Goal: Task Accomplishment & Management: Manage account settings

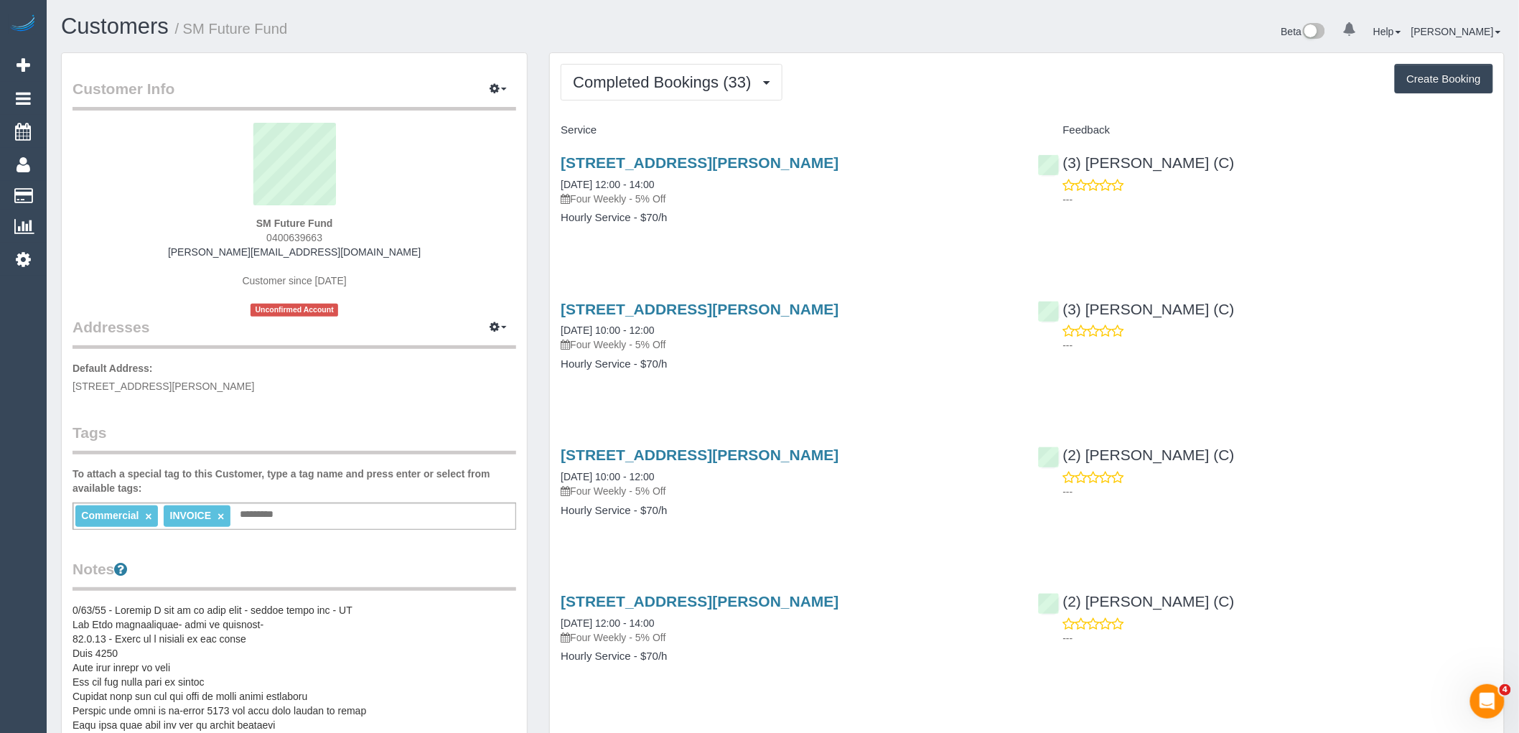
drag, startPoint x: 403, startPoint y: 253, endPoint x: 170, endPoint y: 252, distance: 232.6
click at [170, 252] on div "SM Future Fund 0400639663 simonetta@globalgpstracking.com.au Customer since 202…" at bounding box center [295, 220] width 444 height 194
copy link "simonetta@globalgpstracking.com.au"
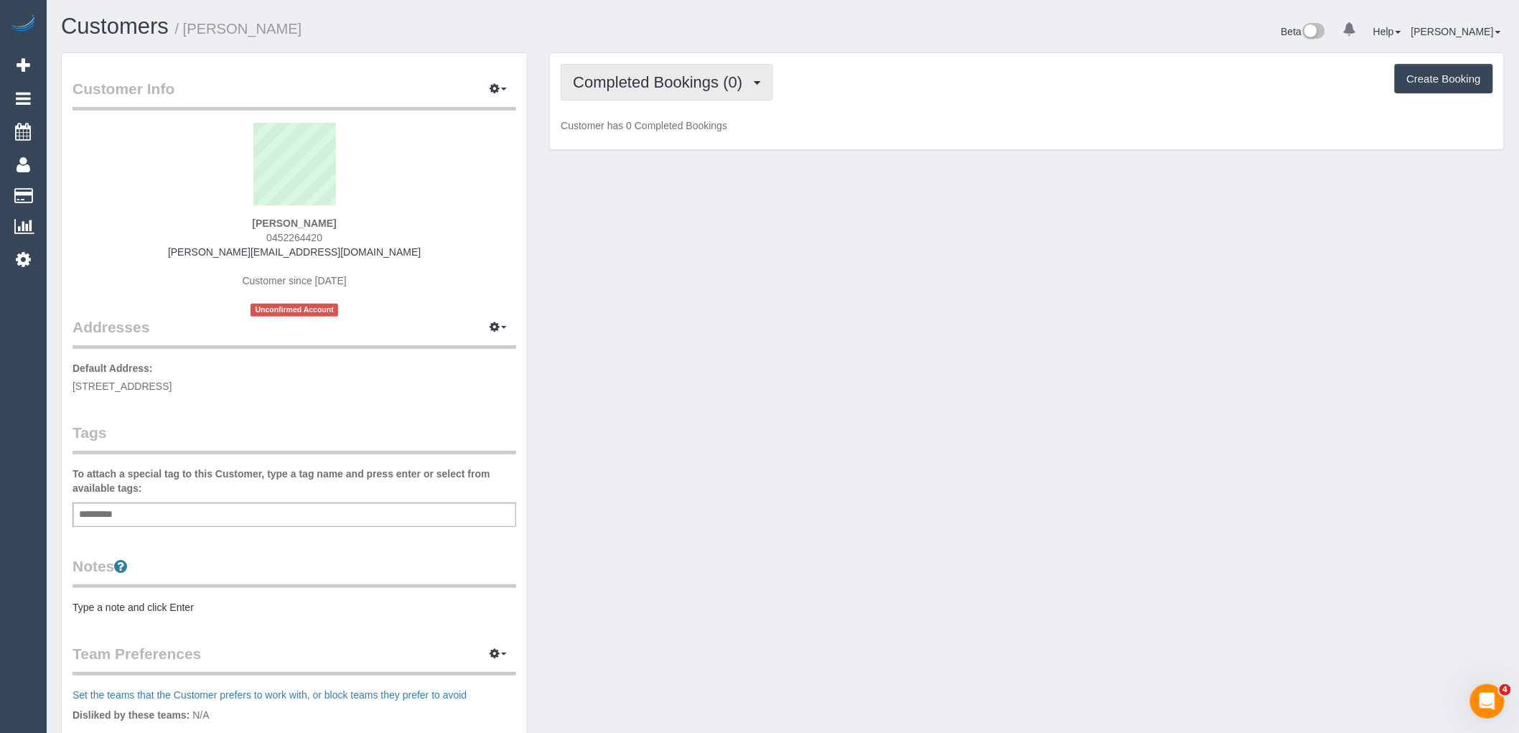
click at [712, 81] on span "Completed Bookings (0)" at bounding box center [661, 82] width 177 height 18
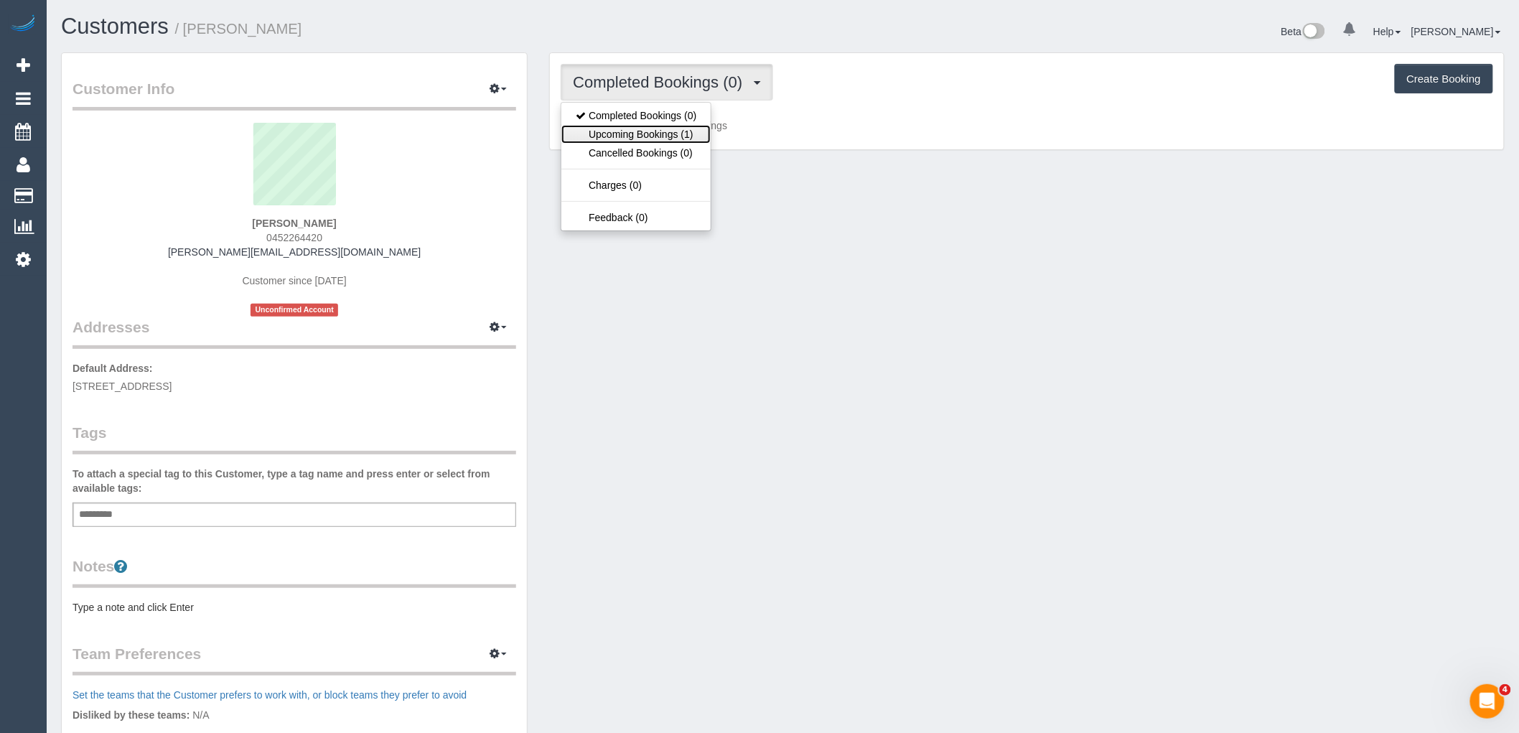
click at [692, 134] on link "Upcoming Bookings (1)" at bounding box center [635, 134] width 149 height 19
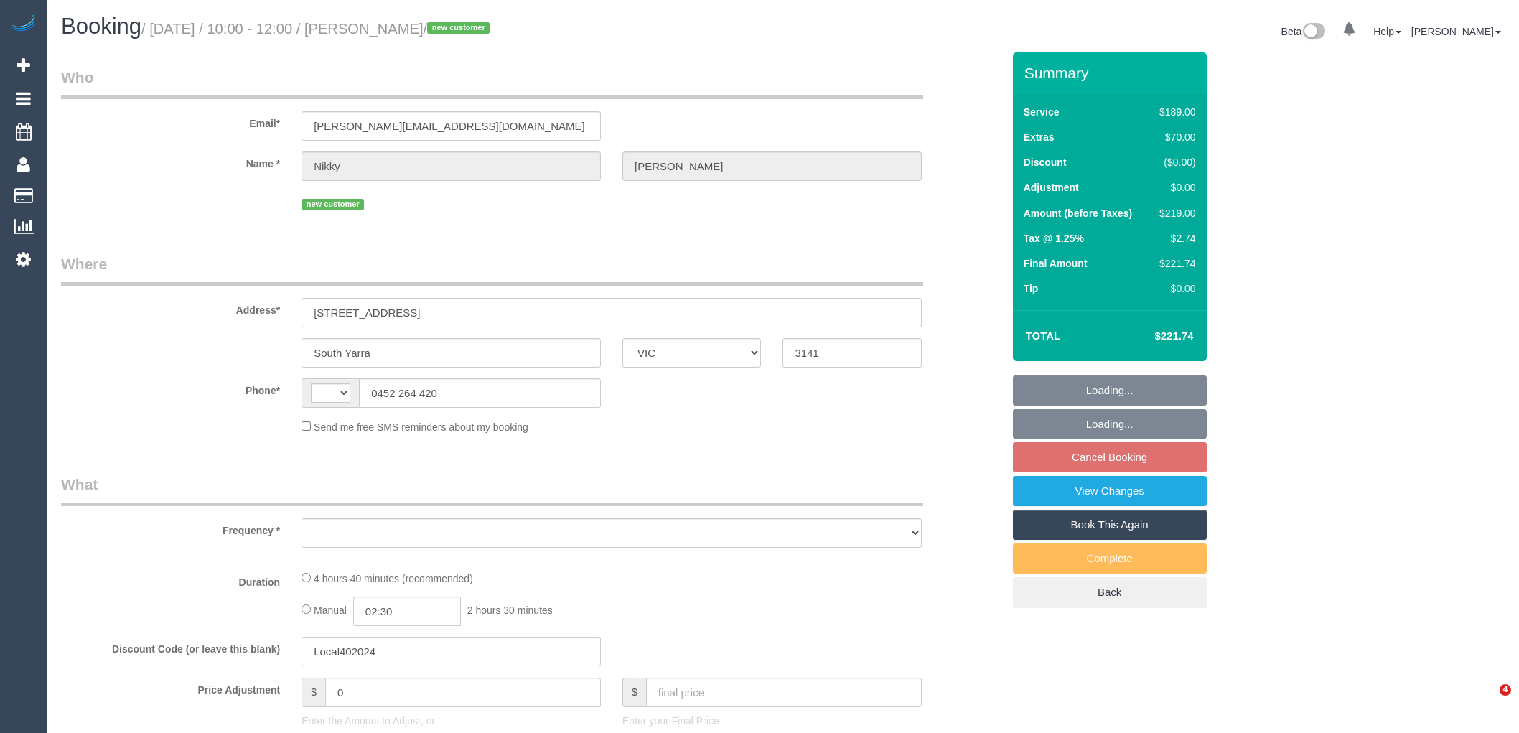
select select "VIC"
select select "string:AU"
select select "object:576"
select select "string:stripe-pm_1S263z2GScqysDRV6gHCxx74"
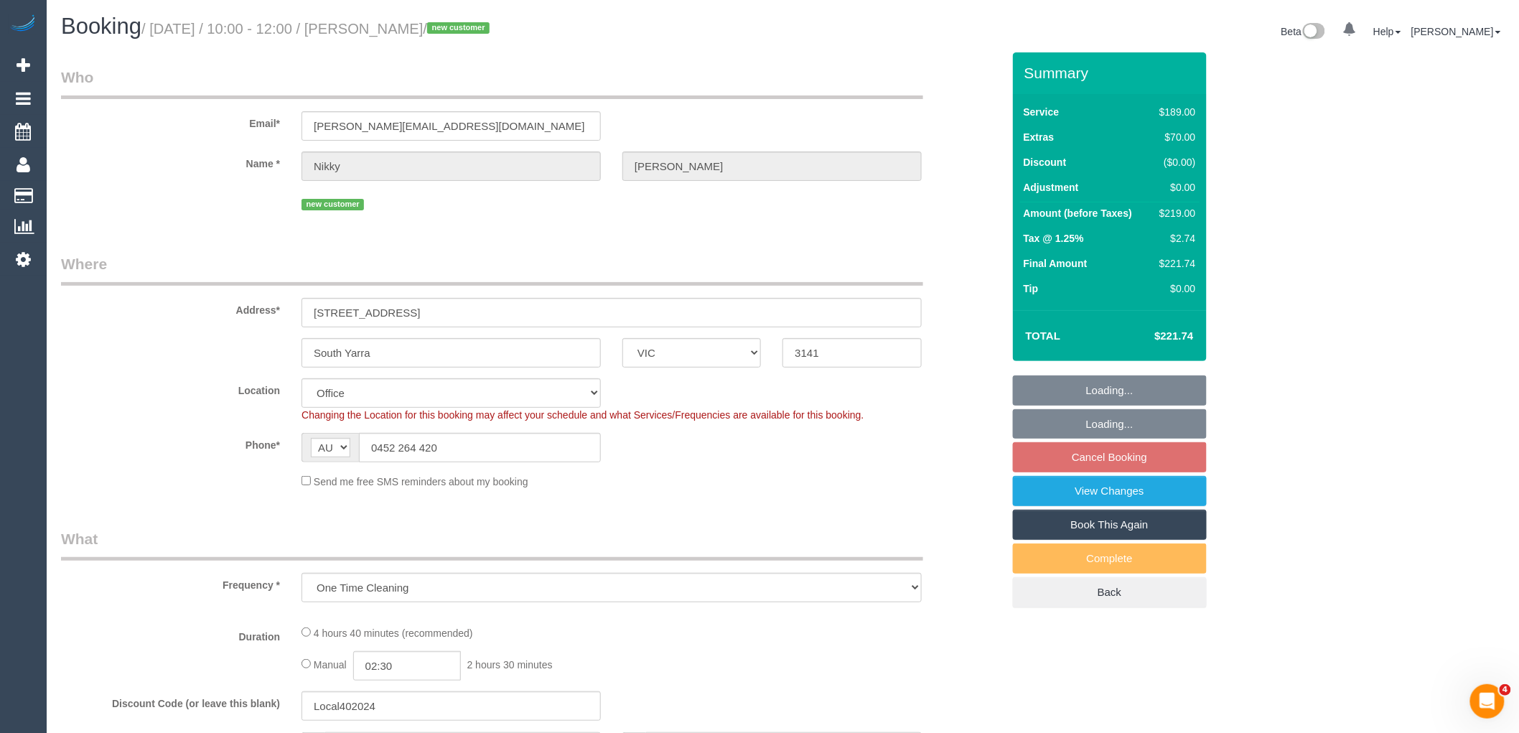
select select "number:27"
select select "number:14"
select select "number:19"
select select "number:22"
select select "number:12"
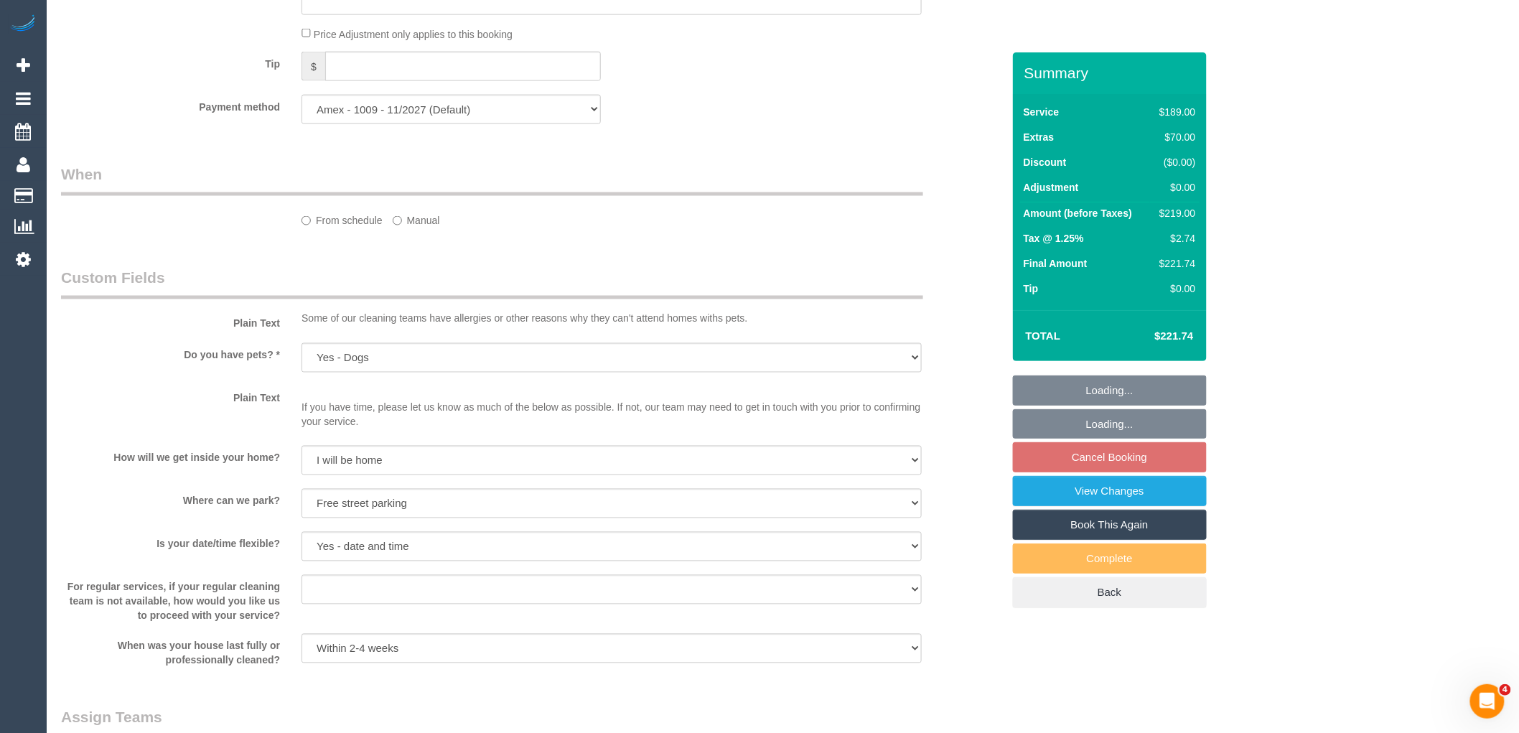
select select "object:729"
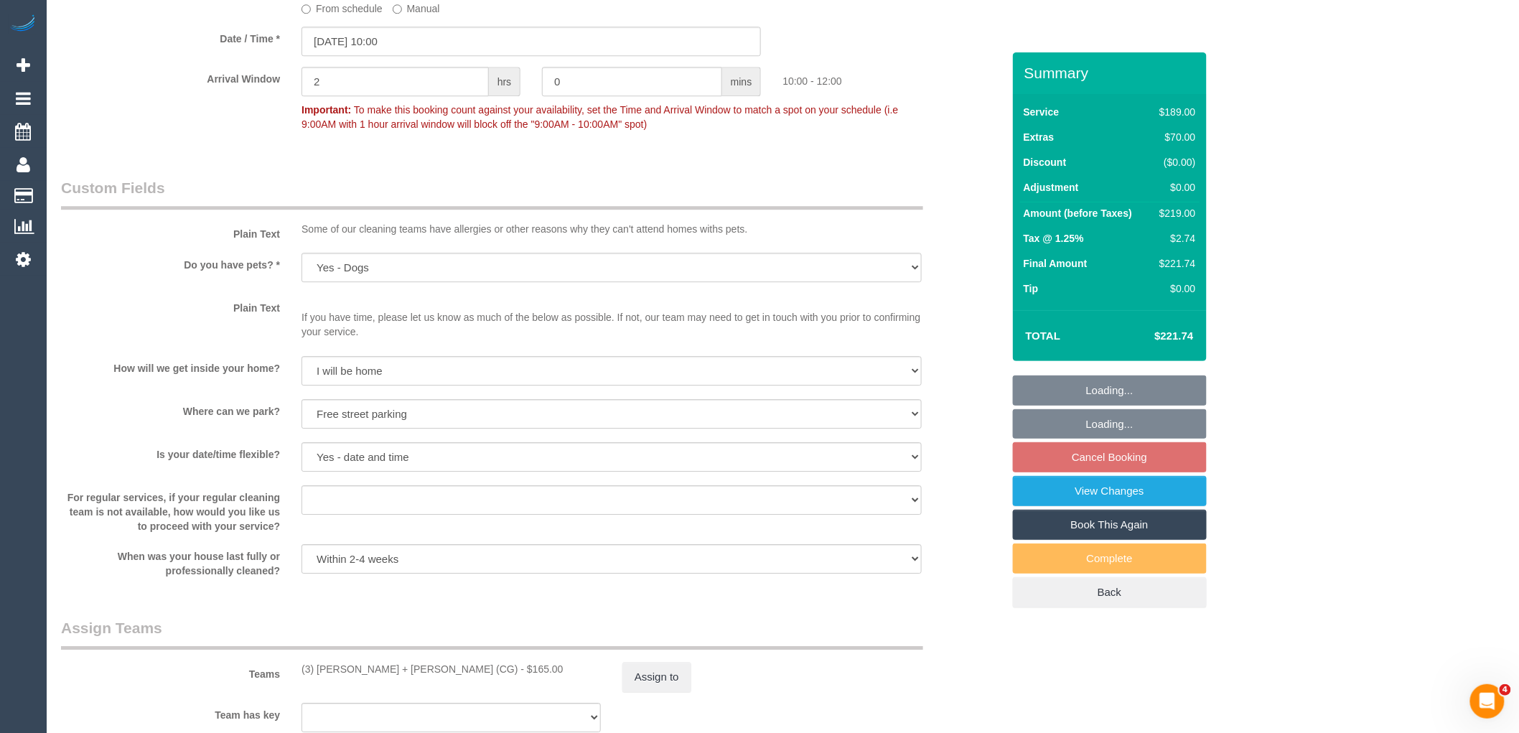
scroll to position [1504, 0]
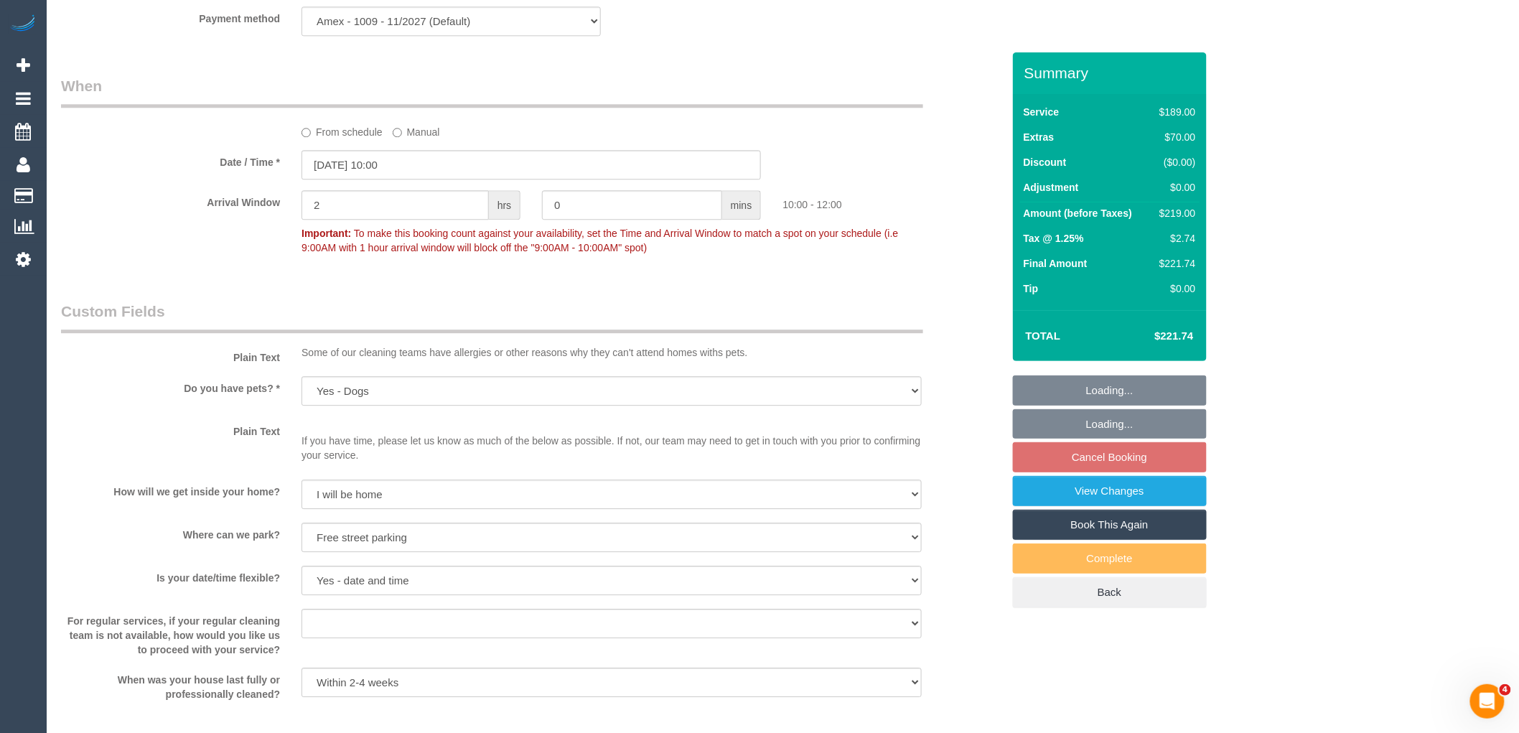
click at [334, 139] on label "From schedule" at bounding box center [341, 129] width 81 height 19
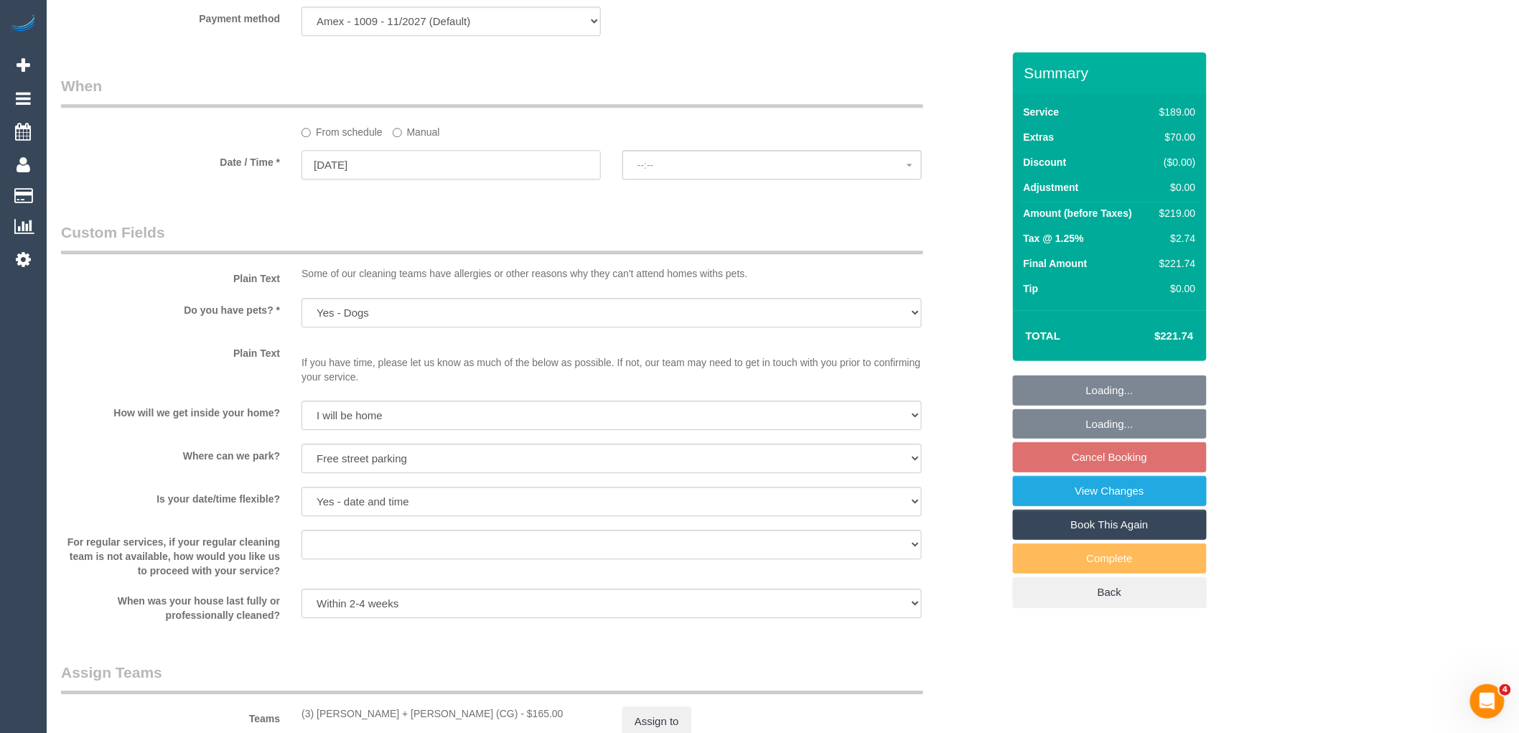
click at [461, 179] on input "13/09/2025" at bounding box center [450, 164] width 299 height 29
select select "spot6"
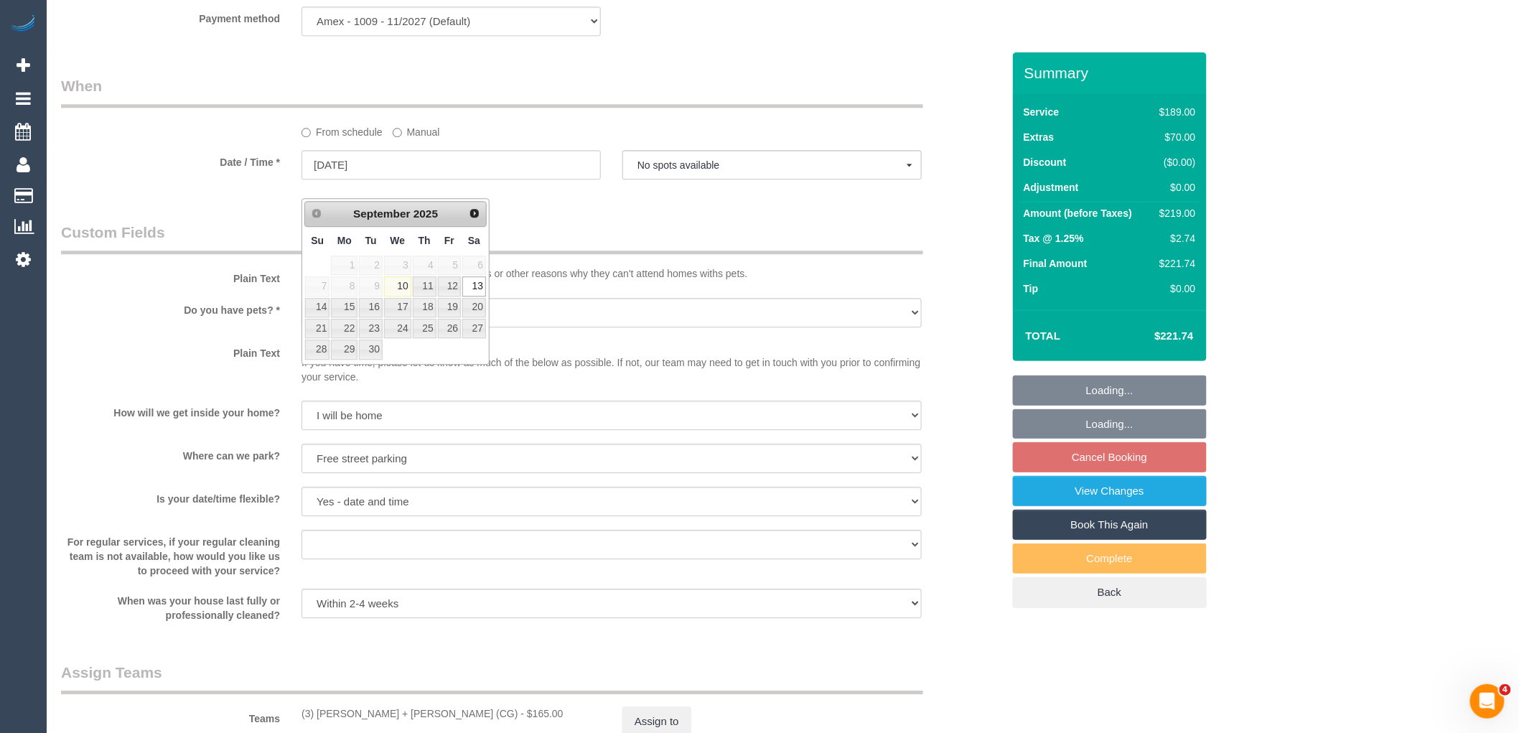
click at [685, 248] on legend "Custom Fields" at bounding box center [492, 238] width 862 height 32
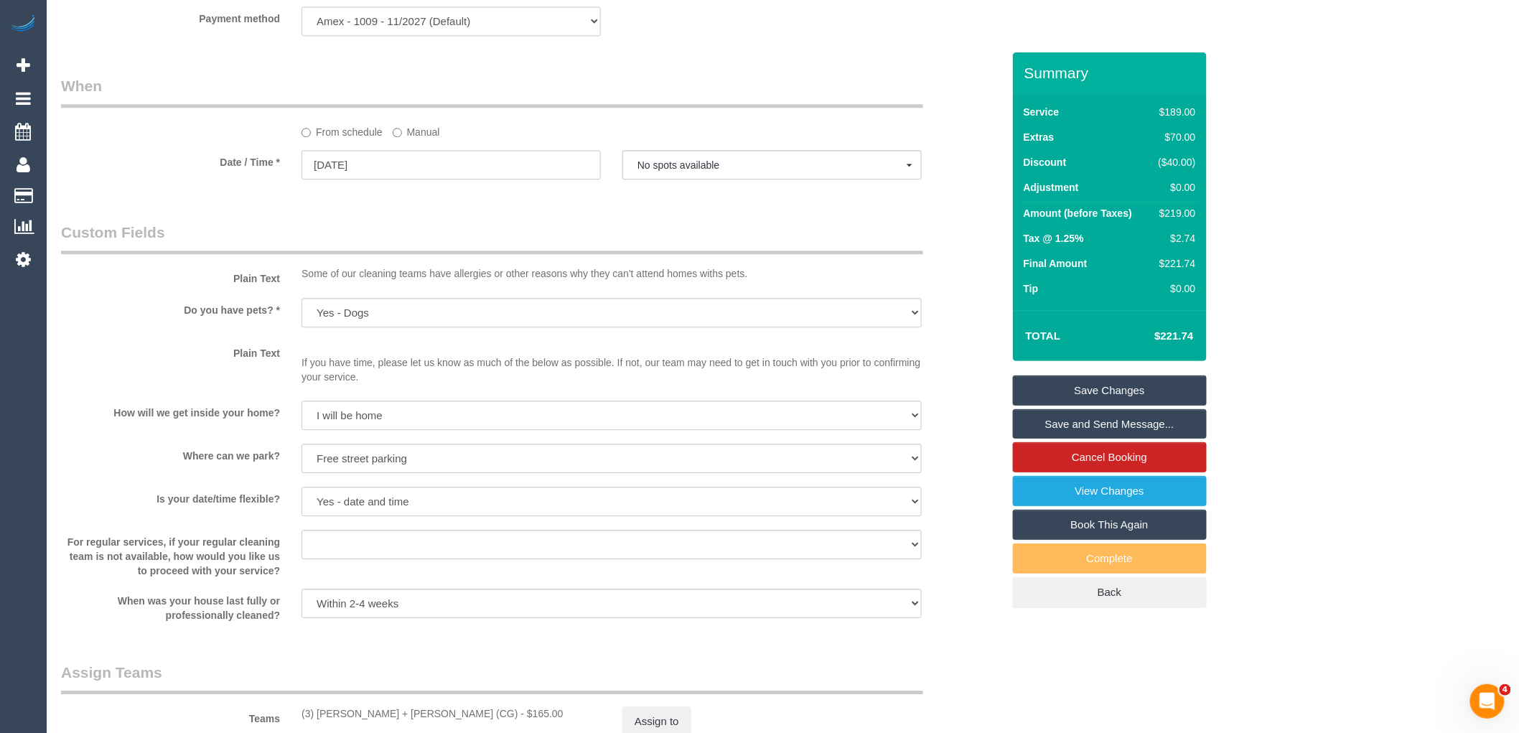
scroll to position [228, 0]
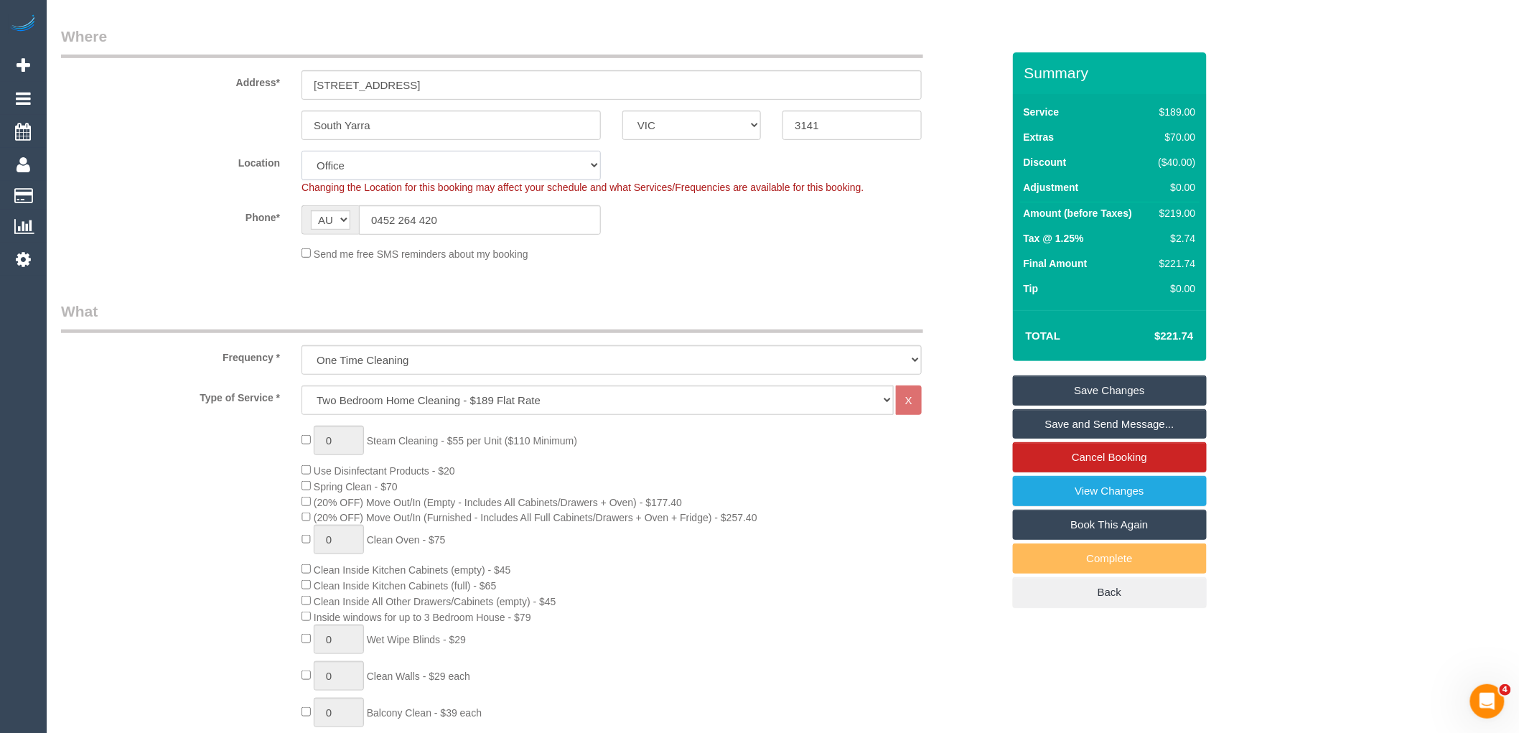
click at [429, 167] on select "Office City East (North) East (South) Inner East Inner North (East) Inner North…" at bounding box center [450, 165] width 299 height 29
select select "55"
click at [301, 151] on select "Office City East (North) East (South) Inner East Inner North (East) Inner North…" at bounding box center [450, 165] width 299 height 29
select select "object:4710"
select select "spot11"
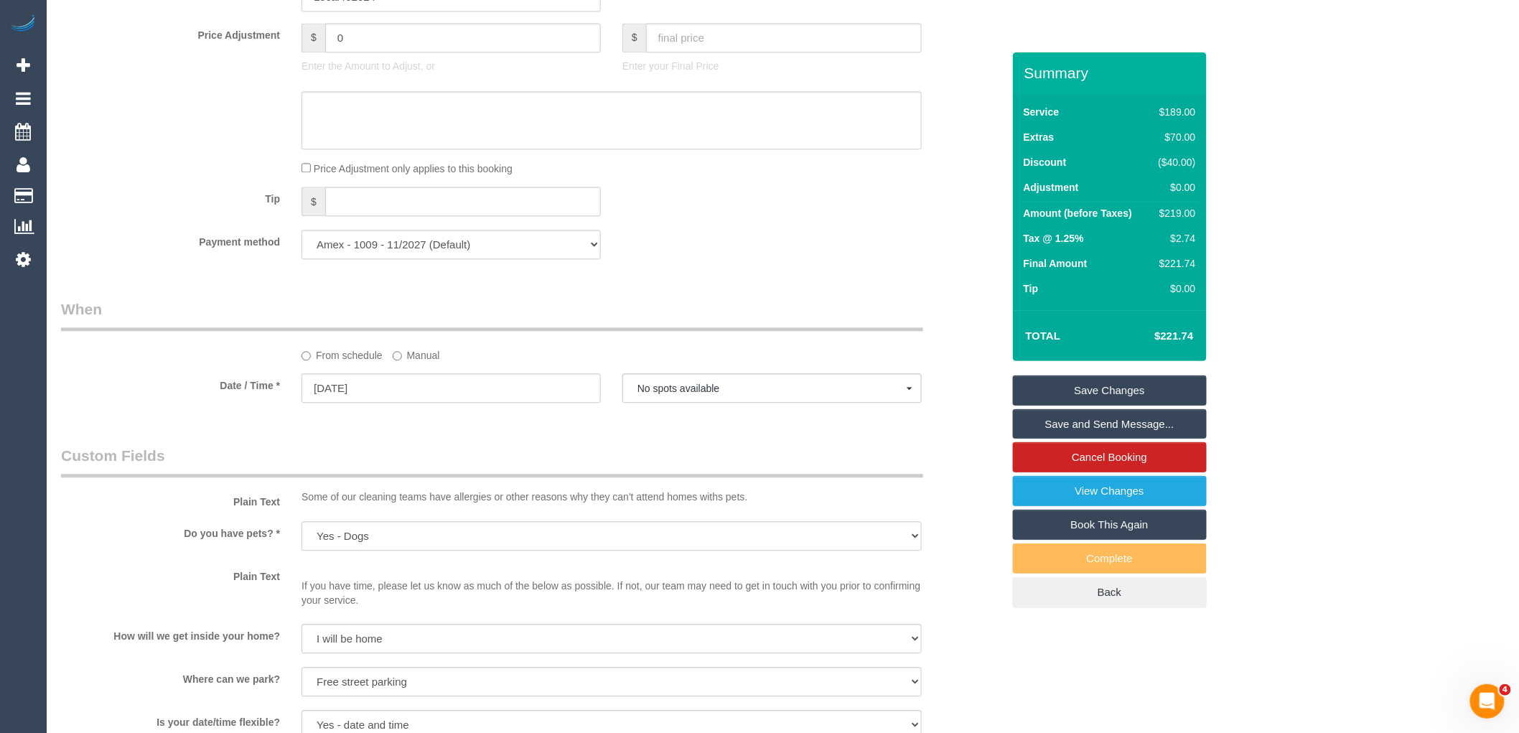
scroll to position [1345, 0]
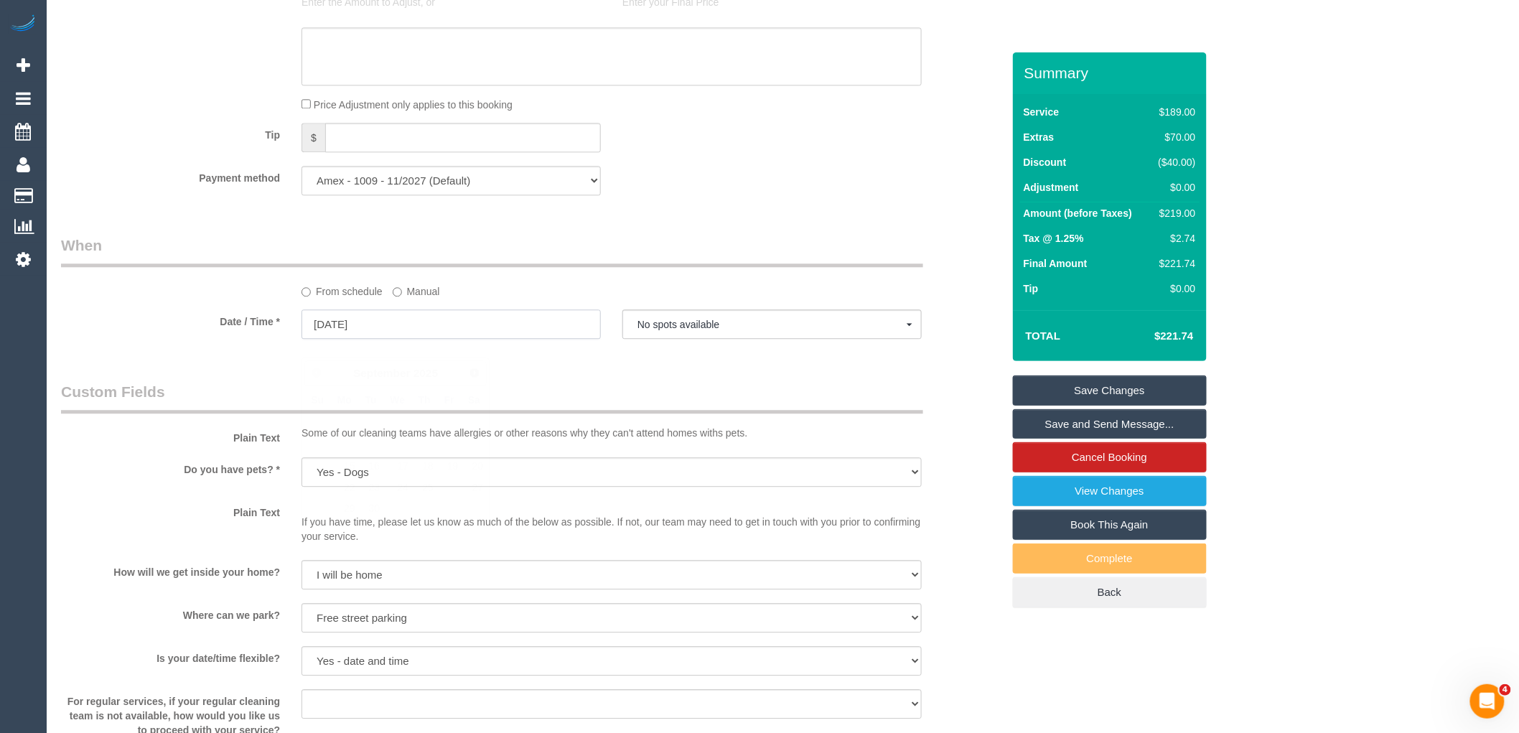
click at [446, 339] on input "13/09/2025" at bounding box center [450, 323] width 299 height 29
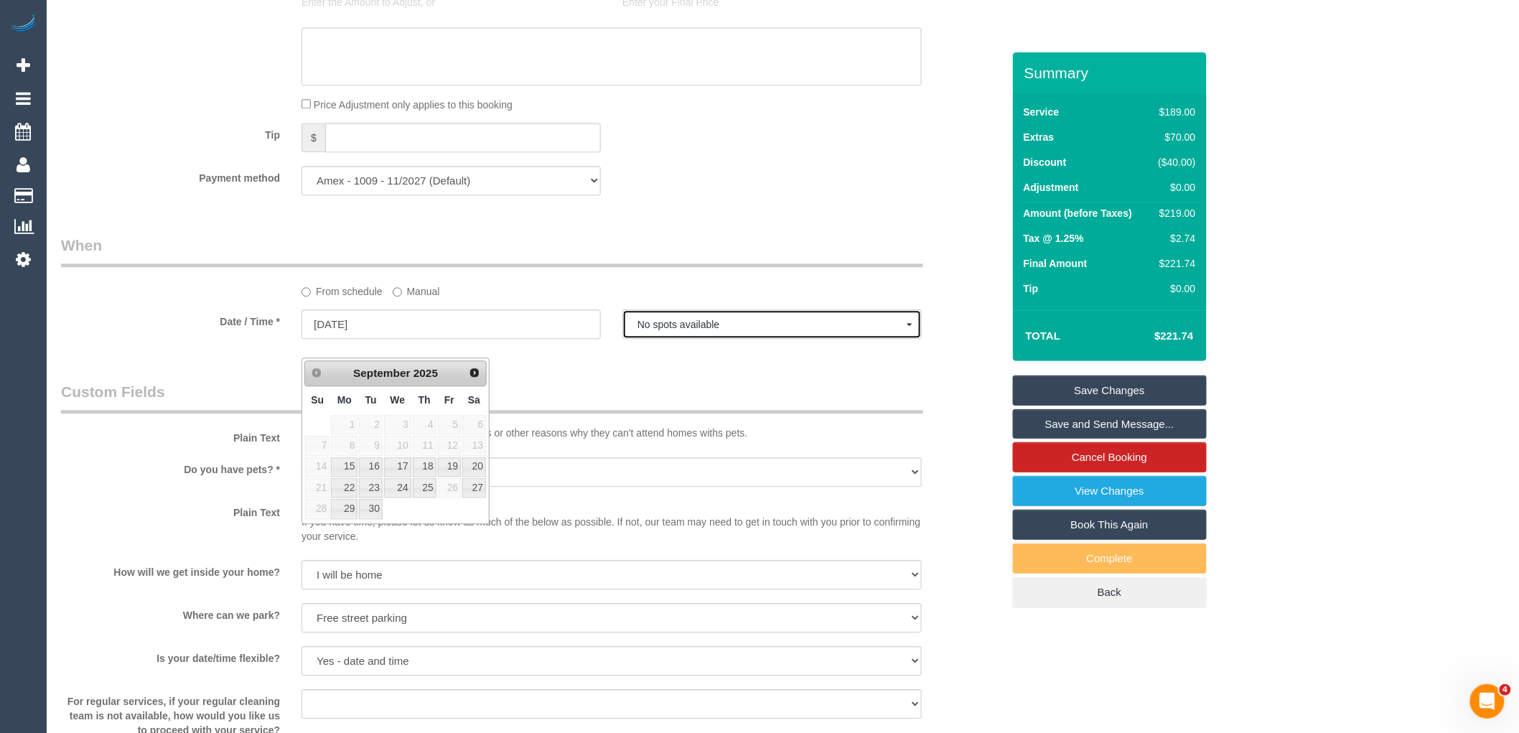
click at [713, 339] on button "No spots available" at bounding box center [771, 323] width 299 height 29
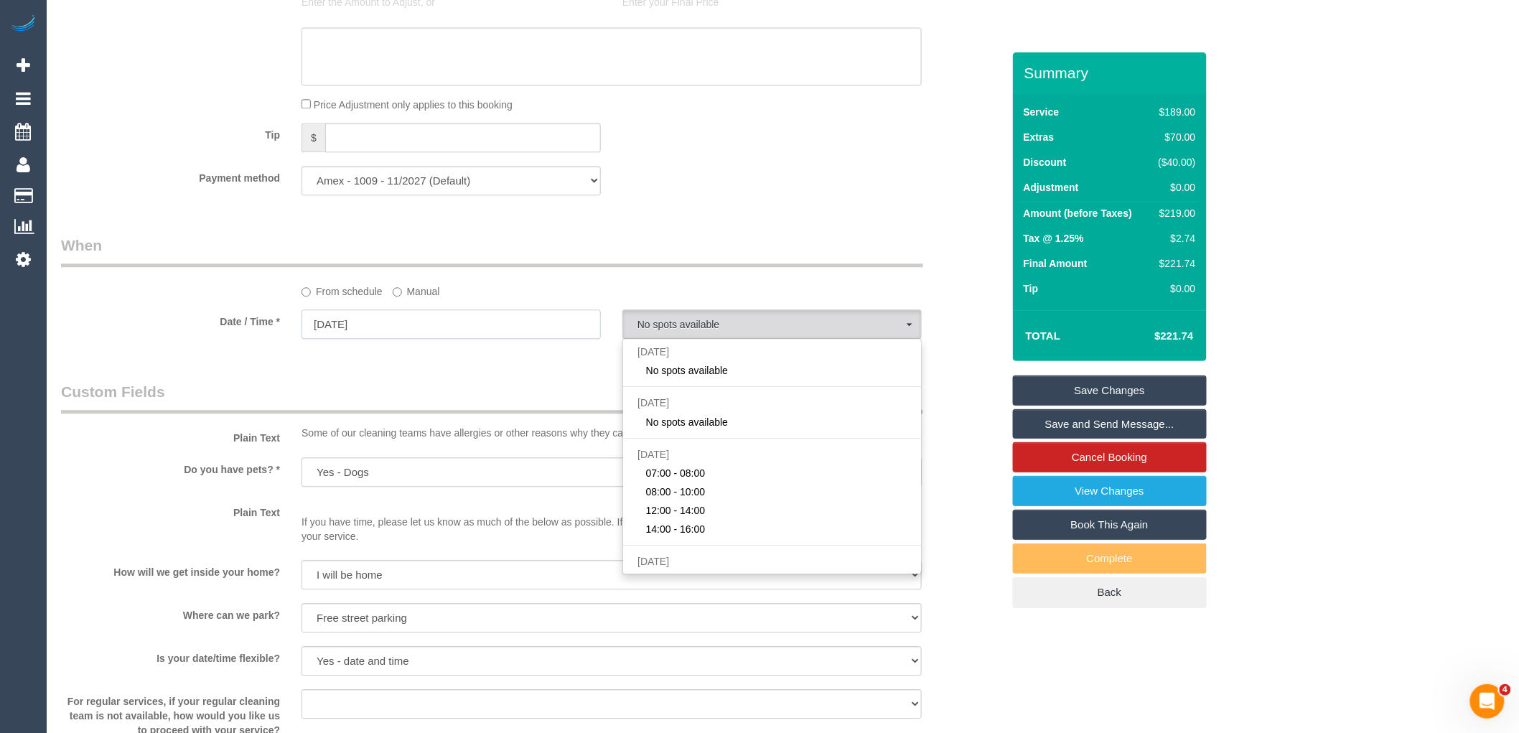
click at [477, 339] on input "13/09/2025" at bounding box center [450, 323] width 299 height 29
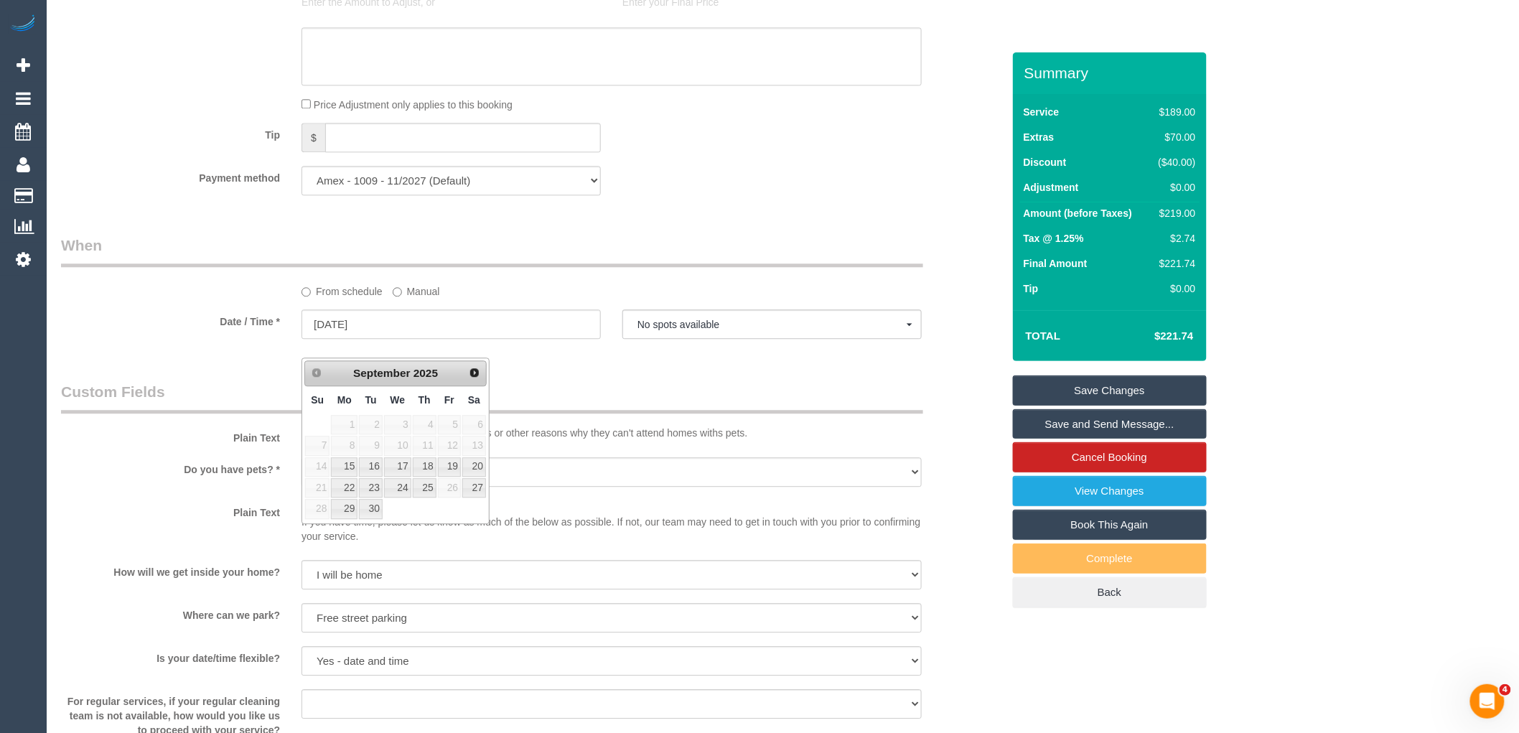
click at [592, 396] on div "Who Email* grover.nikky@gmail.com Name * Nikky Grover new customer Where Addres…" at bounding box center [531, 138] width 963 height 2860
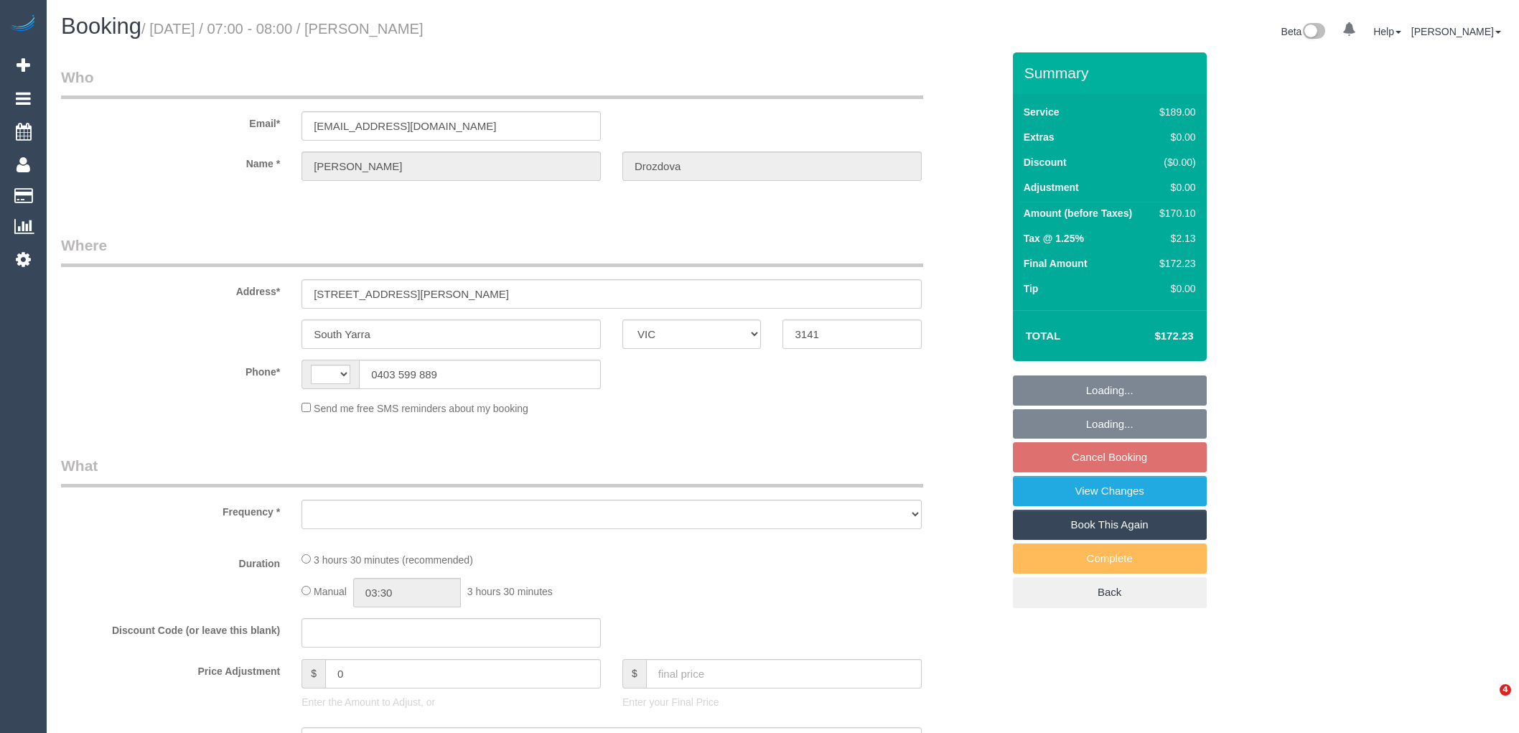
select select "VIC"
select select "string:AU"
select select "object:3773"
select select "string:stripe-pm_1Rp1OH2GScqysDRVjio8k2XI"
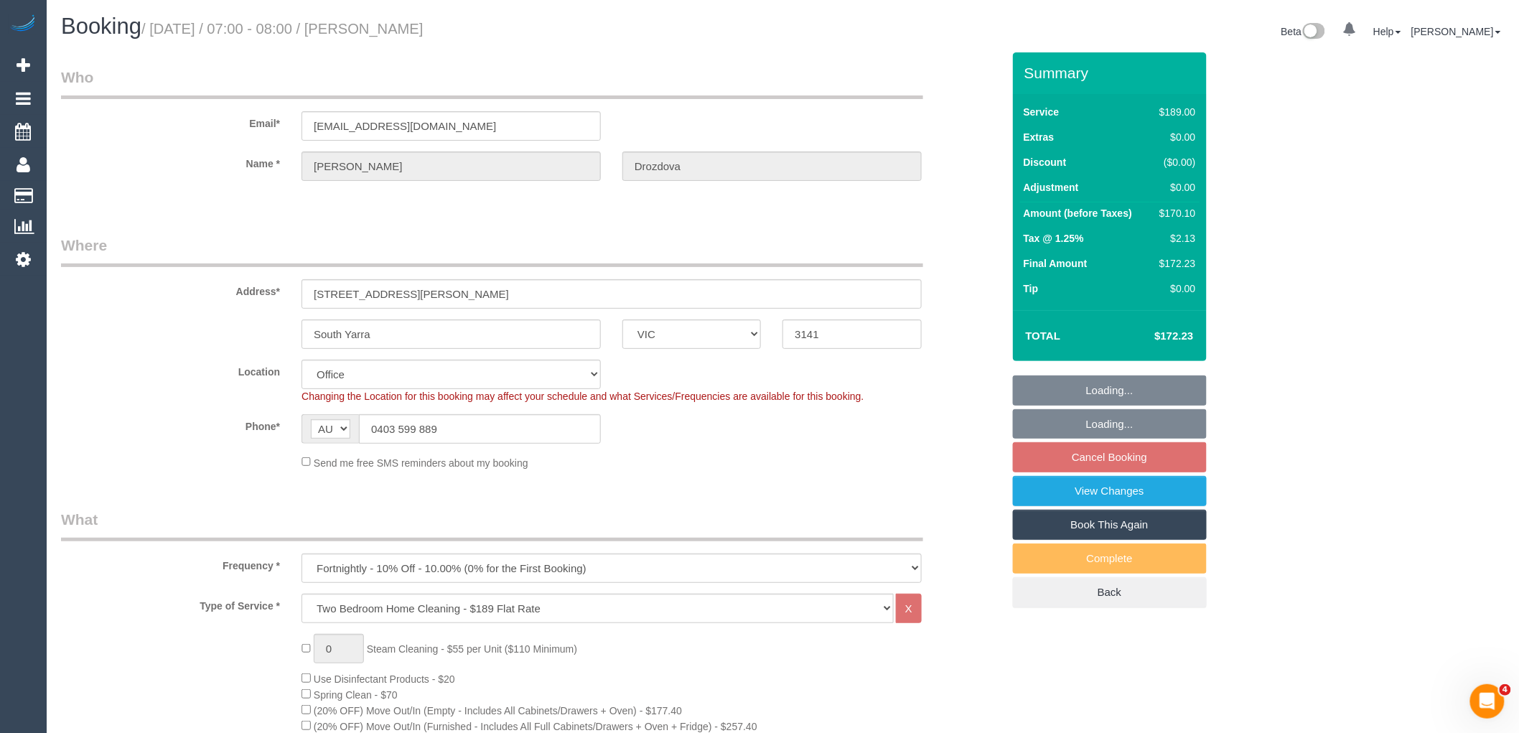
select select "number:29"
select select "number:14"
select select "number:18"
select select "number:24"
select select "number:33"
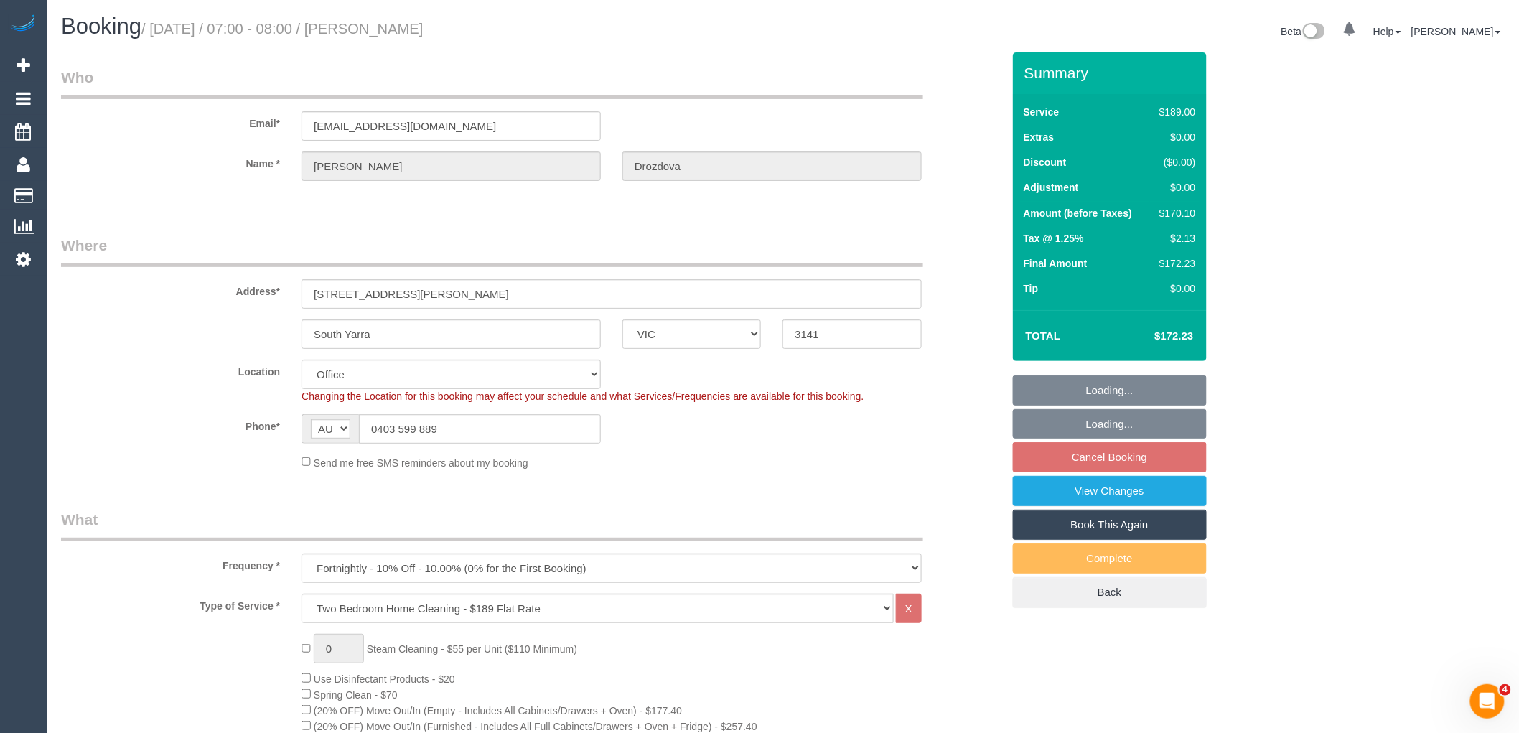
select select "number:12"
select select "object:5315"
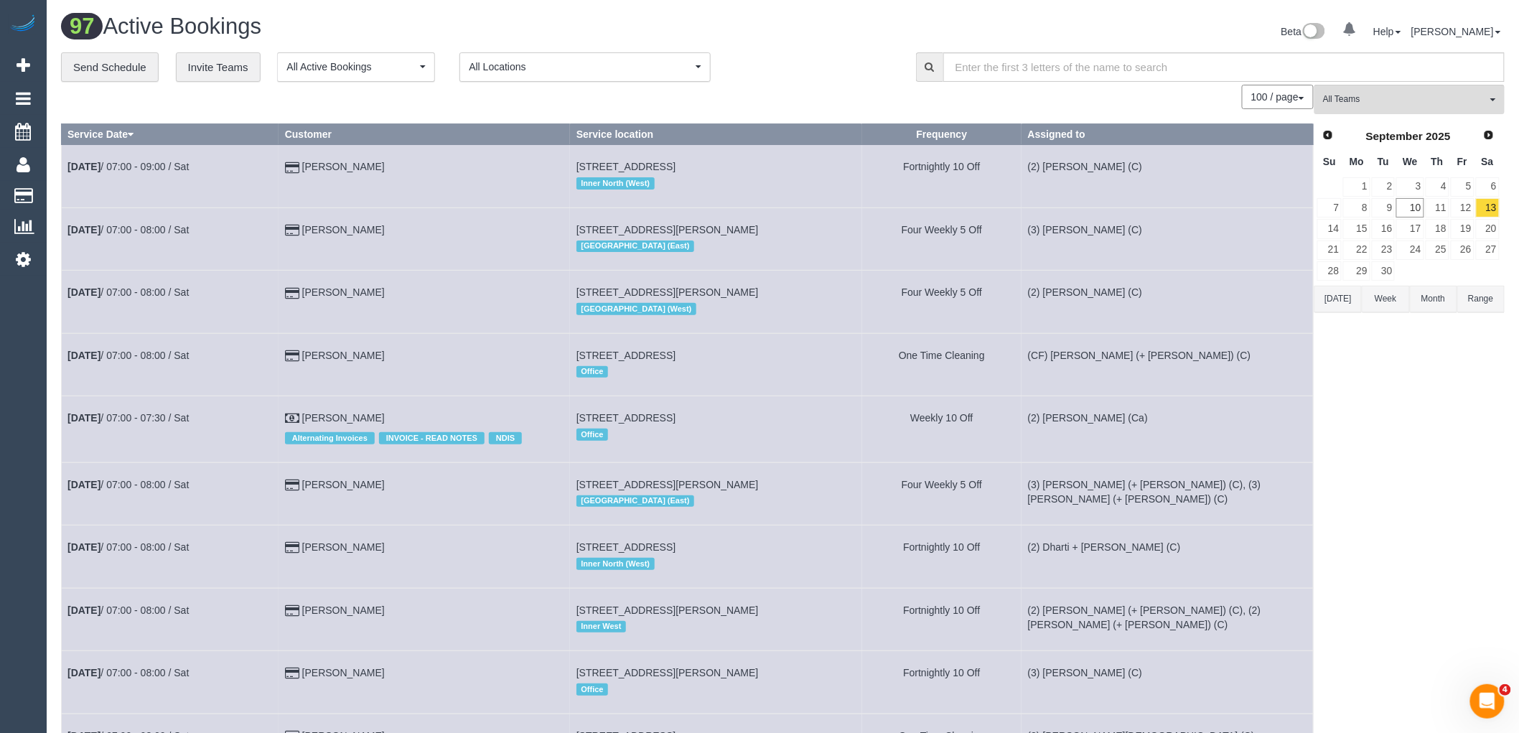
click at [1329, 306] on button "Today" at bounding box center [1337, 299] width 47 height 27
click at [1044, 70] on input "text" at bounding box center [1223, 66] width 561 height 29
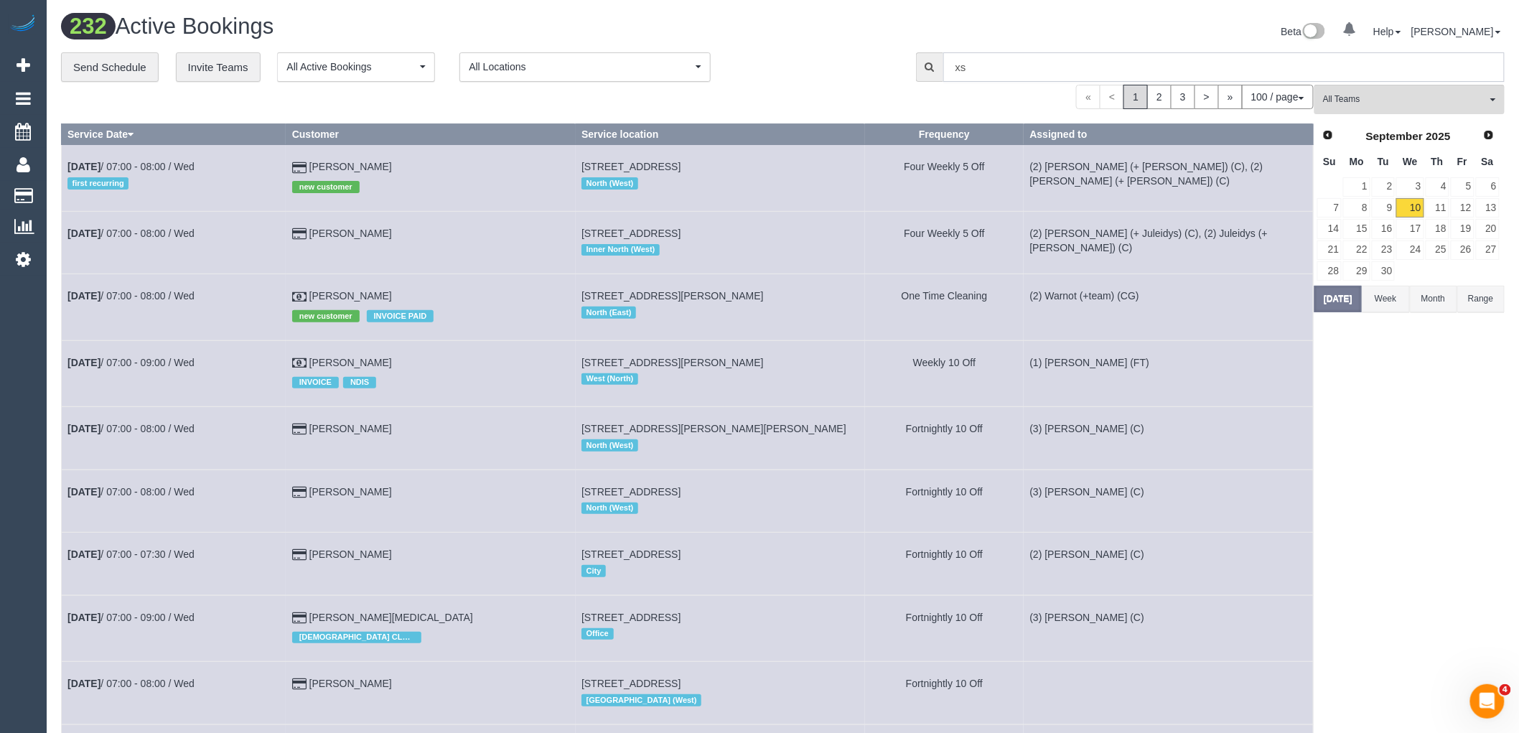
type input "x"
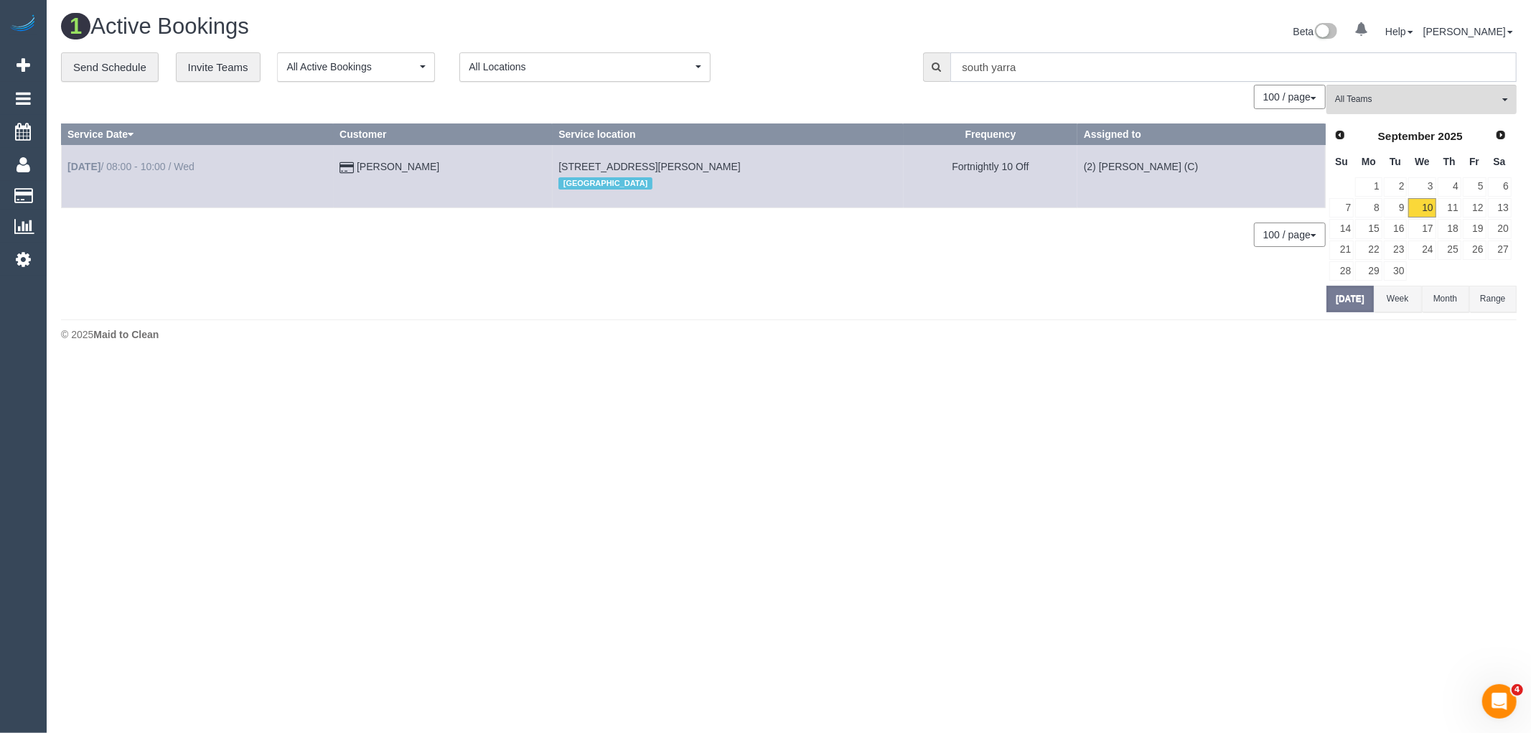
type input "south yarra"
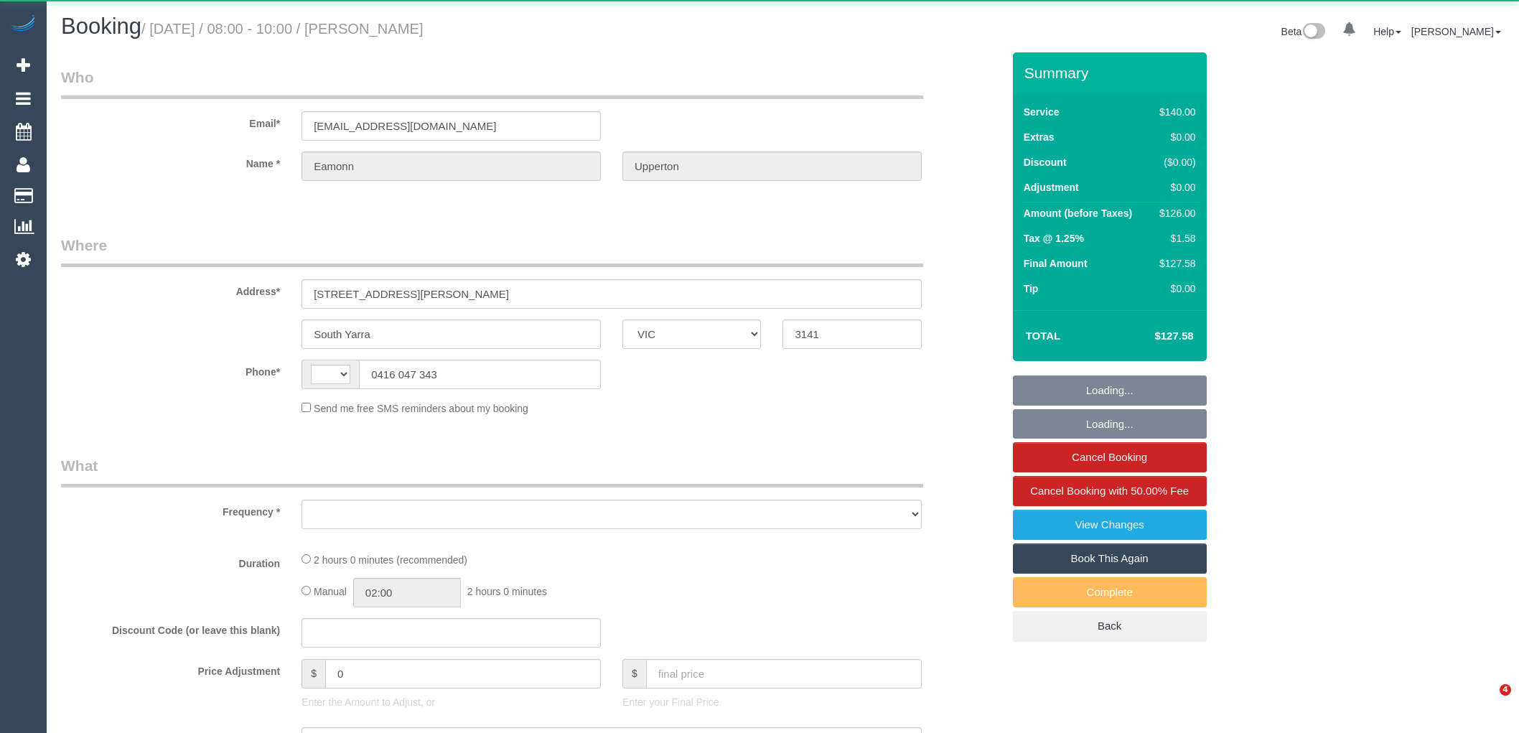
select select "VIC"
select select "string:AU"
select select "object:532"
select select "string:stripe-pm_1ObKqk2GScqysDRVqic1vqyi"
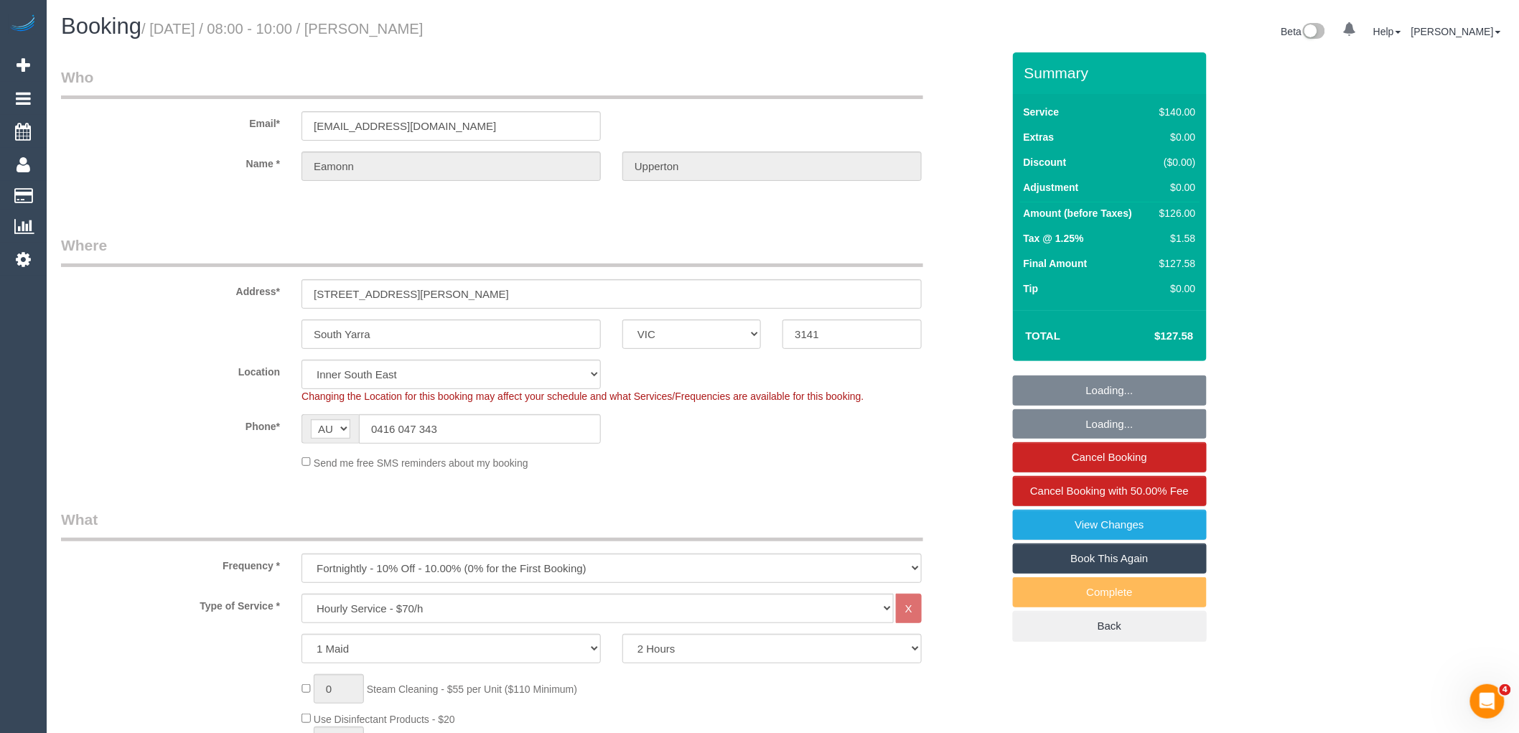
select select "object:703"
select select "number:27"
select select "number:14"
select select "number:19"
select select "number:24"
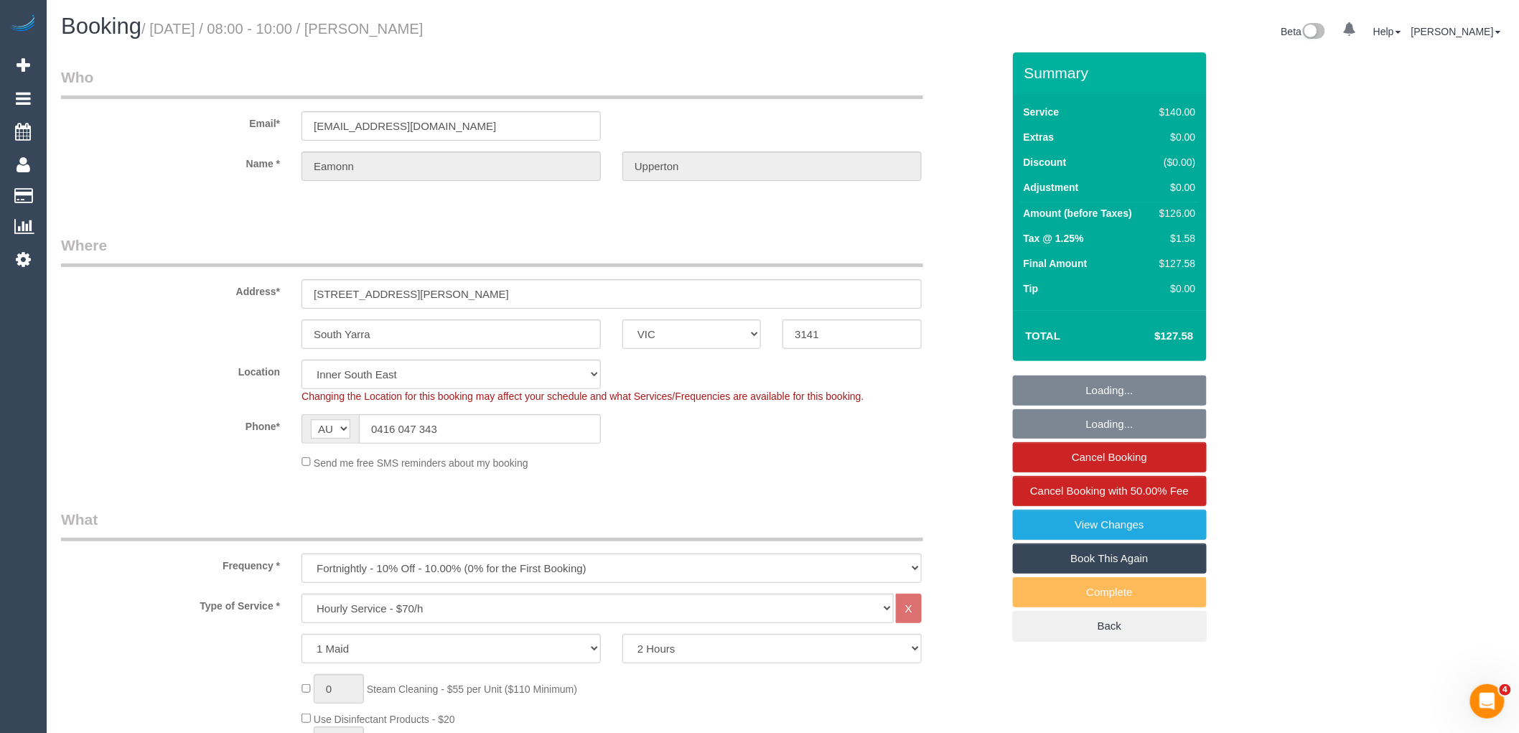
select select "number:34"
select select "number:13"
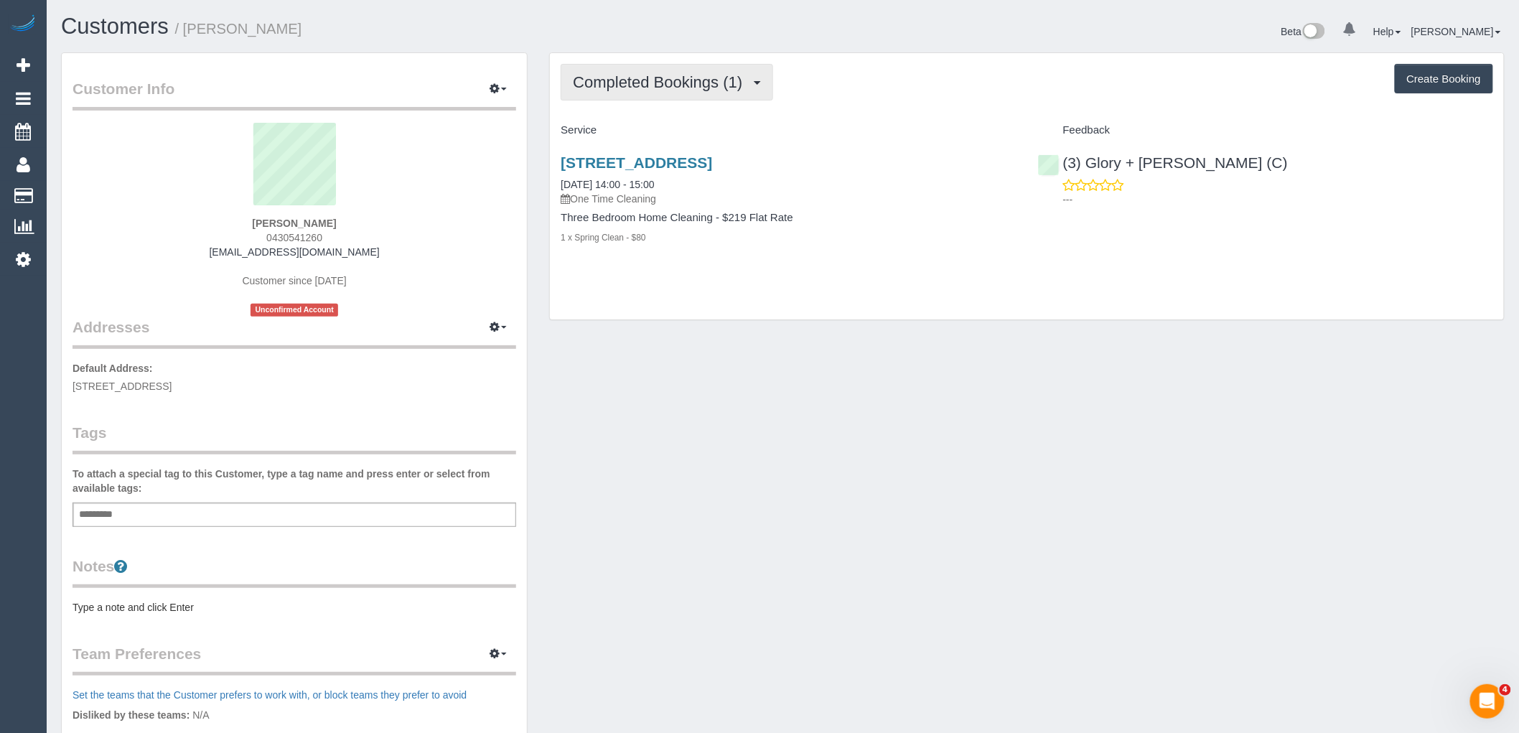
click at [704, 83] on span "Completed Bookings (1)" at bounding box center [661, 82] width 177 height 18
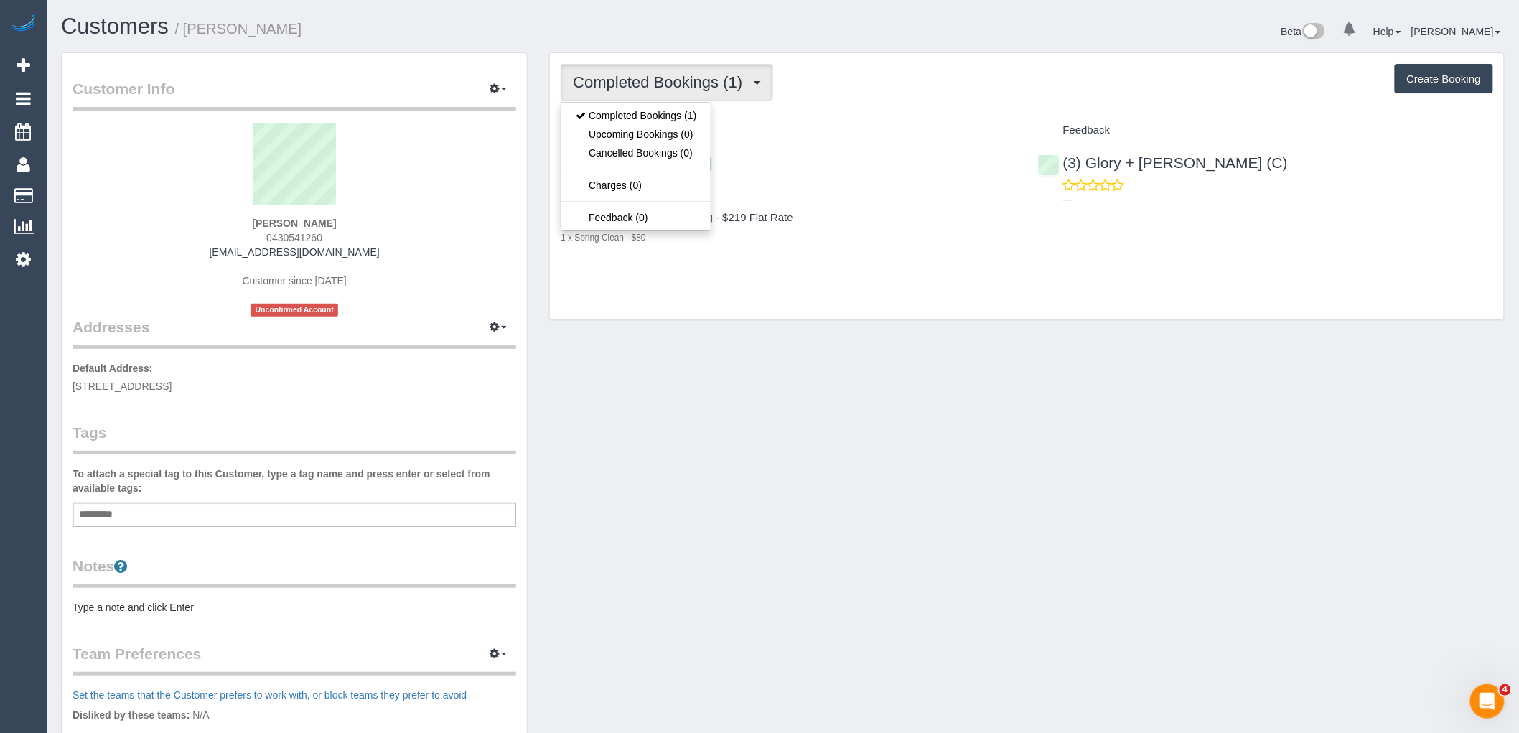
click at [926, 94] on div "Completed Bookings (1) Completed Bookings (1) Upcoming Bookings (0) Cancelled B…" at bounding box center [1027, 82] width 932 height 37
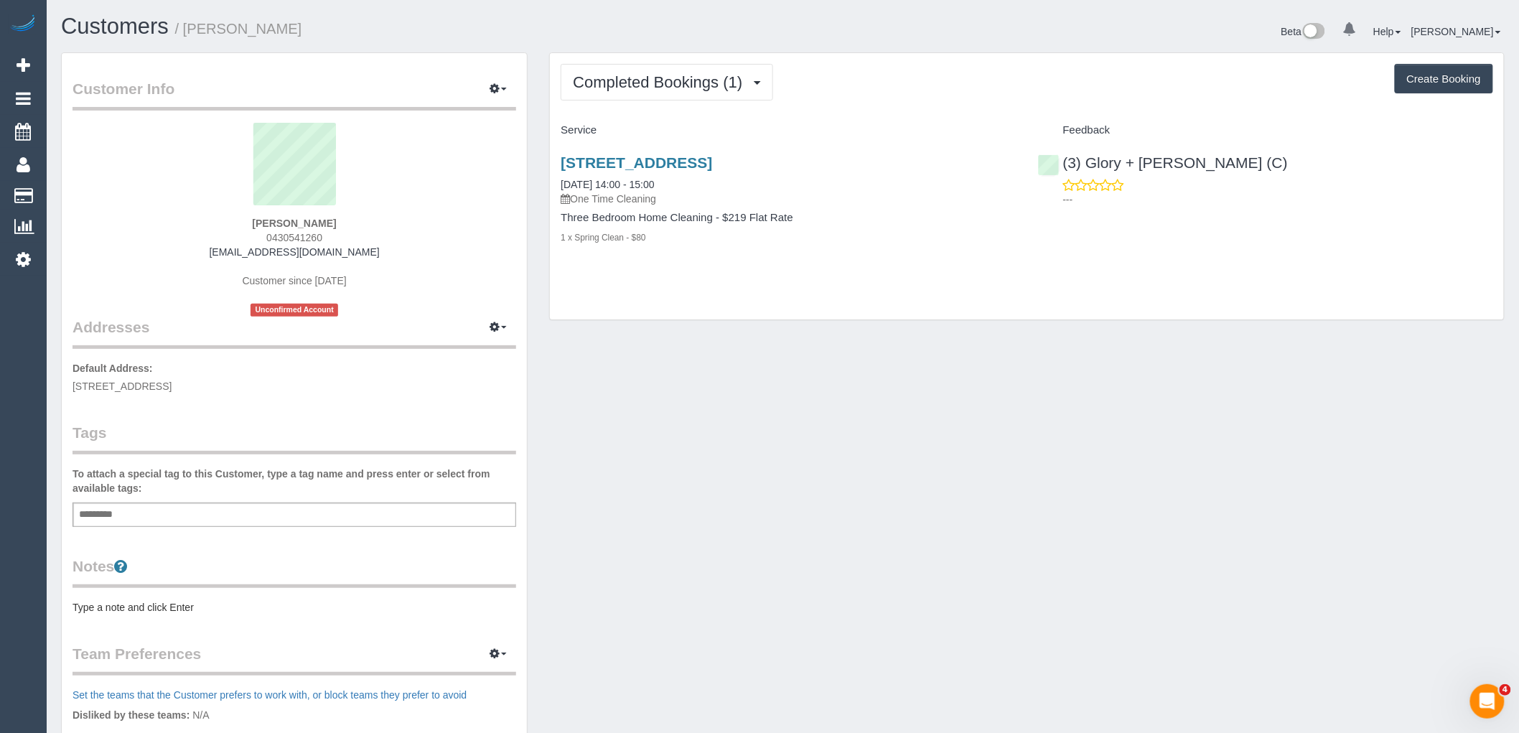
click at [190, 515] on div "Add a tag" at bounding box center [295, 514] width 444 height 24
type input "**********"
click at [256, 447] on legend "Tags" at bounding box center [295, 438] width 444 height 32
drag, startPoint x: 913, startPoint y: 166, endPoint x: 561, endPoint y: 162, distance: 352.5
click at [561, 162] on h3 "3 Kinta Court, 2, Croydon North, VIC 3136" at bounding box center [788, 162] width 455 height 17
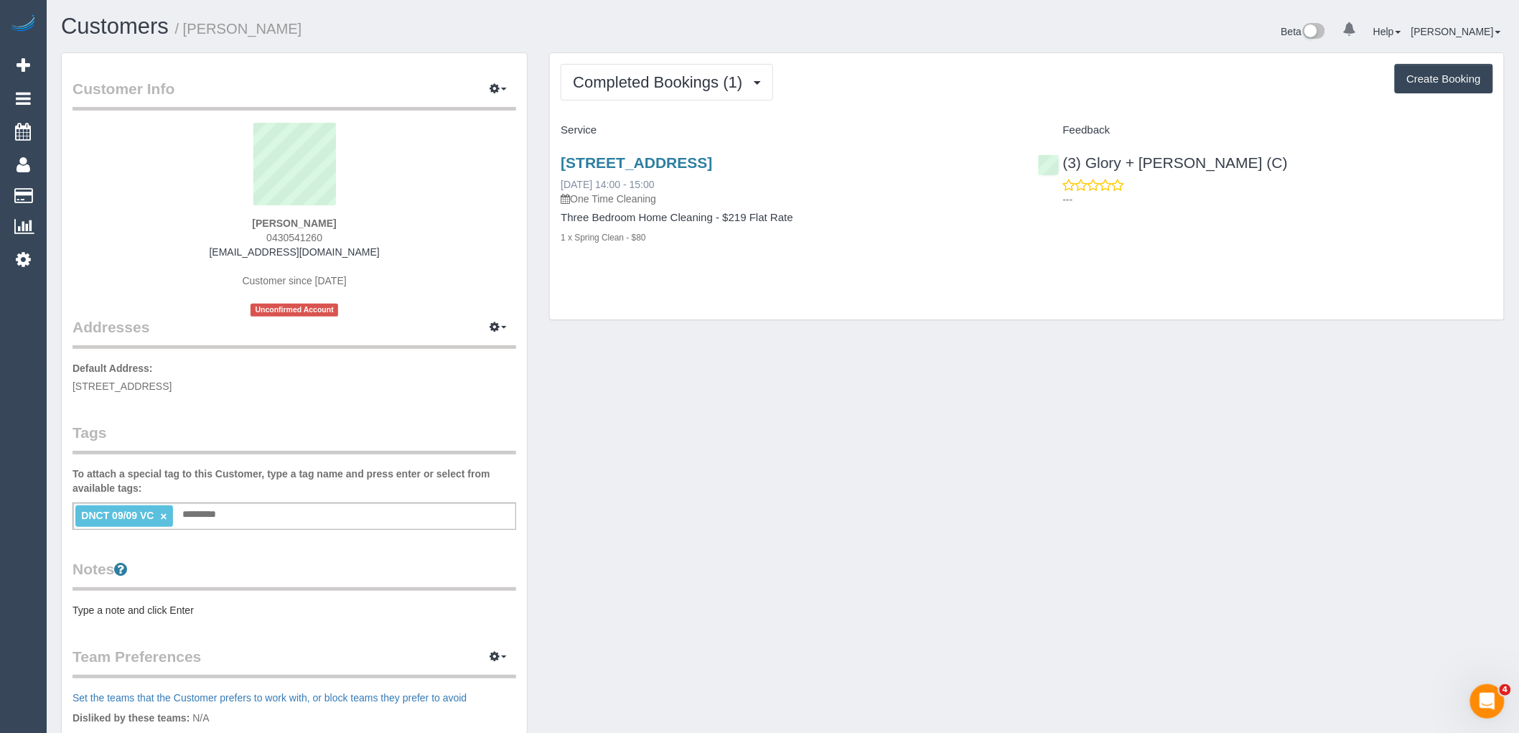
copy link "3 Kinta Court, 2, Croydon North, VIC 3136"
drag, startPoint x: 332, startPoint y: 239, endPoint x: 207, endPoint y: 228, distance: 125.4
click at [207, 228] on div "Sean Anderson 0430541260 seananderson345@gmail.com Customer since 2025 Unconfir…" at bounding box center [295, 220] width 444 height 194
click at [424, 210] on sui-profile-pic at bounding box center [294, 169] width 422 height 93
drag, startPoint x: 337, startPoint y: 237, endPoint x: 230, endPoint y: 235, distance: 107.7
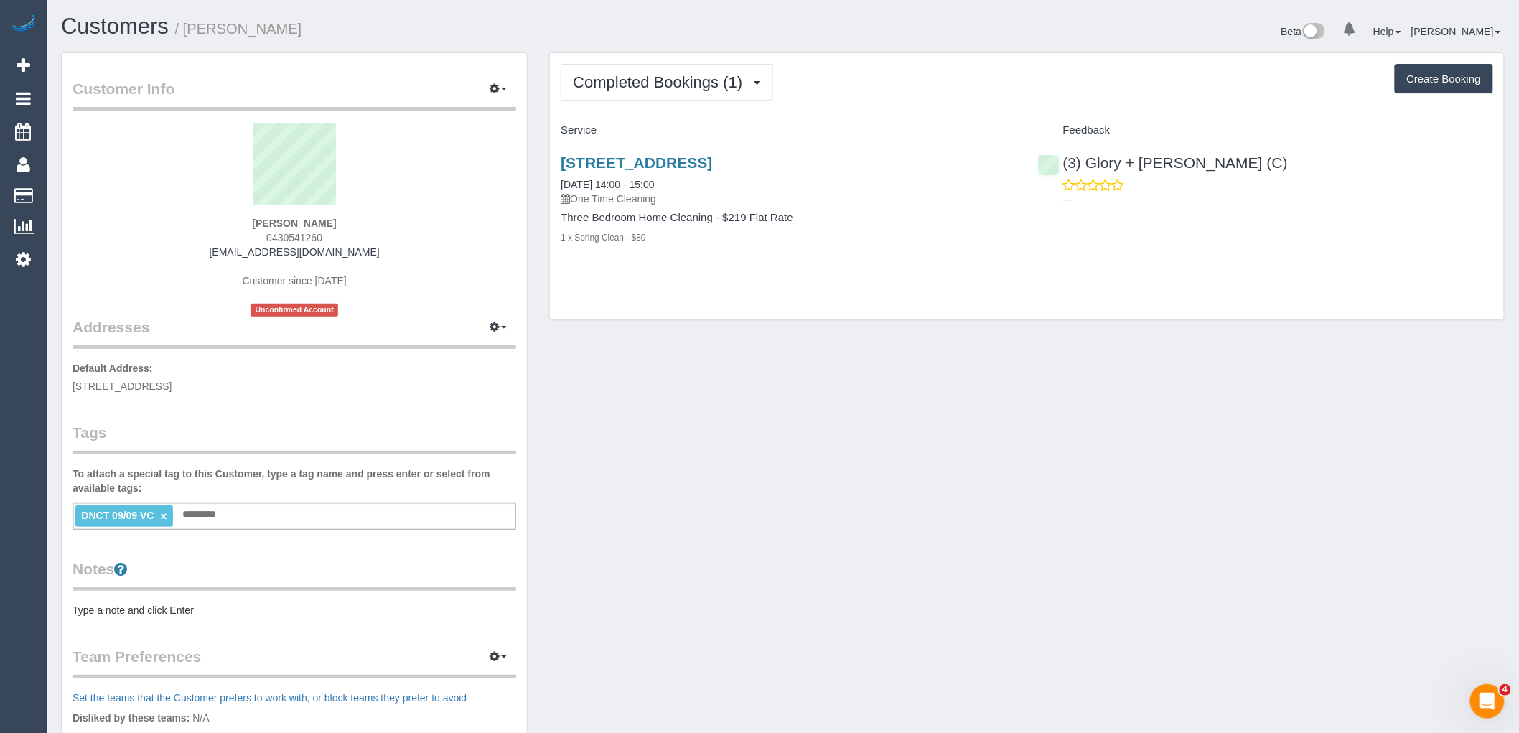
click at [230, 235] on div "Sean Anderson 0430541260 seananderson345@gmail.com Customer since 2025 Unconfir…" at bounding box center [295, 220] width 444 height 194
copy span "0430541260"
drag, startPoint x: 1449, startPoint y: 245, endPoint x: 1350, endPoint y: 210, distance: 104.7
click at [1449, 245] on div "3 Kinta Court, 2, Croydon North, VIC 3136 09/09/2025 14:00 - 15:00 One Time Cle…" at bounding box center [1027, 207] width 954 height 131
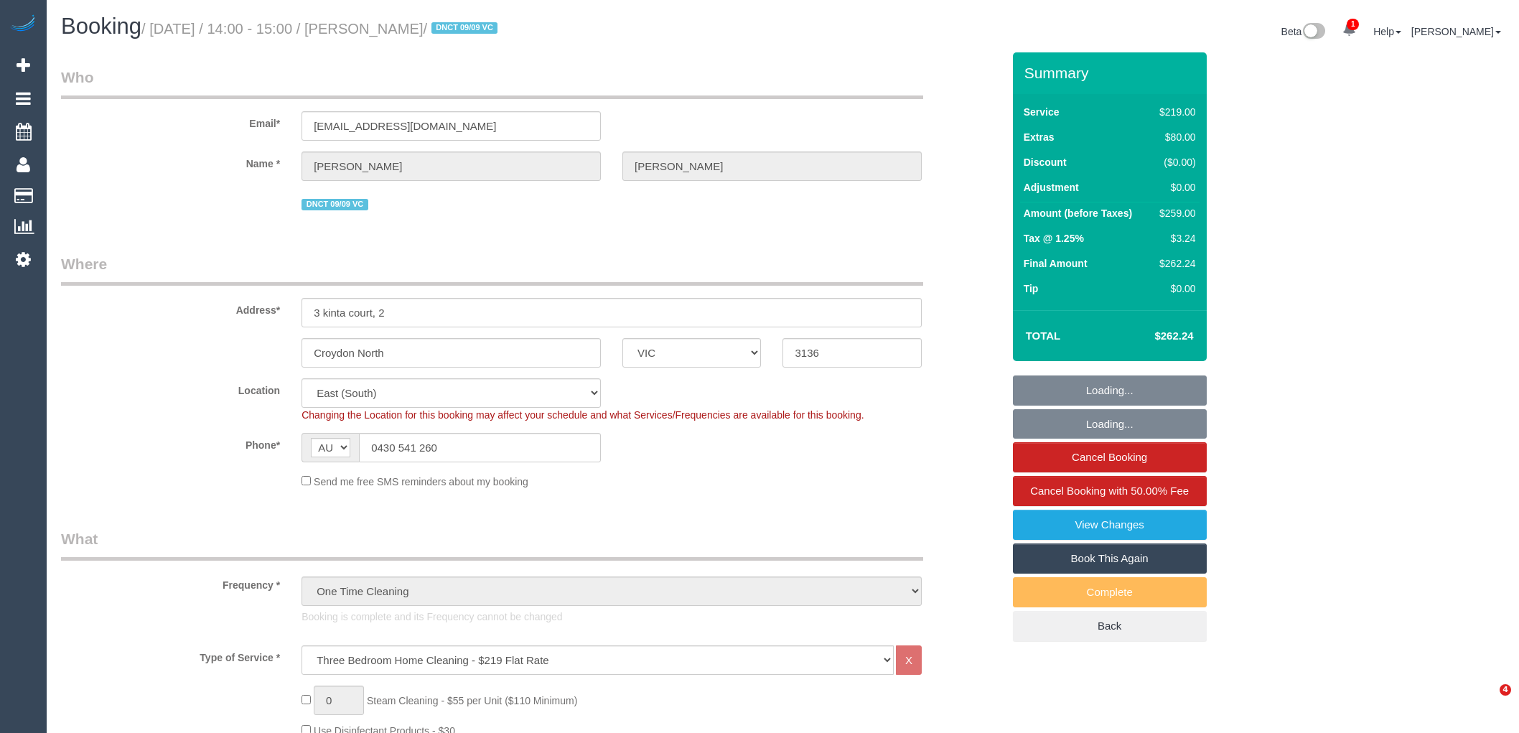
select select "VIC"
select select "number:28"
select select "number:14"
select select "number:19"
select select "number:24"
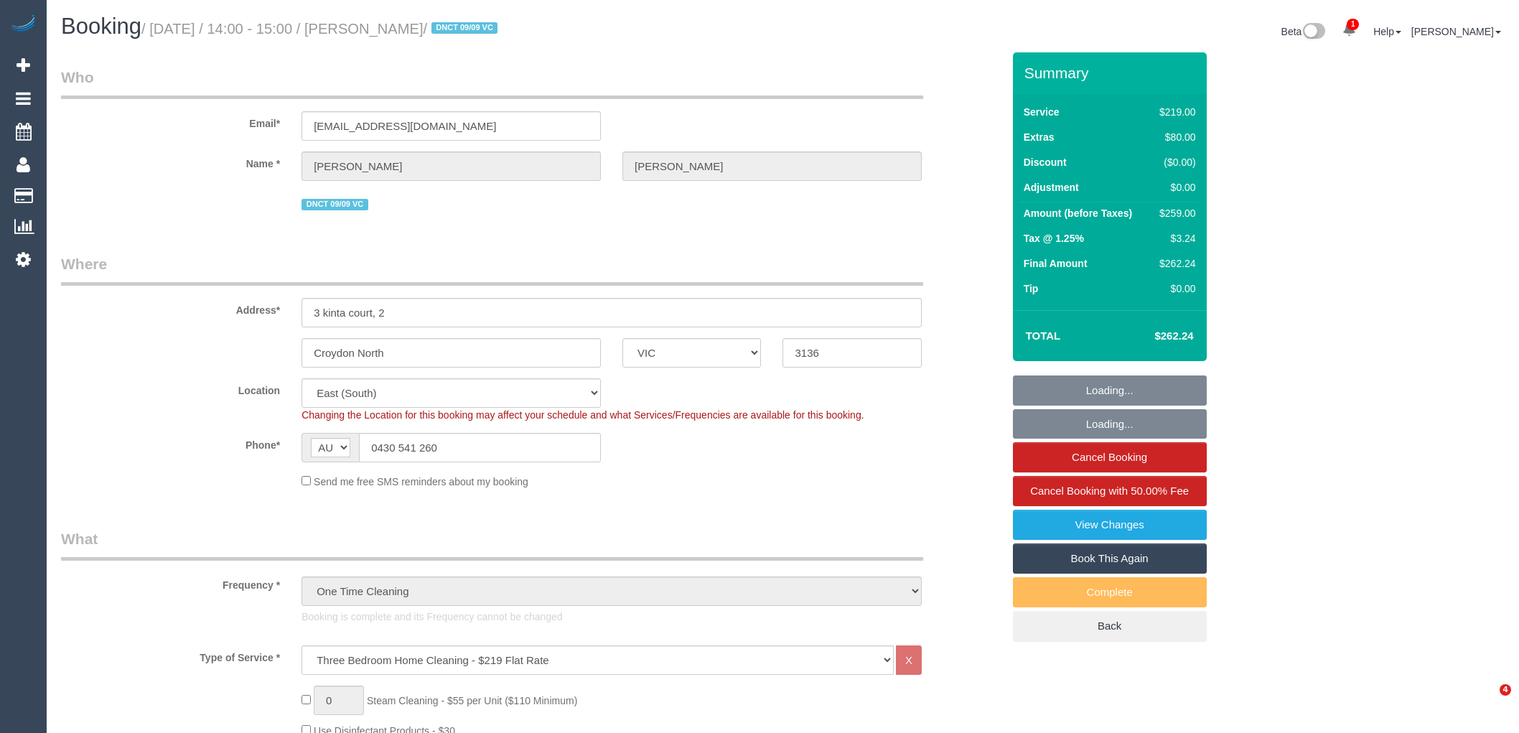
select select "number:26"
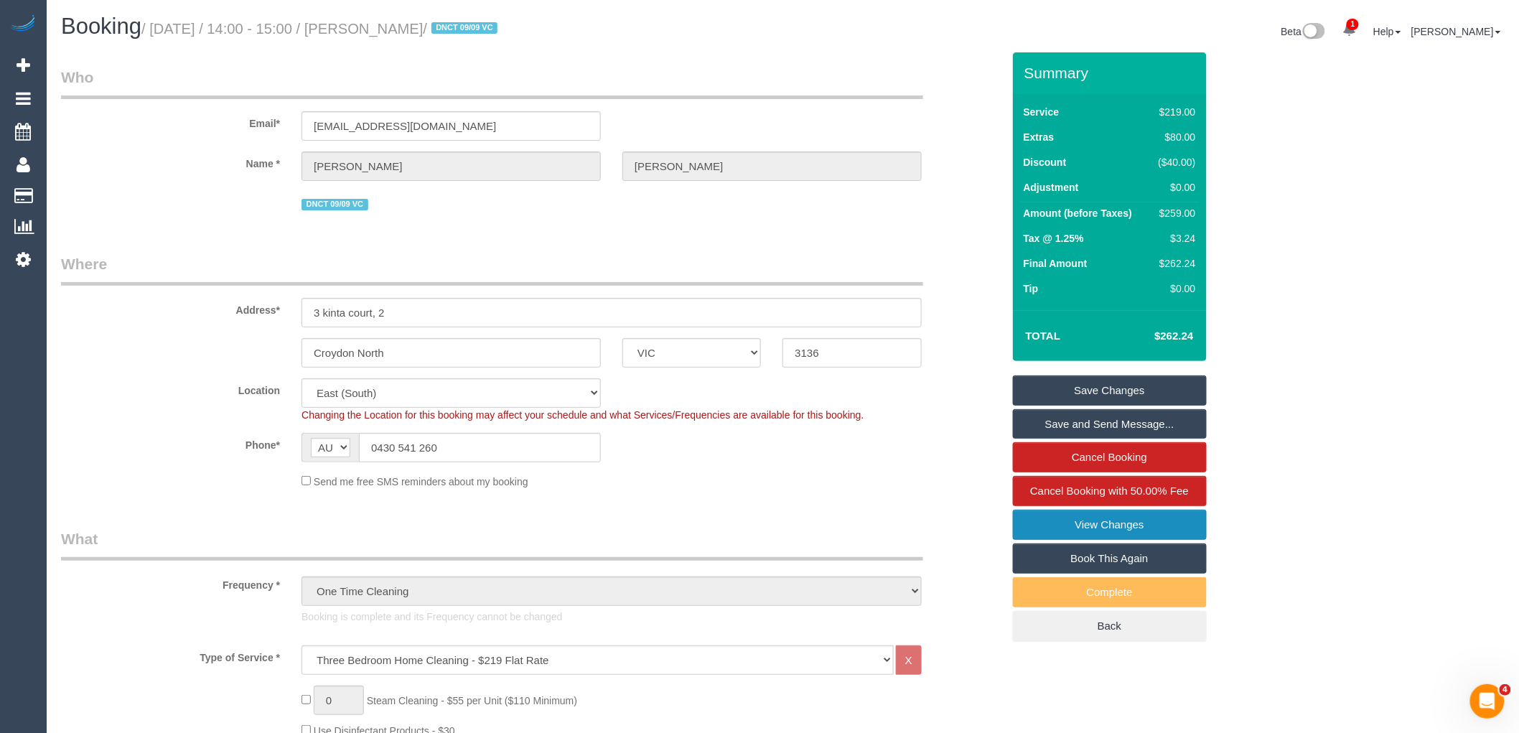
click at [1109, 522] on link "View Changes" at bounding box center [1110, 525] width 194 height 30
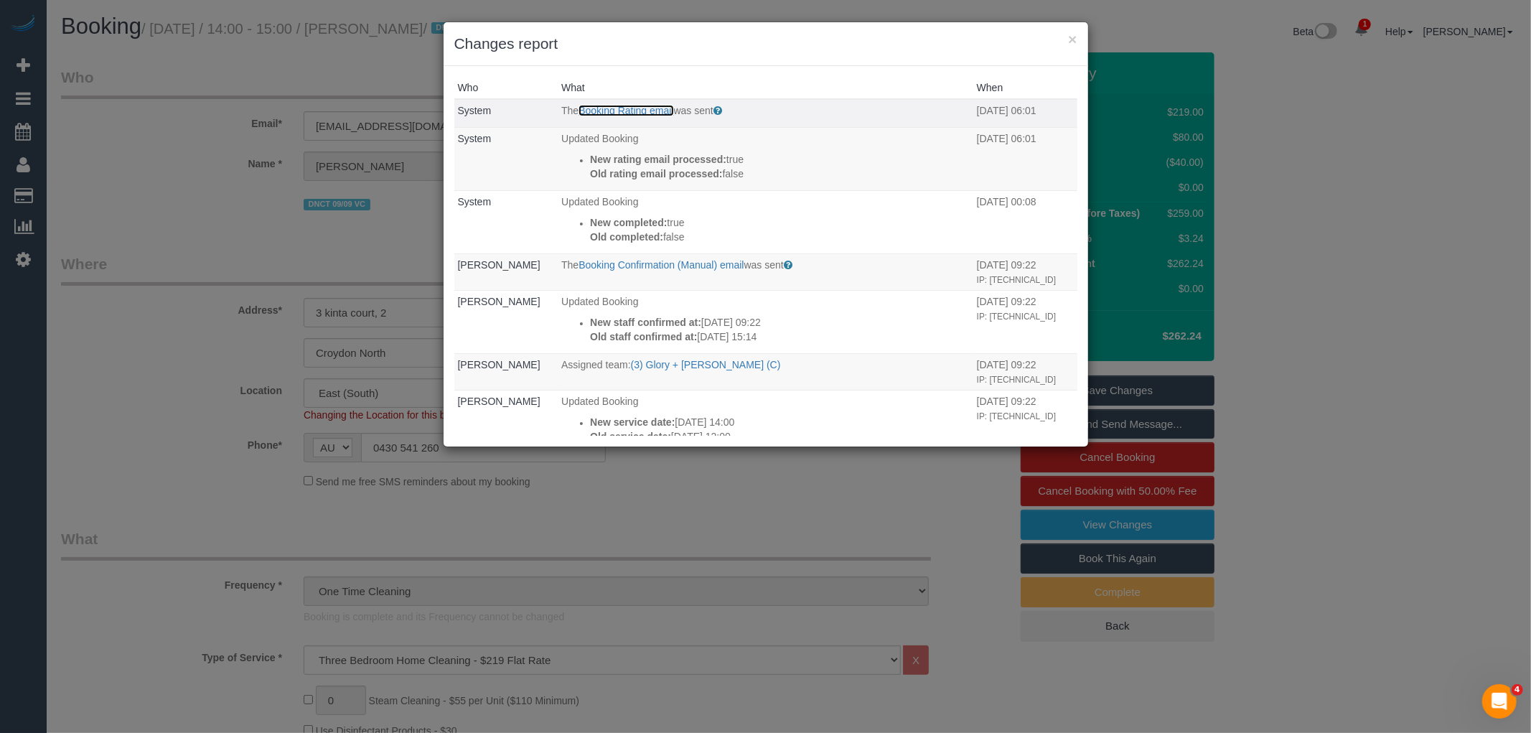
click at [629, 105] on link "Booking Rating email" at bounding box center [626, 110] width 95 height 11
click at [1071, 37] on button "×" at bounding box center [1072, 39] width 9 height 15
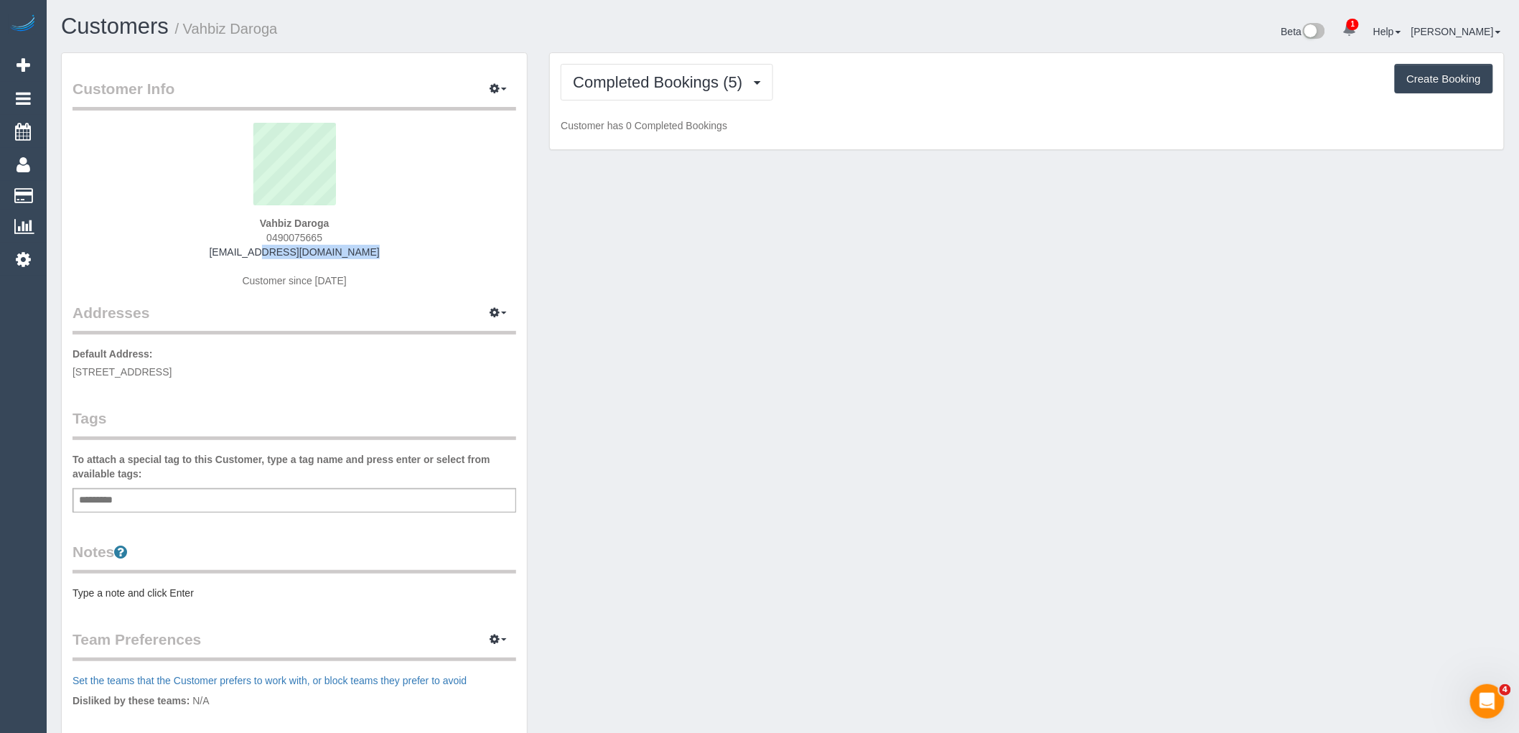
drag, startPoint x: 349, startPoint y: 255, endPoint x: 194, endPoint y: 255, distance: 155.1
click at [194, 255] on div "Vahbiz Daroga 0490075665 [EMAIL_ADDRESS][DOMAIN_NAME] Customer since [DATE]" at bounding box center [295, 212] width 444 height 179
copy link "[EMAIL_ADDRESS][DOMAIN_NAME]"
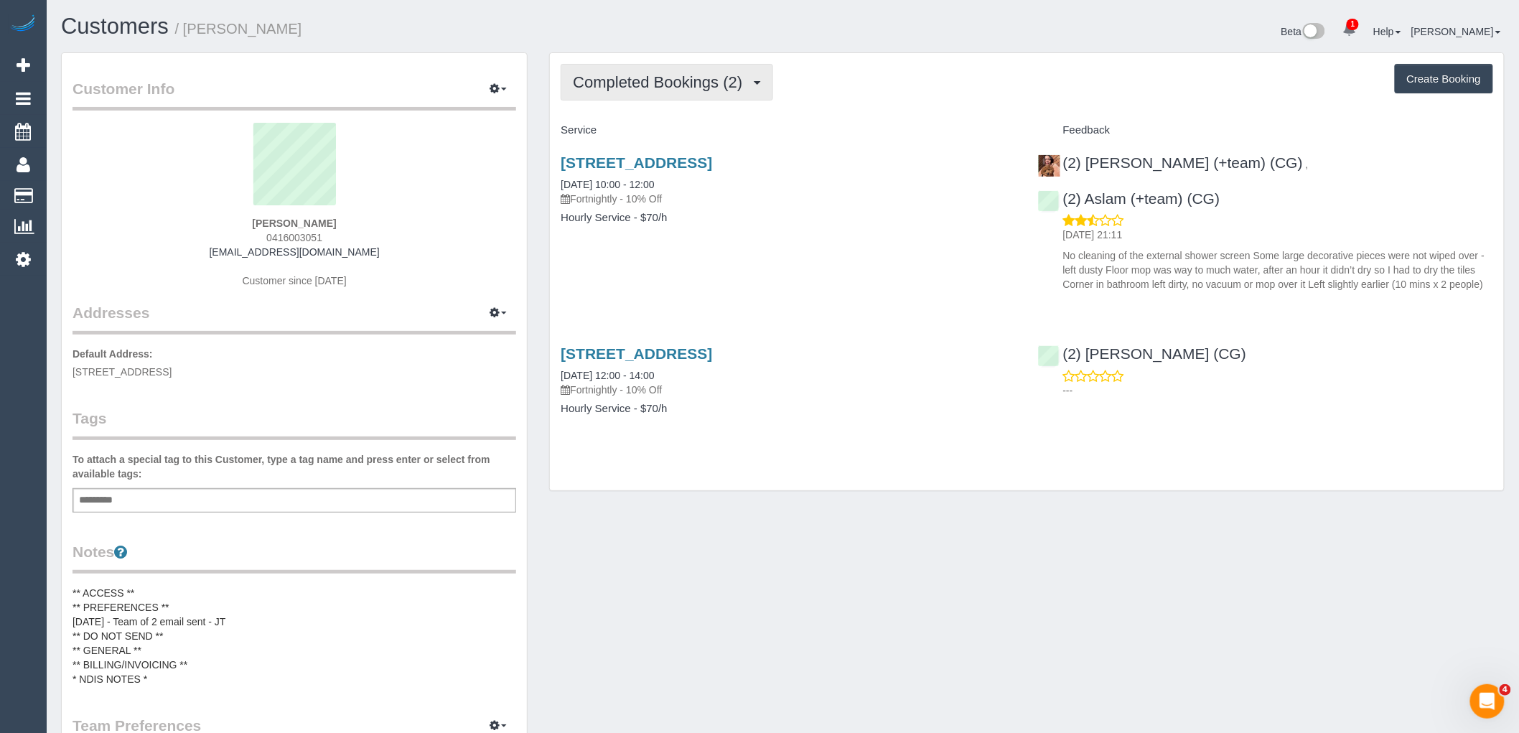
click at [709, 85] on span "Completed Bookings (2)" at bounding box center [661, 82] width 177 height 18
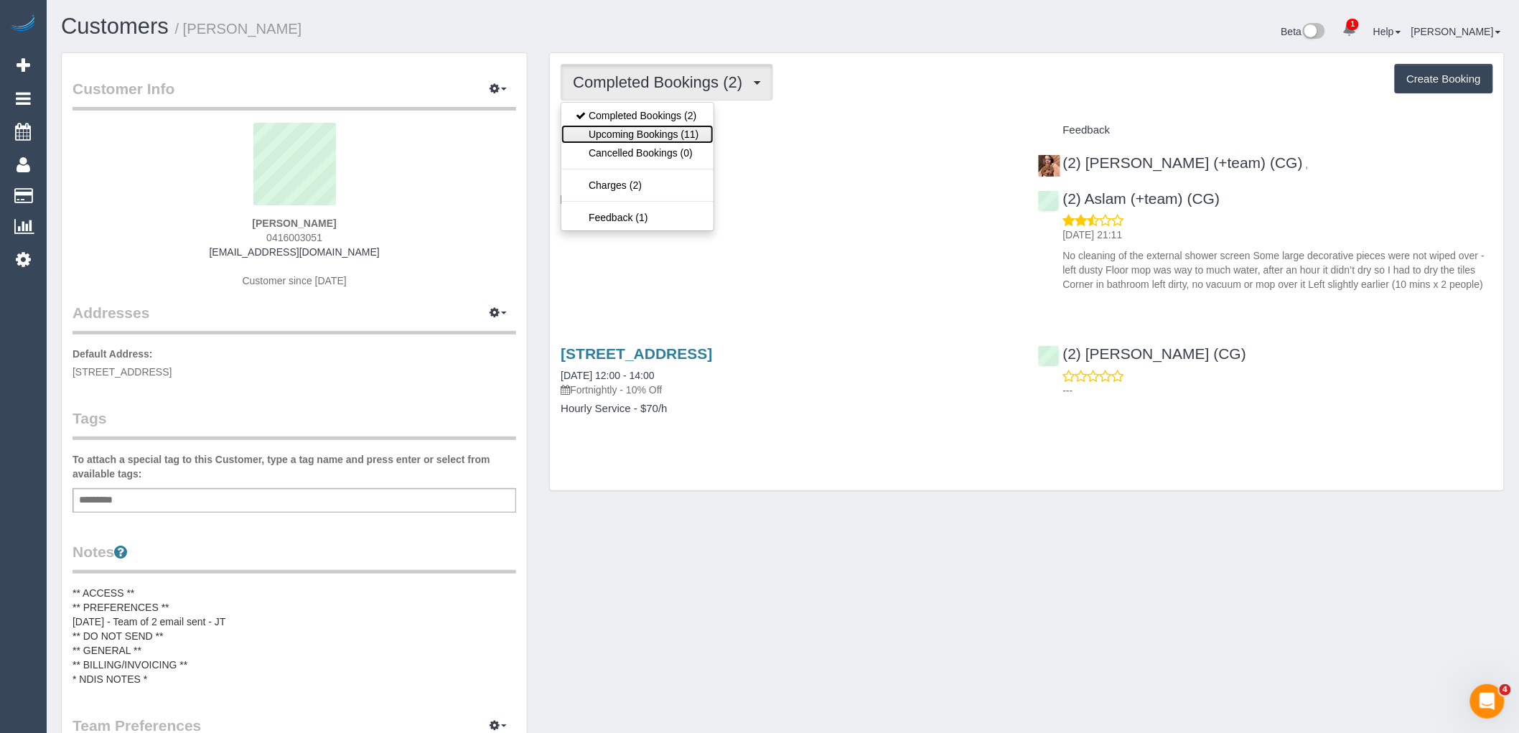
click at [693, 135] on link "Upcoming Bookings (11)" at bounding box center [636, 134] width 151 height 19
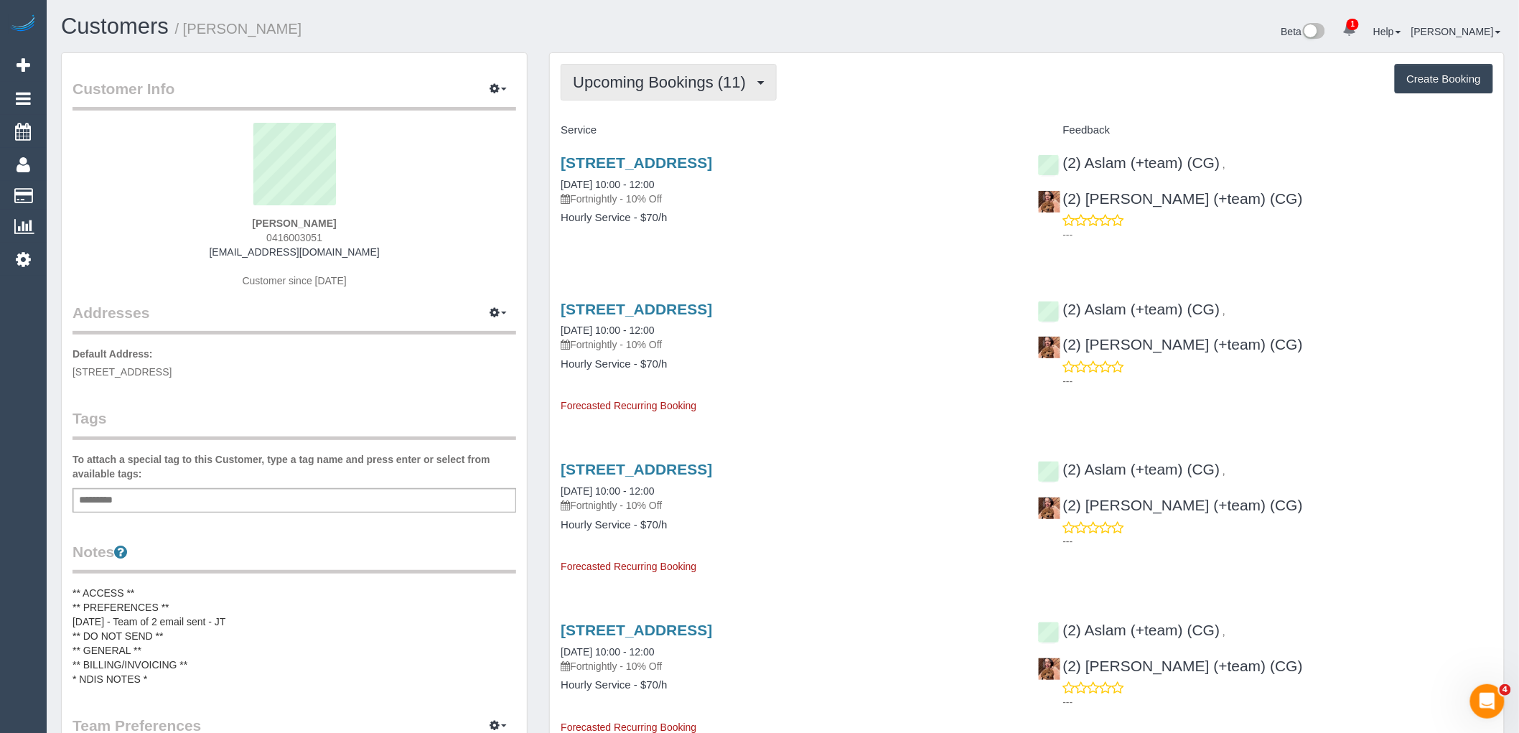
click at [650, 81] on span "Upcoming Bookings (11)" at bounding box center [663, 82] width 180 height 18
click at [975, 220] on h4 "Hourly Service - $70/h" at bounding box center [788, 218] width 455 height 12
click at [712, 169] on link "11 Thomson St, Essendon, Melbourne, VIC 3040" at bounding box center [636, 162] width 151 height 17
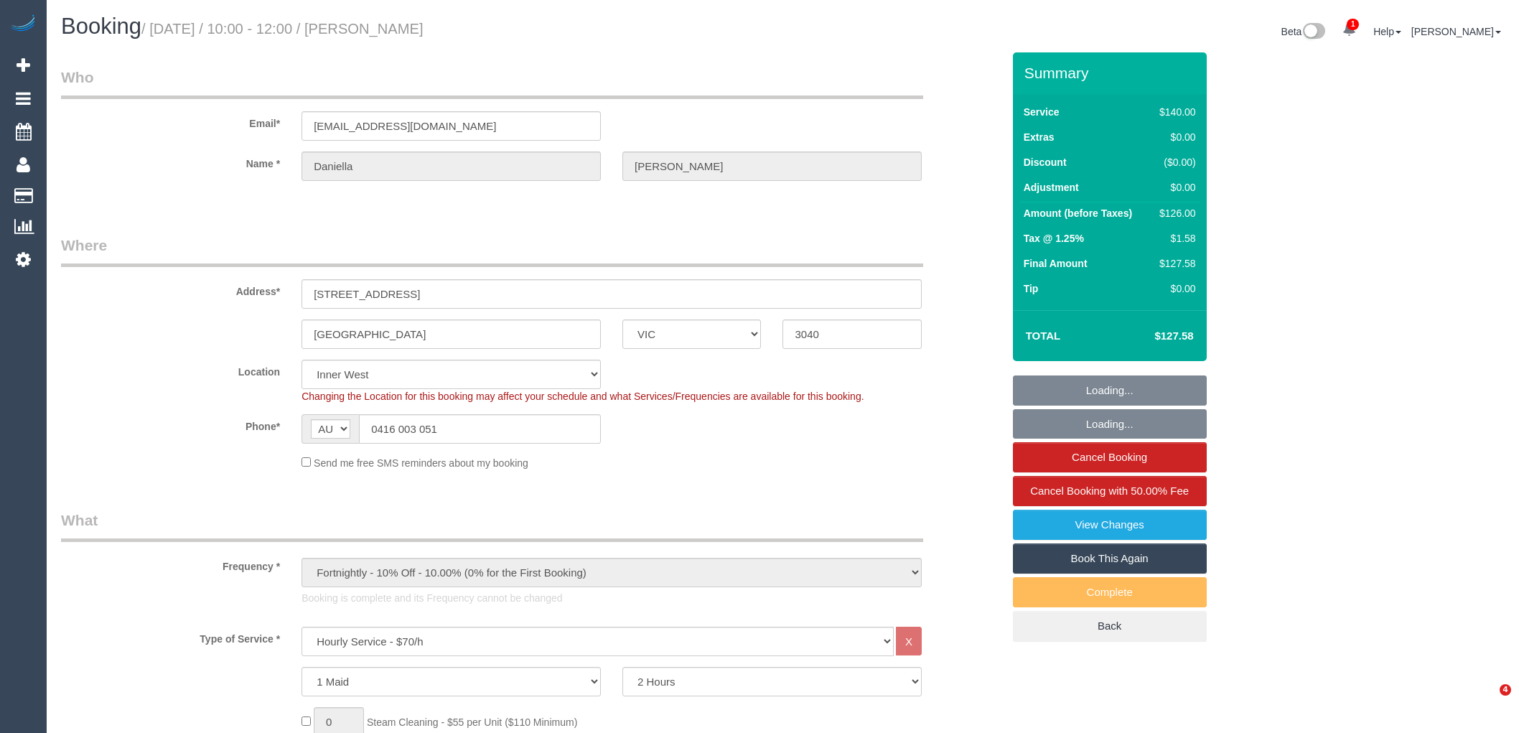
select select "VIC"
select select "number:27"
select select "number:14"
select select "number:19"
select select "number:25"
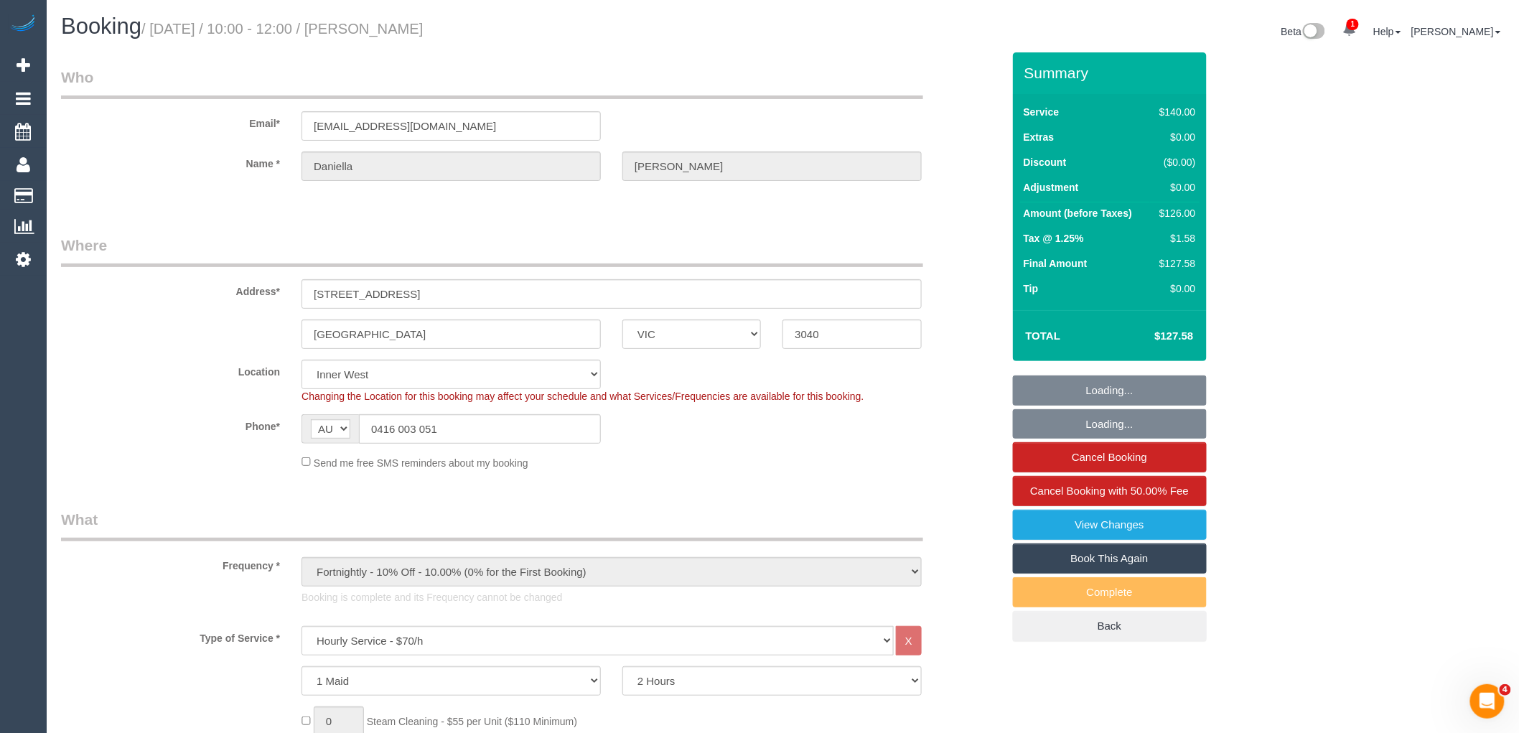
select select "number:35"
select select "number:11"
select select "object:1595"
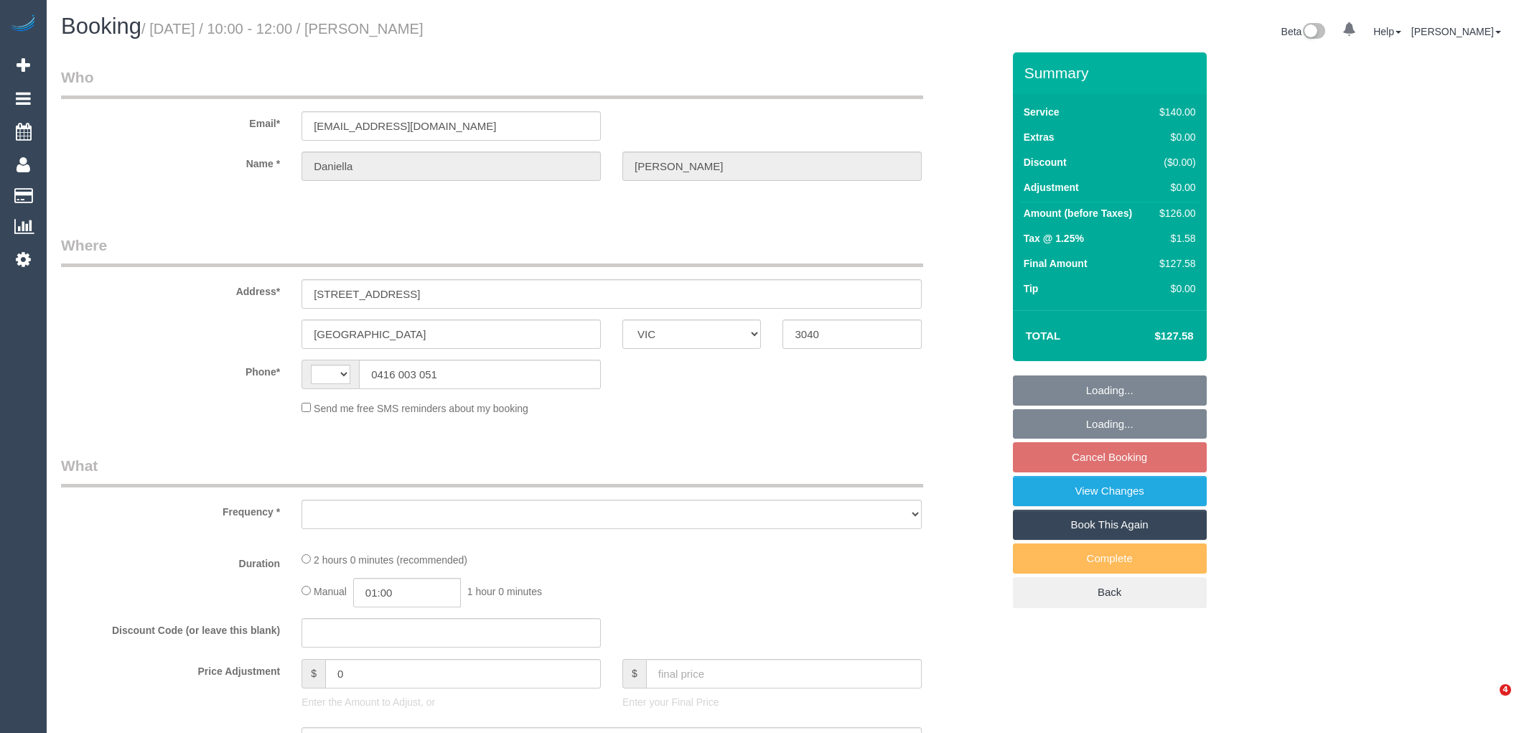
select select "VIC"
select select "string:AU"
select select "object:541"
select select "string:stripe-pm_1RsZlW2GScqysDRVD5VzhXQg"
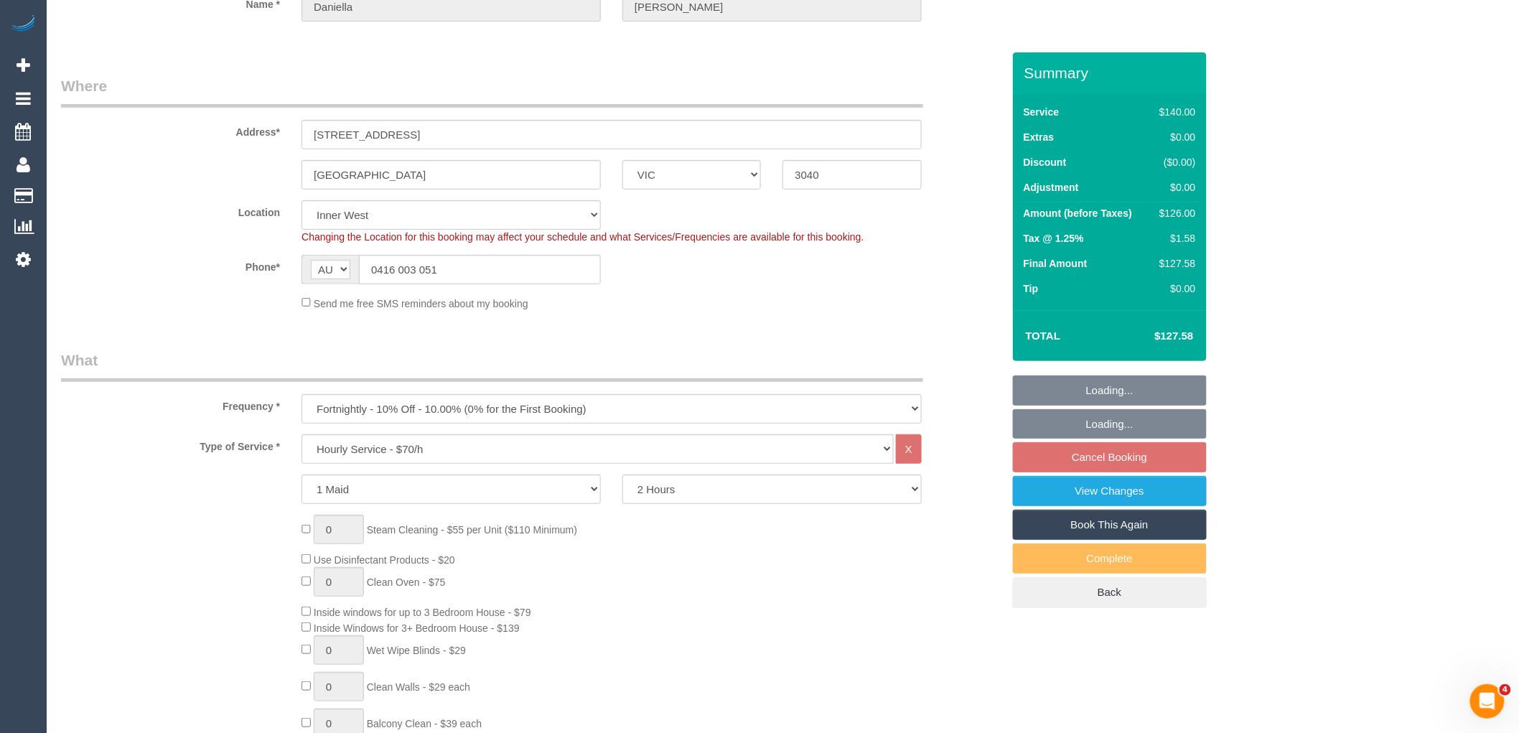
select select "number:27"
select select "number:14"
select select "number:19"
select select "number:25"
select select "number:35"
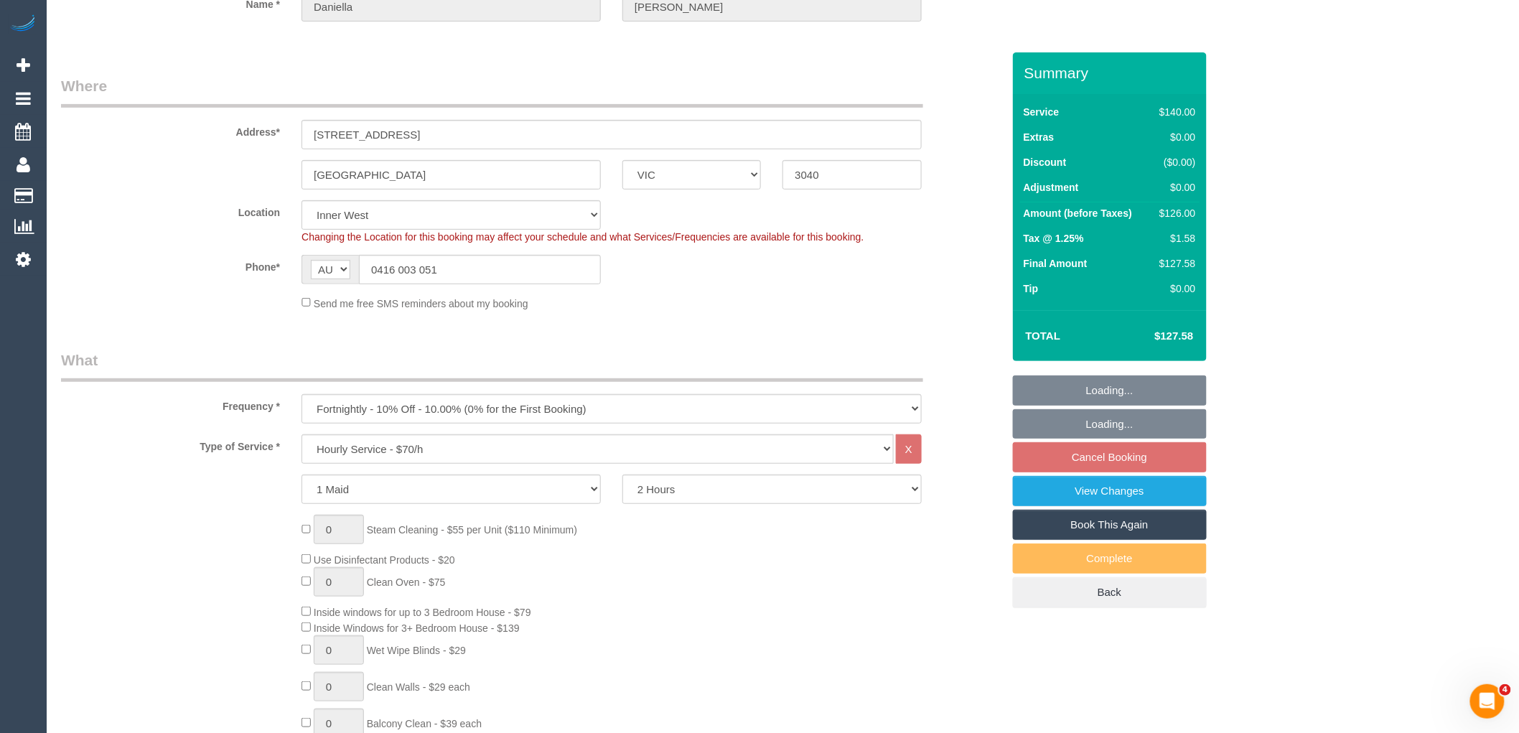
select select "number:11"
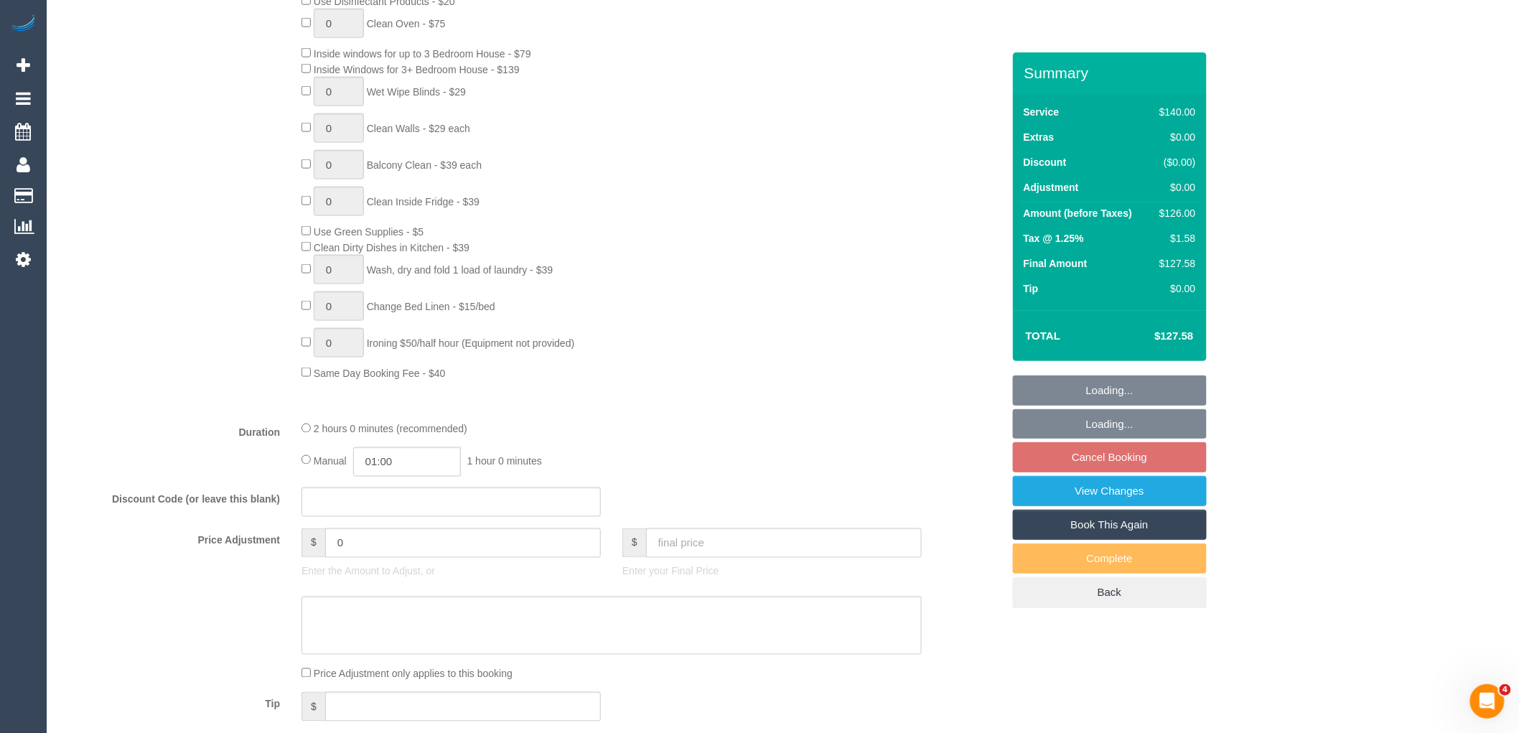
select select "object:1543"
select select "spot3"
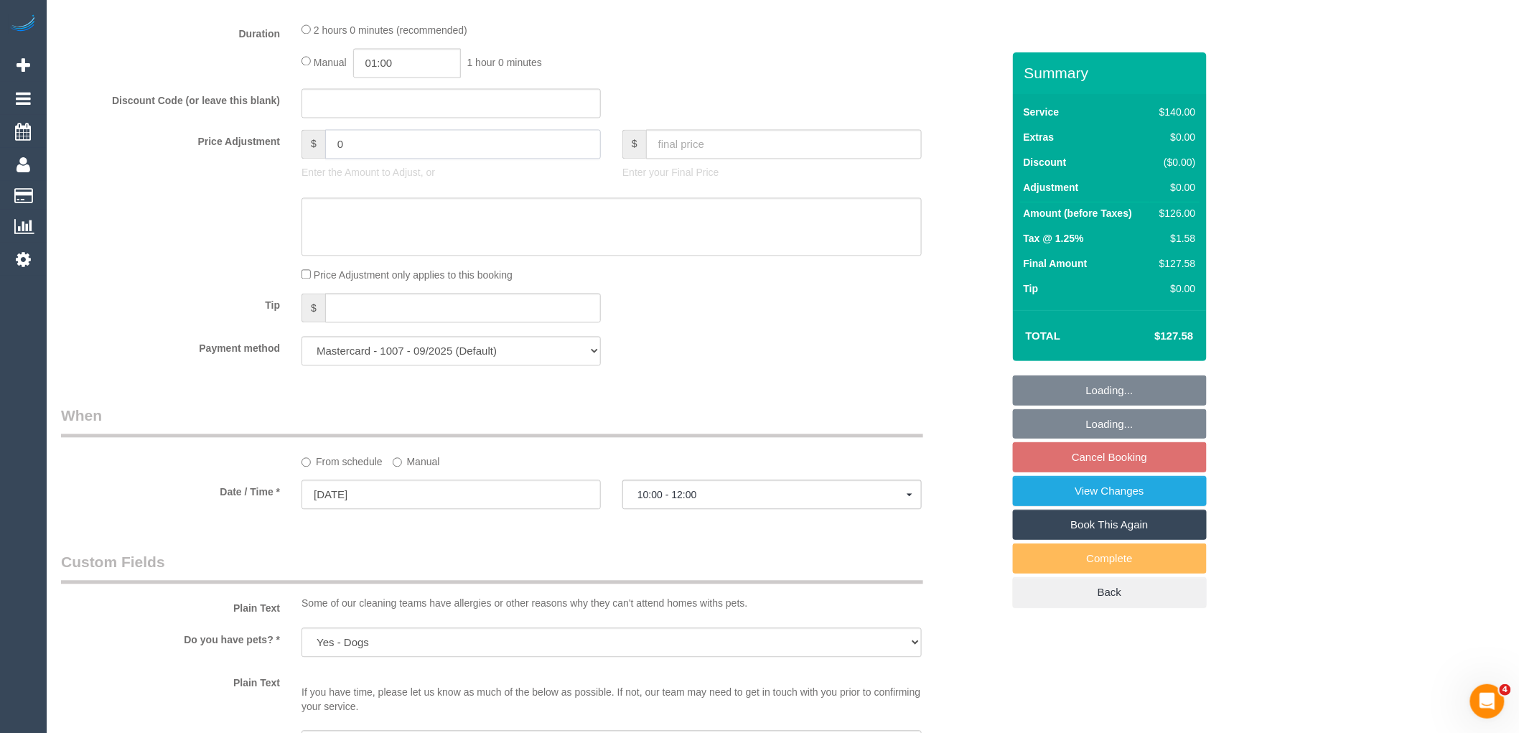
click at [370, 148] on input "0" at bounding box center [463, 144] width 276 height 29
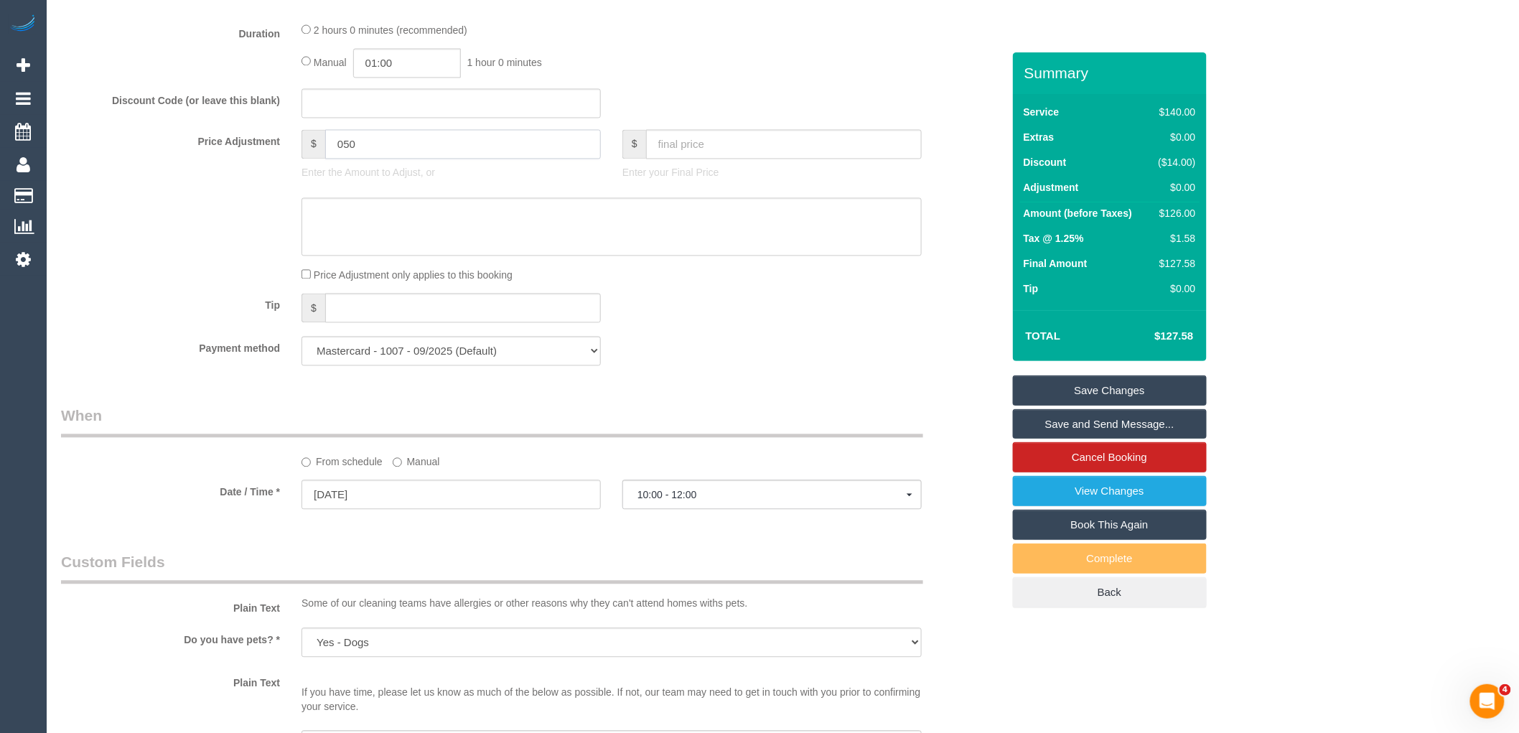
click at [343, 146] on input "050" at bounding box center [463, 144] width 276 height 29
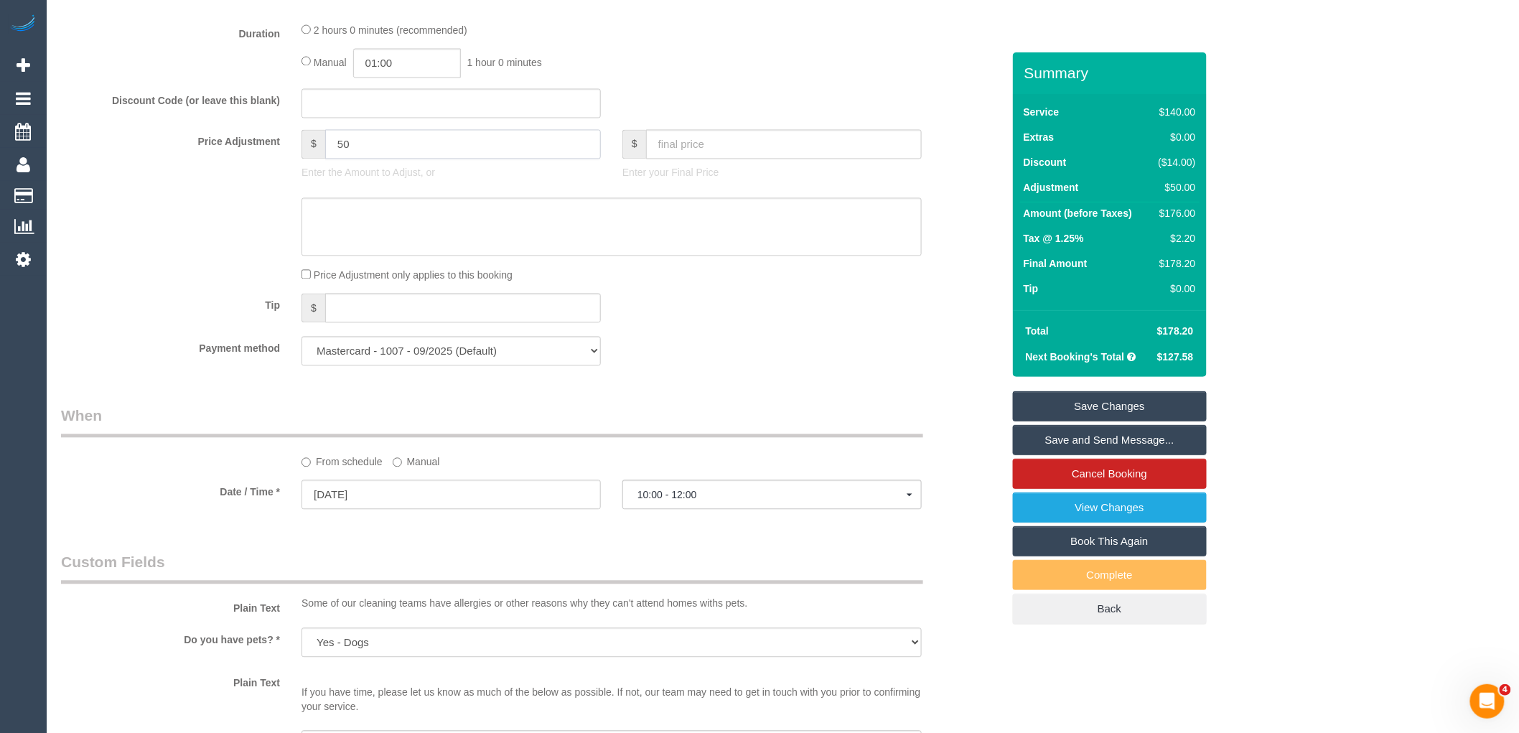
click at [337, 159] on input "50" at bounding box center [463, 144] width 276 height 29
type input "-50"
click at [301, 271] on sui-booking-price-adjustment "Price Adjustment $ -50 Enter the Amount to Adjust, or $ Enter your Final Price …" at bounding box center [531, 207] width 941 height 154
click at [345, 246] on textarea at bounding box center [611, 227] width 620 height 59
type textarea "$50 discount applied due to complaint via email VC"
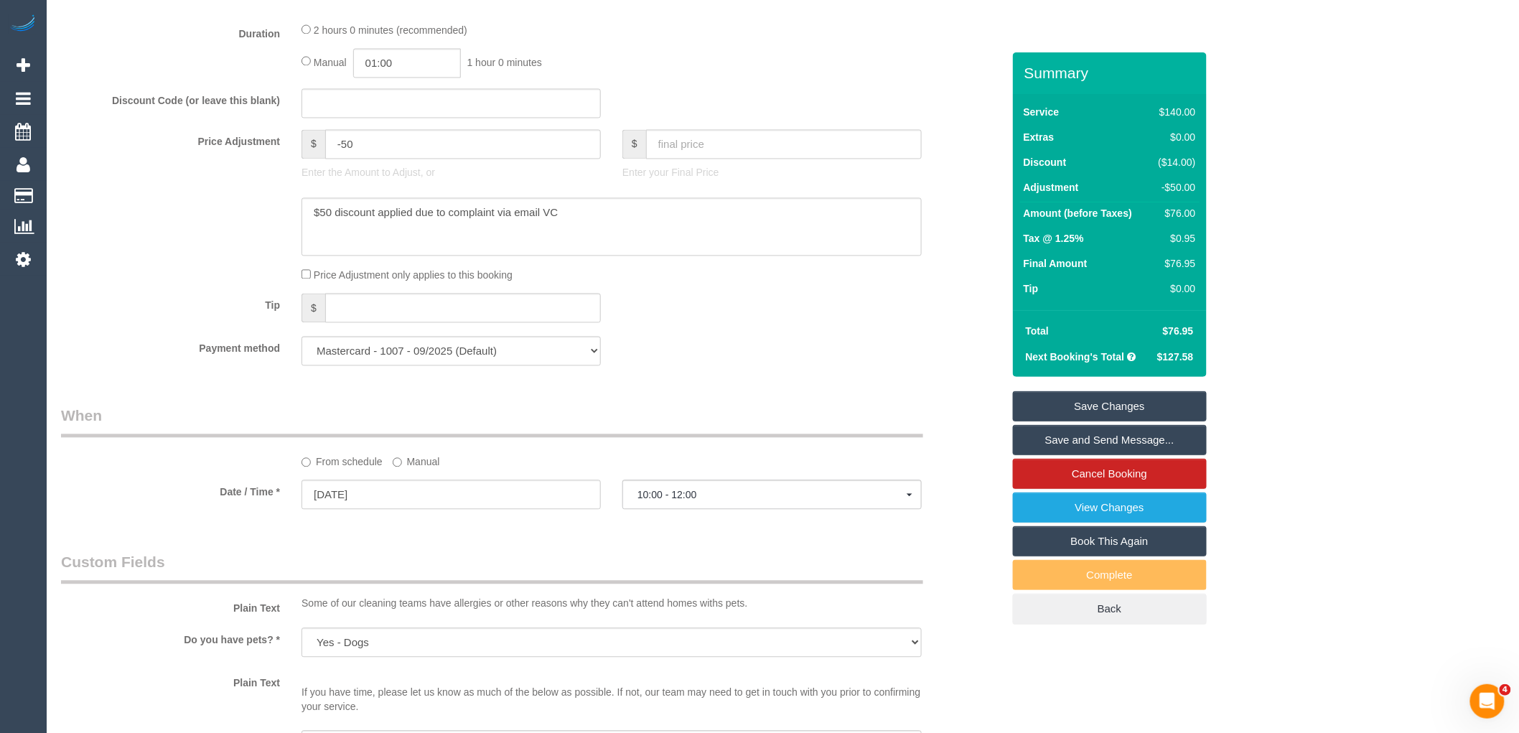
click at [1075, 406] on link "Save Changes" at bounding box center [1110, 406] width 194 height 30
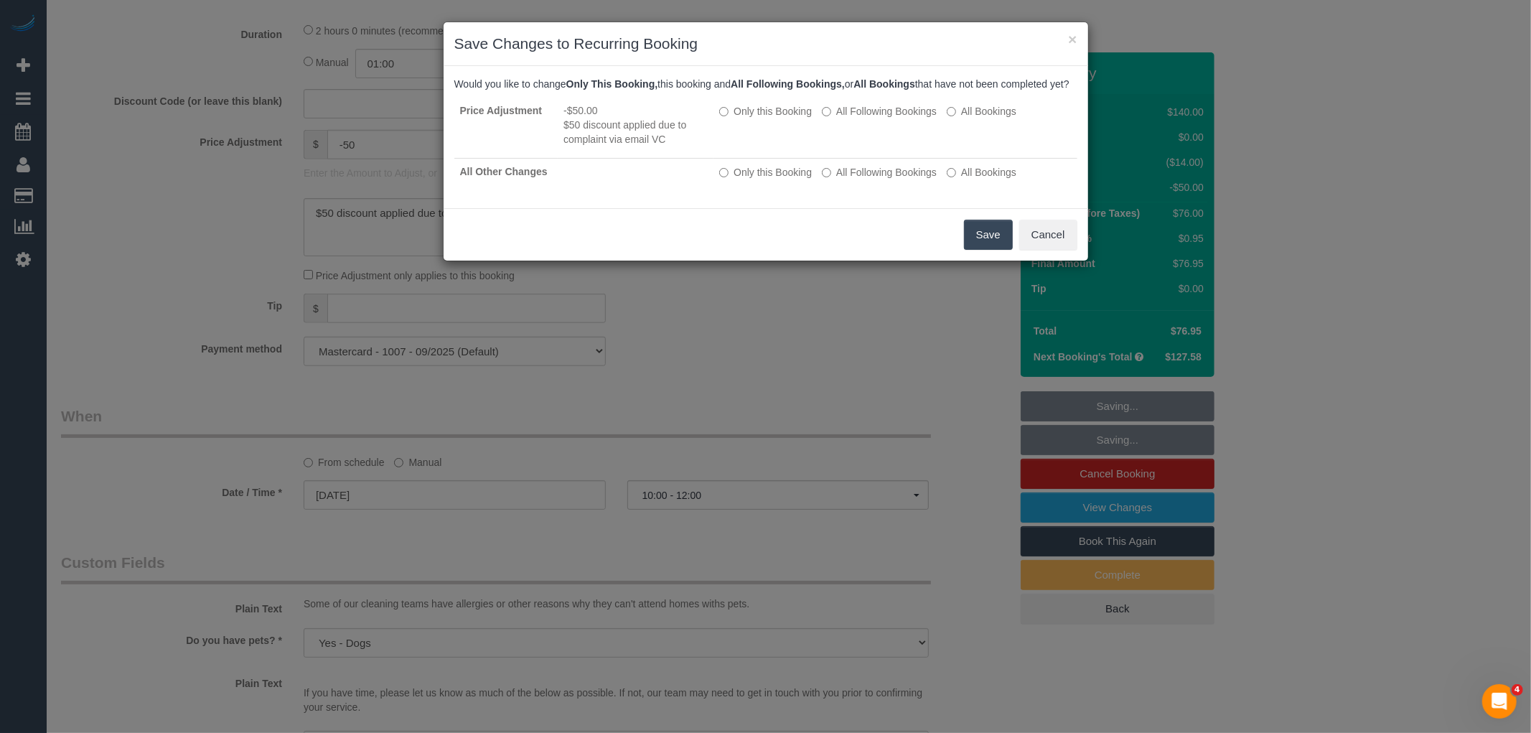
click at [995, 245] on button "Save" at bounding box center [988, 235] width 49 height 30
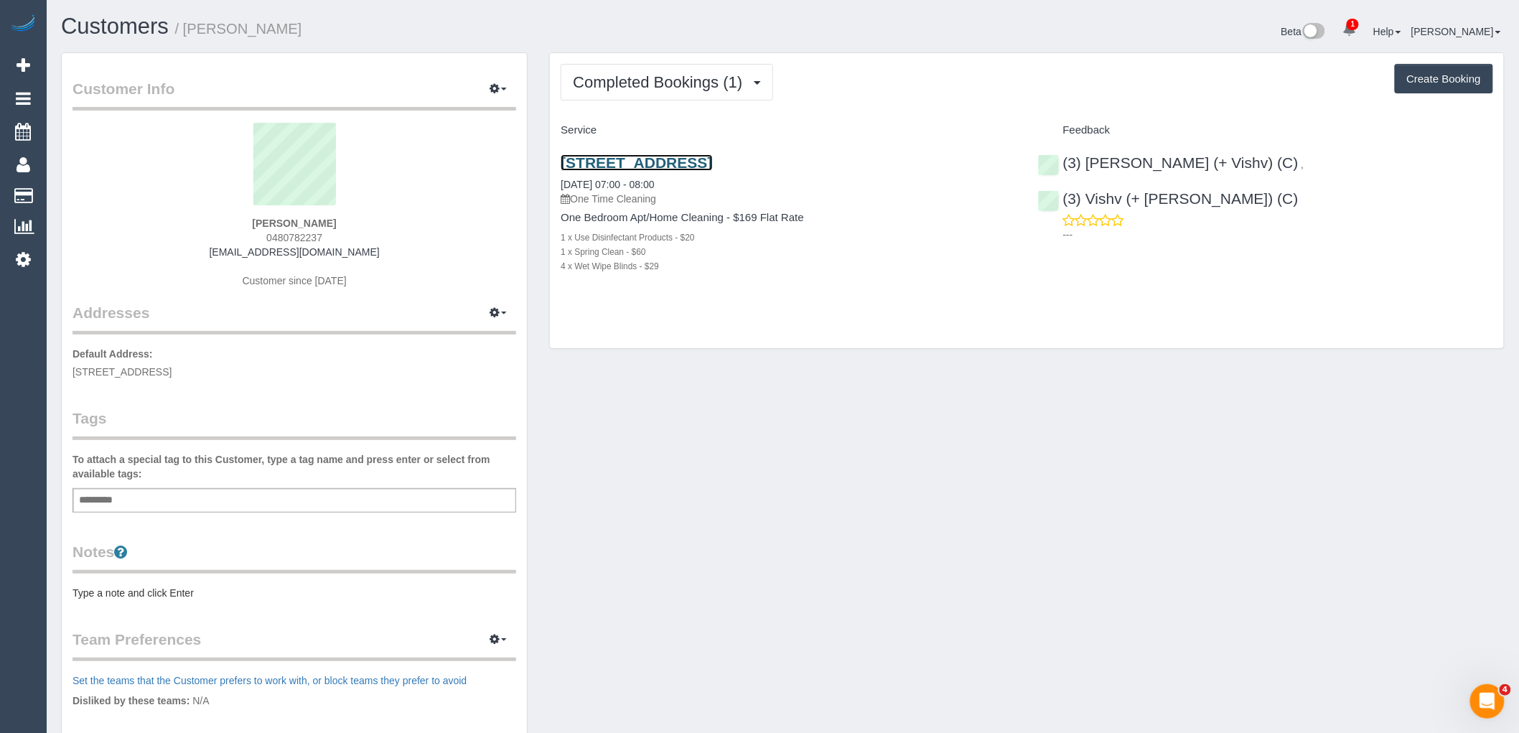
click at [712, 164] on link "530 Toorak Road, 39, Toorak, VIC 3142" at bounding box center [636, 162] width 151 height 17
click at [177, 510] on div "Add a tag" at bounding box center [295, 500] width 444 height 24
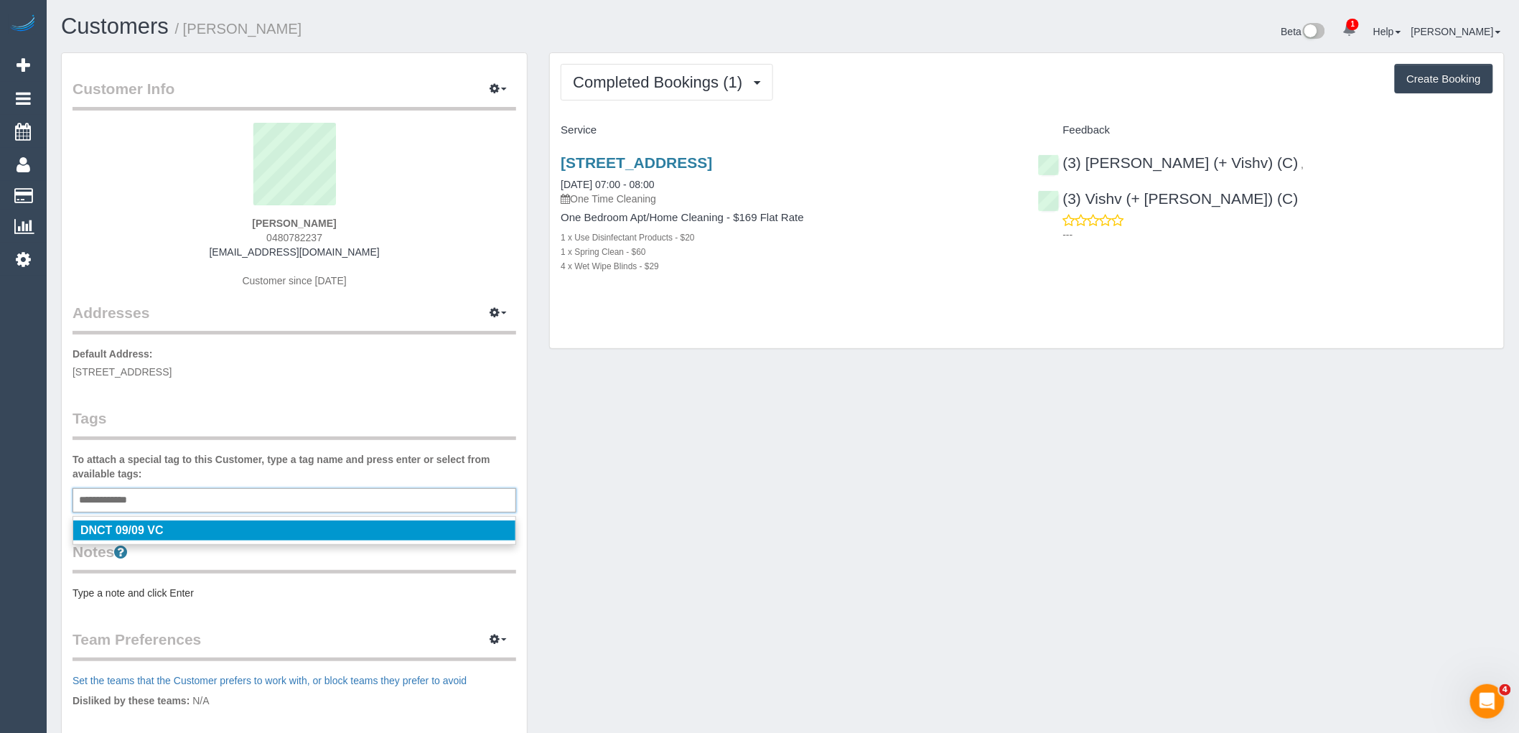
type input "**********"
click at [396, 467] on label "To attach a special tag to this Customer, type a tag name and press enter or se…" at bounding box center [295, 466] width 444 height 29
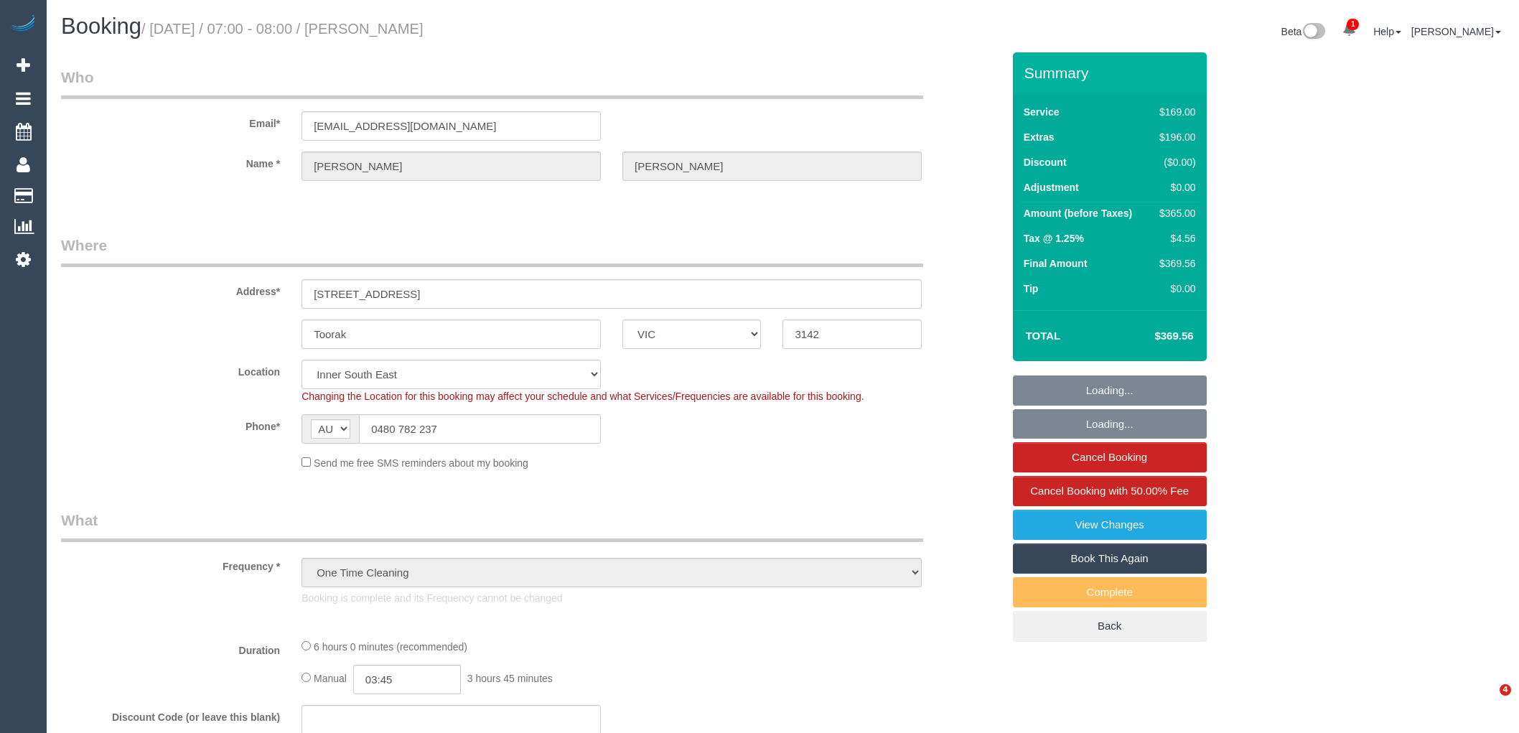
select select "VIC"
select select "spot1"
select select "number:28"
select select "number:14"
select select "number:18"
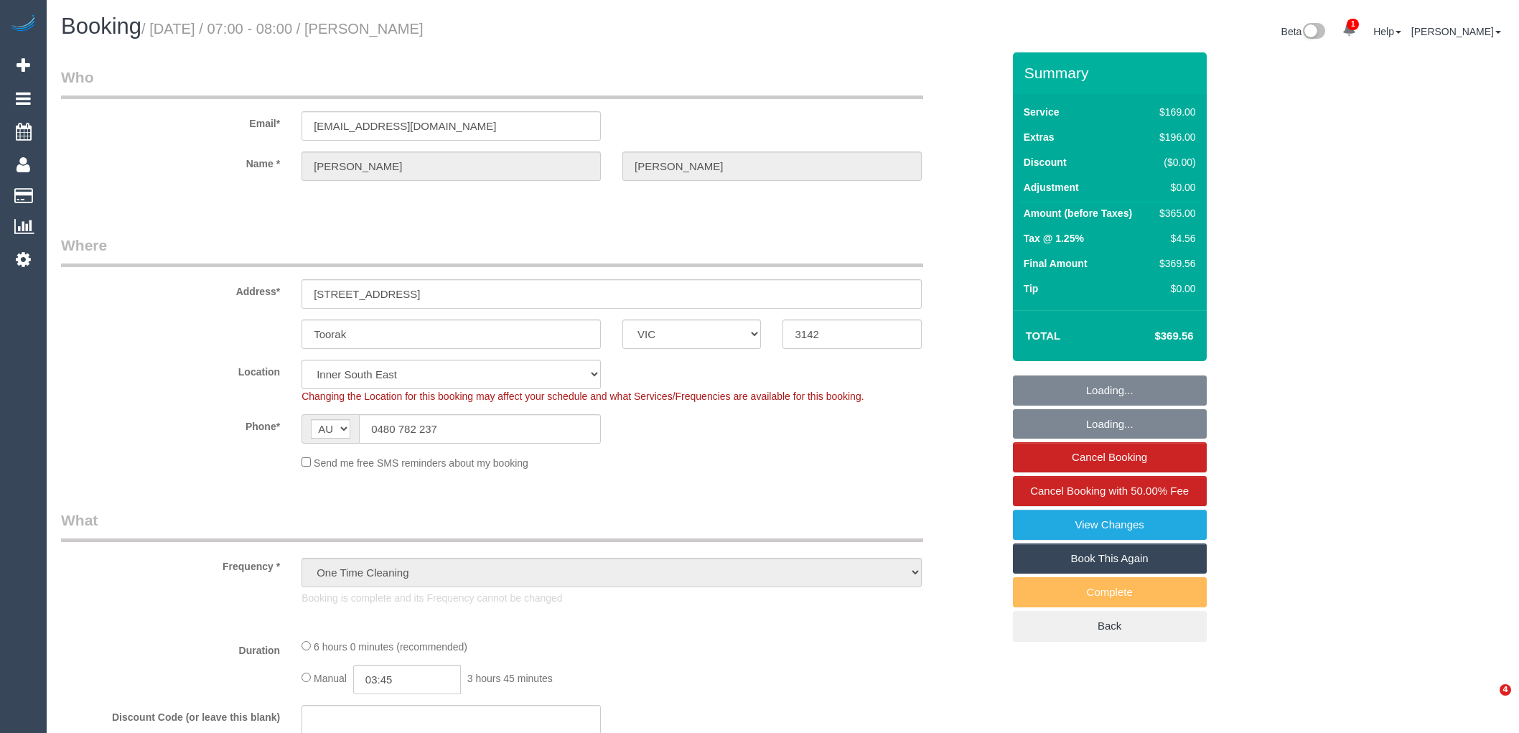
select select "number:24"
select select "number:33"
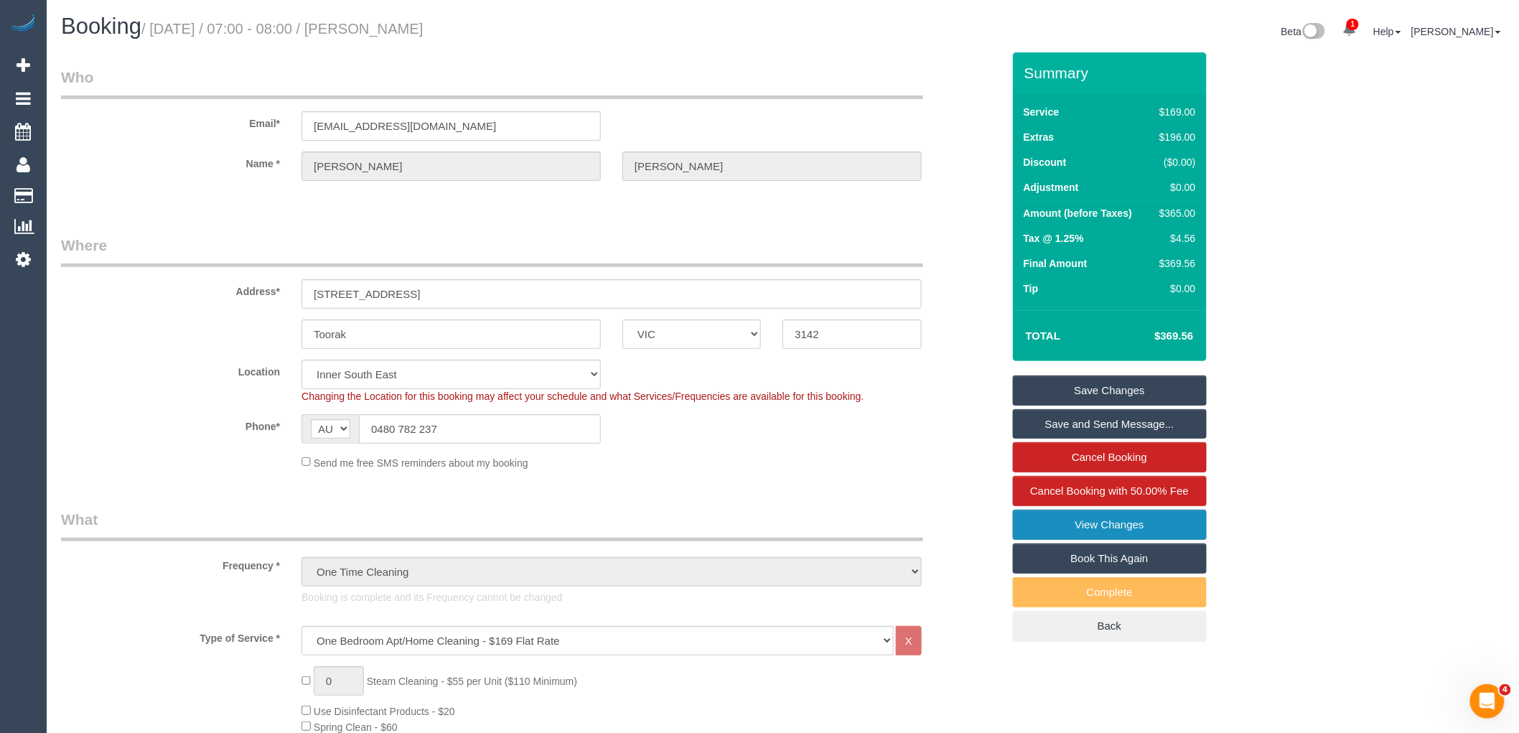
click at [1146, 525] on link "View Changes" at bounding box center [1110, 525] width 194 height 30
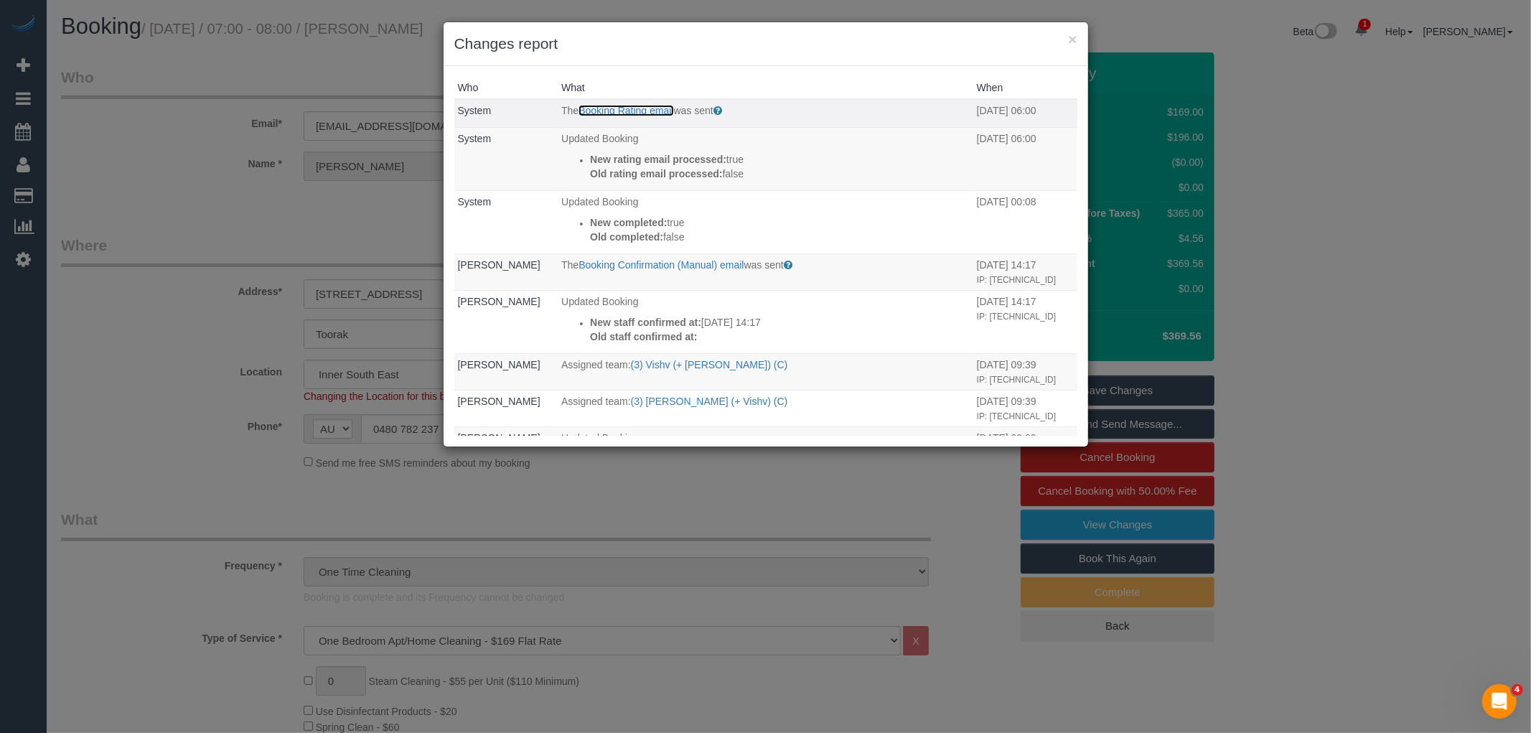
click at [614, 111] on link "Booking Rating email" at bounding box center [626, 110] width 95 height 11
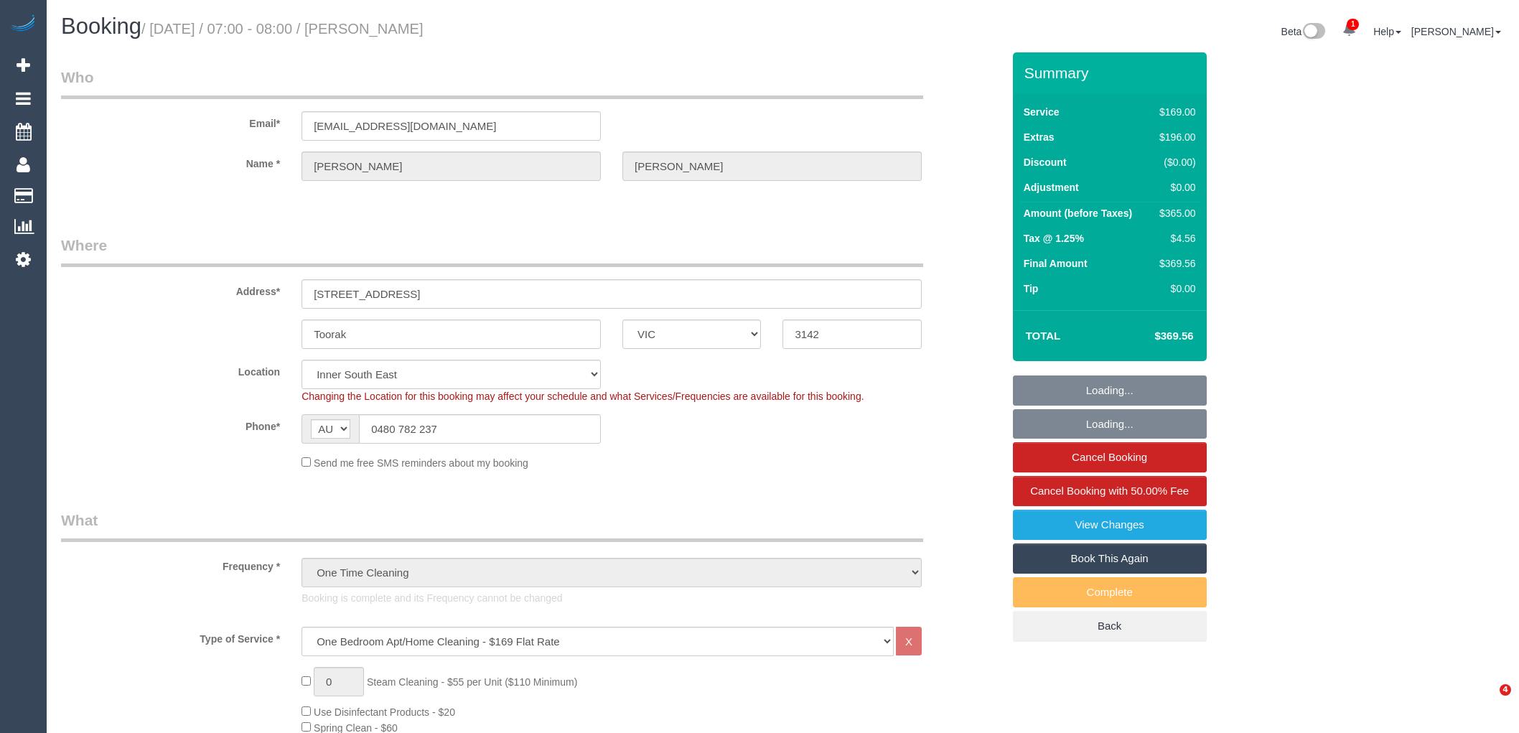
select select "VIC"
select select "number:28"
select select "number:14"
select select "number:18"
select select "number:24"
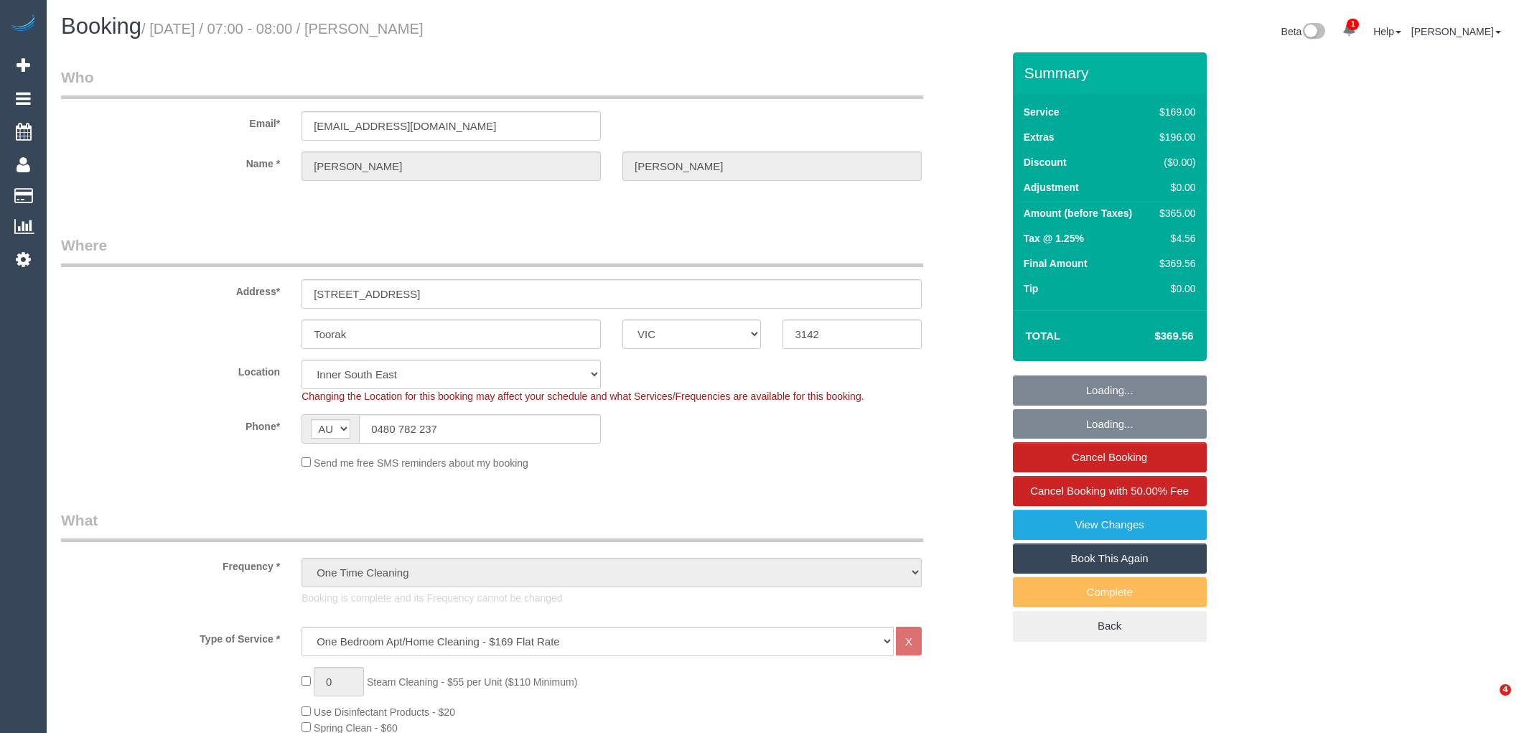
select select "number:33"
select select "object:1407"
select select "spot1"
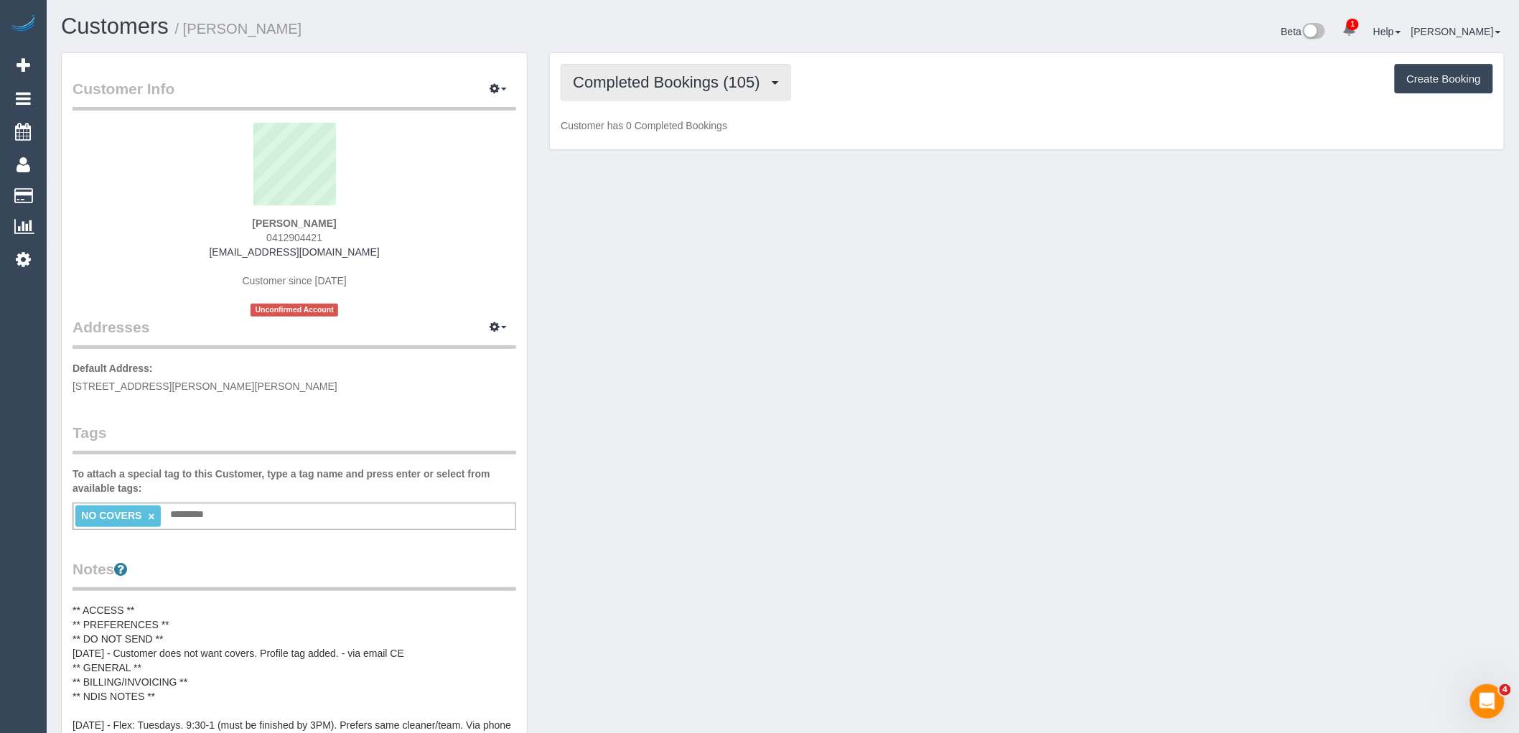
click at [687, 84] on span "Completed Bookings (105)" at bounding box center [670, 82] width 194 height 18
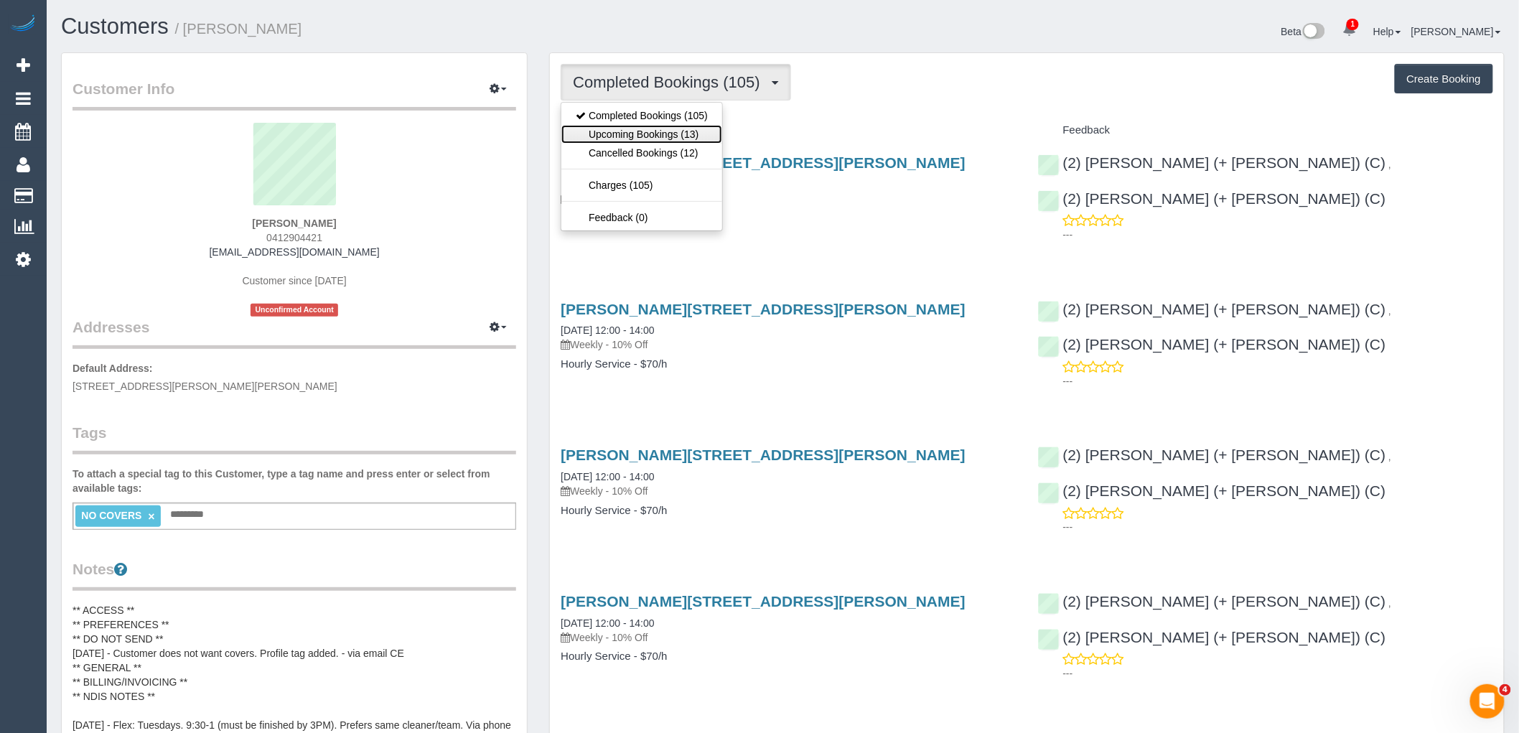
click at [683, 132] on link "Upcoming Bookings (13)" at bounding box center [641, 134] width 161 height 19
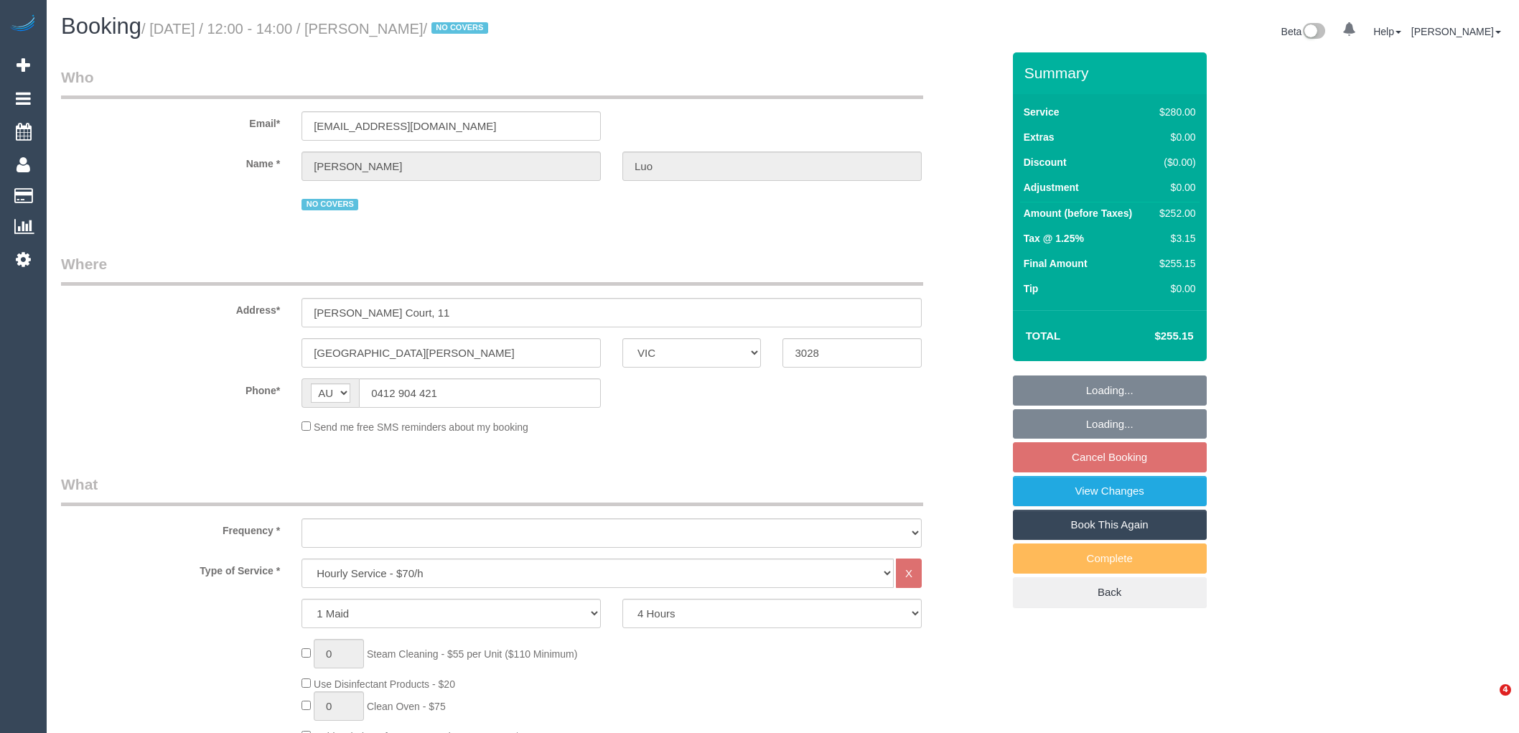
select select "VIC"
select select "240"
select select "string:stripe-pm_1O7pKD2GScqysDRV4ONT45iY"
select select "object:719"
select select "number:32"
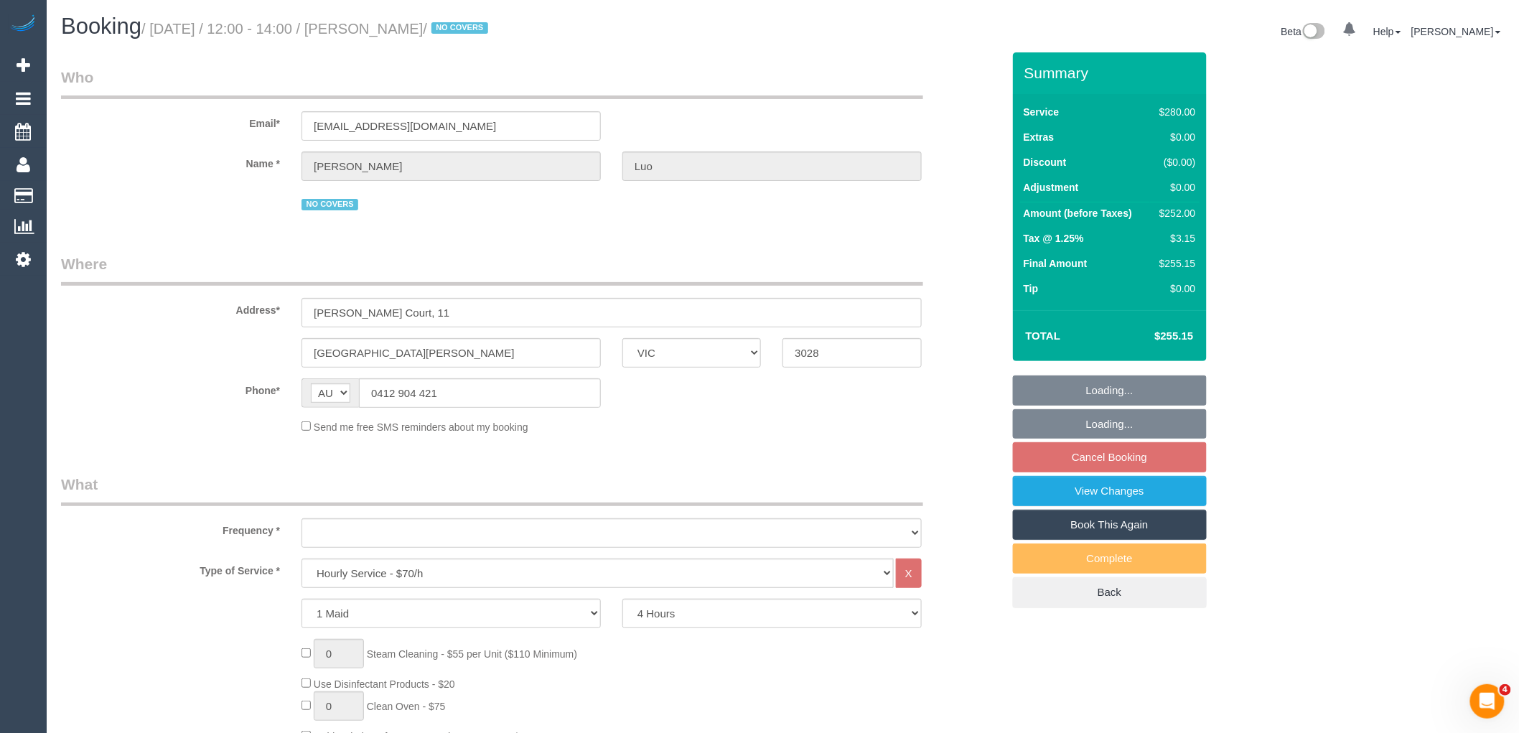
select select "number:16"
select select "number:19"
select select "number:24"
select select "number:34"
select select "number:13"
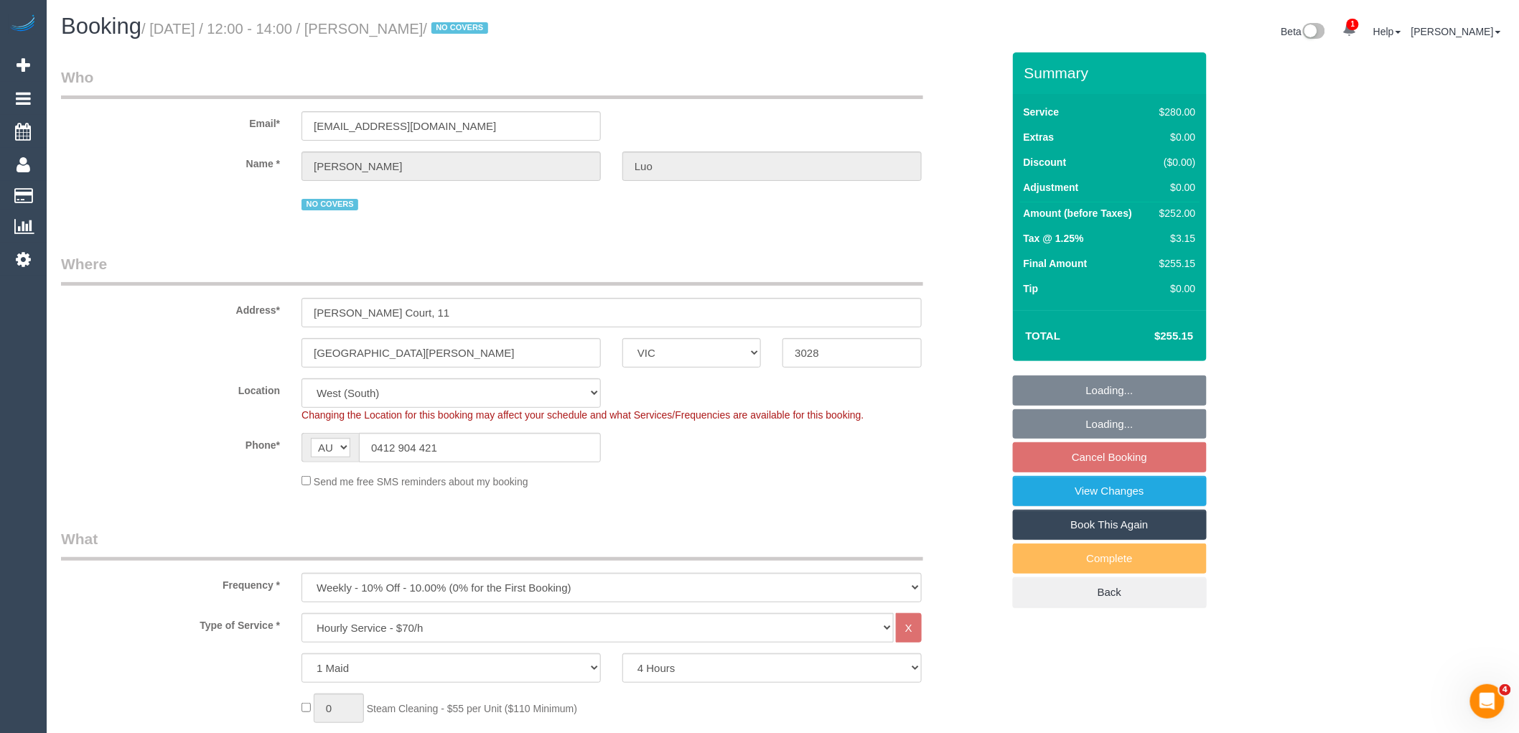
select select "object:870"
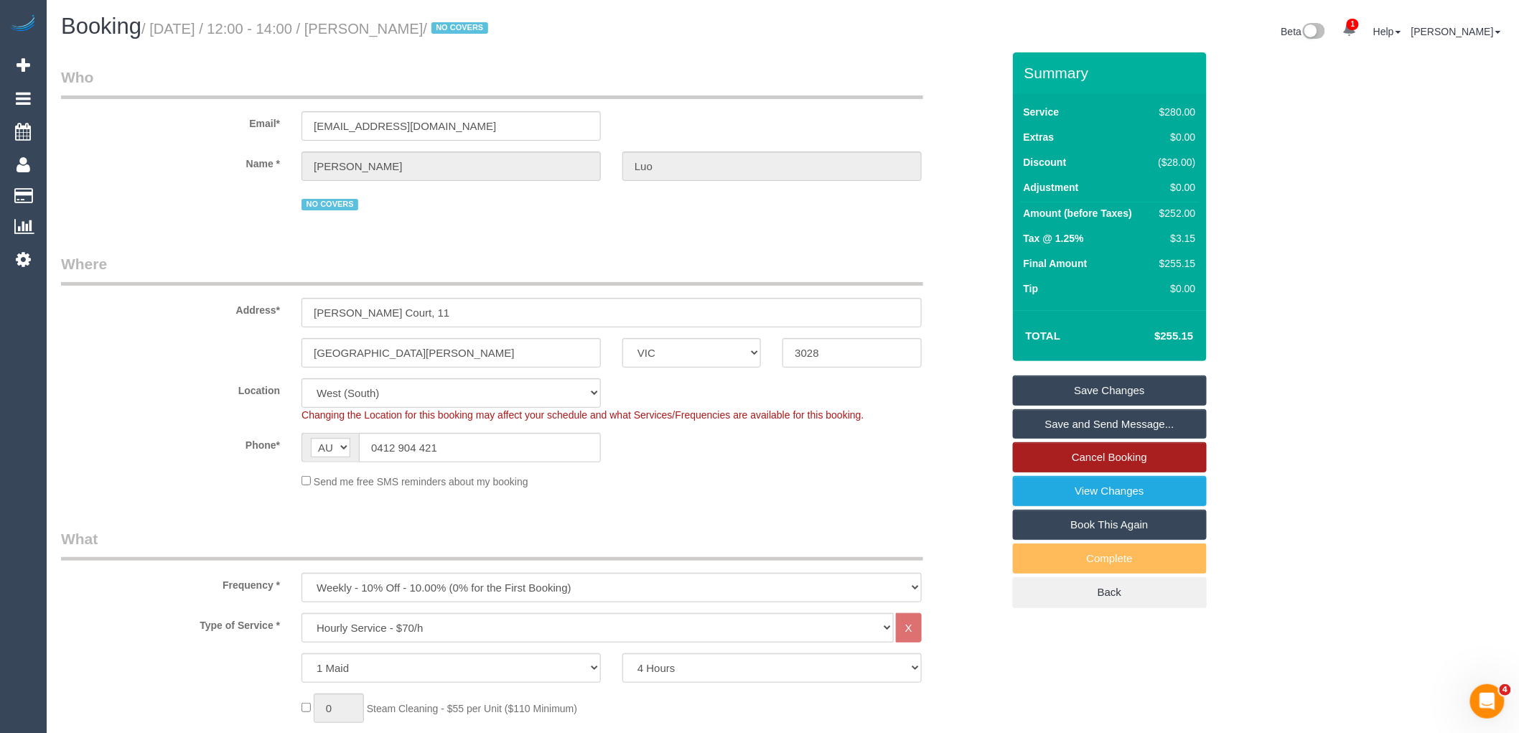
click at [1103, 455] on link "Cancel Booking" at bounding box center [1110, 457] width 194 height 30
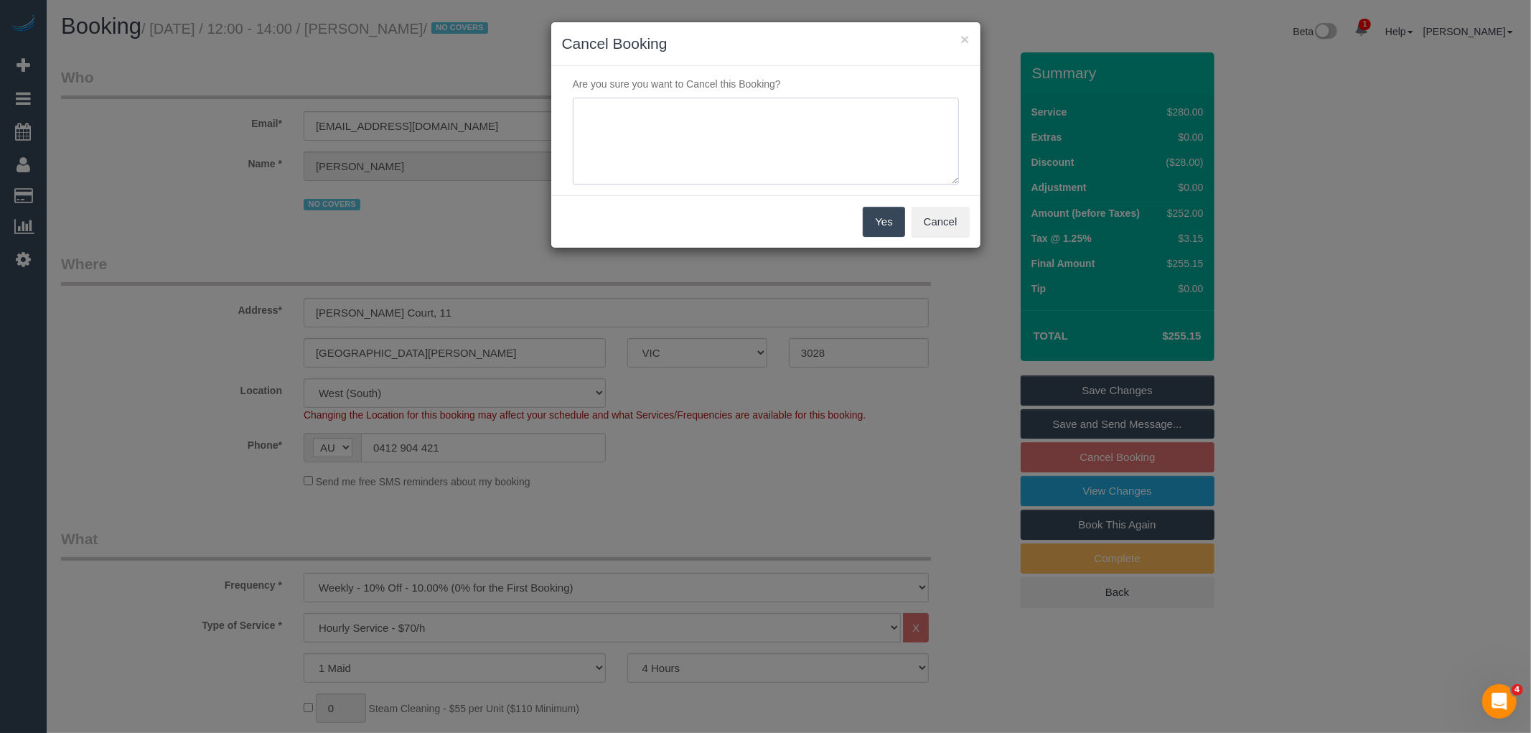
click at [813, 169] on textarea at bounding box center [766, 142] width 386 height 88
type textarea "PH service not needed via email VC"
click at [883, 219] on button "Yes" at bounding box center [884, 222] width 42 height 30
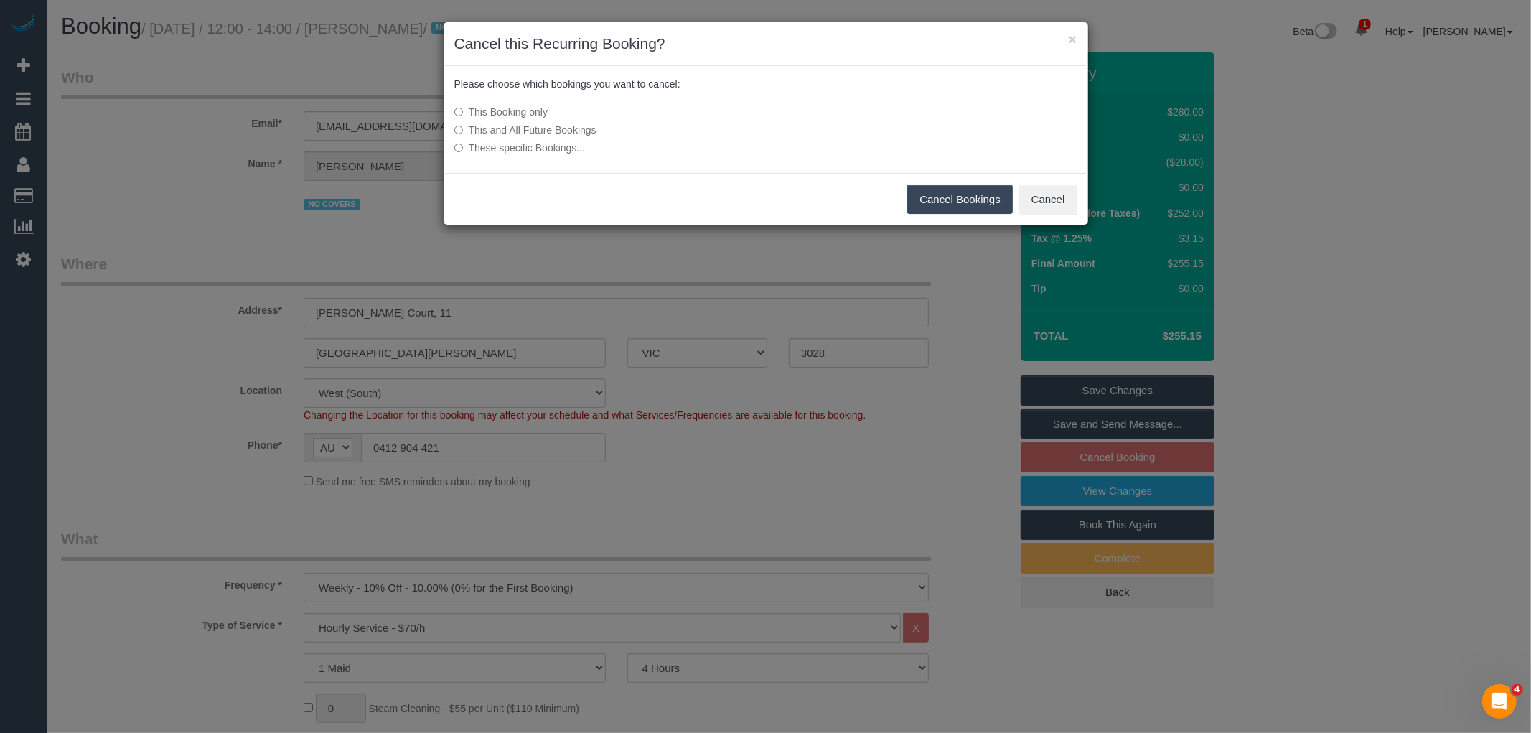
drag, startPoint x: 991, startPoint y: 205, endPoint x: 960, endPoint y: 199, distance: 31.4
click at [991, 205] on button "Cancel Bookings" at bounding box center [960, 199] width 106 height 30
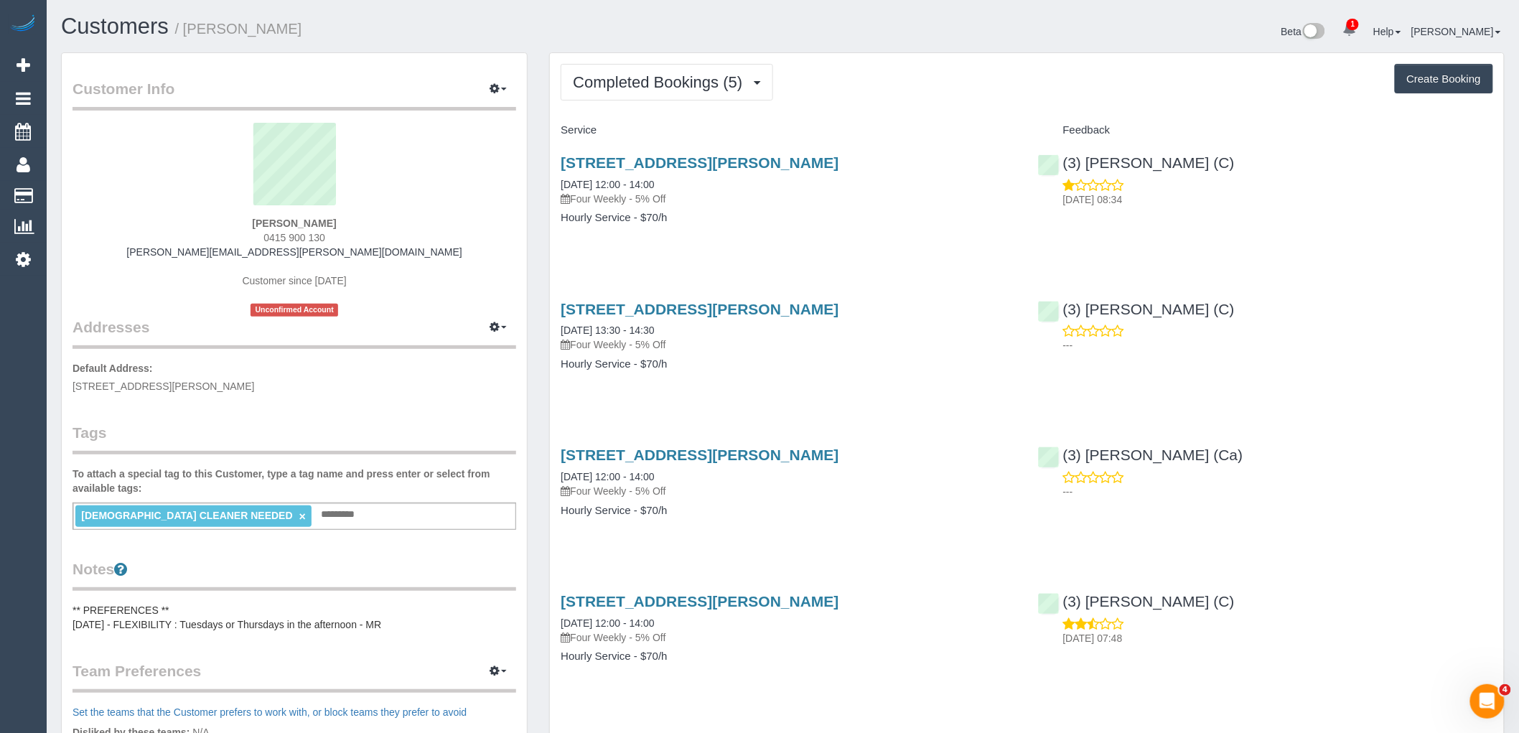
drag, startPoint x: 342, startPoint y: 237, endPoint x: 245, endPoint y: 233, distance: 97.7
click at [245, 233] on div "[PERSON_NAME] 0415 900 130 [PERSON_NAME][EMAIL_ADDRESS][PERSON_NAME][DOMAIN_NAM…" at bounding box center [295, 220] width 444 height 194
copy span "0415 900 130"
click at [332, 517] on div "[DEMOGRAPHIC_DATA] CLEANER NEEDED × Add a tag" at bounding box center [295, 515] width 444 height 27
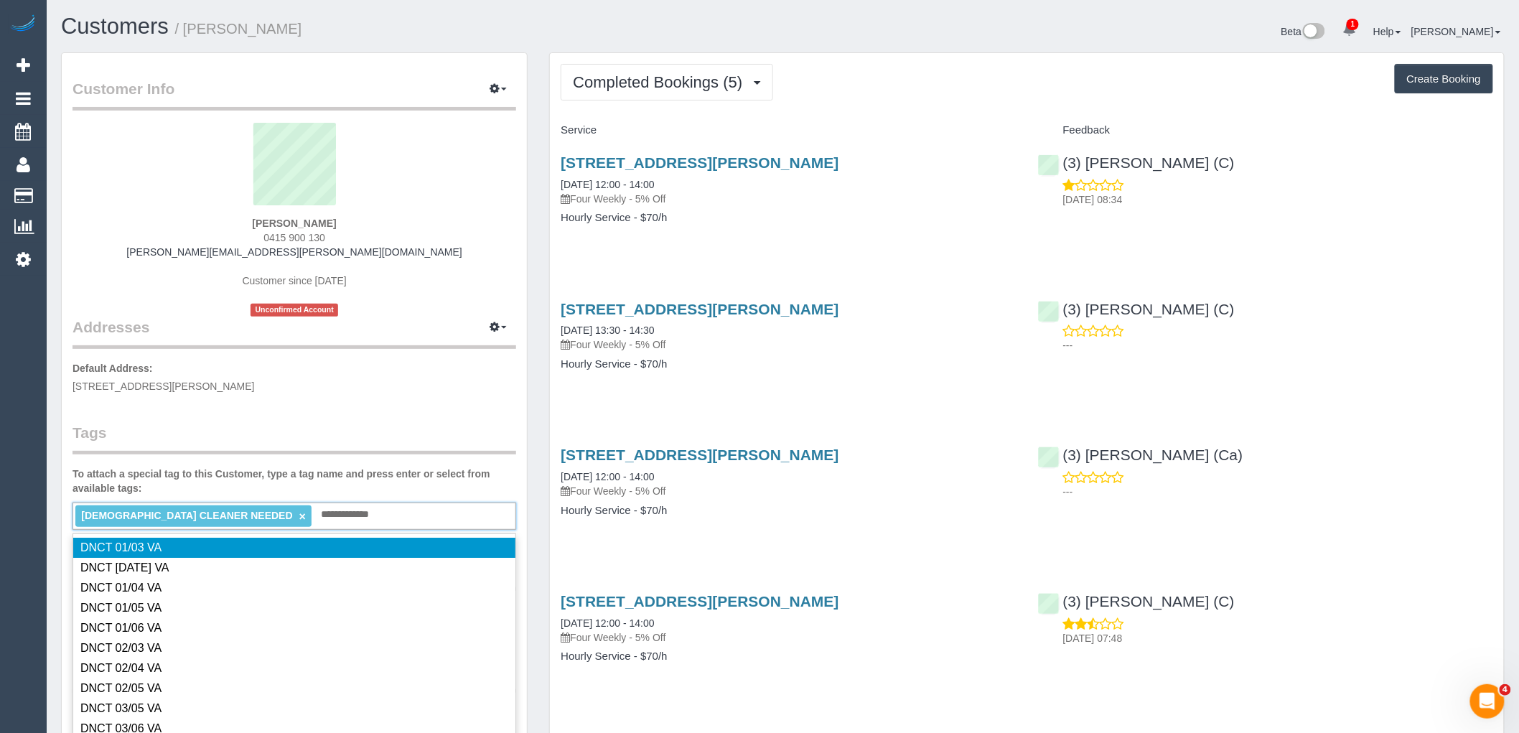
type input "**********"
click at [340, 435] on legend "Tags" at bounding box center [295, 438] width 444 height 32
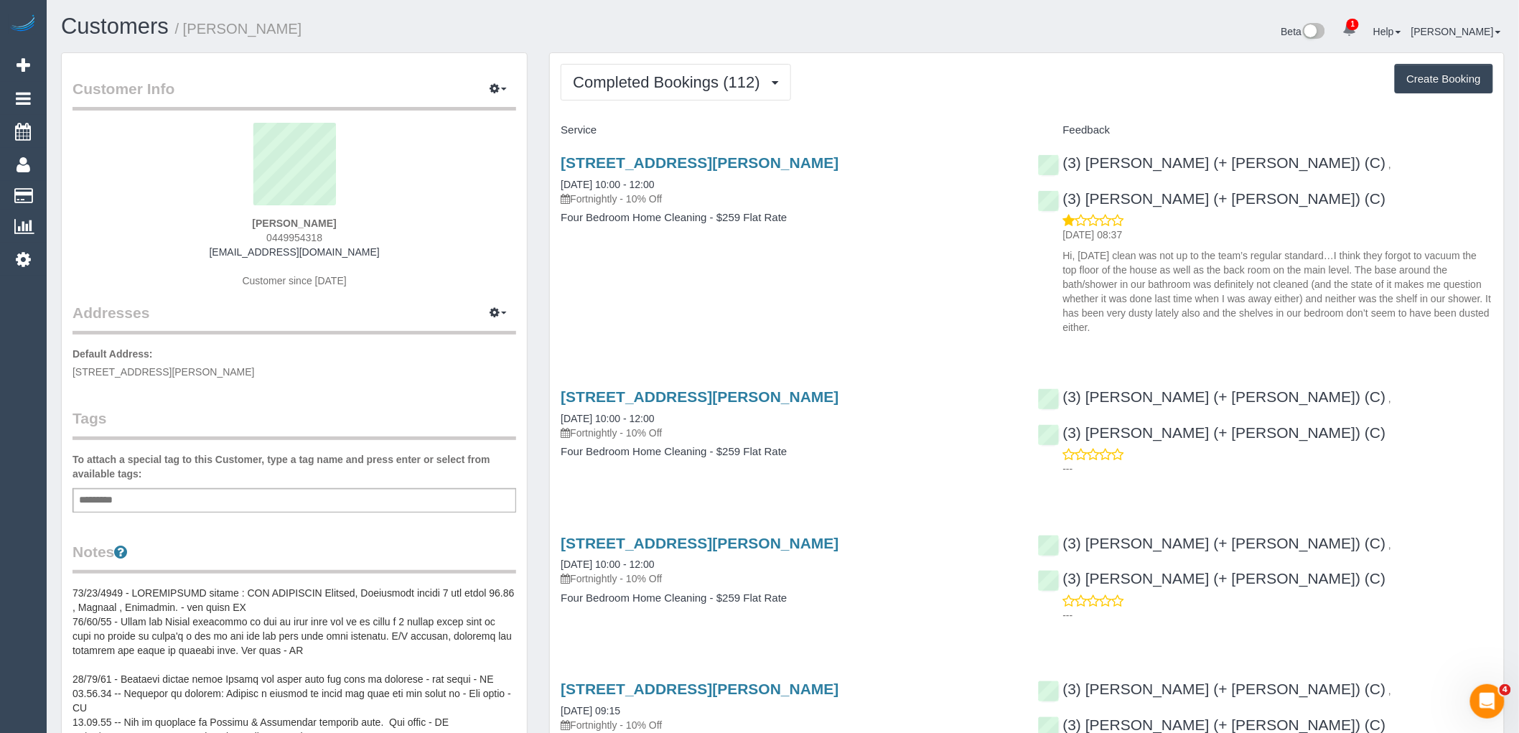
drag, startPoint x: 335, startPoint y: 240, endPoint x: 244, endPoint y: 240, distance: 90.4
click at [244, 240] on div "[PERSON_NAME] 0449954318 [EMAIL_ADDRESS][DOMAIN_NAME] Customer since [DATE]" at bounding box center [295, 212] width 444 height 179
copy span "0449954318"
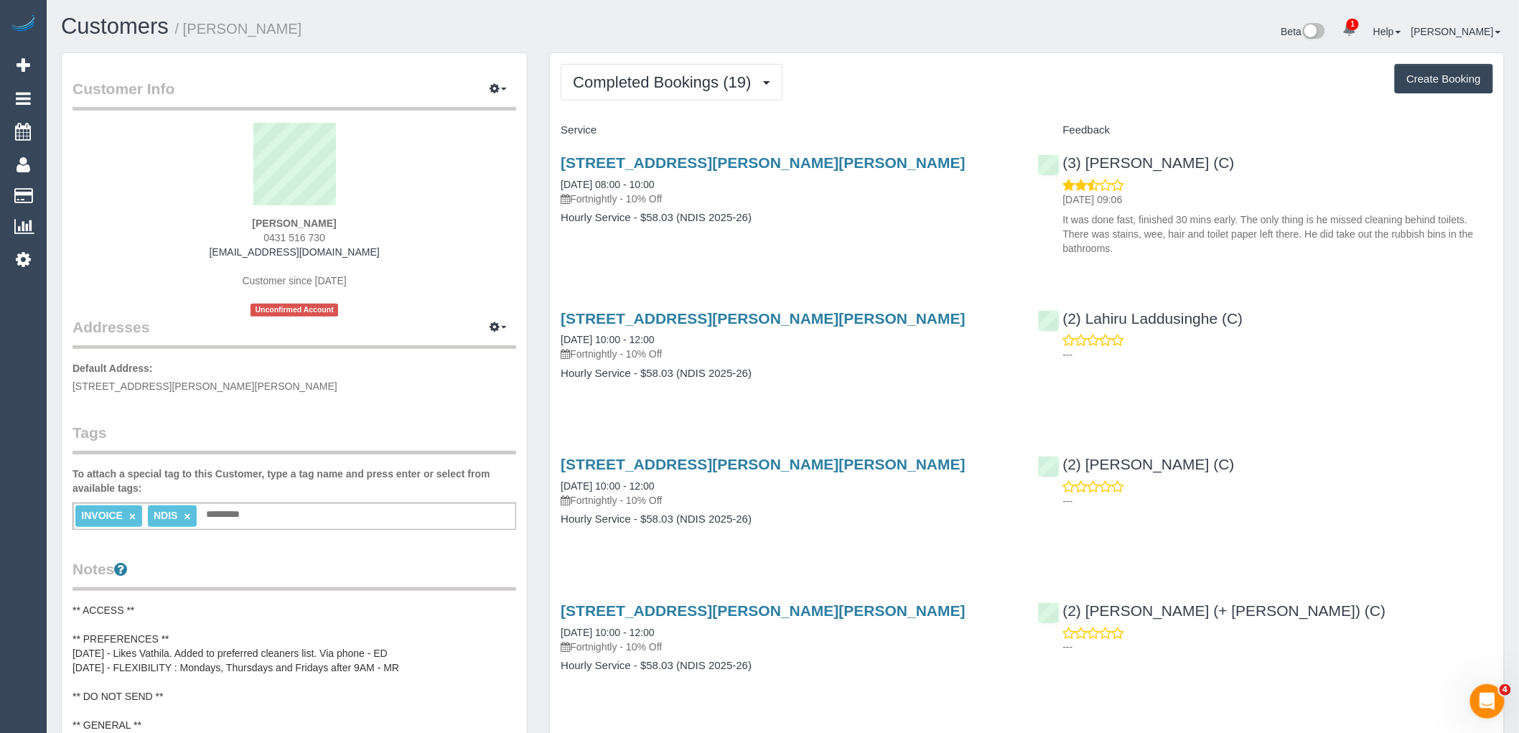
drag, startPoint x: 332, startPoint y: 223, endPoint x: 197, endPoint y: 223, distance: 135.7
click at [197, 223] on div "Araceli Rojas 0431 516 730 marieladiazgd@gmail.com Customer since 2024 Unconfir…" at bounding box center [295, 220] width 444 height 194
copy strong "Araceli Rojas"
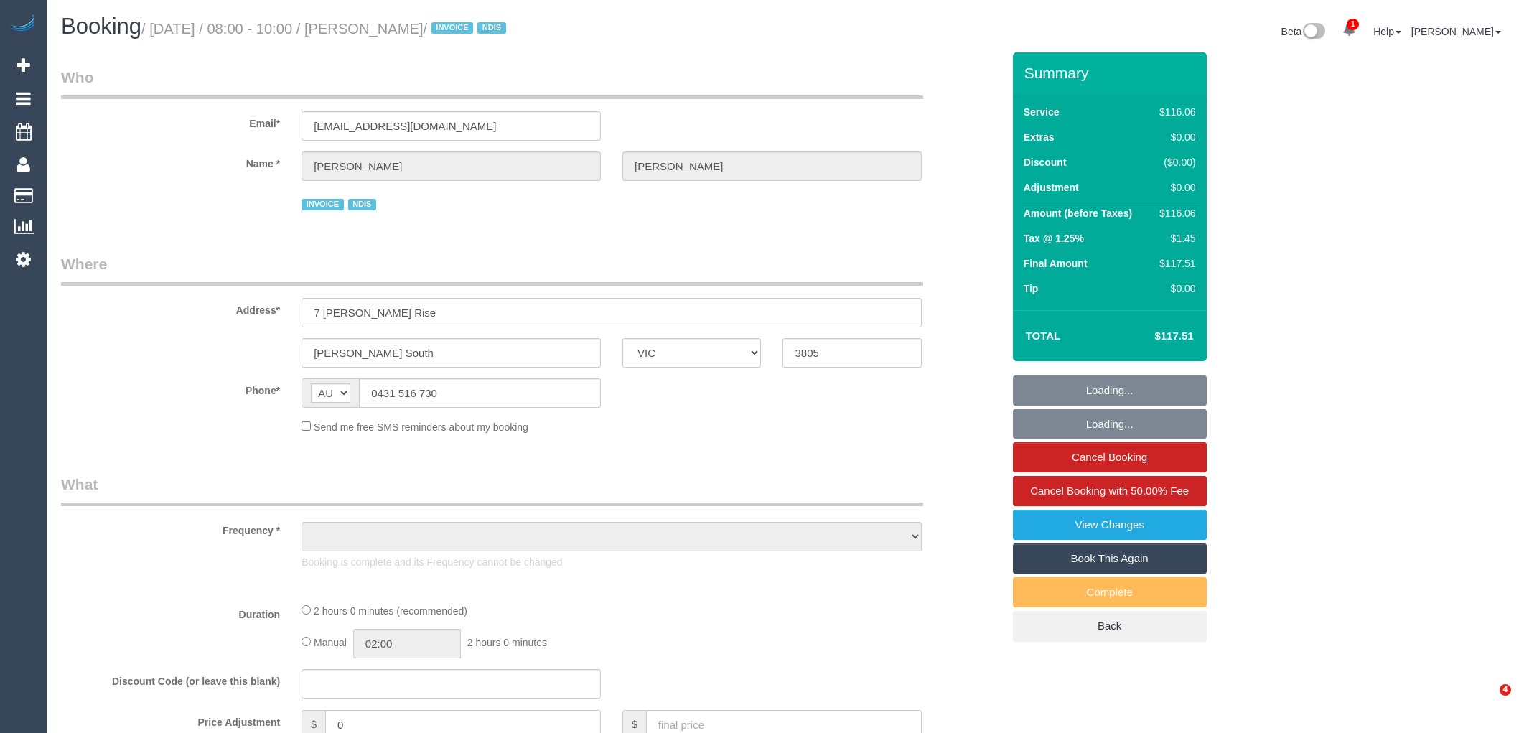
select select "VIC"
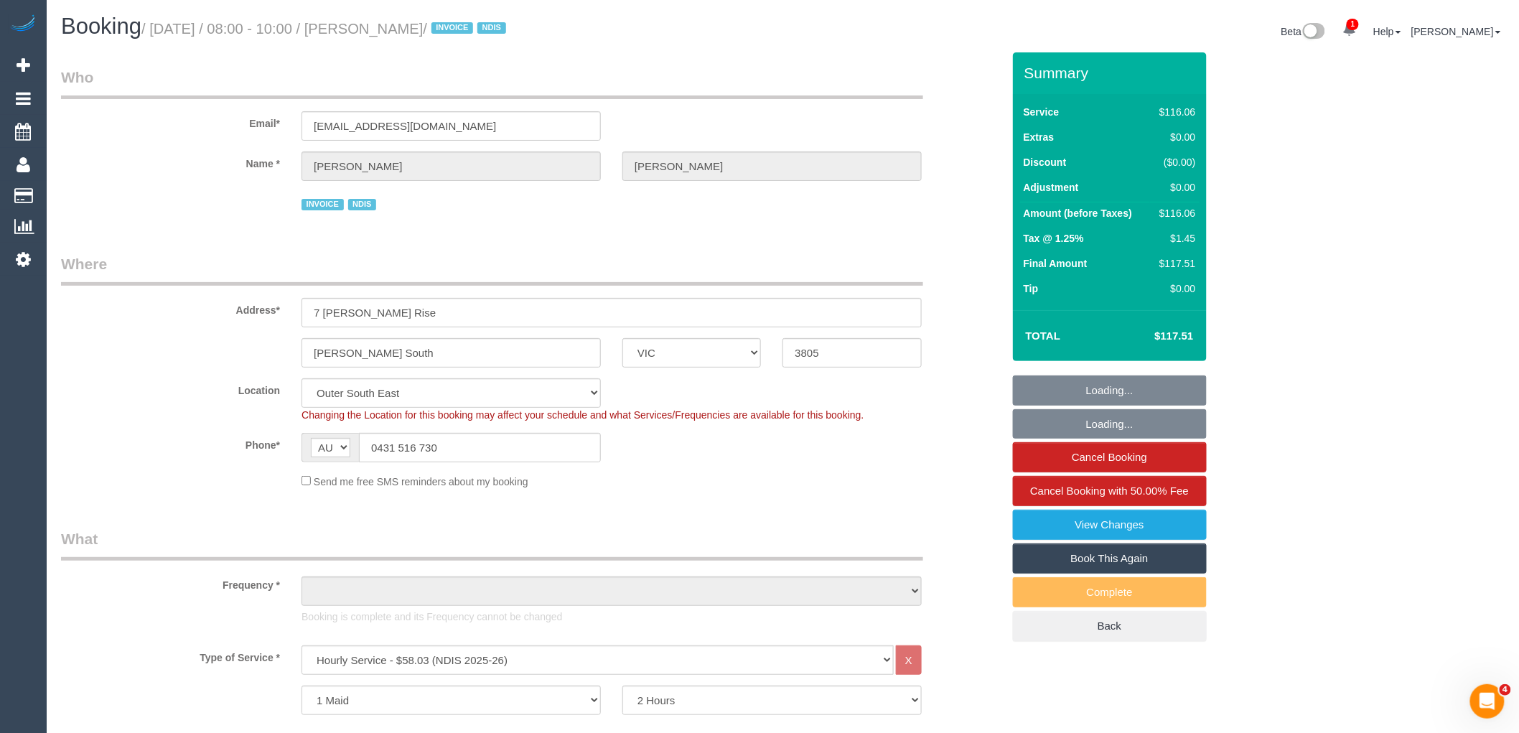
select select "object:807"
select select "number:27"
select select "number:14"
select select "number:18"
select select "number:36"
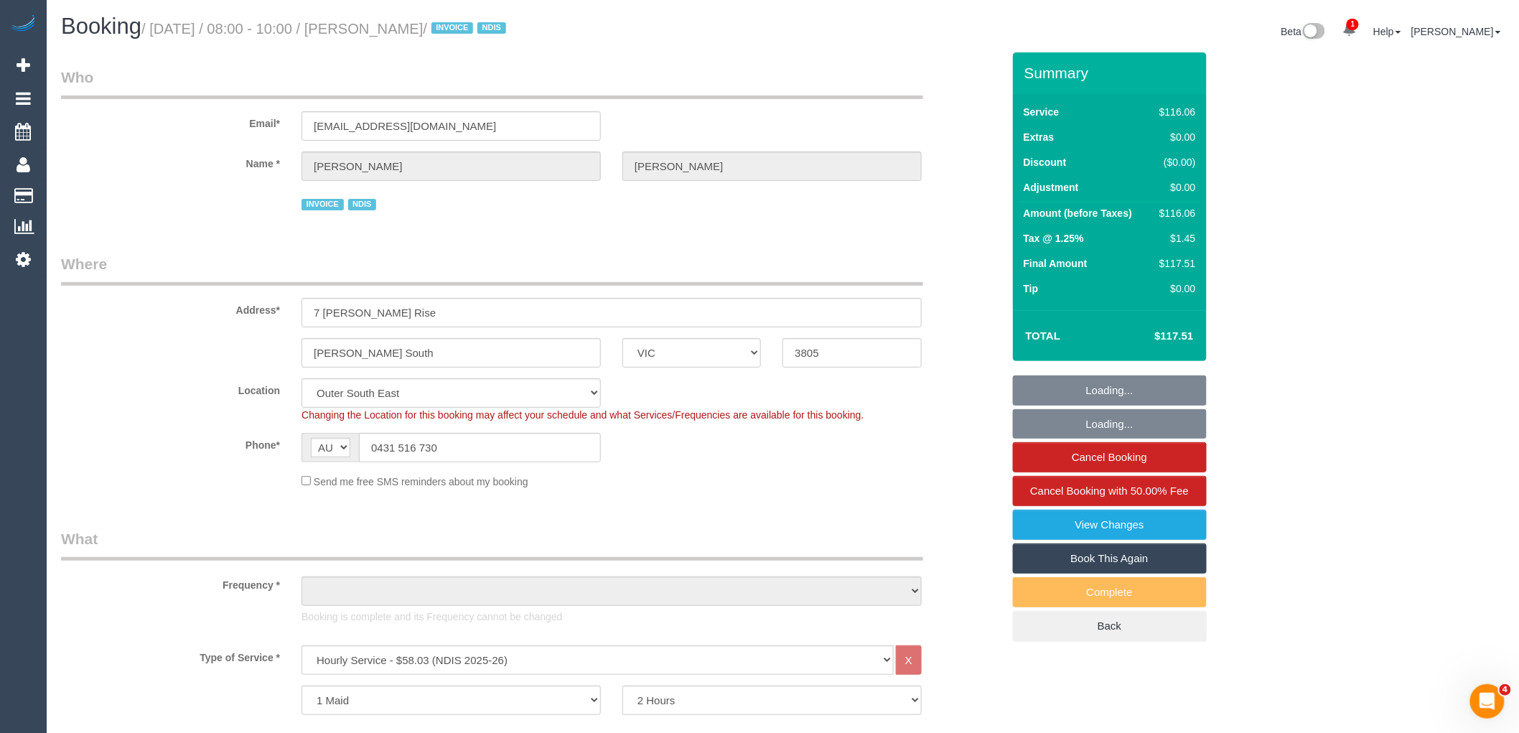
select select "number:33"
select select "spot1"
select select "object:1135"
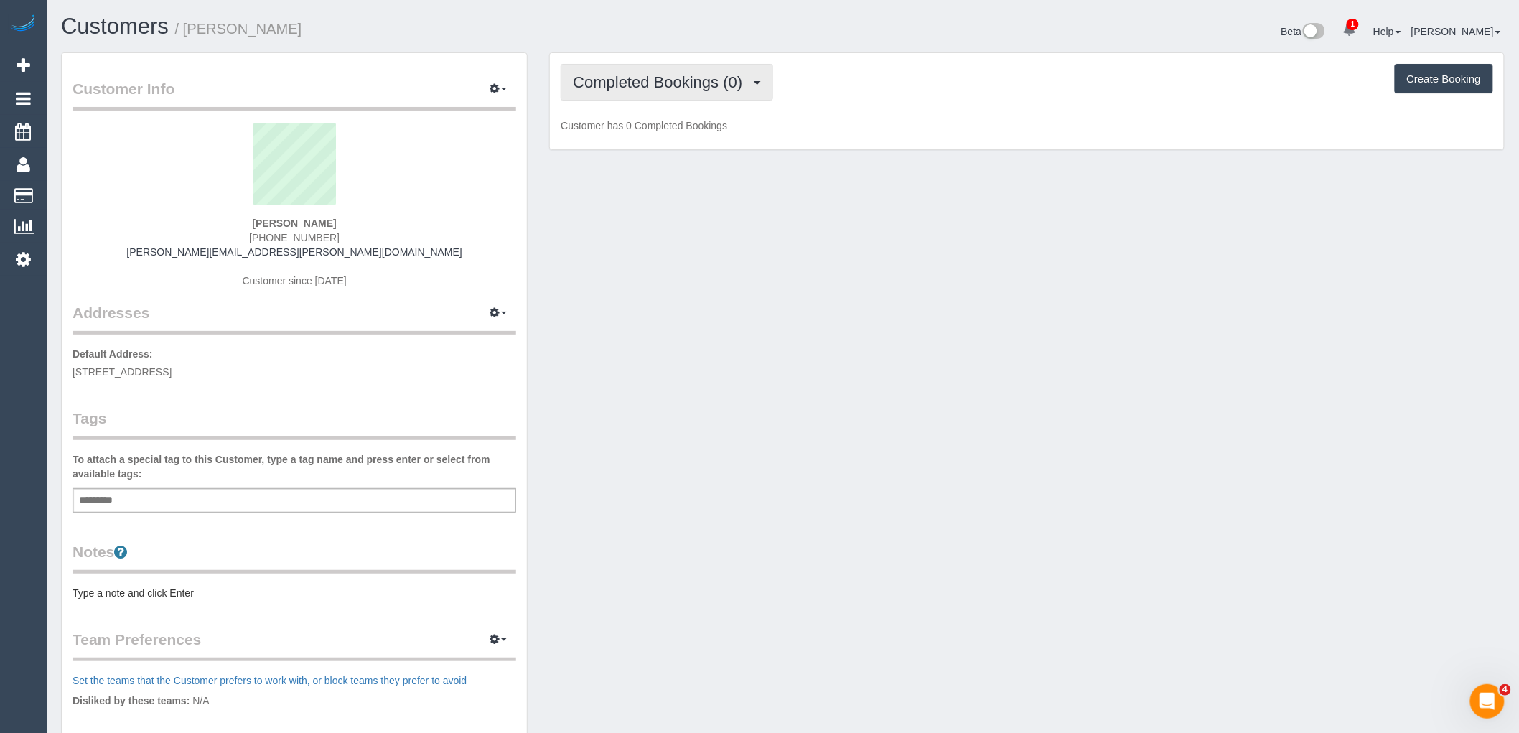
click at [639, 82] on span "Completed Bookings (0)" at bounding box center [661, 82] width 177 height 18
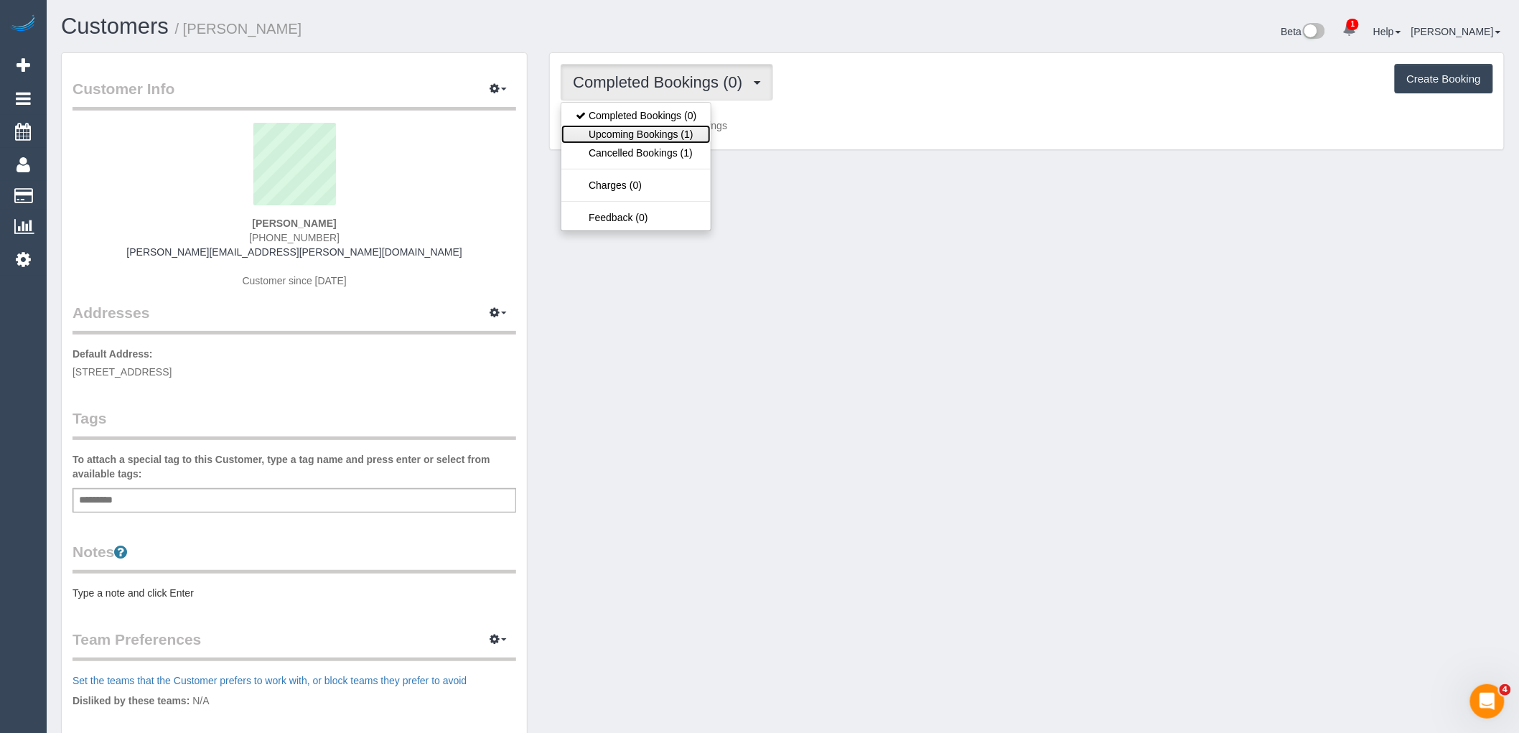
click at [634, 141] on link "Upcoming Bookings (1)" at bounding box center [635, 134] width 149 height 19
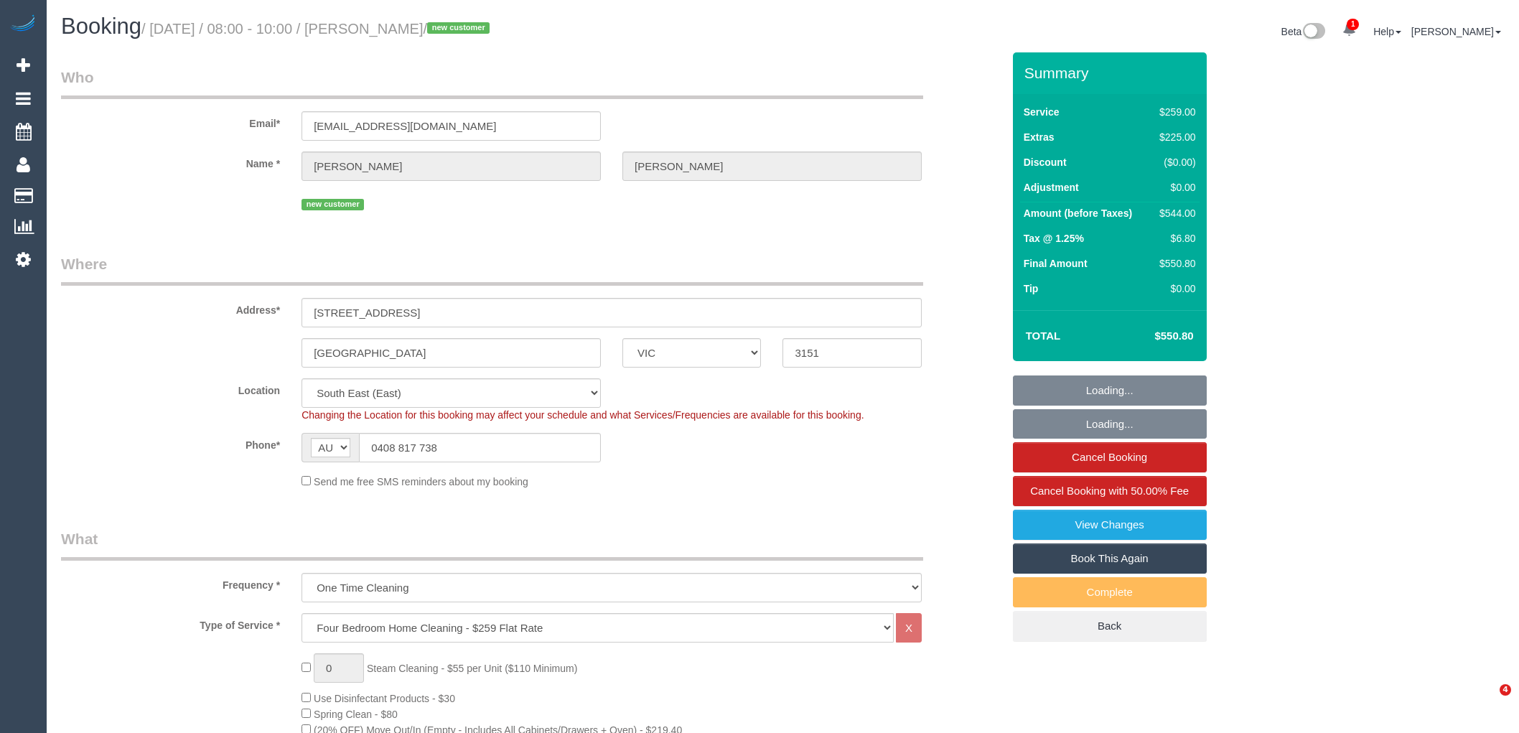
select select "VIC"
select select "number:28"
select select "number:14"
select select "number:19"
select select "number:24"
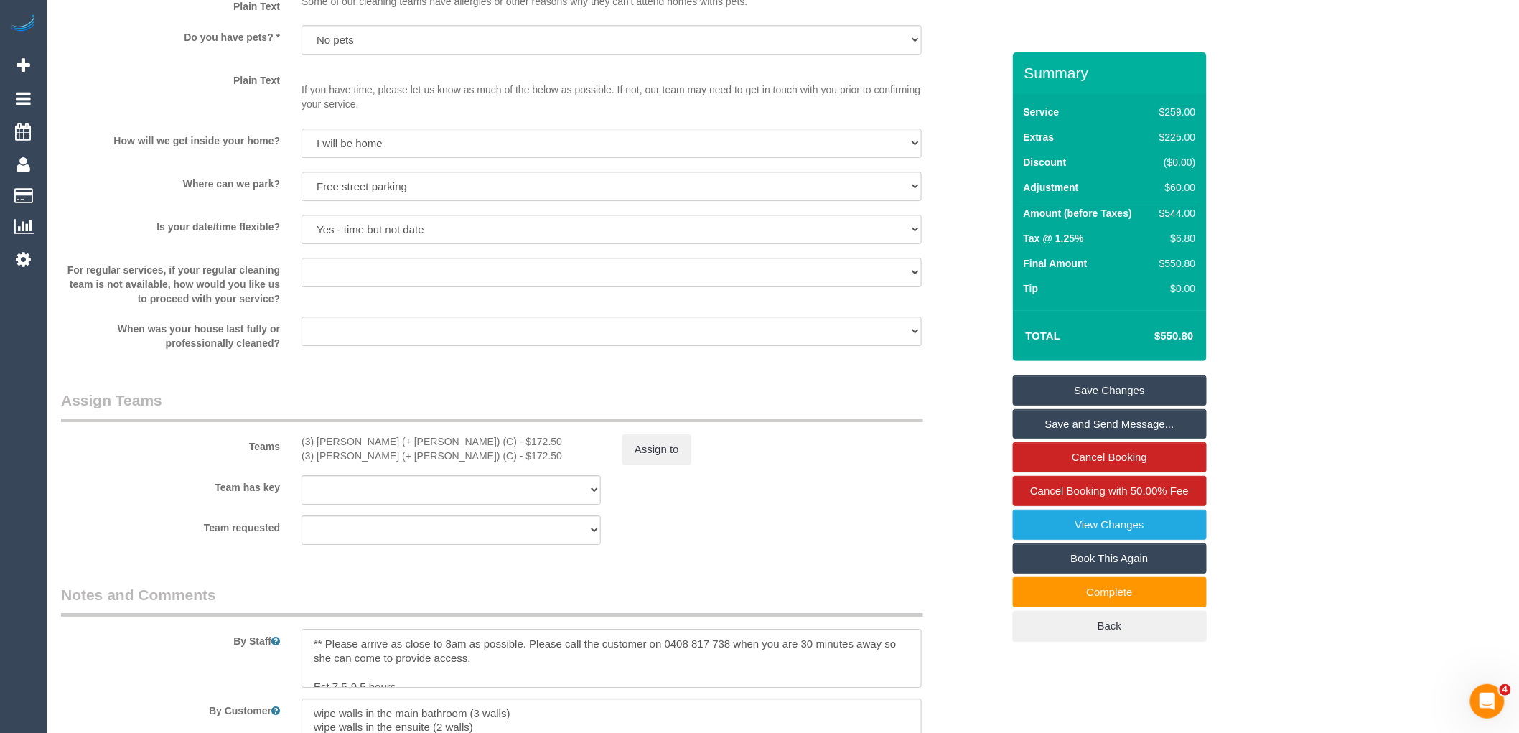
scroll to position [2153, 0]
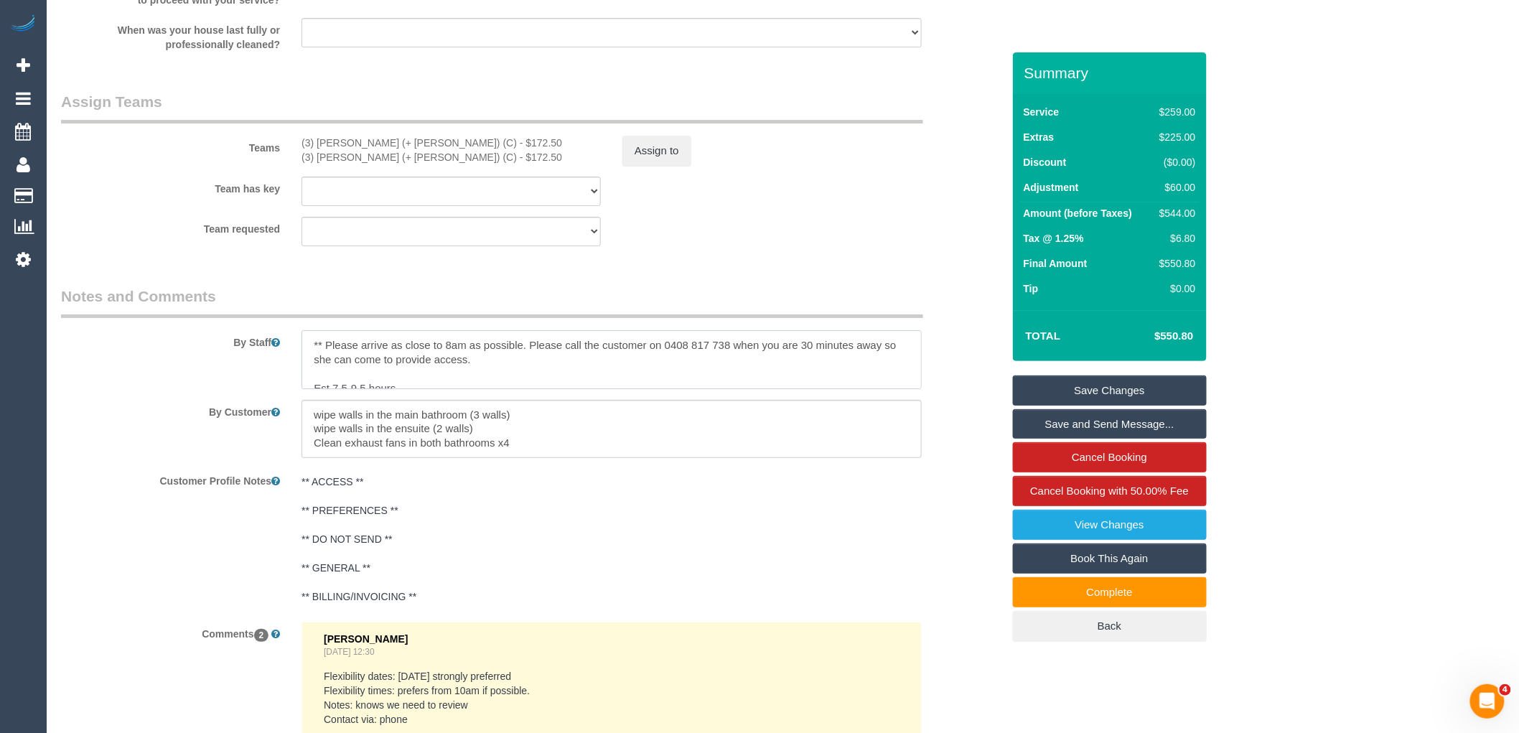
click at [903, 389] on textarea at bounding box center [611, 359] width 620 height 59
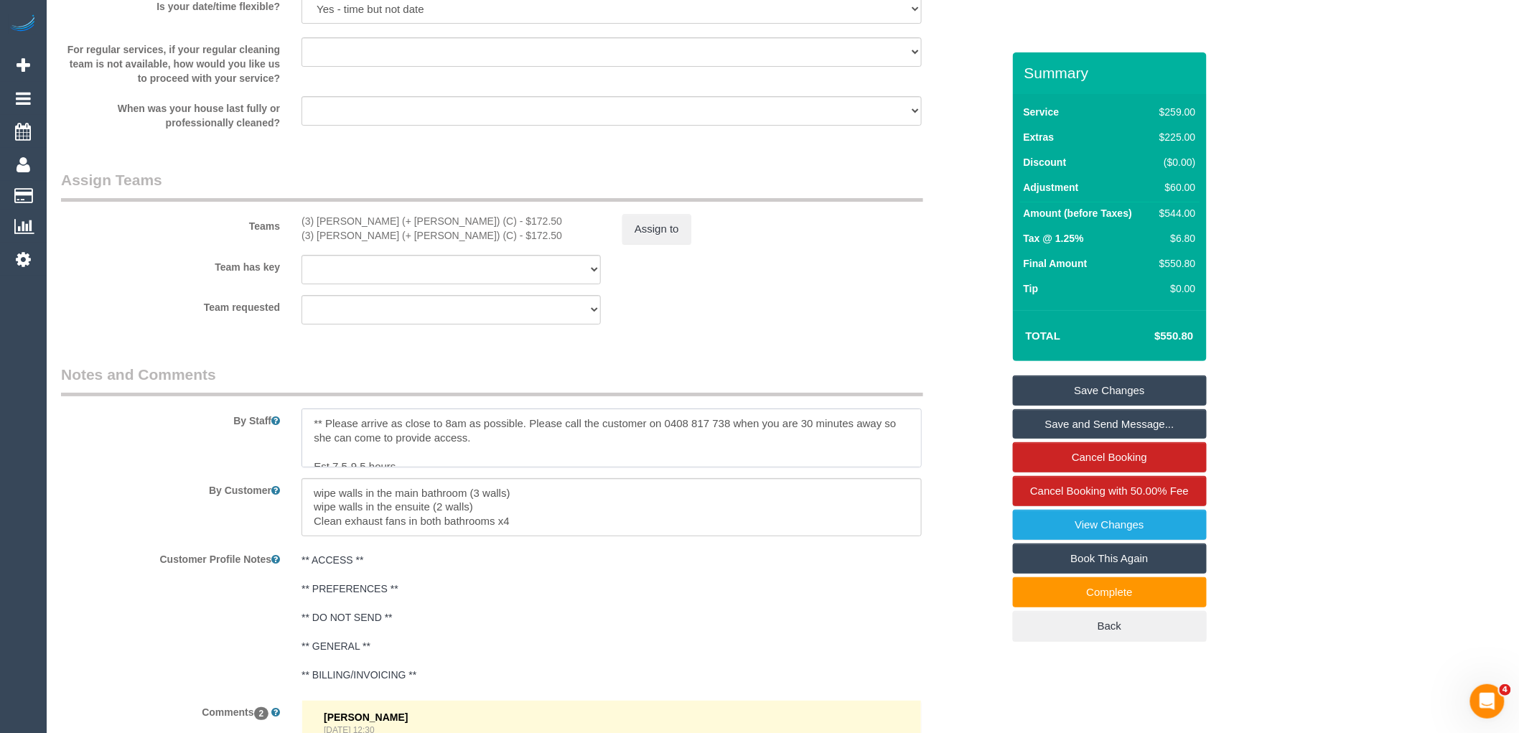
scroll to position [14, 0]
click at [450, 463] on textarea at bounding box center [611, 437] width 620 height 59
drag, startPoint x: 366, startPoint y: 467, endPoint x: 350, endPoint y: 467, distance: 15.8
click at [350, 467] on textarea at bounding box center [611, 437] width 620 height 59
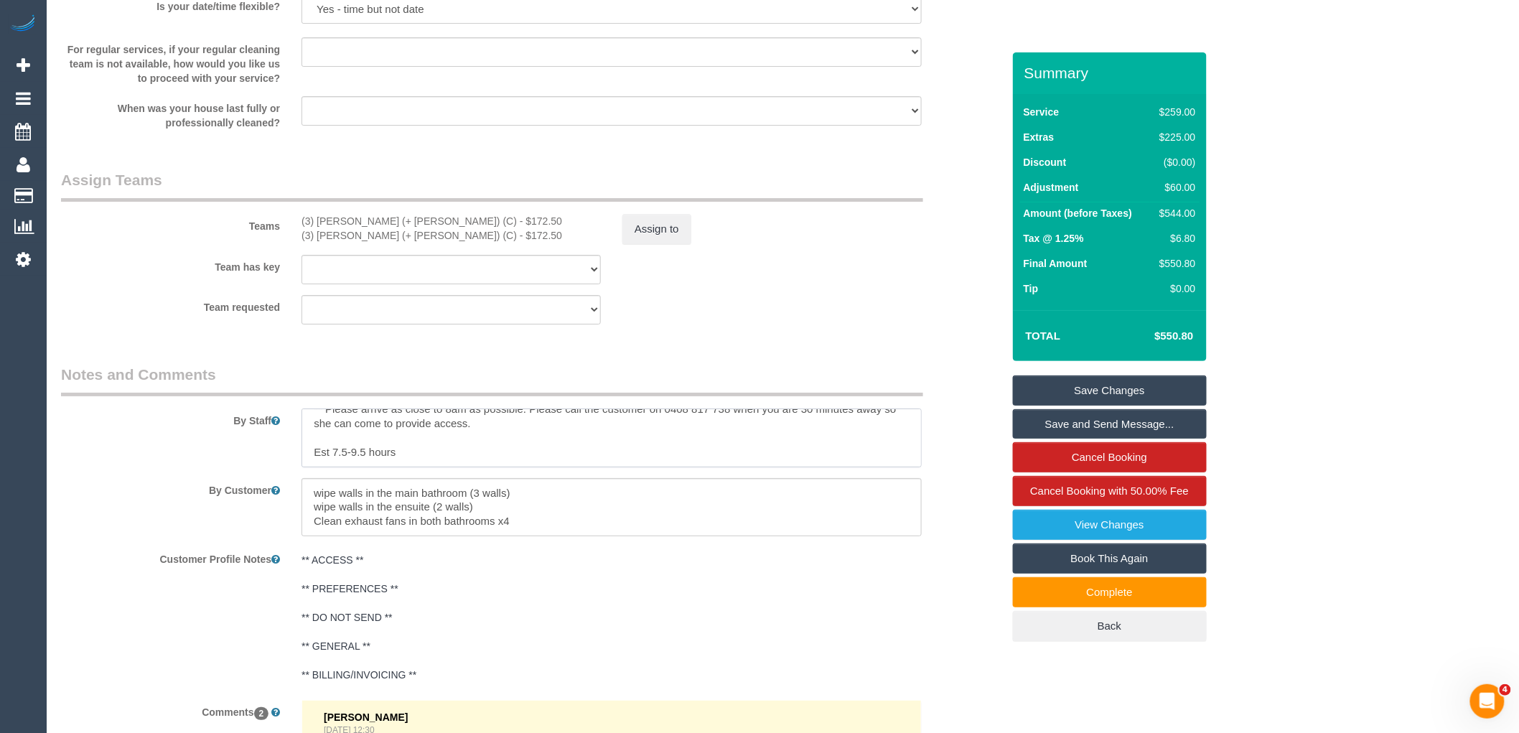
click at [431, 462] on textarea at bounding box center [611, 437] width 620 height 59
click at [405, 467] on textarea at bounding box center [611, 437] width 620 height 59
click at [407, 459] on textarea at bounding box center [611, 437] width 620 height 59
click at [402, 467] on textarea at bounding box center [611, 437] width 620 height 59
click at [427, 467] on textarea at bounding box center [611, 437] width 620 height 59
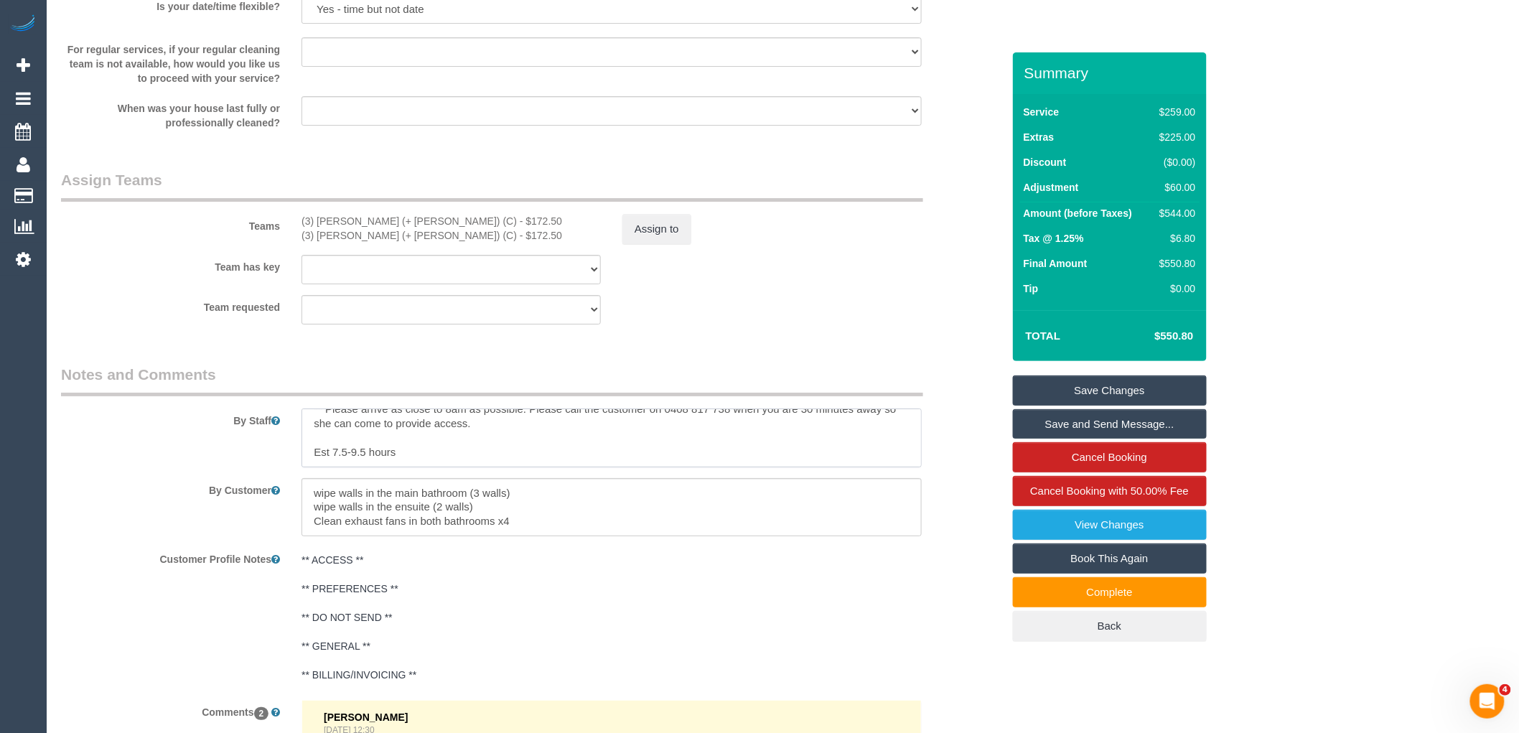
click at [426, 467] on textarea at bounding box center [611, 437] width 620 height 59
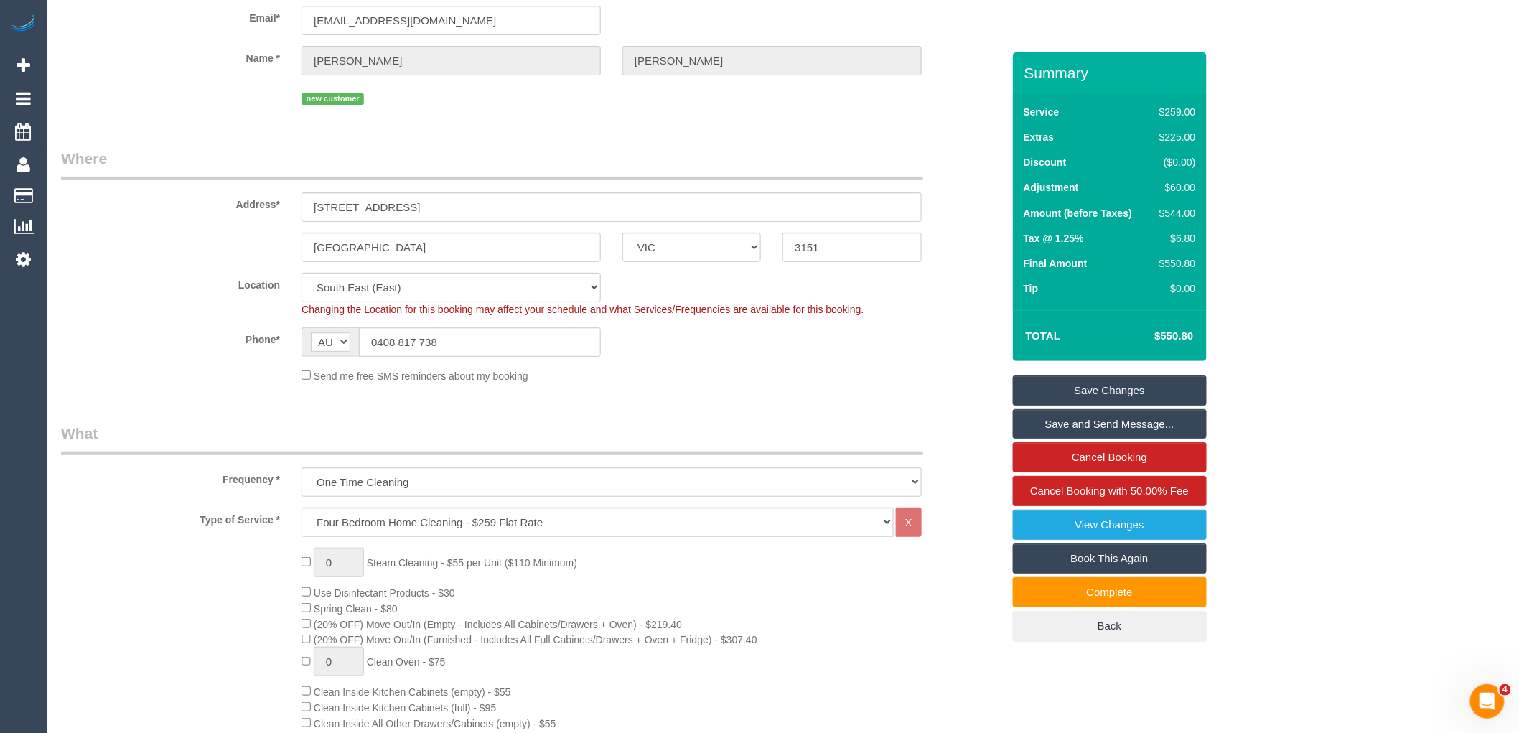
scroll to position [0, 0]
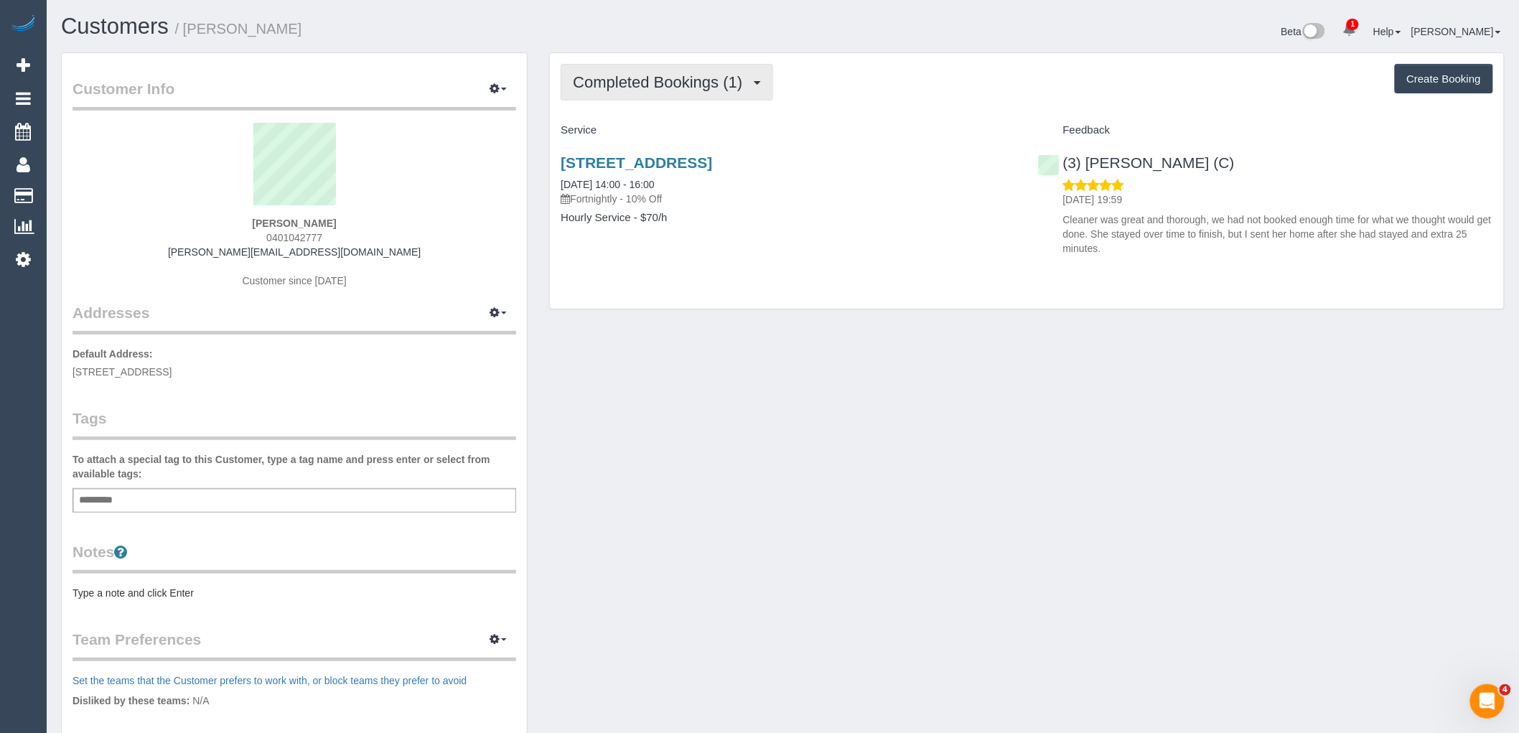
click at [719, 83] on span "Completed Bookings (1)" at bounding box center [661, 82] width 177 height 18
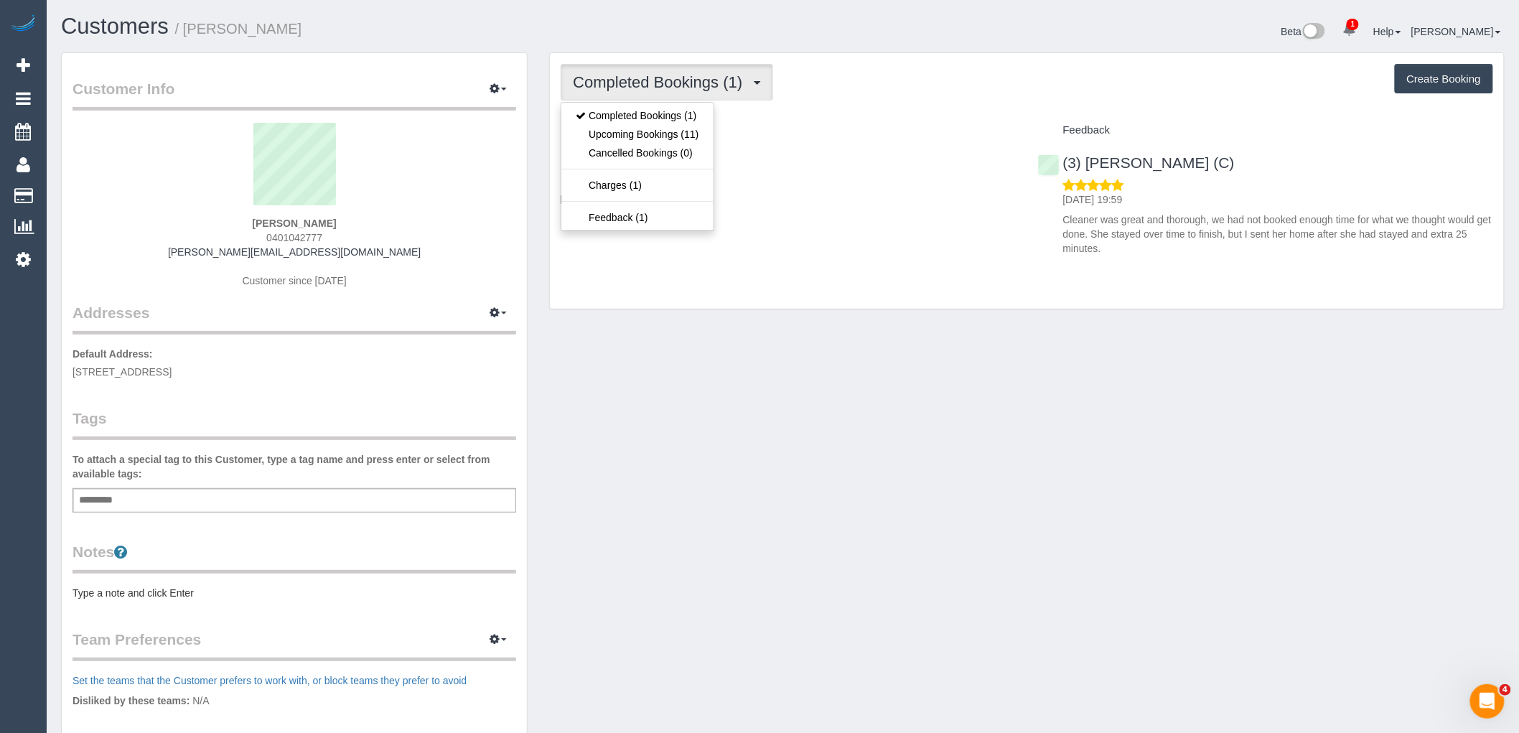
click at [885, 103] on div "Completed Bookings (1) Completed Bookings (1) Upcoming Bookings (11) Cancelled …" at bounding box center [1027, 181] width 954 height 256
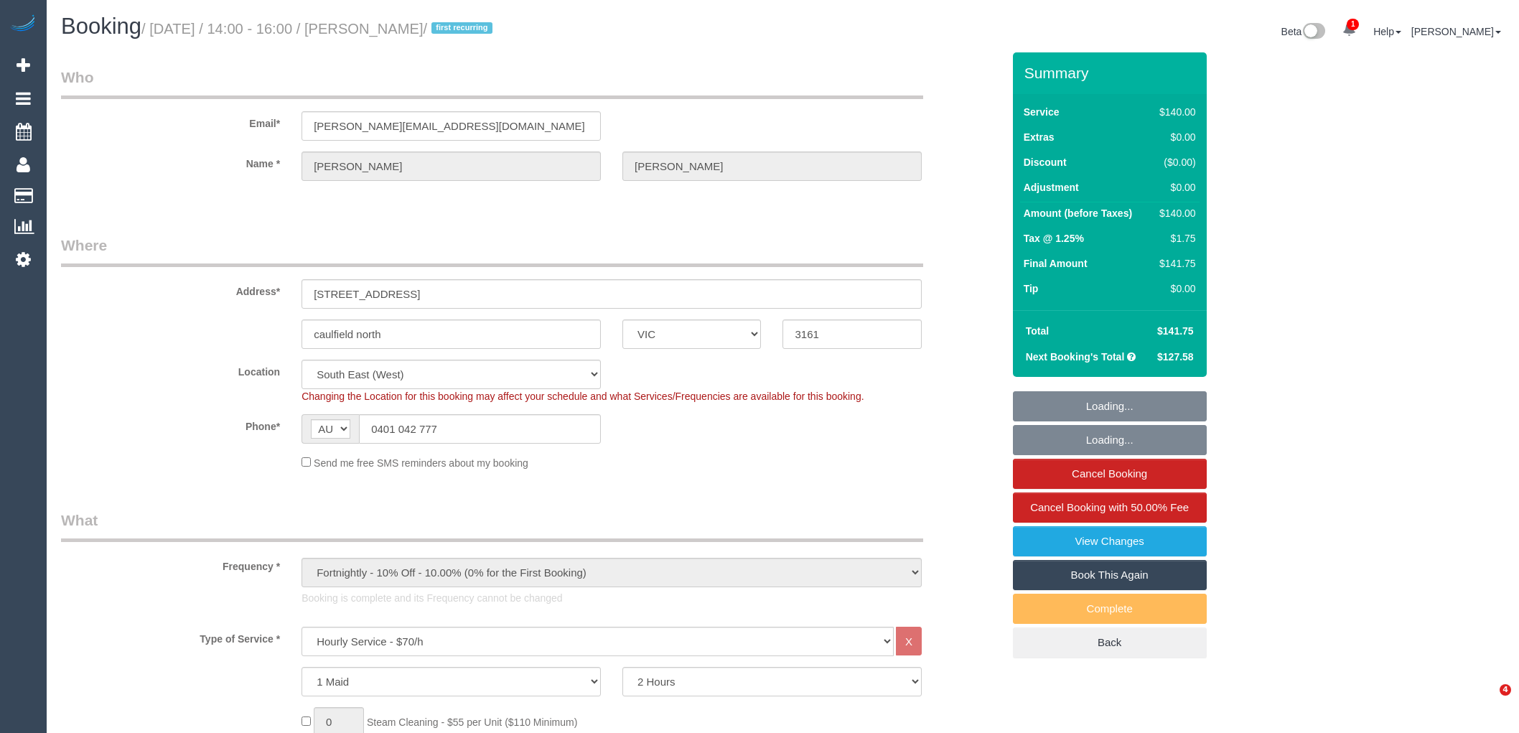
select select "VIC"
select select "number:28"
select select "number:14"
select select "number:19"
select select "number:22"
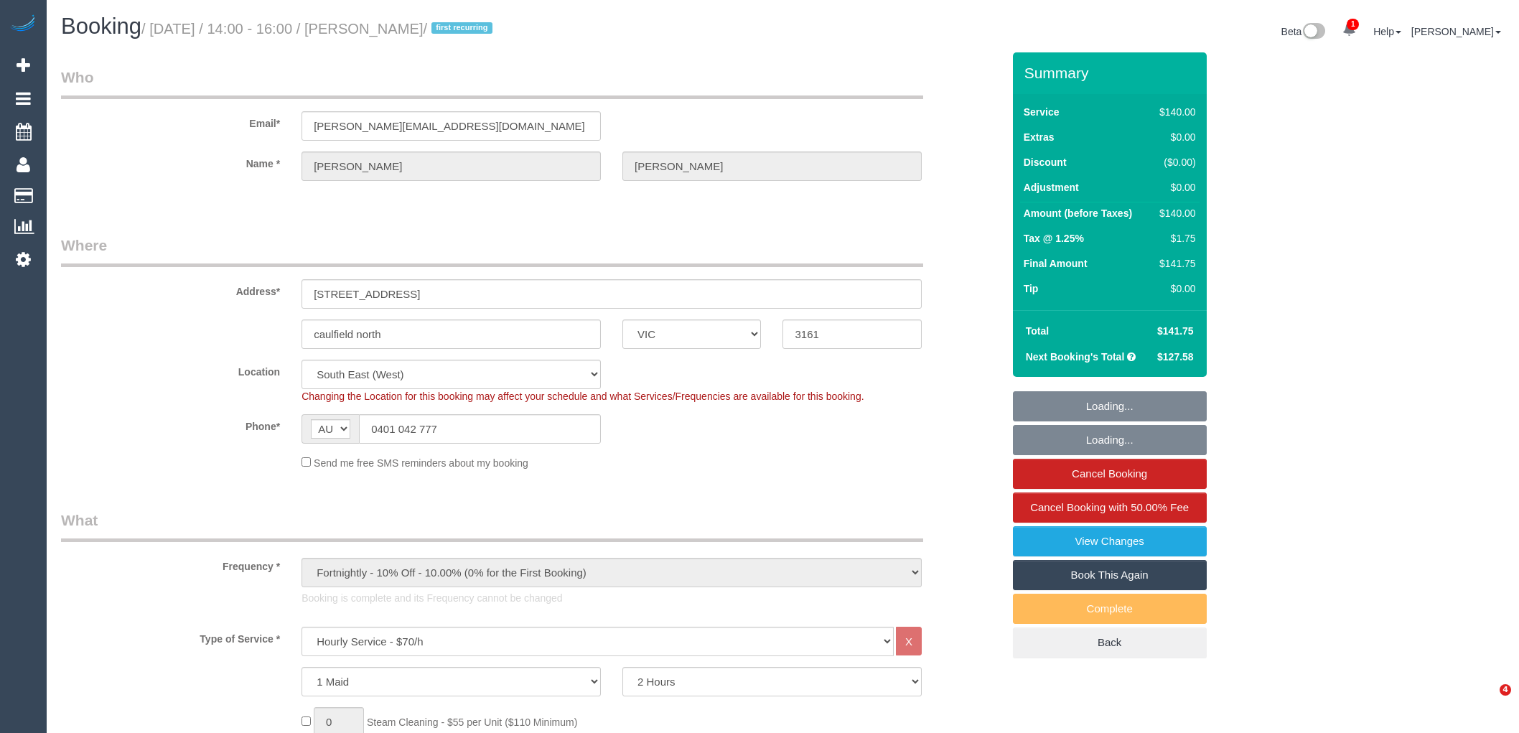
select select "number:35"
select select "number:26"
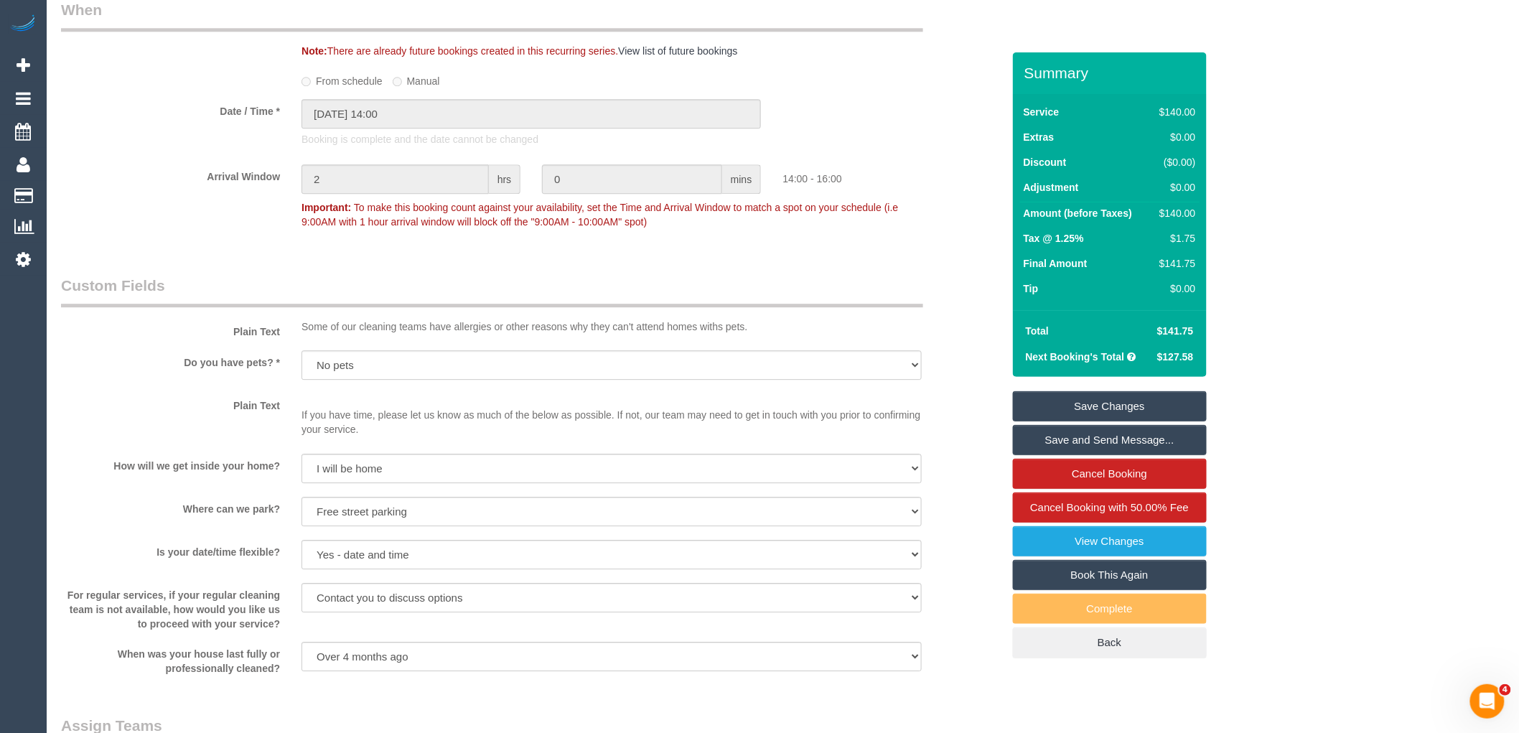
scroll to position [1834, 0]
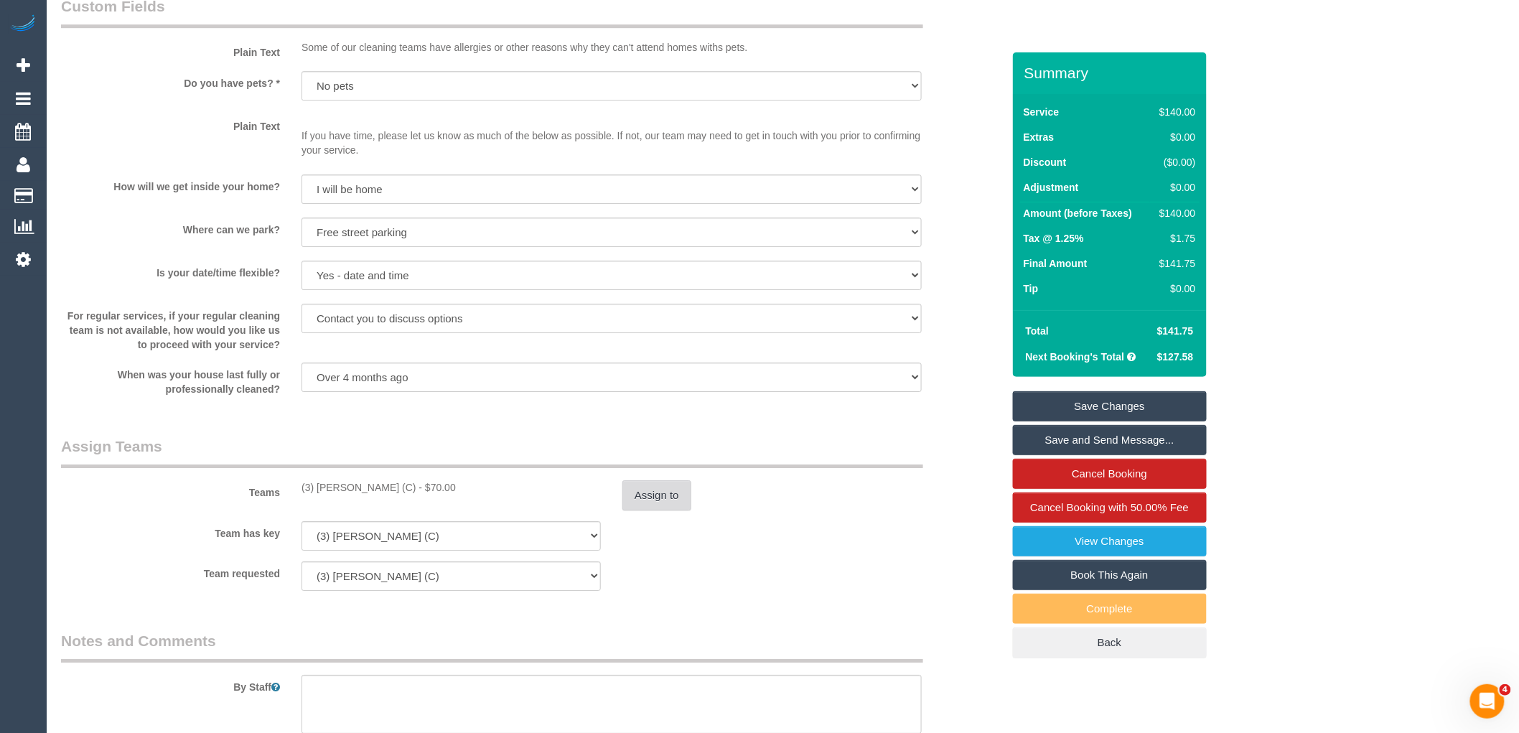
click at [686, 497] on button "Assign to" at bounding box center [656, 495] width 69 height 30
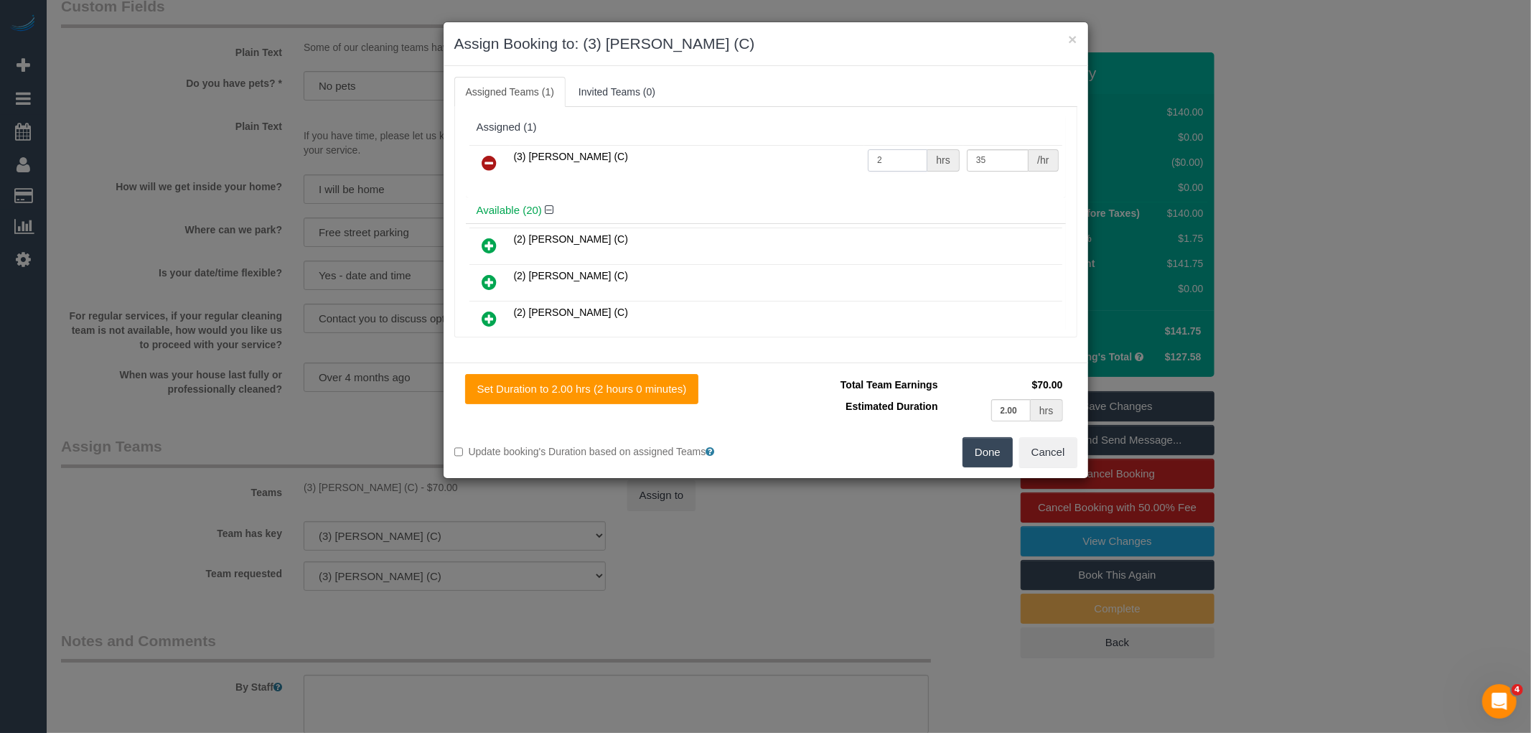
click at [898, 159] on input "2" at bounding box center [898, 160] width 60 height 22
type input "2.5"
click at [998, 462] on button "Done" at bounding box center [988, 452] width 50 height 30
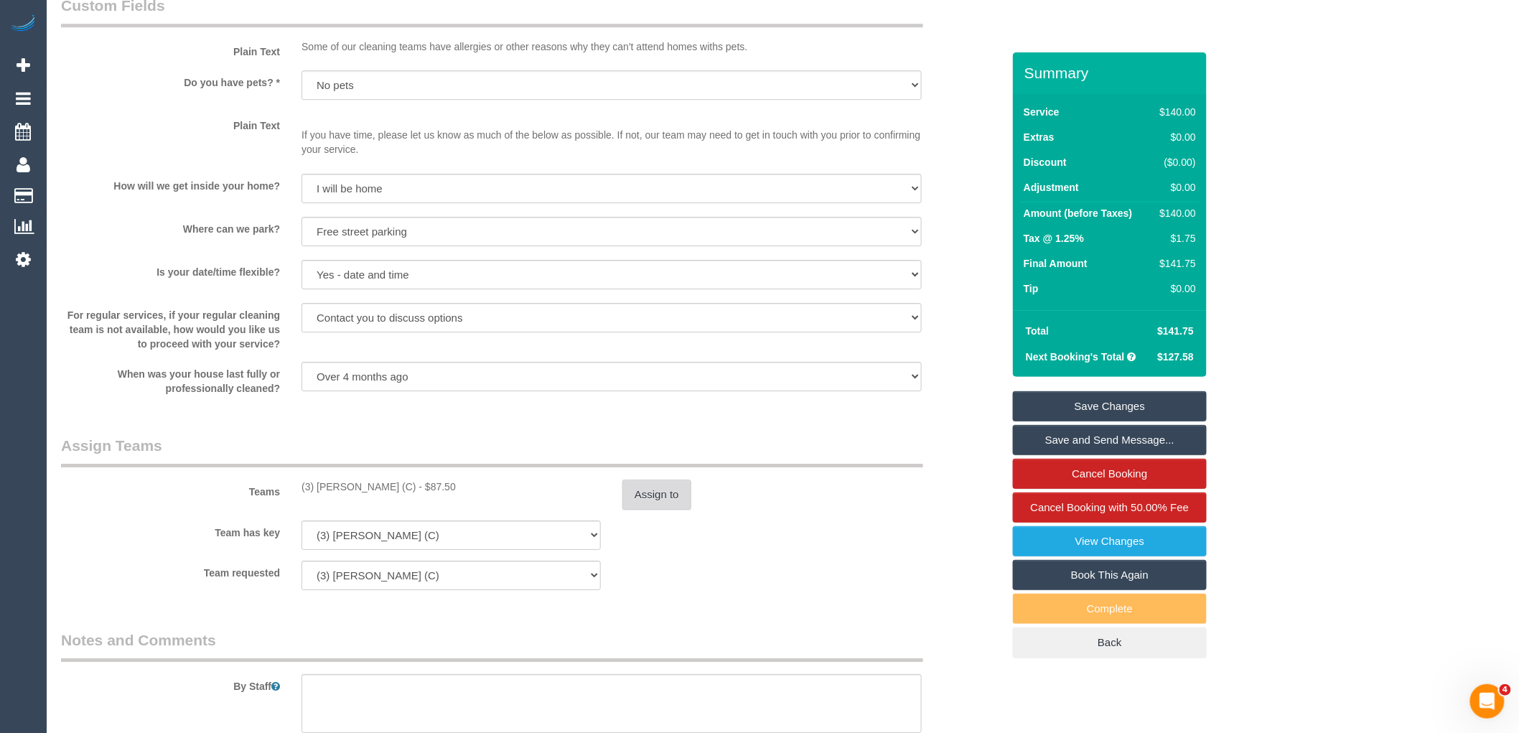
scroll to position [2127, 0]
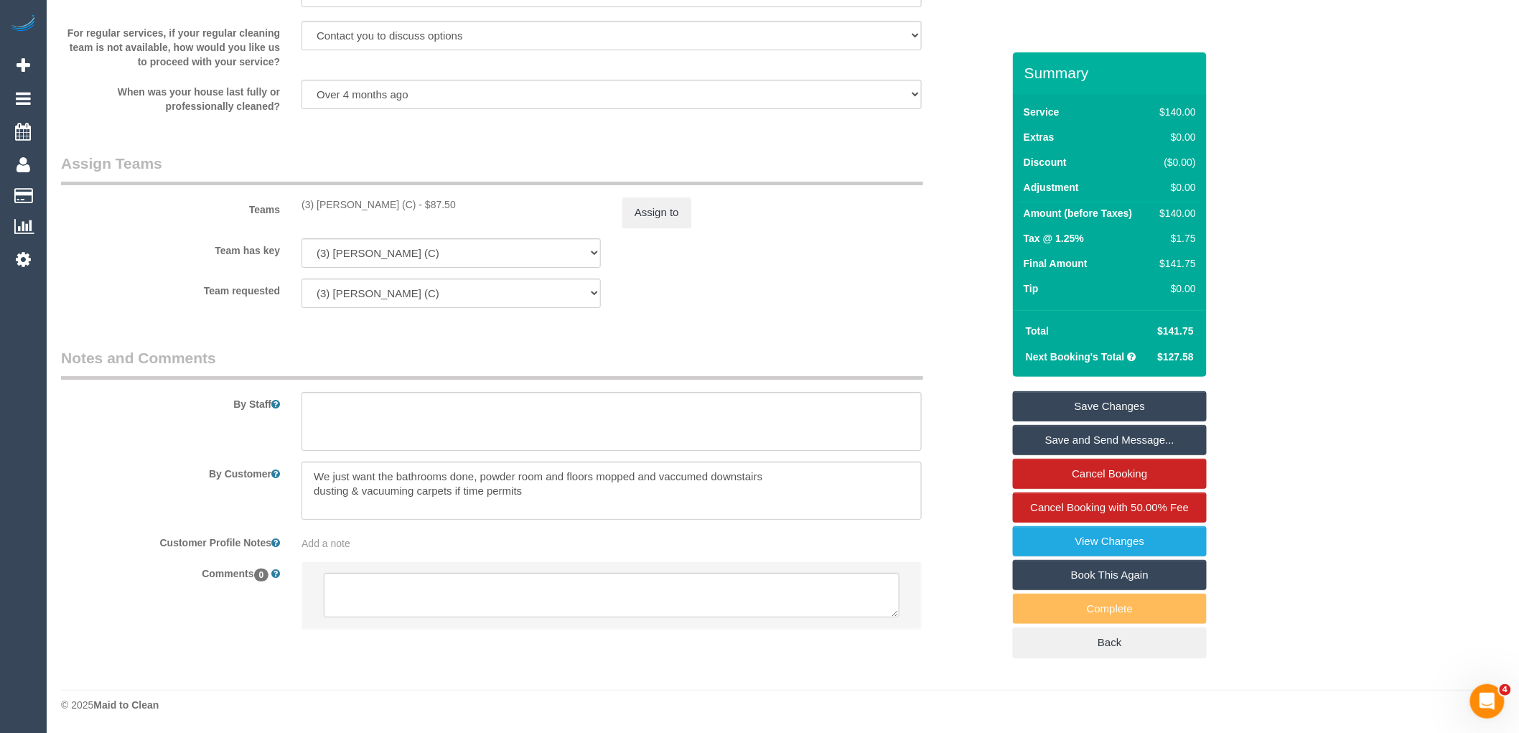
click at [478, 569] on li at bounding box center [611, 595] width 619 height 66
click at [480, 593] on textarea at bounding box center [612, 595] width 576 height 45
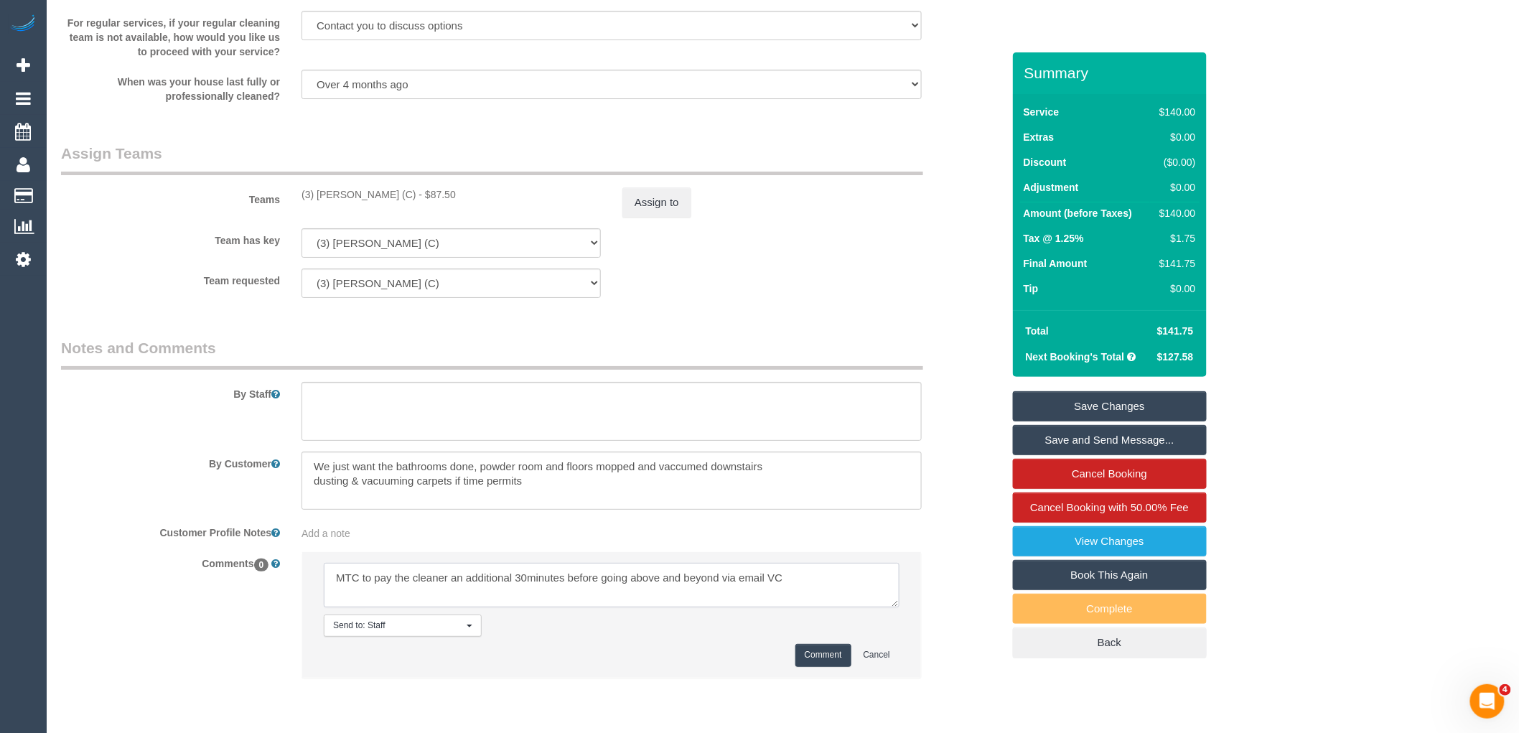
click at [769, 591] on textarea at bounding box center [612, 585] width 576 height 45
type textarea "MTC to pay the cleaner an additional 30minutes before going above and beyond vi…"
click at [826, 666] on button "Comment" at bounding box center [823, 655] width 56 height 22
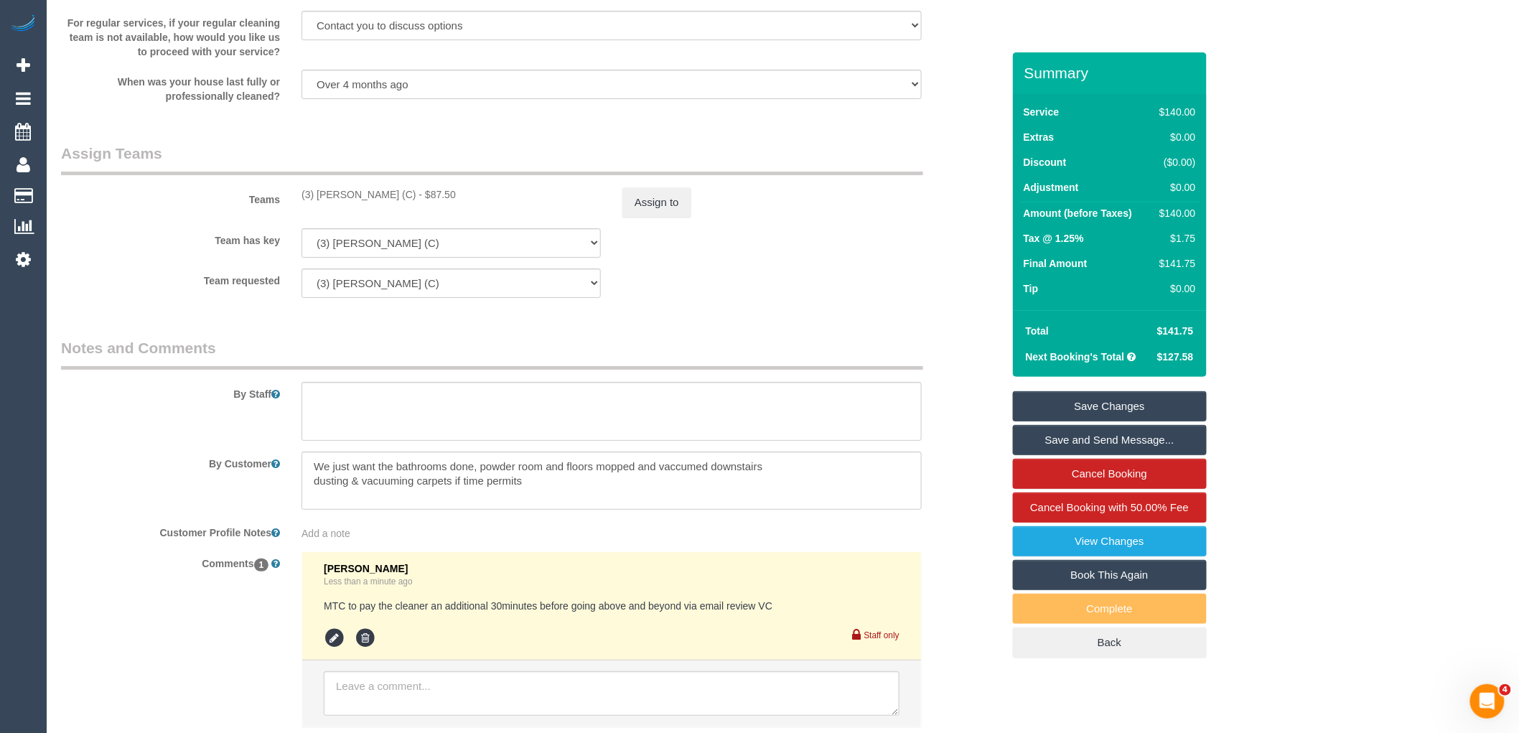
click at [1168, 407] on link "Save Changes" at bounding box center [1110, 406] width 194 height 30
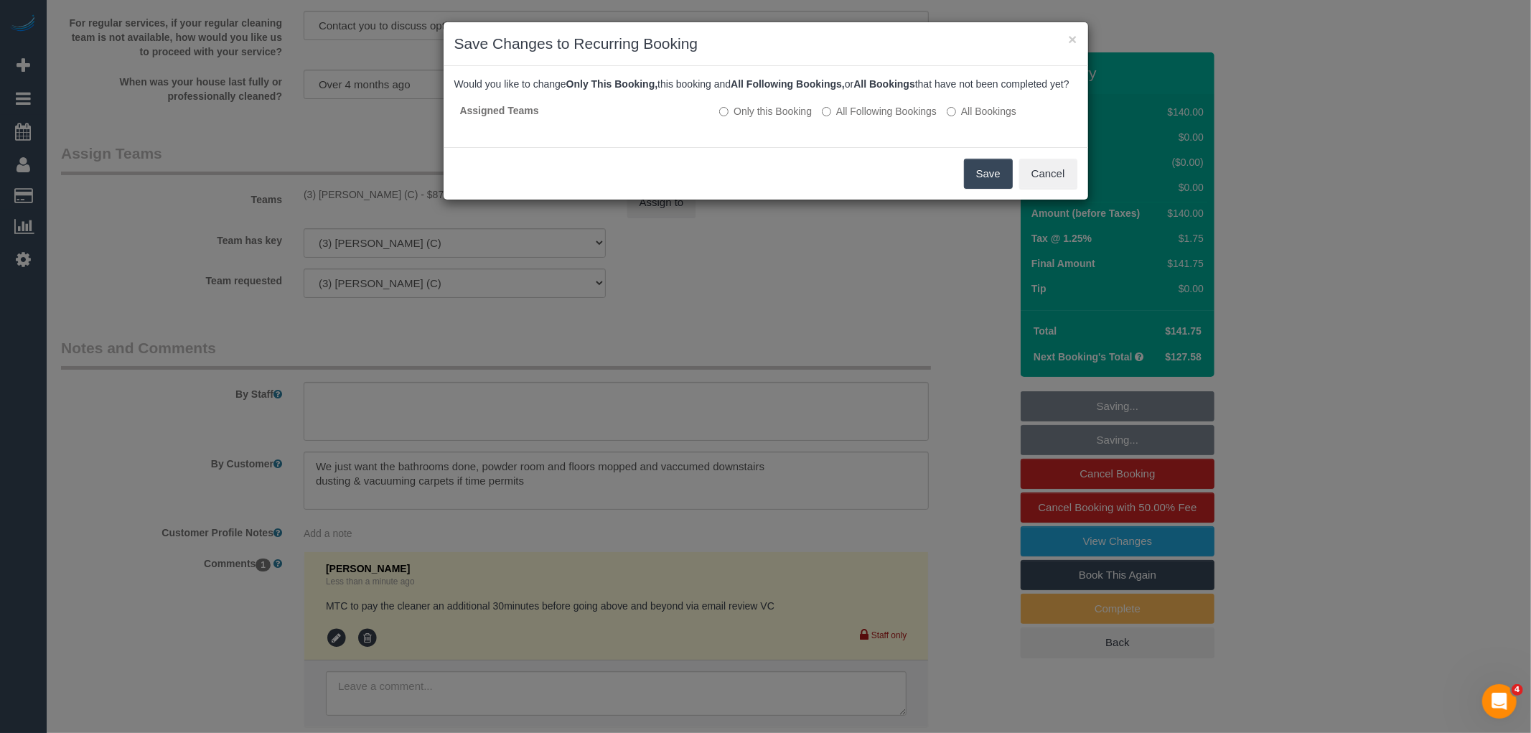
click at [1004, 185] on button "Save" at bounding box center [988, 174] width 49 height 30
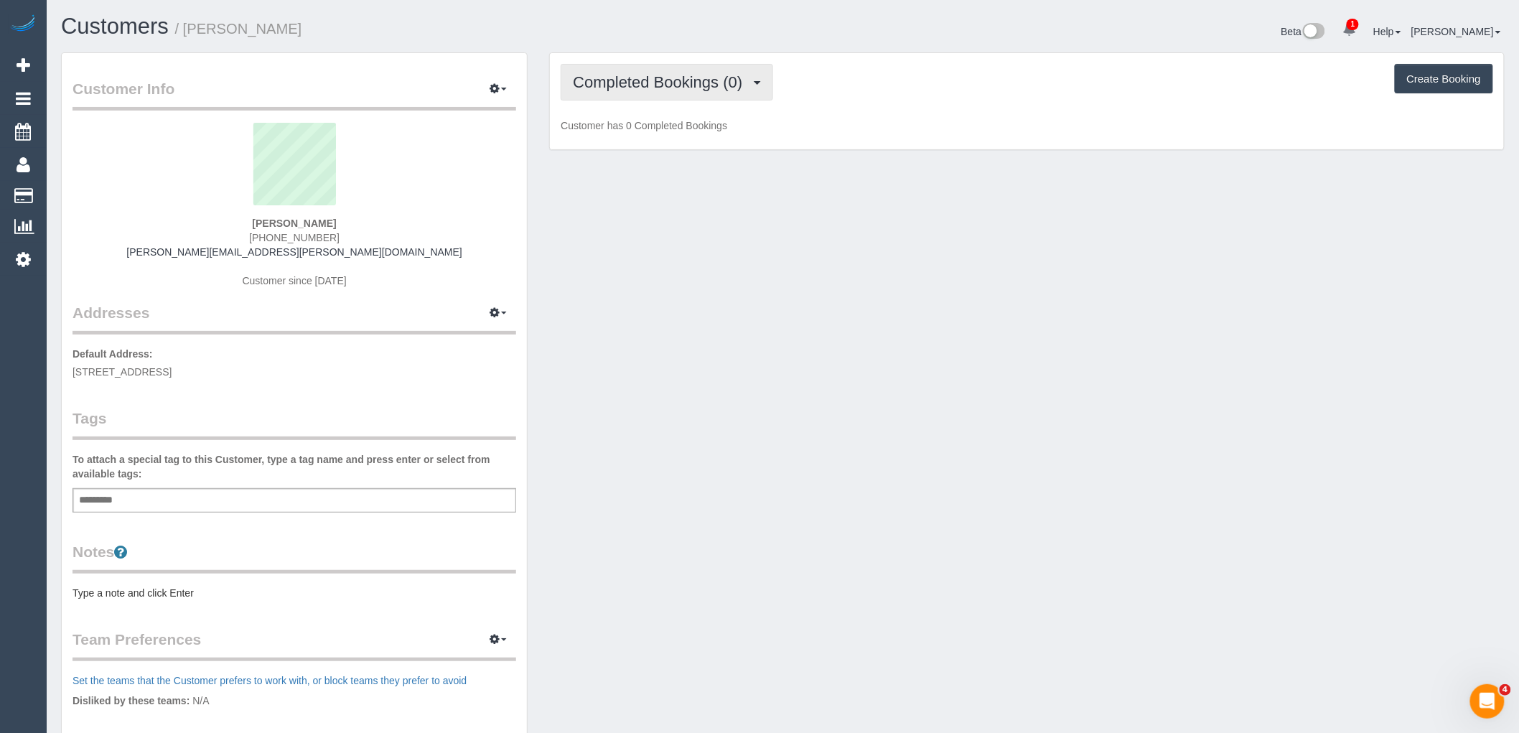
click at [709, 80] on span "Completed Bookings (0)" at bounding box center [661, 82] width 177 height 18
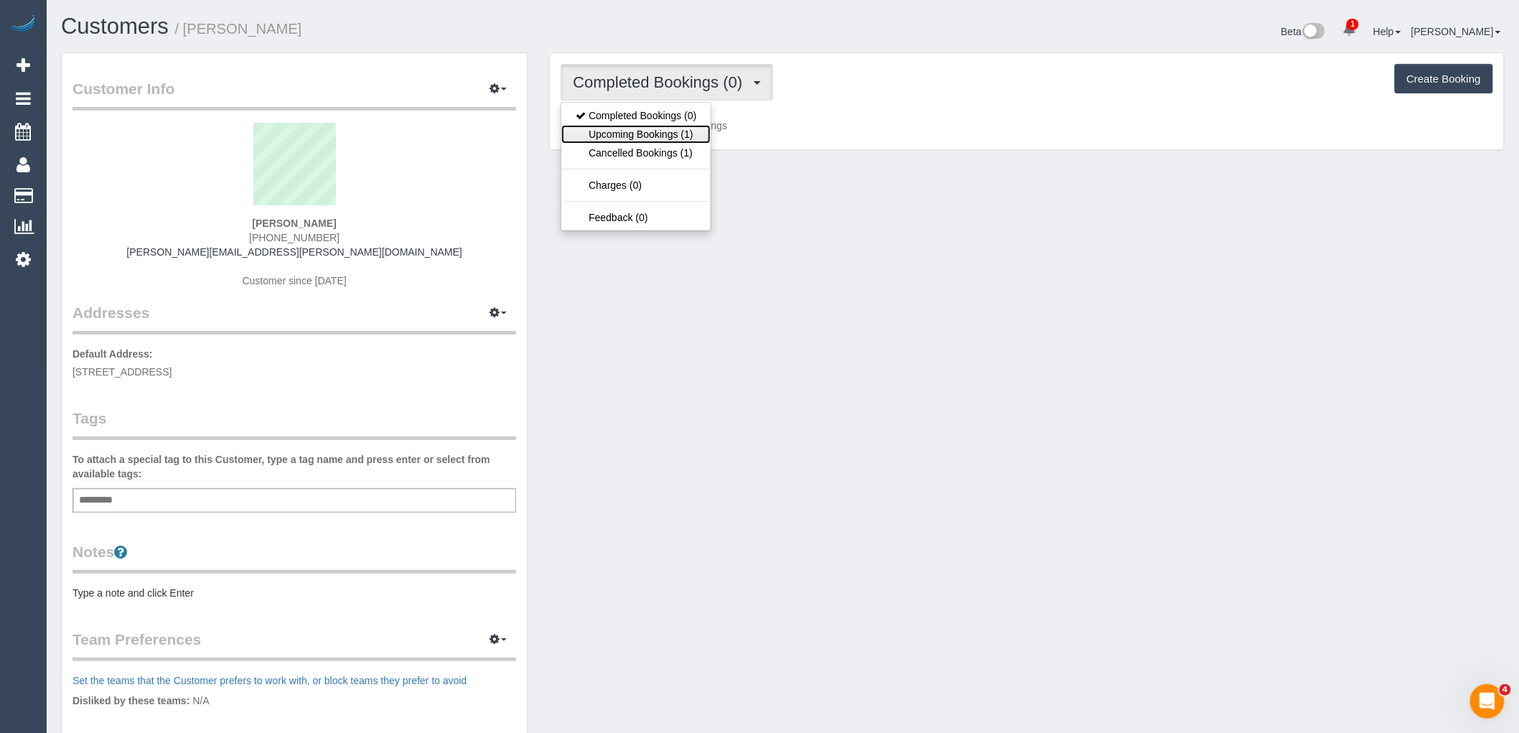
click at [690, 133] on link "Upcoming Bookings (1)" at bounding box center [635, 134] width 149 height 19
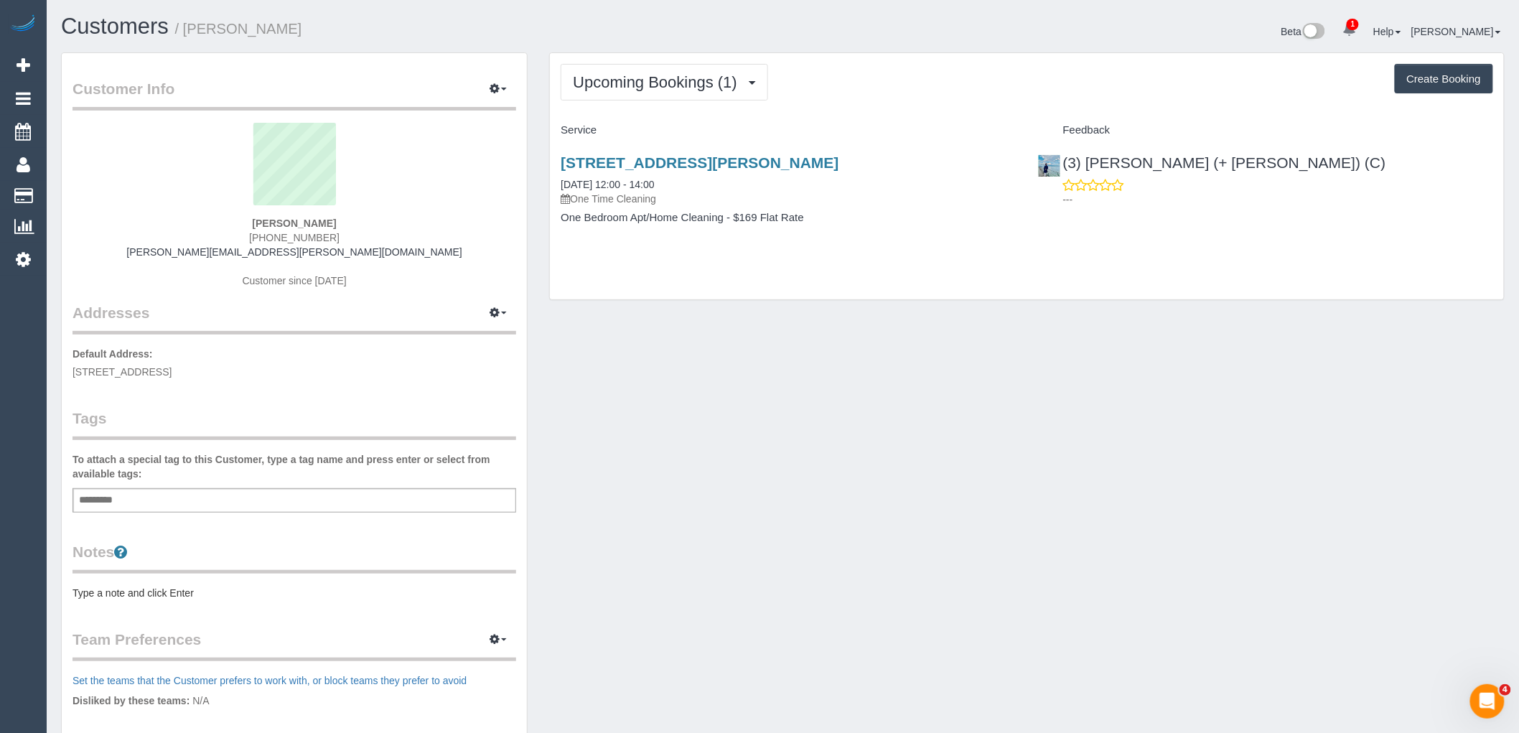
click at [969, 289] on div "Upcoming Bookings (1) Completed Bookings (0) Upcoming Bookings (1) Cancelled Bo…" at bounding box center [1027, 176] width 954 height 246
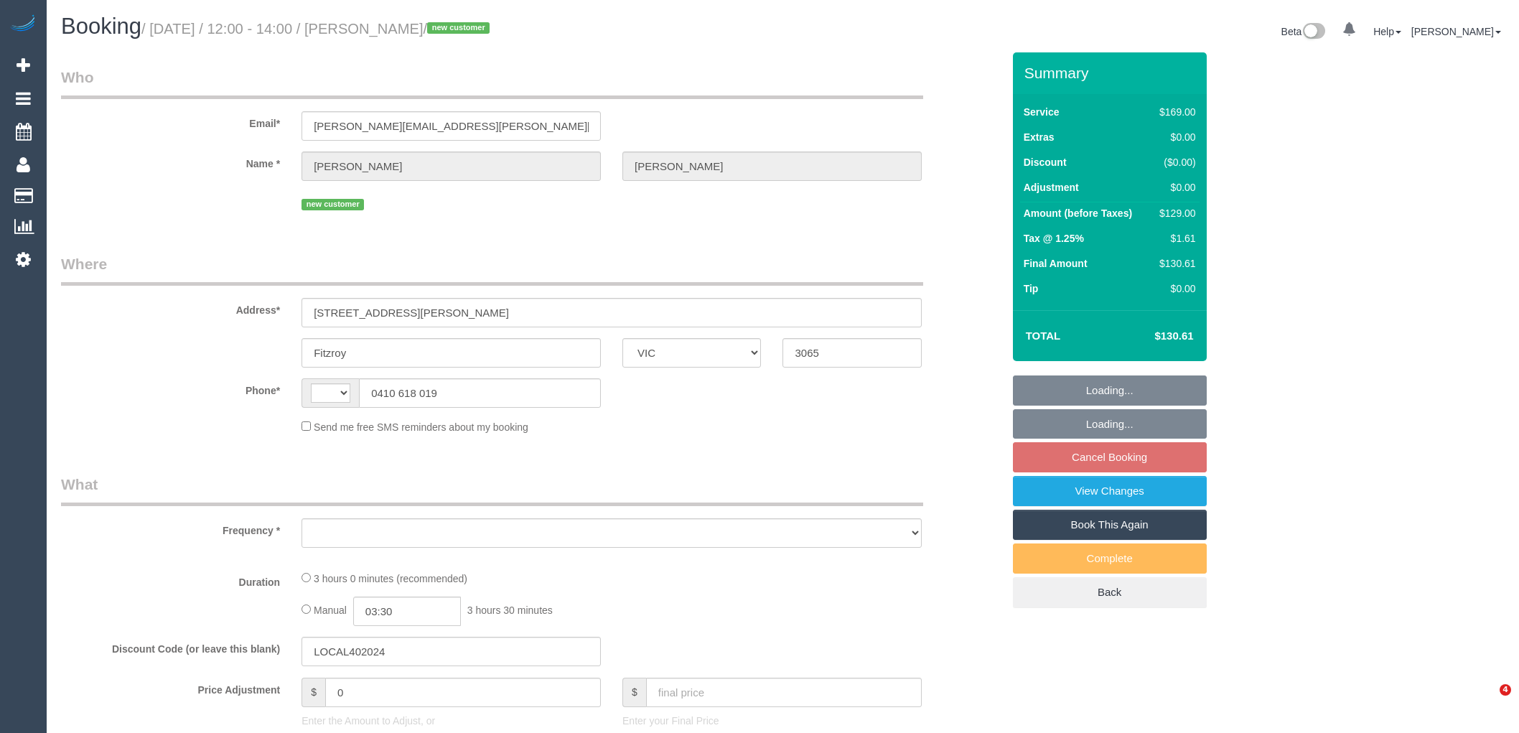
select select "VIC"
select select "string:AU"
select select "string:stripe-pm_1S5ahG2GScqysDRVJT8Vyzzt"
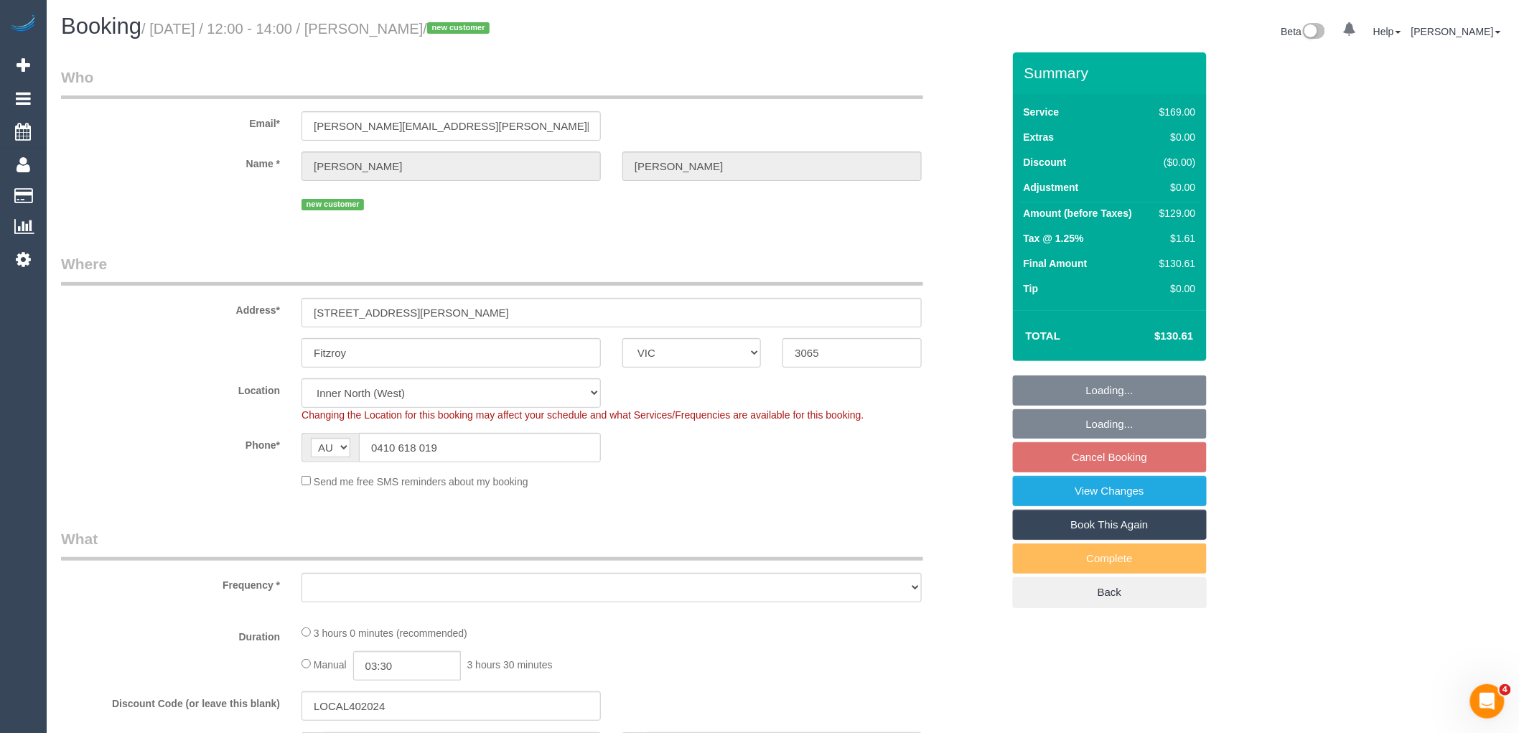
select select "object:548"
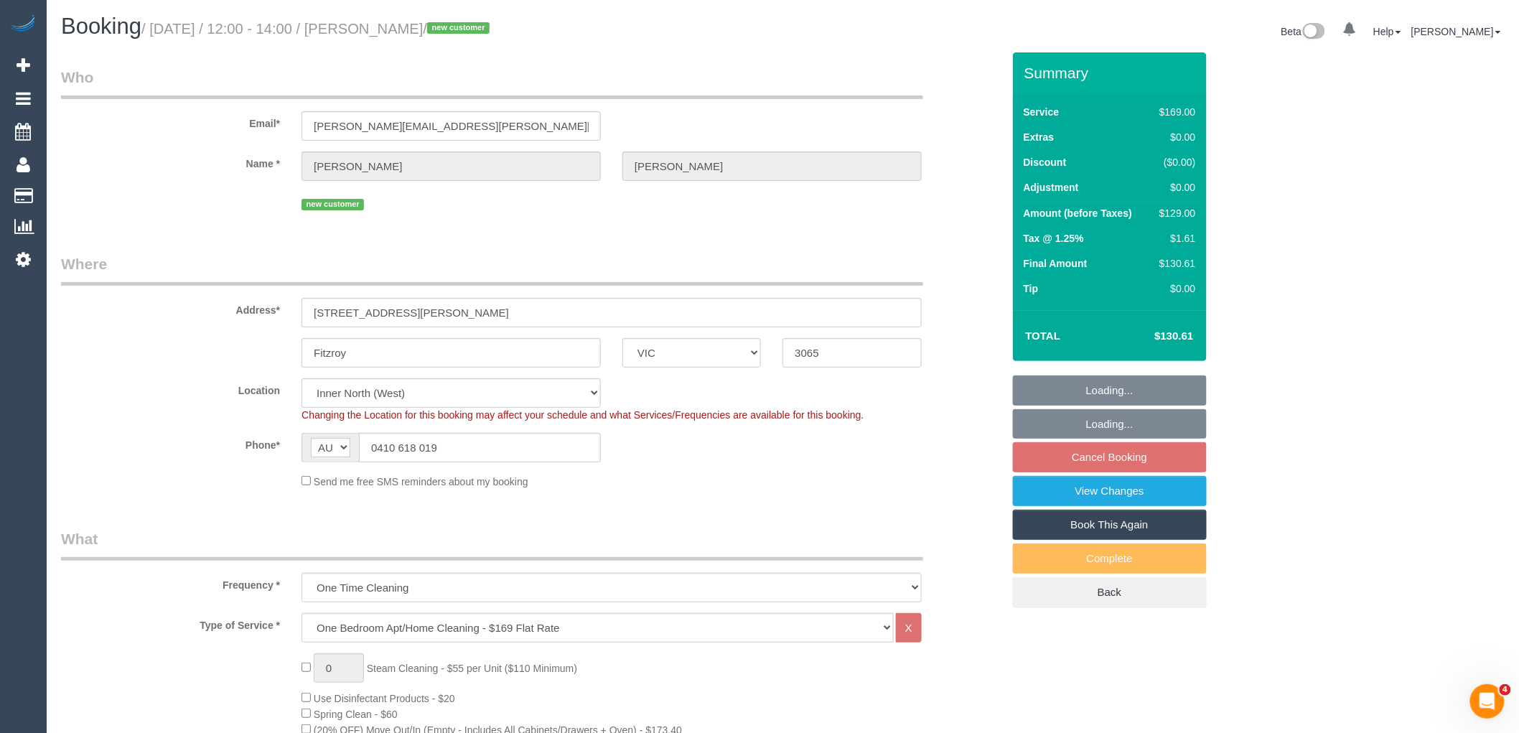
select select "number:27"
select select "number:14"
select select "number:19"
select select "number:25"
select select "number:12"
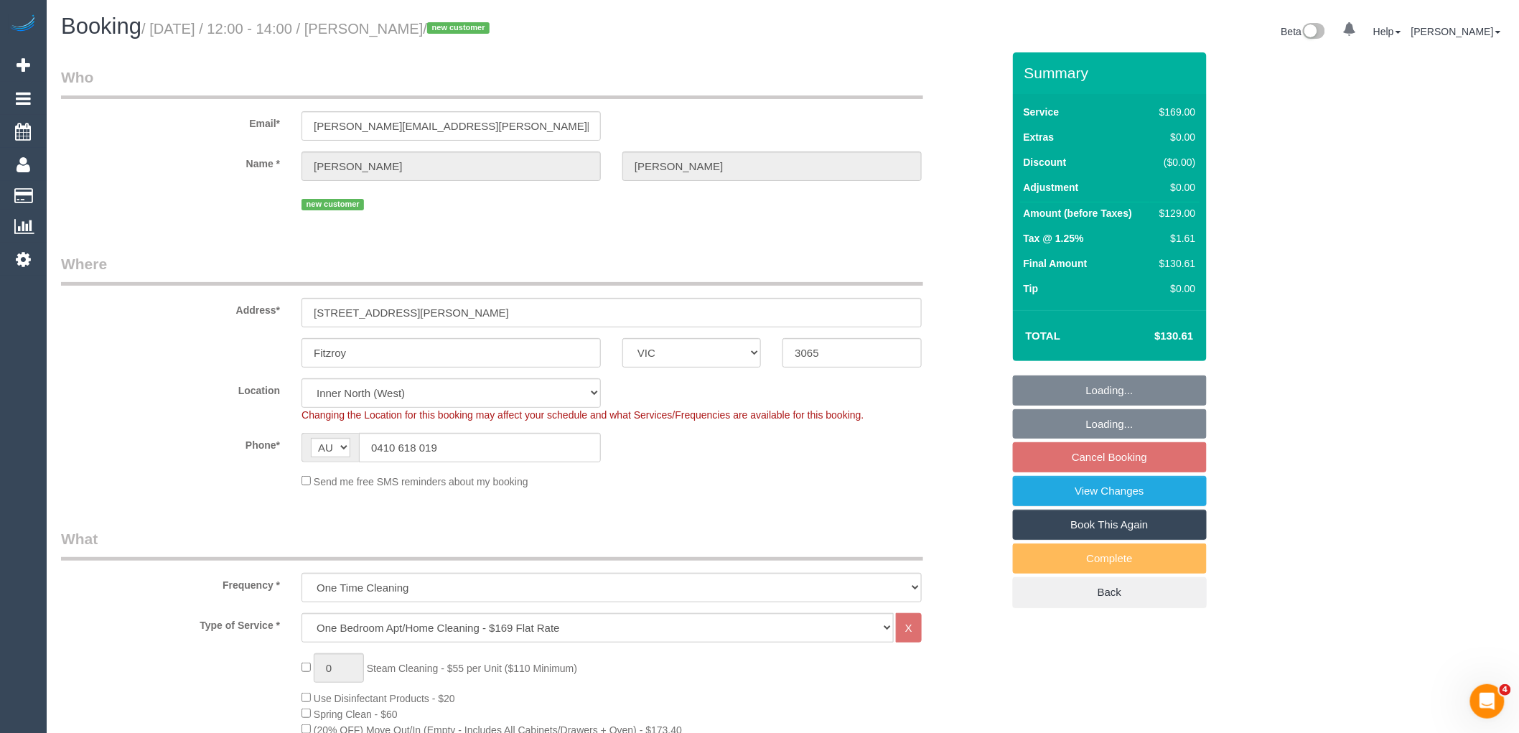
select select "object:795"
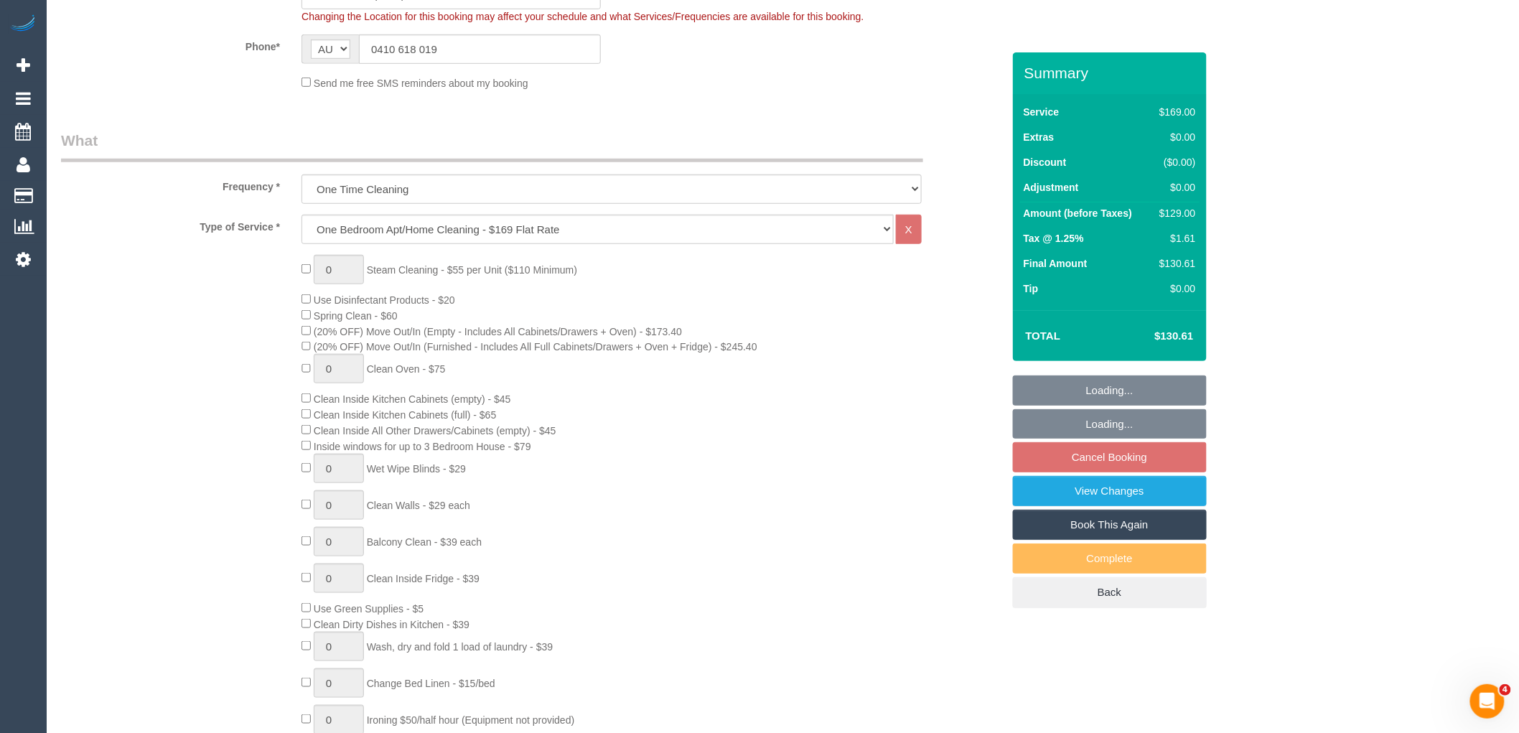
select select "spot1"
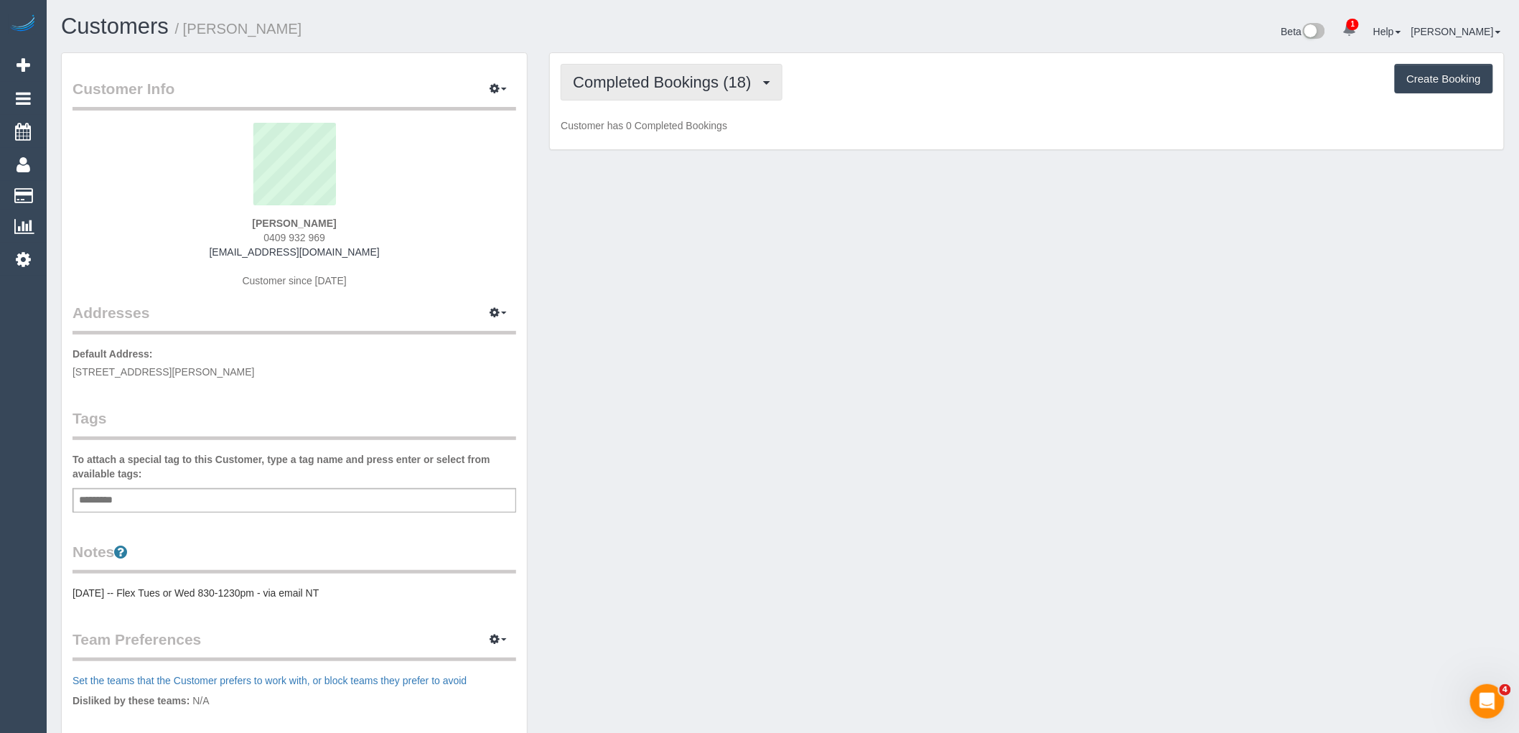
click at [655, 92] on button "Completed Bookings (18)" at bounding box center [671, 82] width 221 height 37
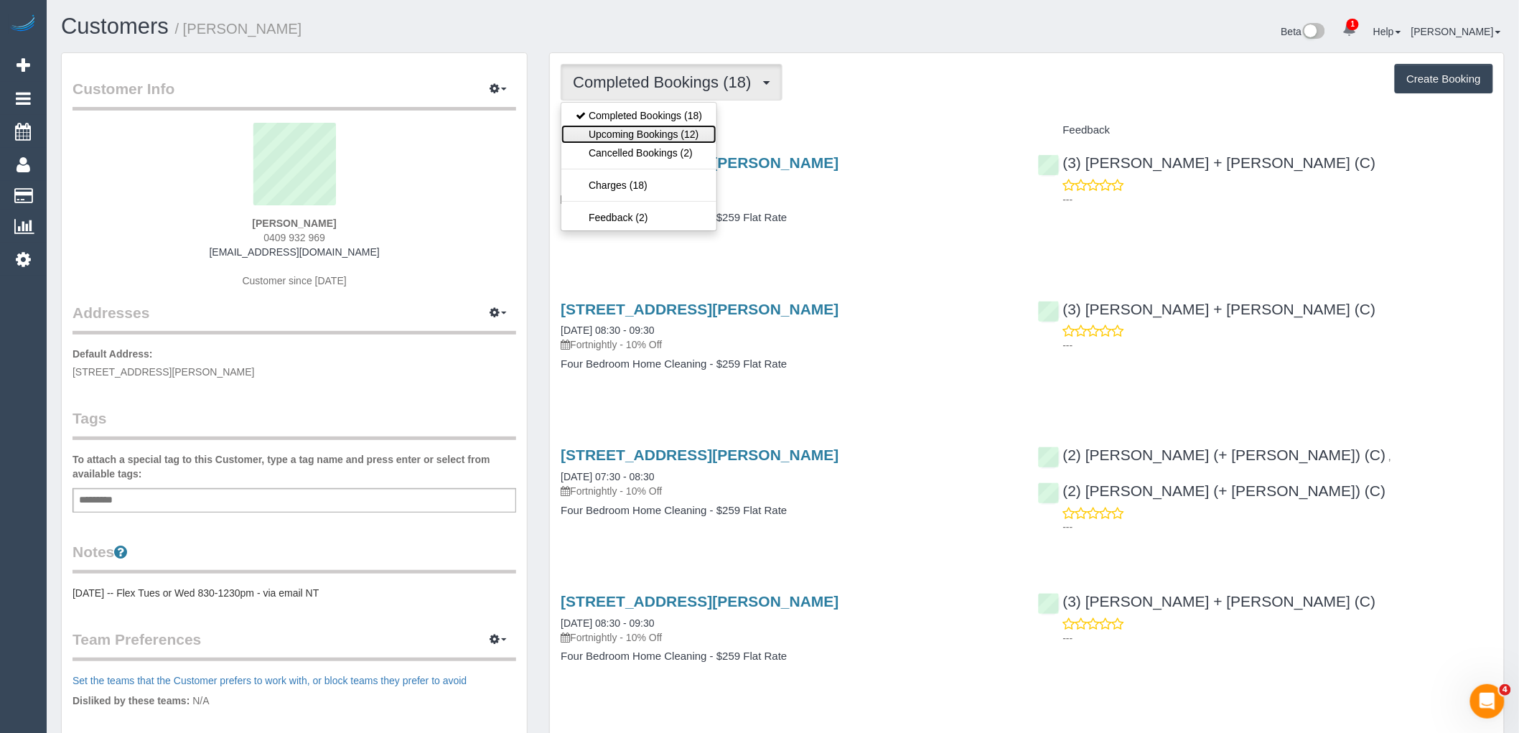
click at [649, 132] on link "Upcoming Bookings (12)" at bounding box center [638, 134] width 155 height 19
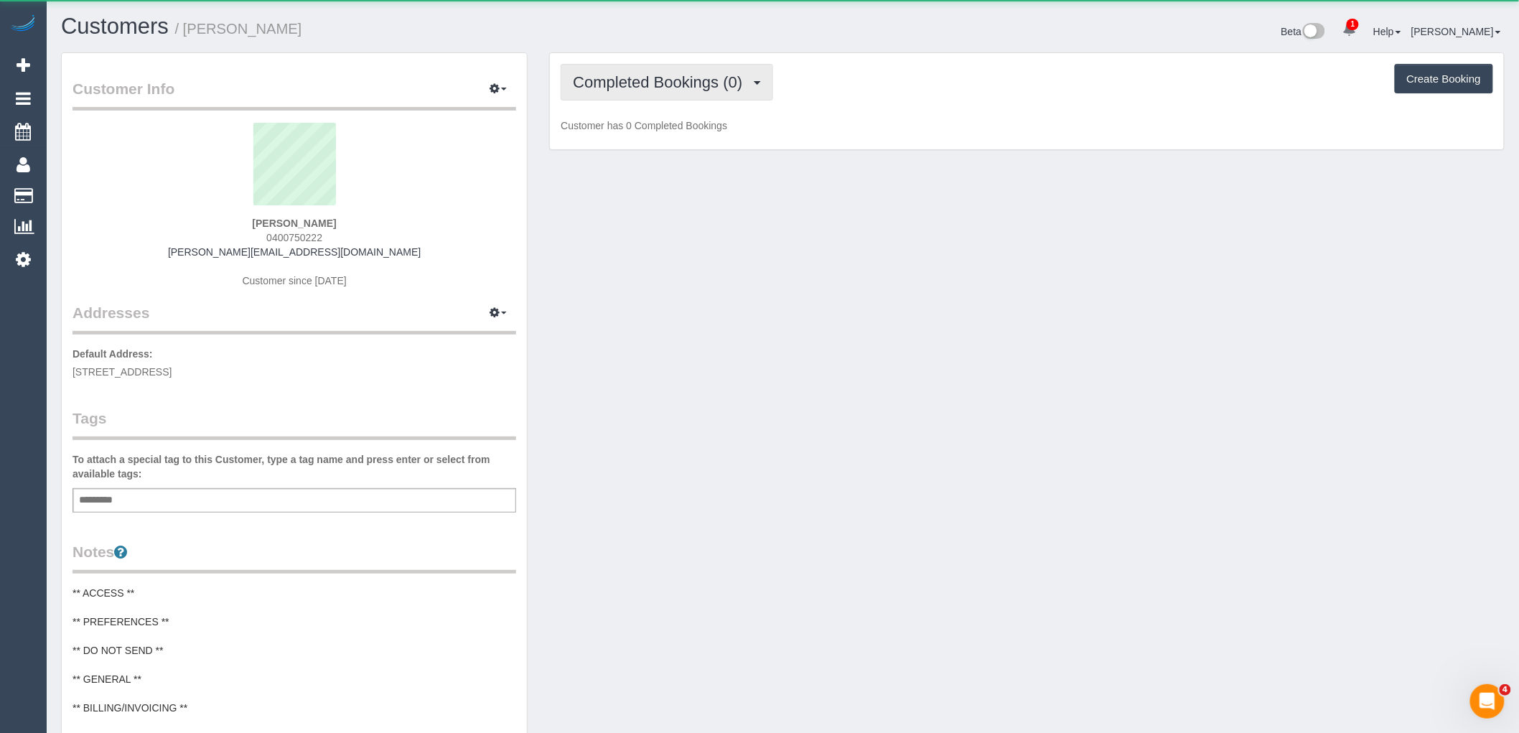
click at [653, 79] on span "Completed Bookings (0)" at bounding box center [661, 82] width 177 height 18
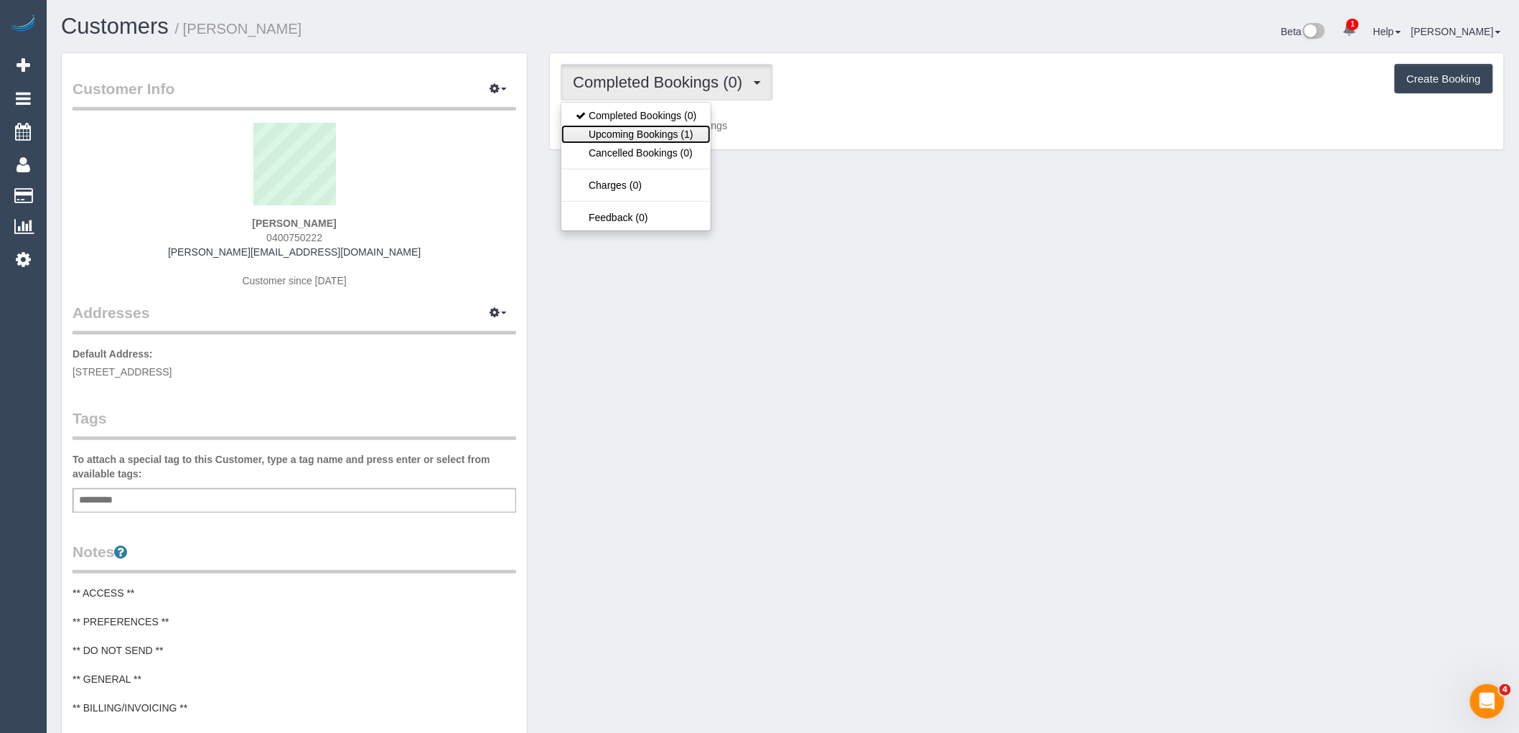
click at [663, 135] on link "Upcoming Bookings (1)" at bounding box center [635, 134] width 149 height 19
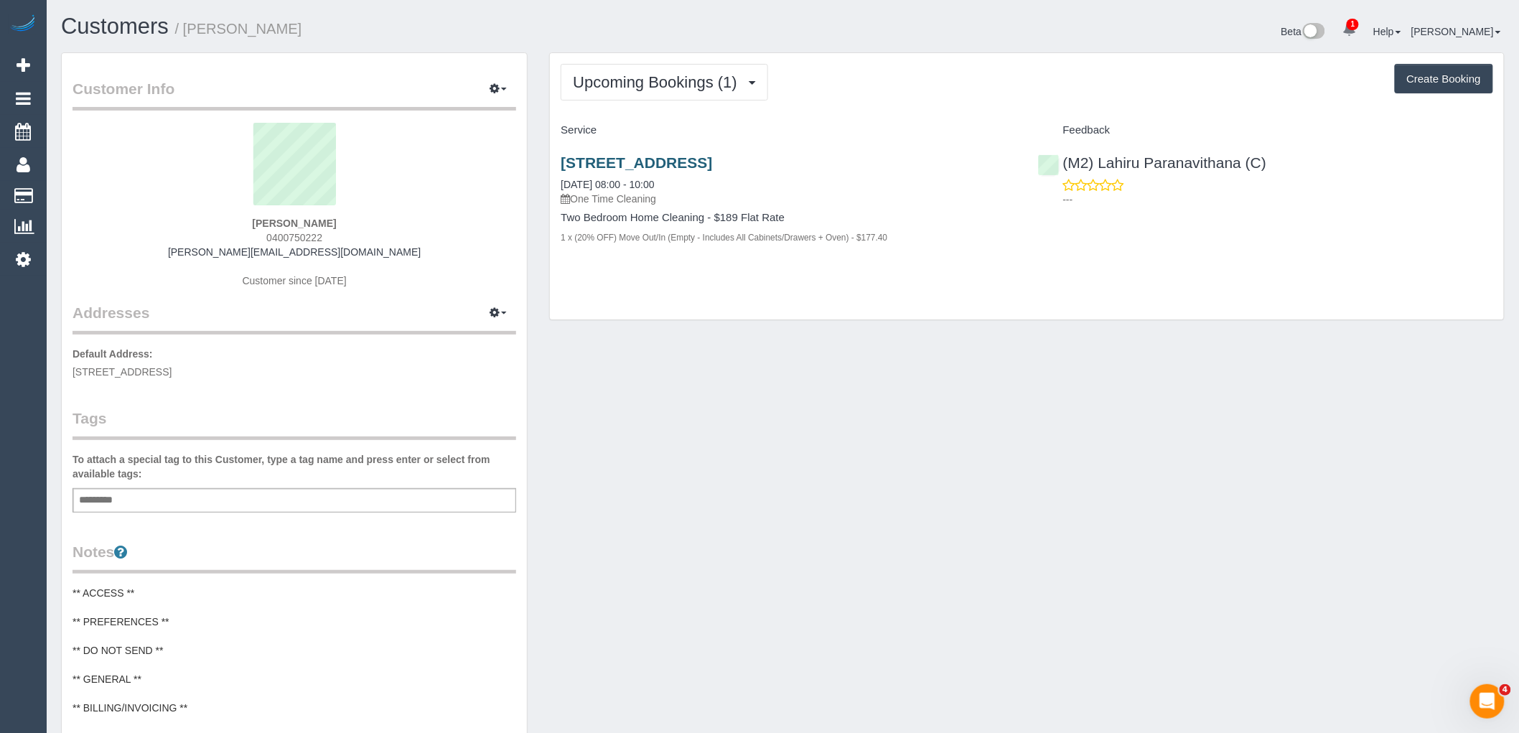
drag, startPoint x: 943, startPoint y: 174, endPoint x: 706, endPoint y: 162, distance: 237.2
click at [706, 162] on div "[STREET_ADDRESS] [DATE] 08:00 - 10:00 One Time Cleaning" at bounding box center [788, 180] width 455 height 52
click at [841, 197] on p "One Time Cleaning" at bounding box center [788, 199] width 455 height 14
drag, startPoint x: 948, startPoint y: 160, endPoint x: 704, endPoint y: 163, distance: 243.4
click at [704, 163] on h3 "[STREET_ADDRESS]" at bounding box center [788, 162] width 455 height 17
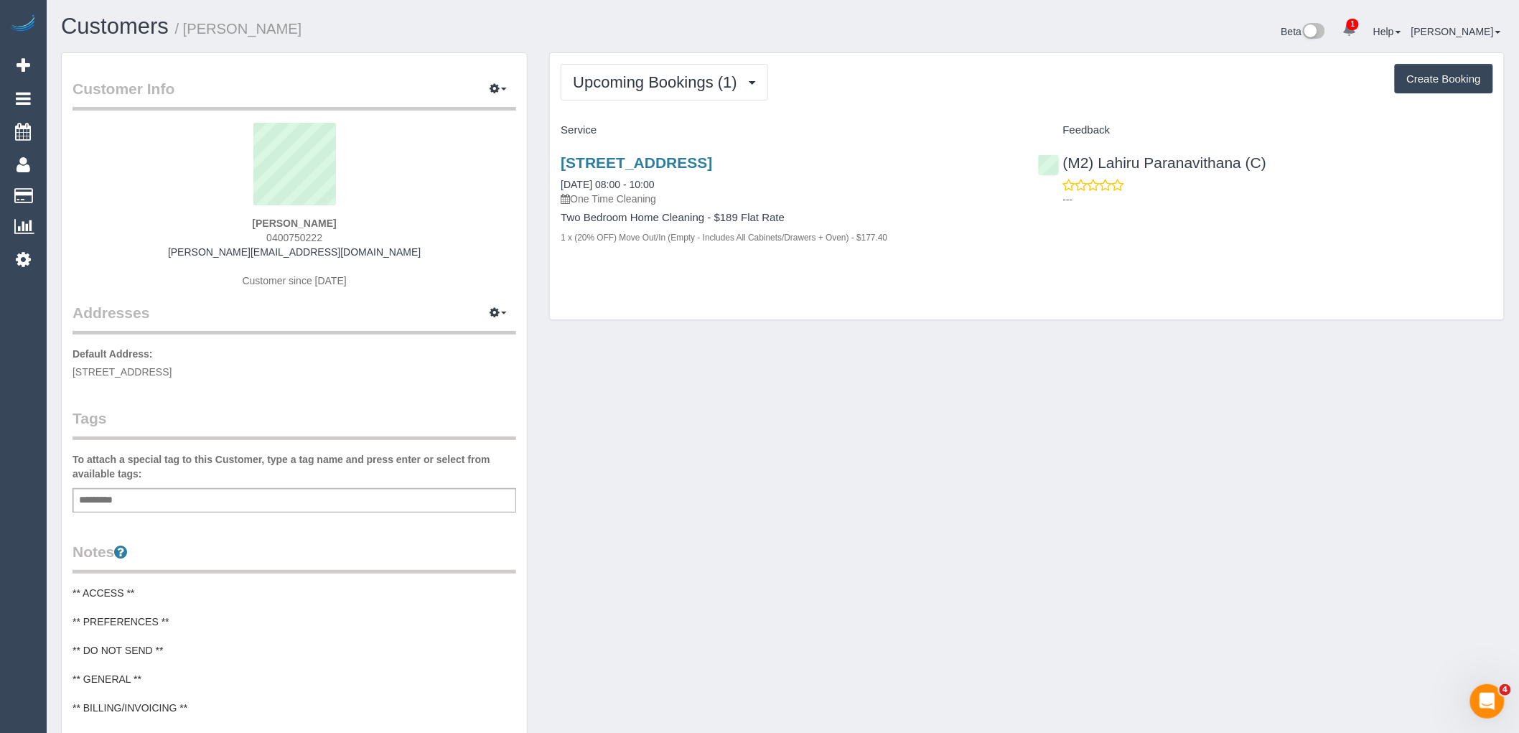
copy link "[GEOGRAPHIC_DATA]"
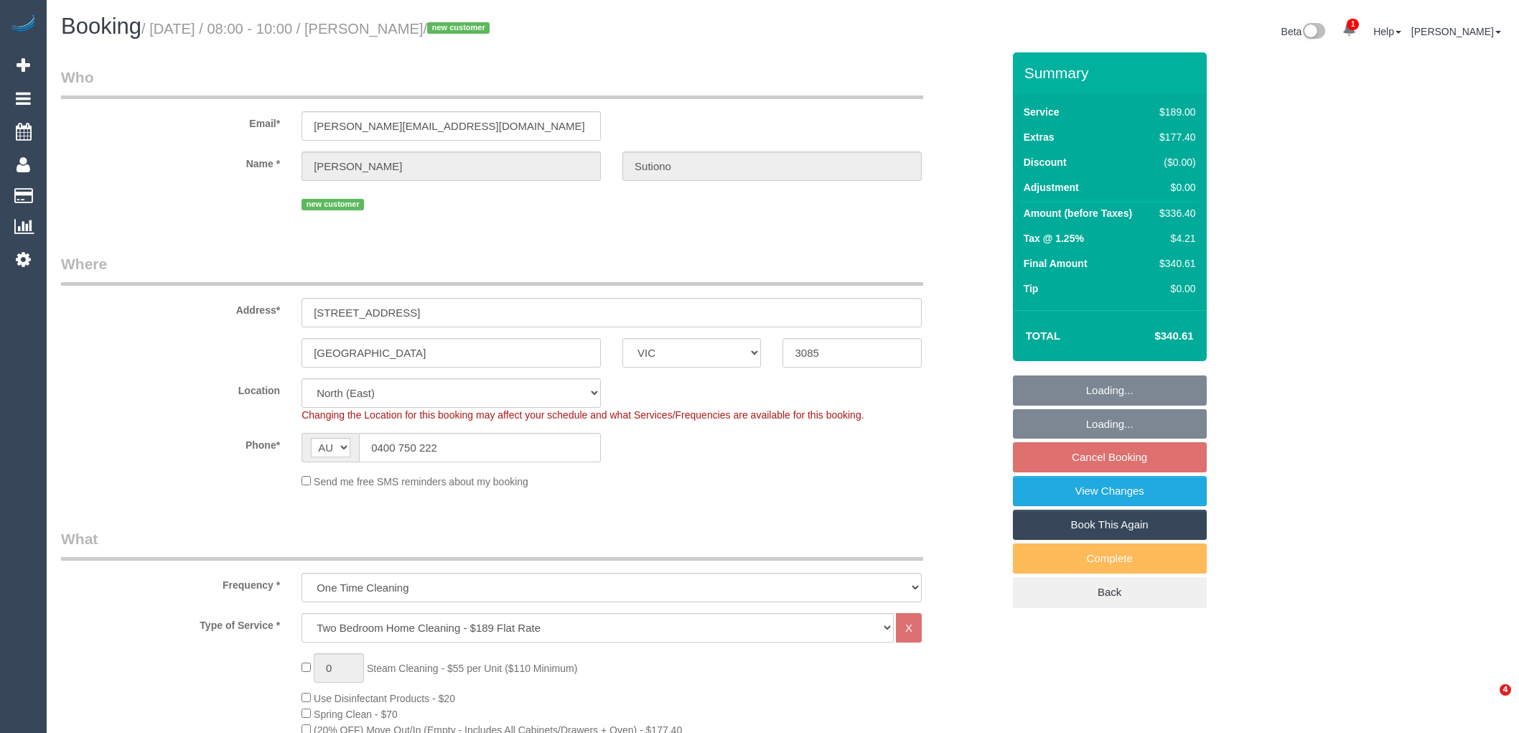
select select "VIC"
select select "string:stripe"
select select "number:28"
select select "number:14"
select select "number:19"
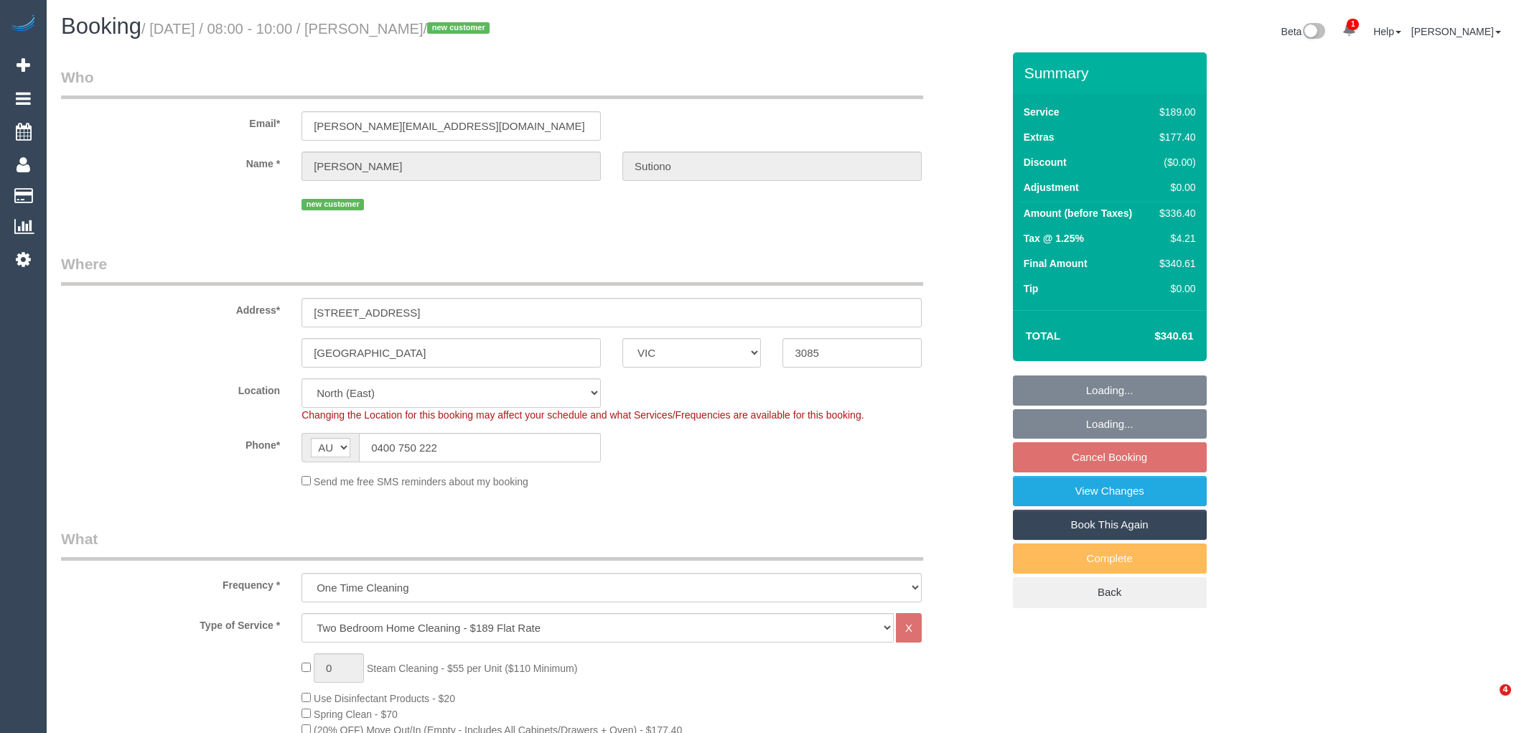
select select "number:22"
select select "number:26"
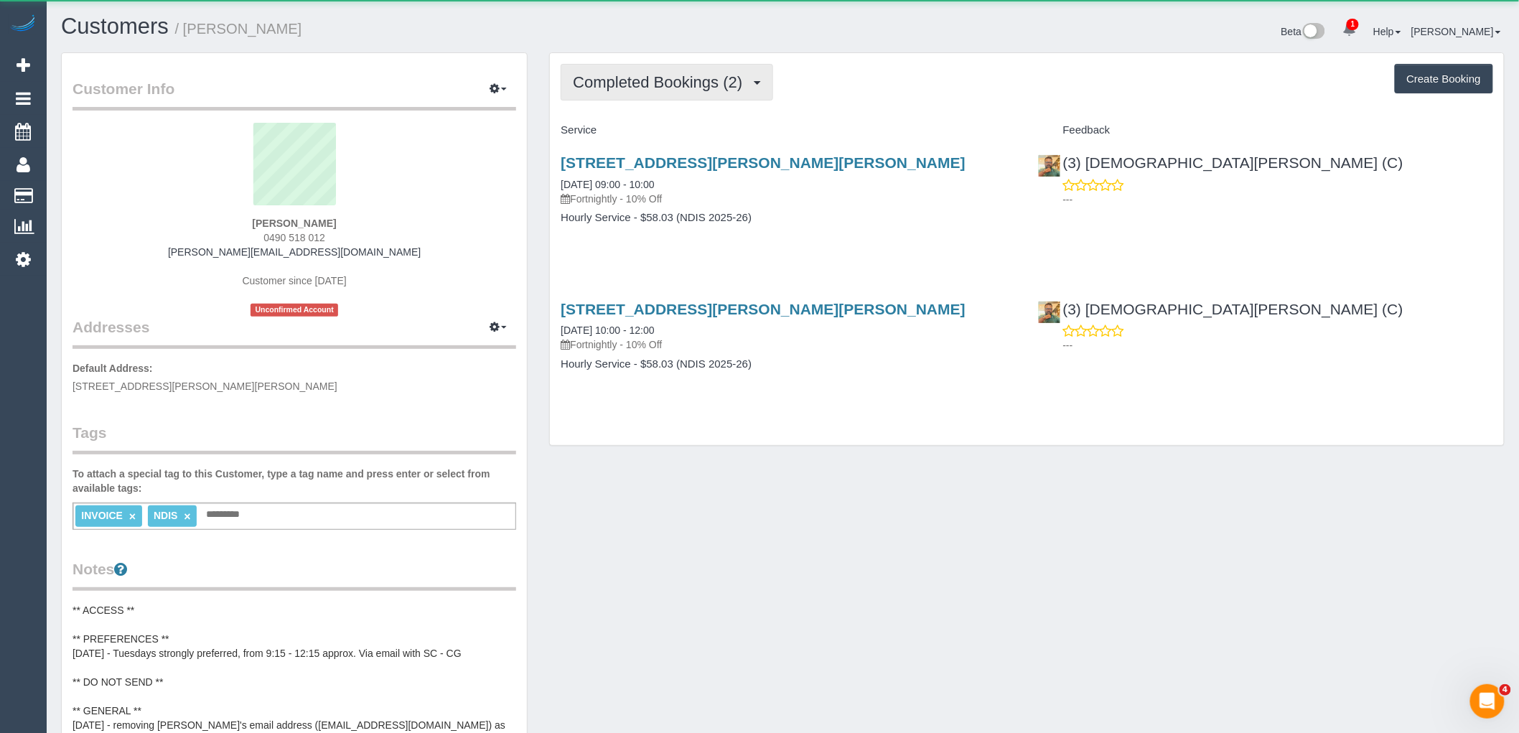
click at [719, 88] on span "Completed Bookings (2)" at bounding box center [661, 82] width 177 height 18
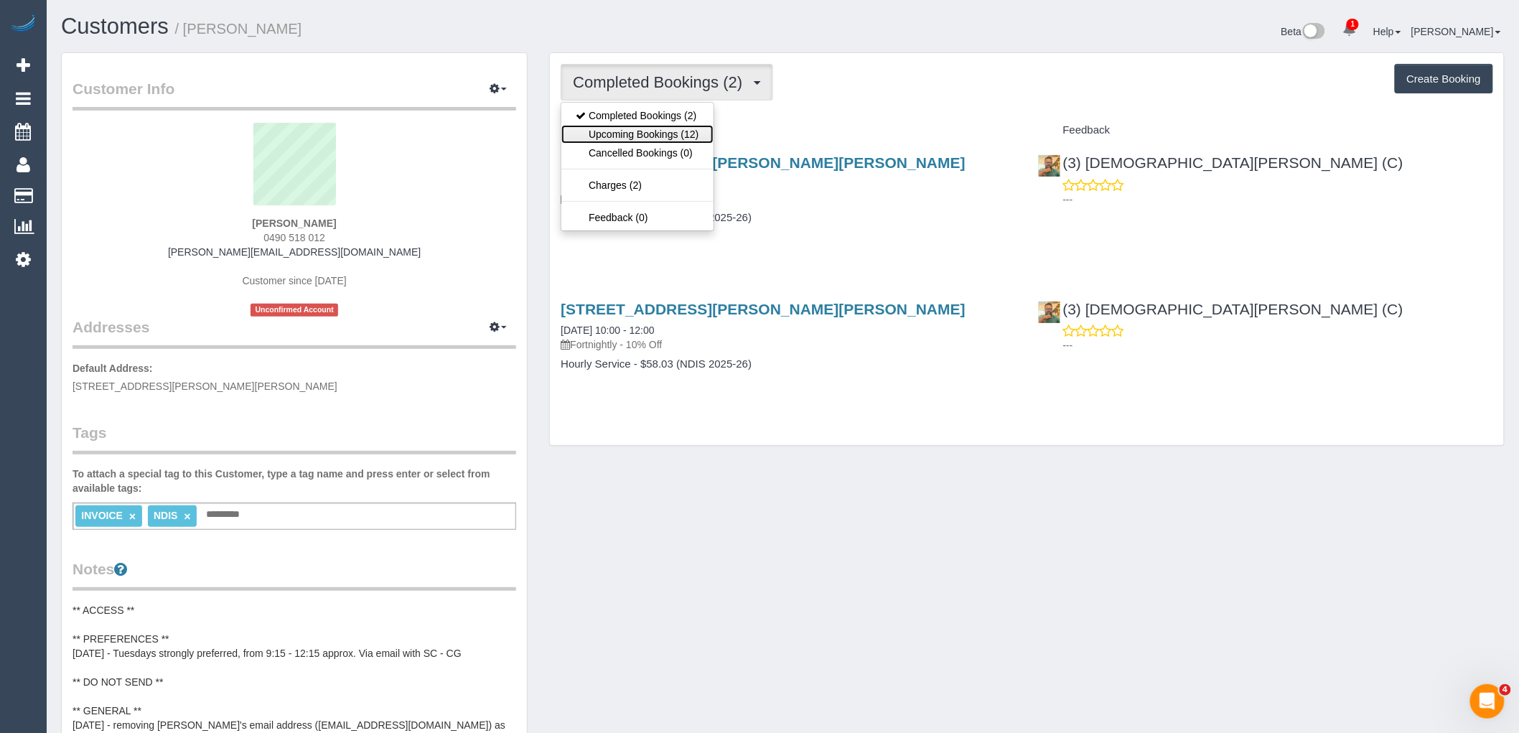
click at [693, 134] on link "Upcoming Bookings (12)" at bounding box center [636, 134] width 151 height 19
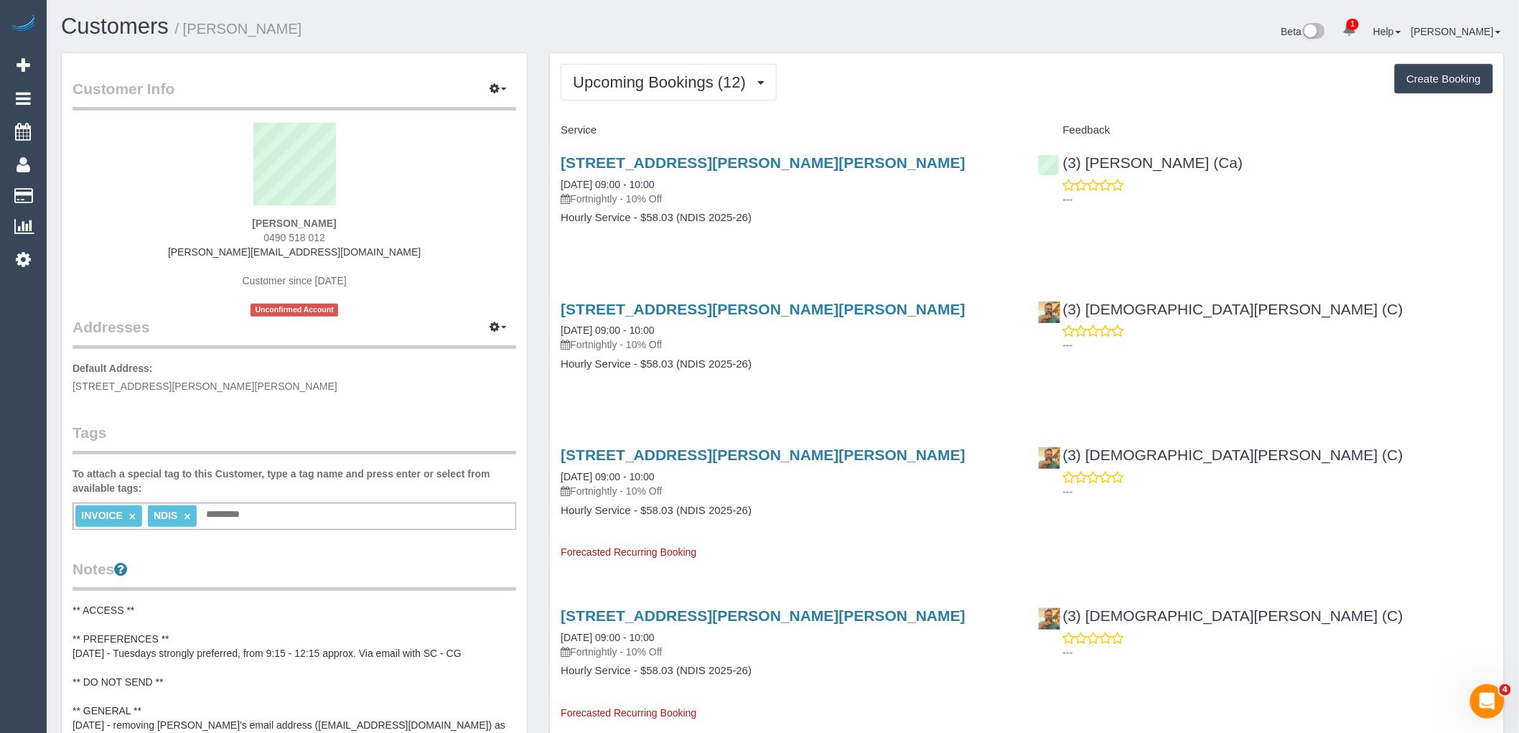
click at [431, 205] on sui-profile-pic at bounding box center [294, 169] width 422 height 93
drag, startPoint x: 332, startPoint y: 240, endPoint x: 256, endPoint y: 234, distance: 77.1
click at [256, 234] on div "[PERSON_NAME] 0490 518 012 [PERSON_NAME][EMAIL_ADDRESS][DOMAIN_NAME] Customer s…" at bounding box center [295, 220] width 444 height 194
copy span "0490 518 012"
drag, startPoint x: 349, startPoint y: 212, endPoint x: 354, endPoint y: 224, distance: 13.2
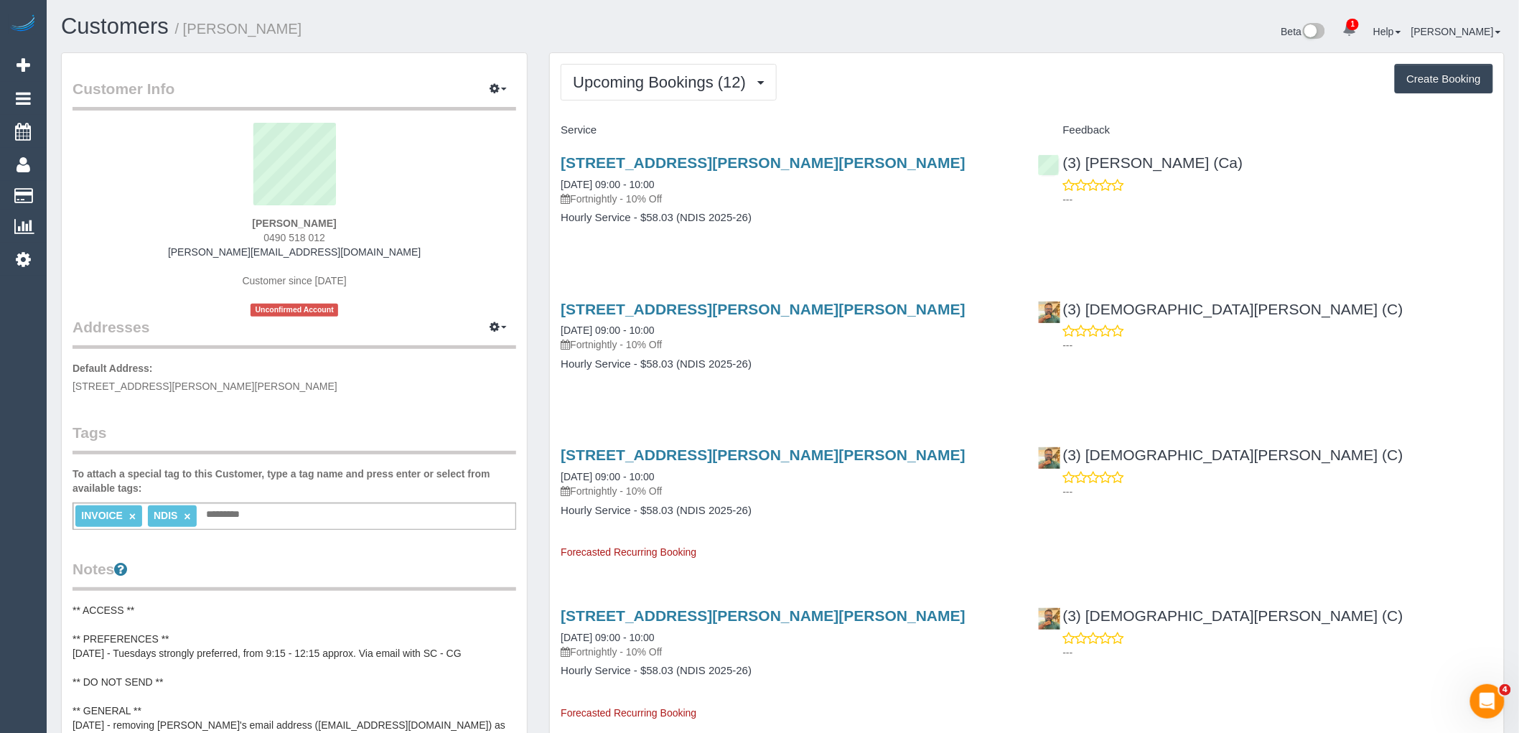
click at [349, 212] on sui-profile-pic at bounding box center [294, 169] width 422 height 93
drag, startPoint x: 342, startPoint y: 226, endPoint x: 228, endPoint y: 230, distance: 113.5
click at [228, 230] on div "[PERSON_NAME] 0490 518 012 [PERSON_NAME][EMAIL_ADDRESS][DOMAIN_NAME] Customer s…" at bounding box center [295, 220] width 444 height 194
copy strong "[PERSON_NAME]"
click at [366, 182] on sui-profile-pic at bounding box center [294, 169] width 422 height 93
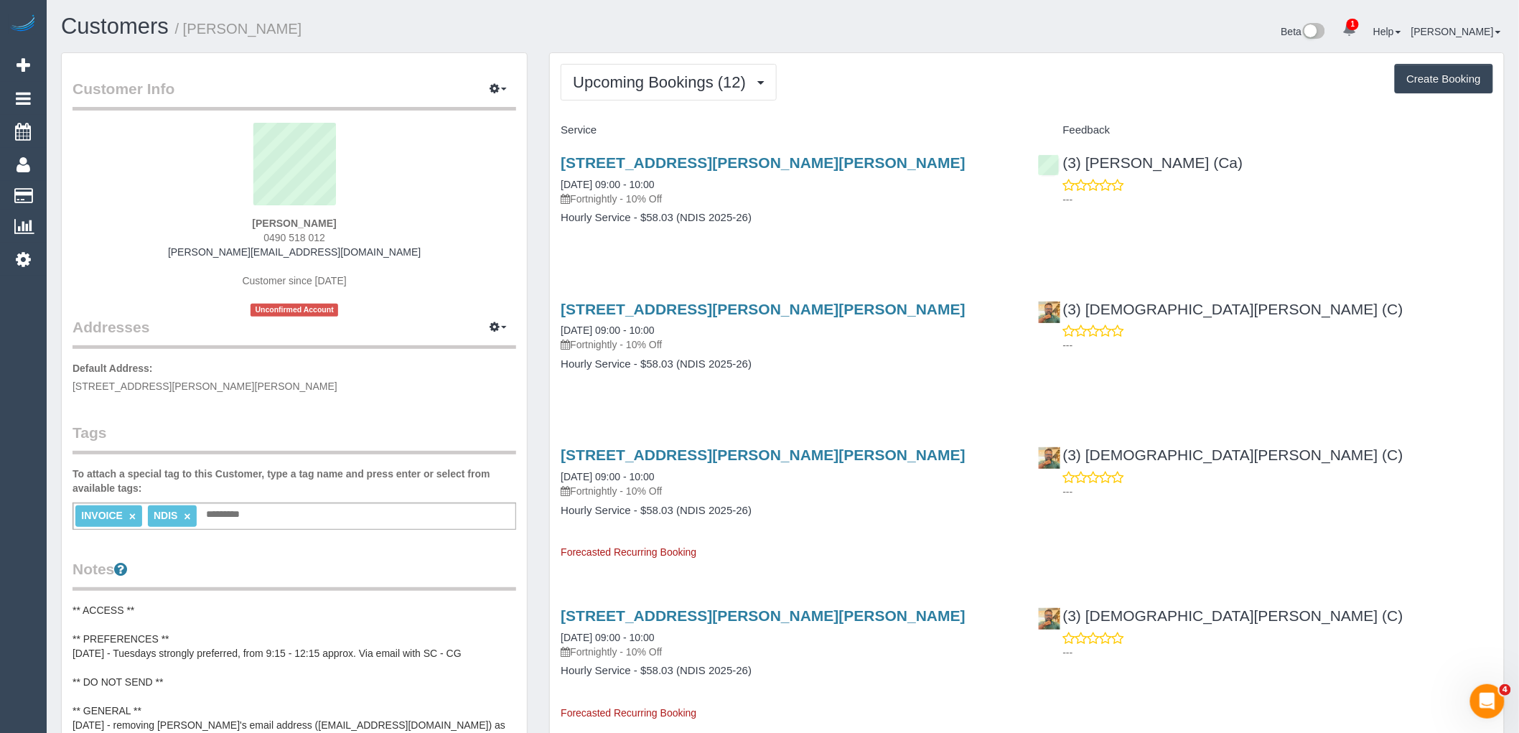
drag, startPoint x: 345, startPoint y: 238, endPoint x: 140, endPoint y: 247, distance: 205.5
click at [176, 245] on div "[PERSON_NAME] 0490 518 012 [PERSON_NAME][EMAIL_ADDRESS][DOMAIN_NAME] Customer s…" at bounding box center [295, 220] width 444 height 194
copy span "0490 518 012"
click at [404, 268] on div "Judith Amad 0490 518 012 paige@maelasupportservices.com.au Customer since 2025 …" at bounding box center [295, 220] width 444 height 194
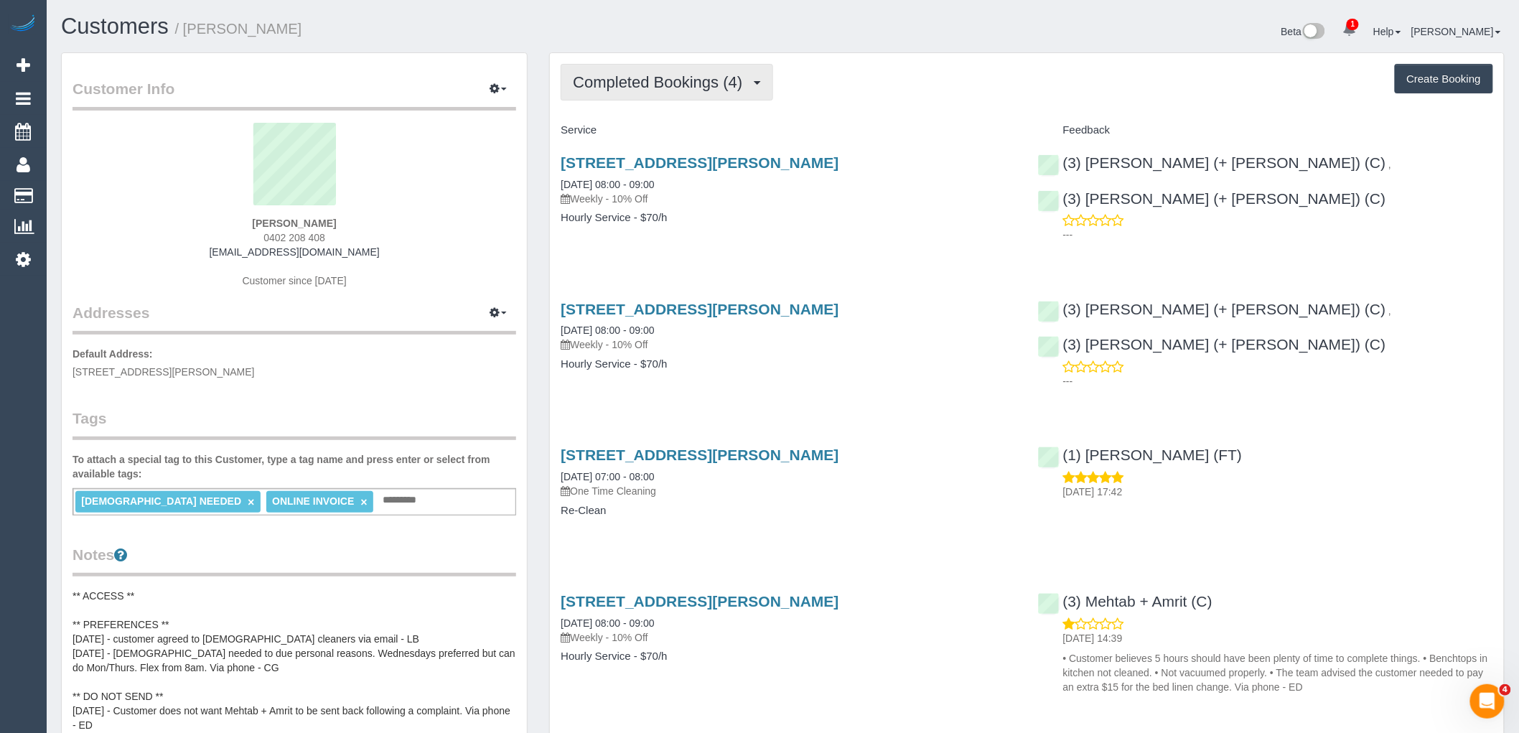
click at [658, 98] on button "Completed Bookings (4)" at bounding box center [667, 82] width 212 height 37
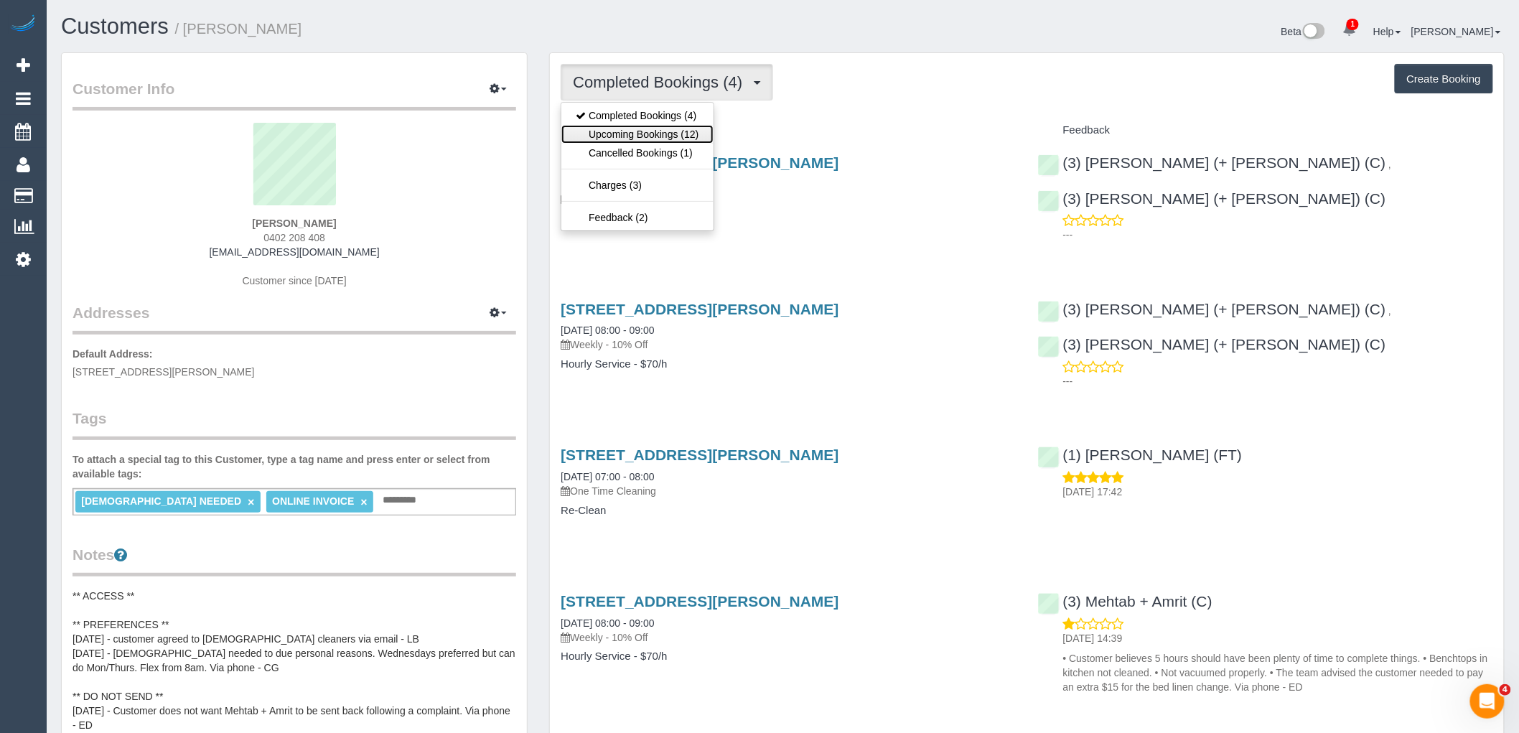
click at [653, 131] on link "Upcoming Bookings (12)" at bounding box center [636, 134] width 151 height 19
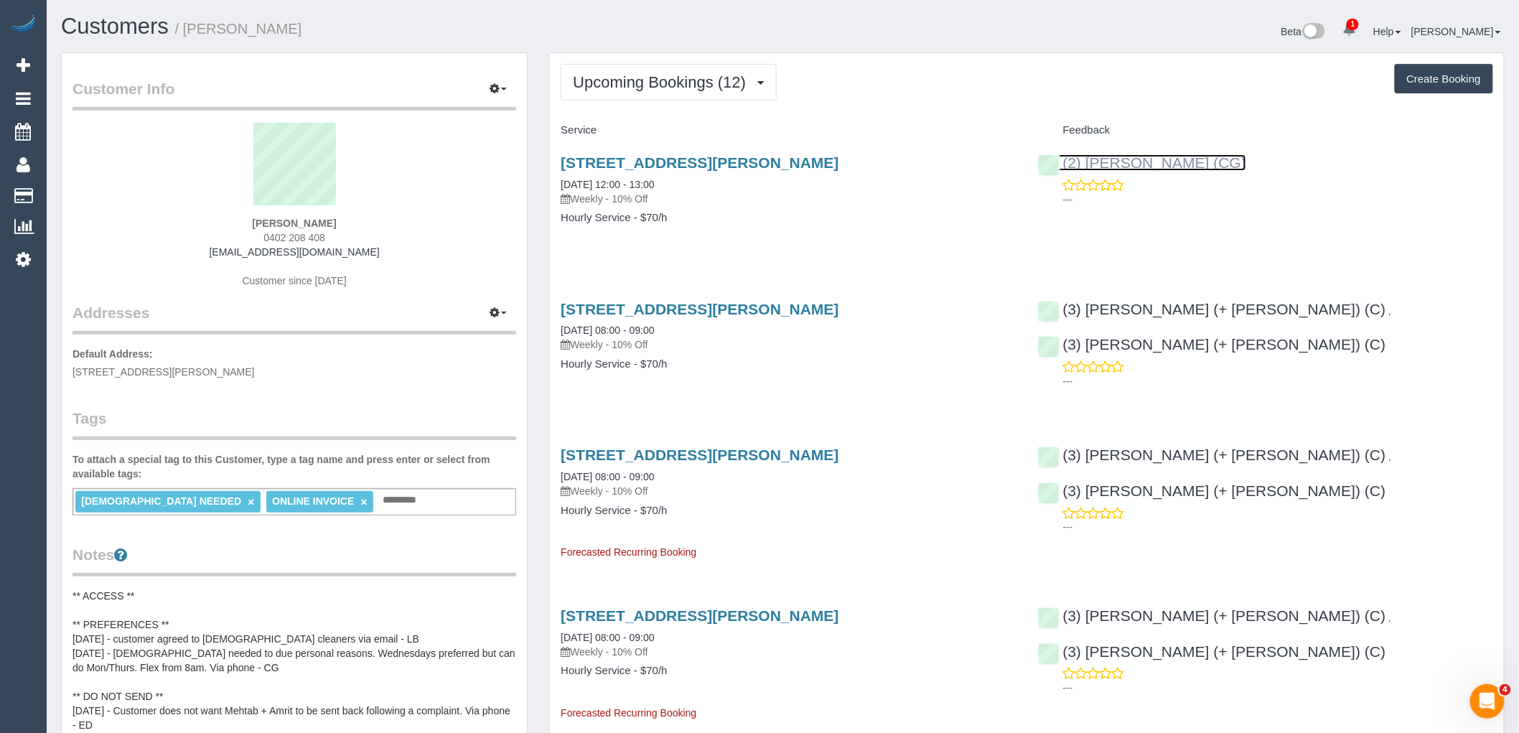
click at [1179, 167] on link "(2) [PERSON_NAME] (CG)" at bounding box center [1142, 162] width 209 height 17
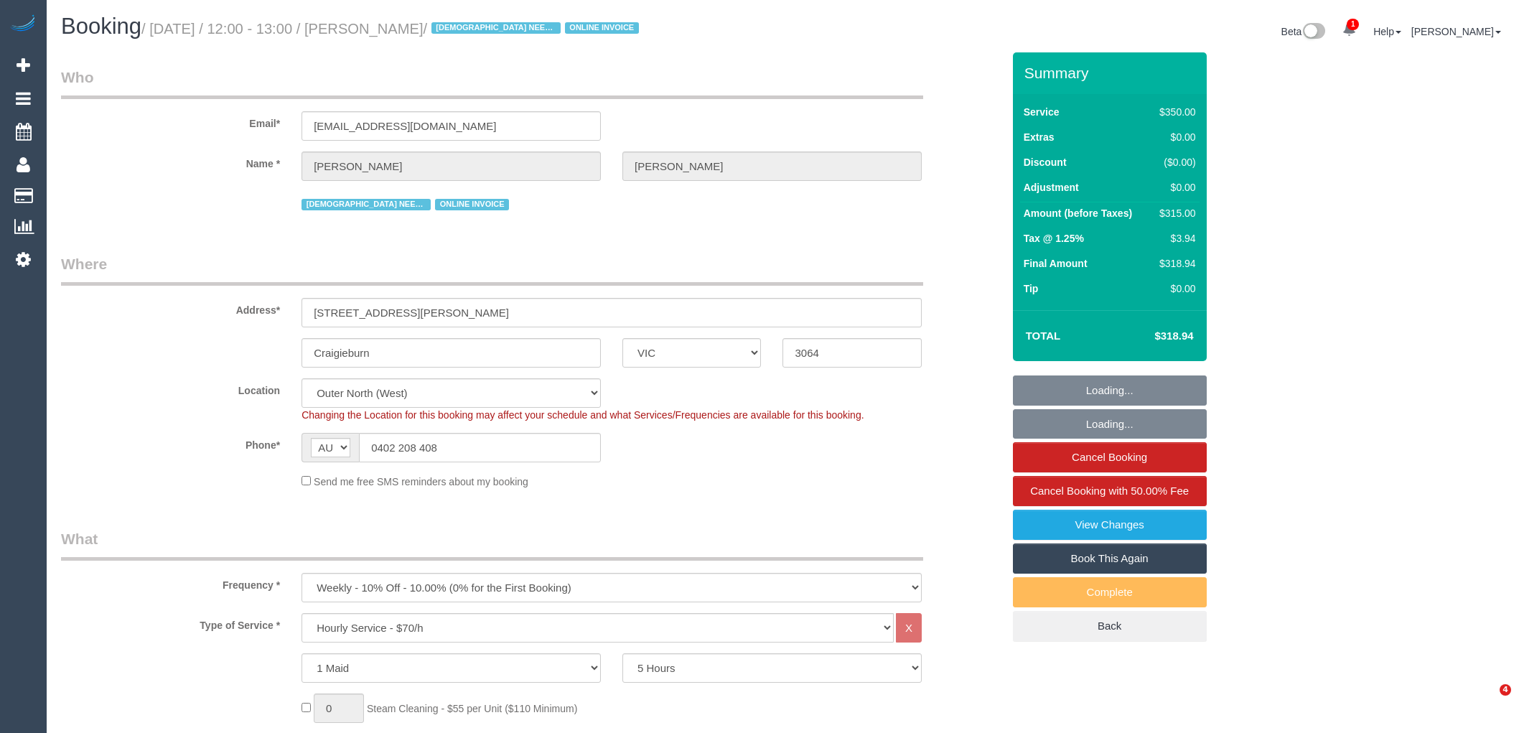
select select "VIC"
select select "300"
select select "number:28"
select select "number:14"
select select "number:18"
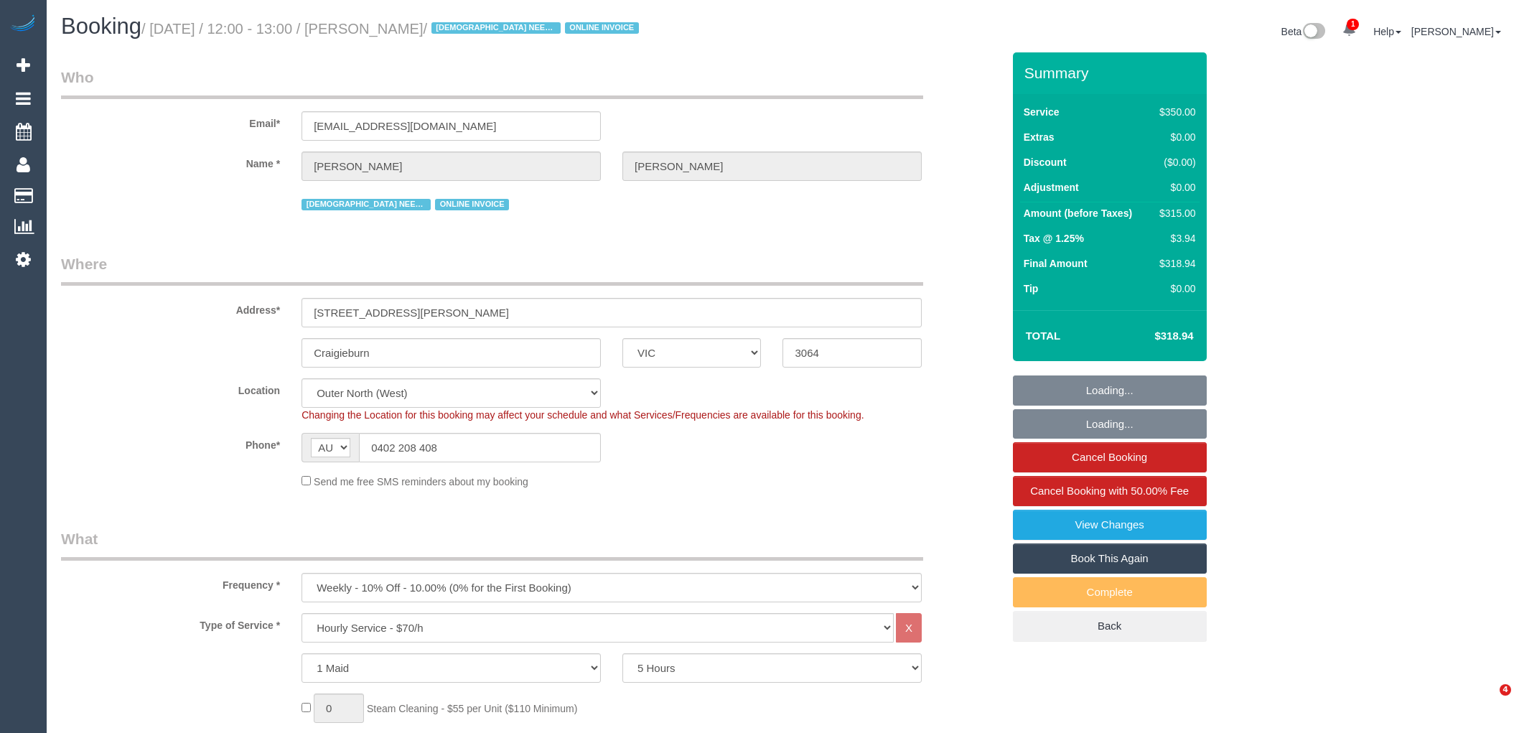
select select "number:36"
select select "number:35"
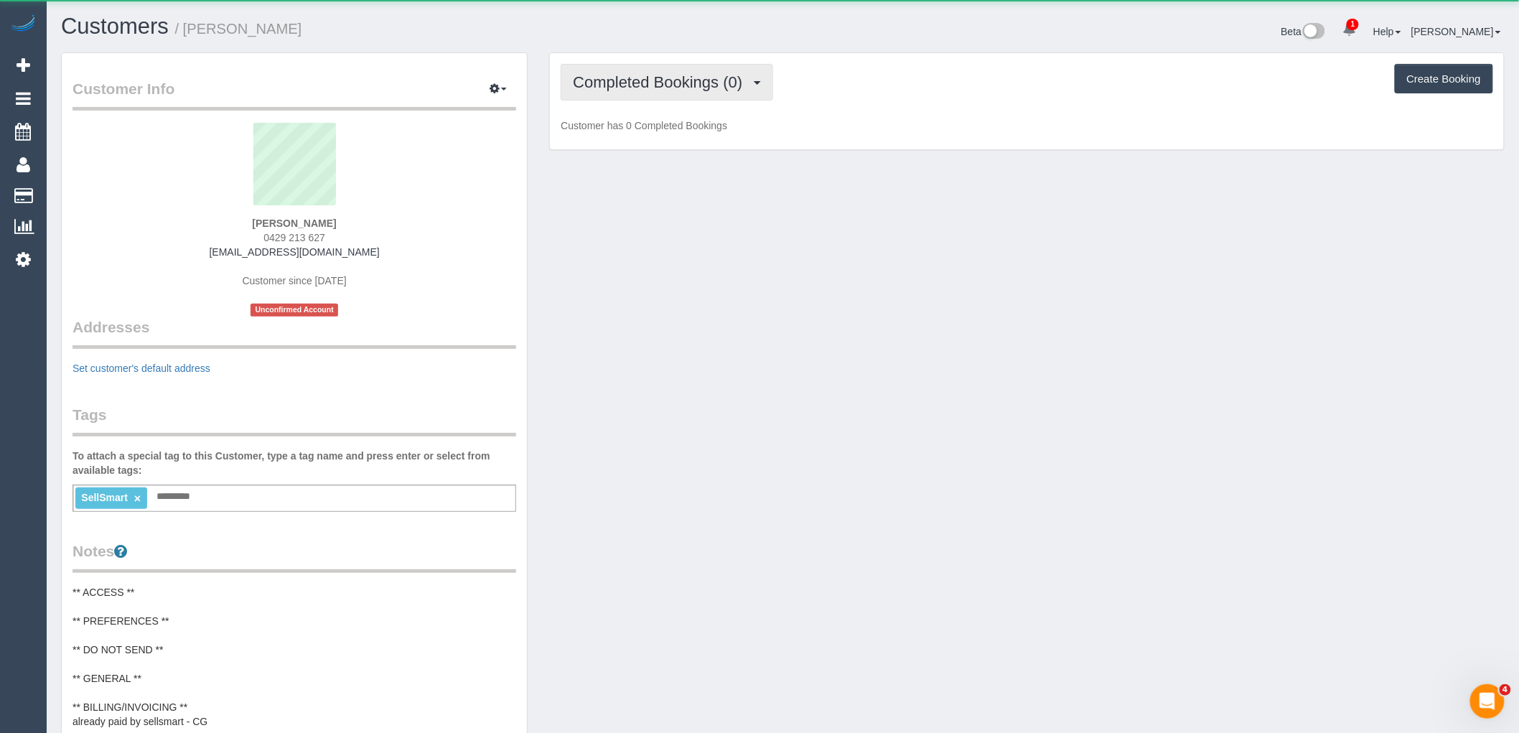
click at [679, 87] on span "Completed Bookings (0)" at bounding box center [661, 82] width 177 height 18
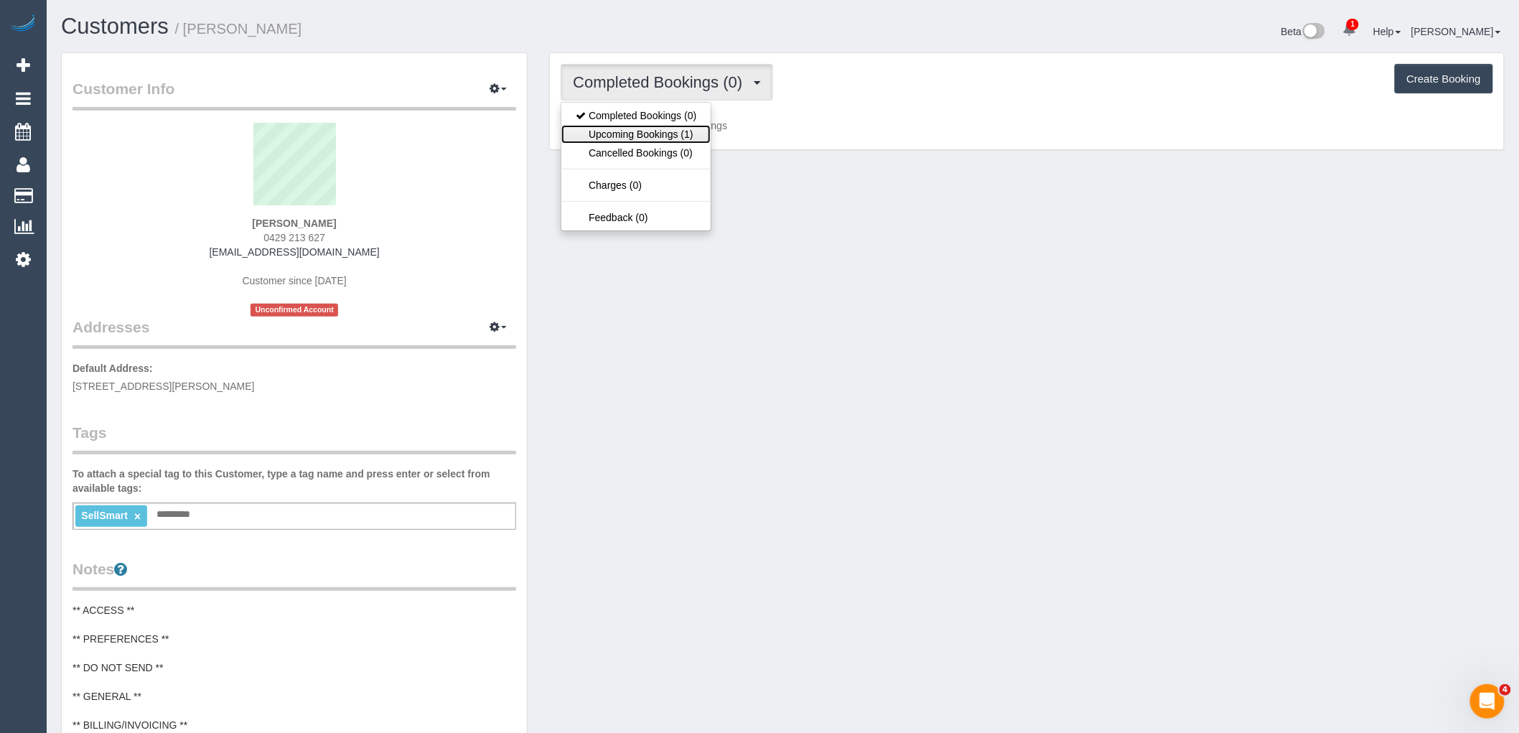
click at [677, 142] on link "Upcoming Bookings (1)" at bounding box center [635, 134] width 149 height 19
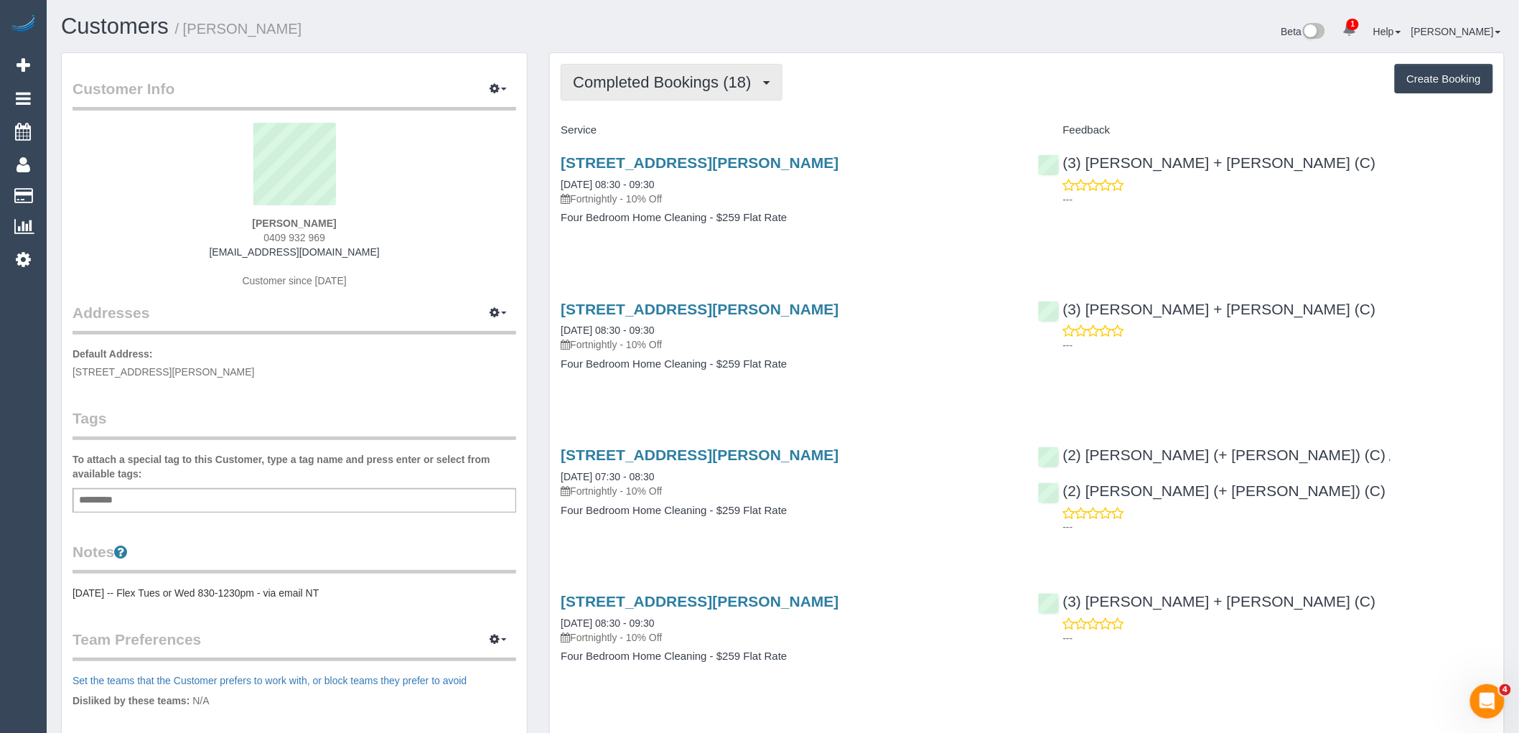
click at [658, 88] on span "Completed Bookings (18)" at bounding box center [665, 82] width 185 height 18
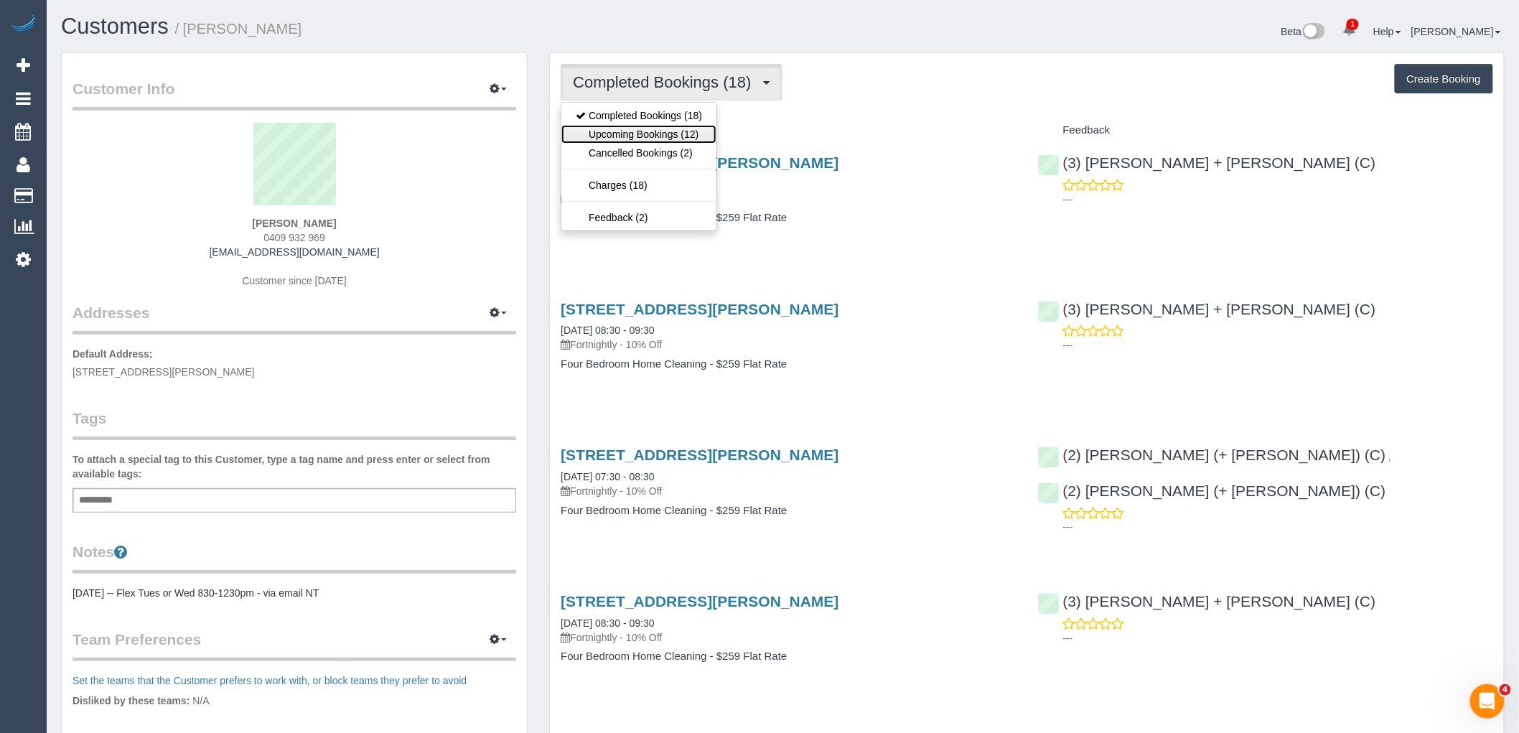
click at [662, 128] on link "Upcoming Bookings (12)" at bounding box center [638, 134] width 155 height 19
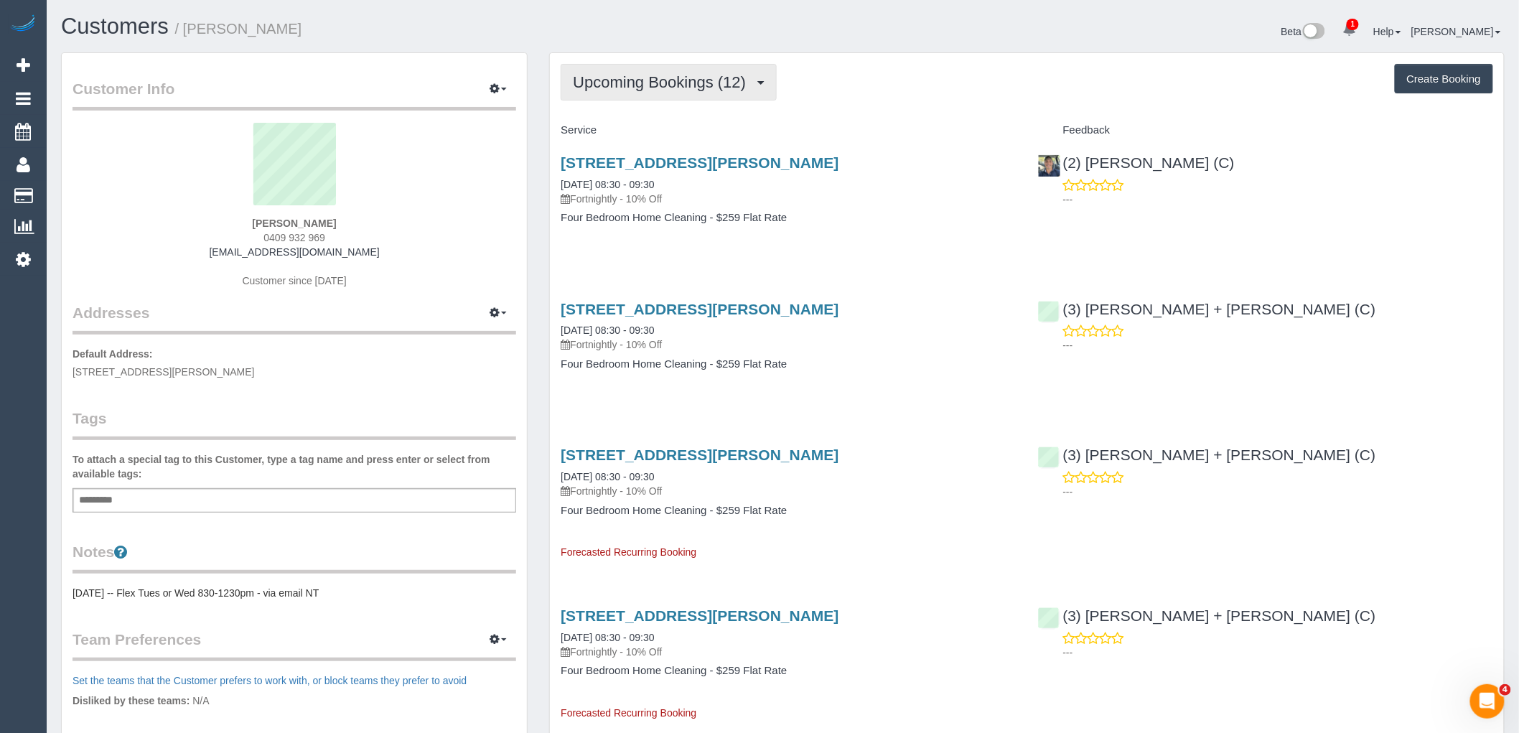
drag, startPoint x: 703, startPoint y: 99, endPoint x: 698, endPoint y: 105, distance: 8.1
click at [703, 99] on button "Upcoming Bookings (12)" at bounding box center [669, 82] width 216 height 37
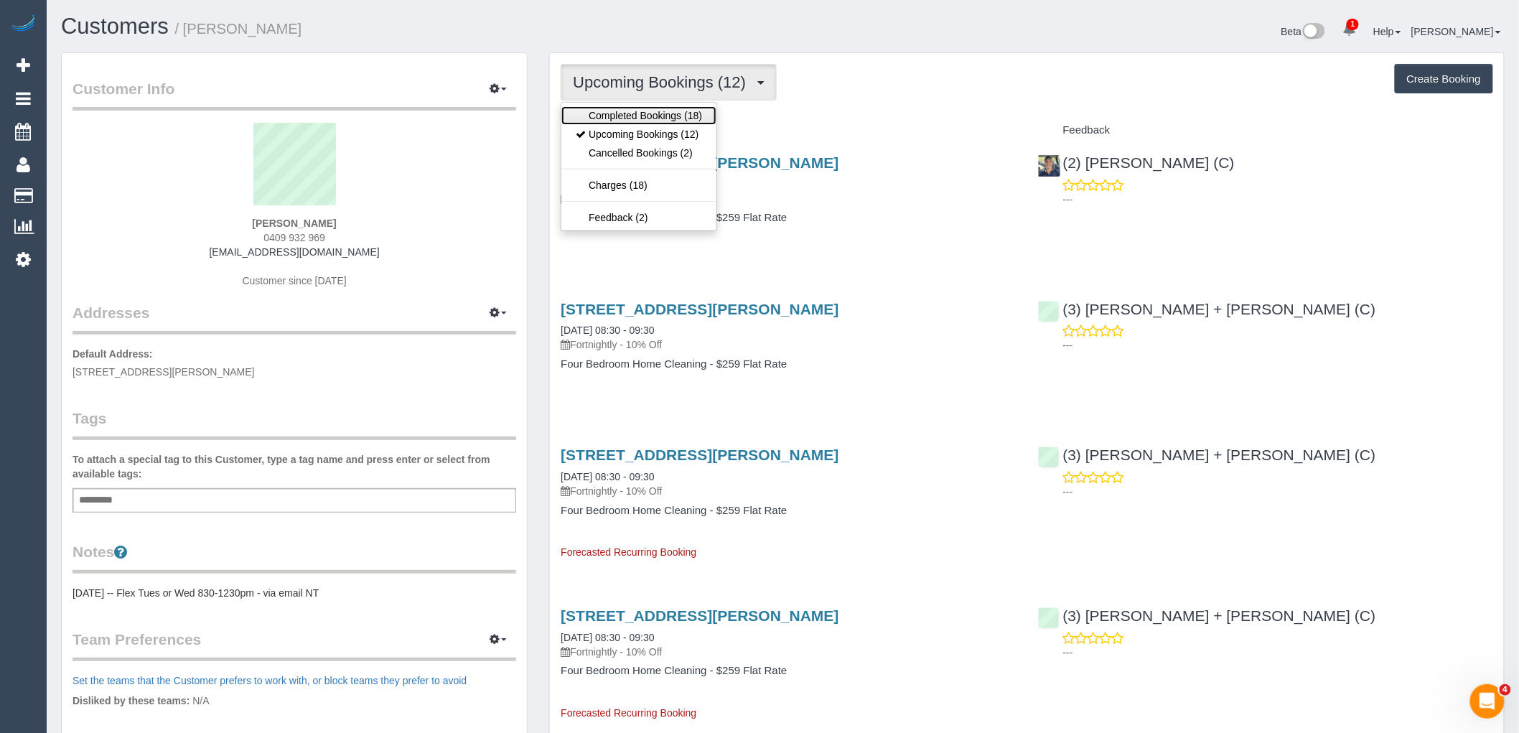
click at [692, 118] on link "Completed Bookings (18)" at bounding box center [638, 115] width 155 height 19
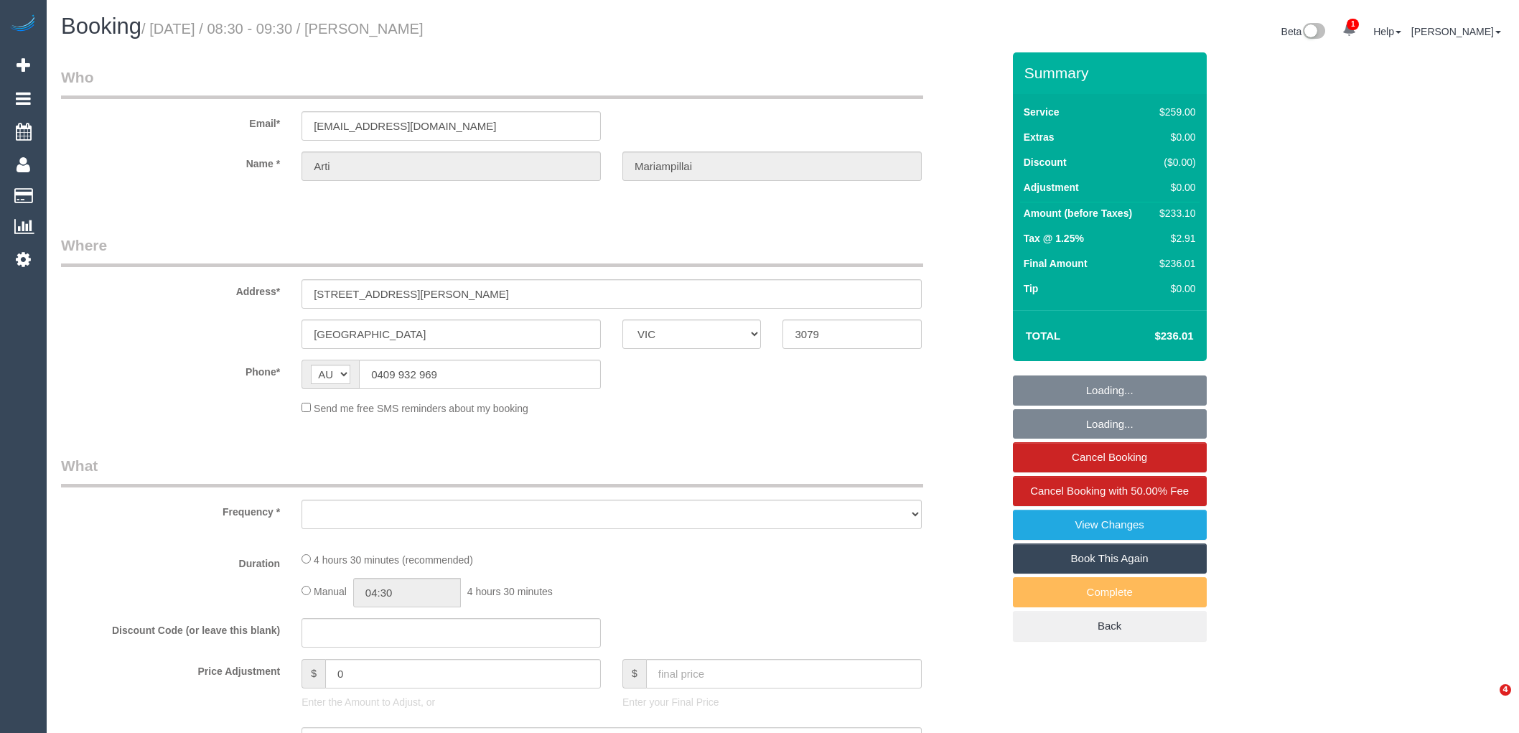
select select "VIC"
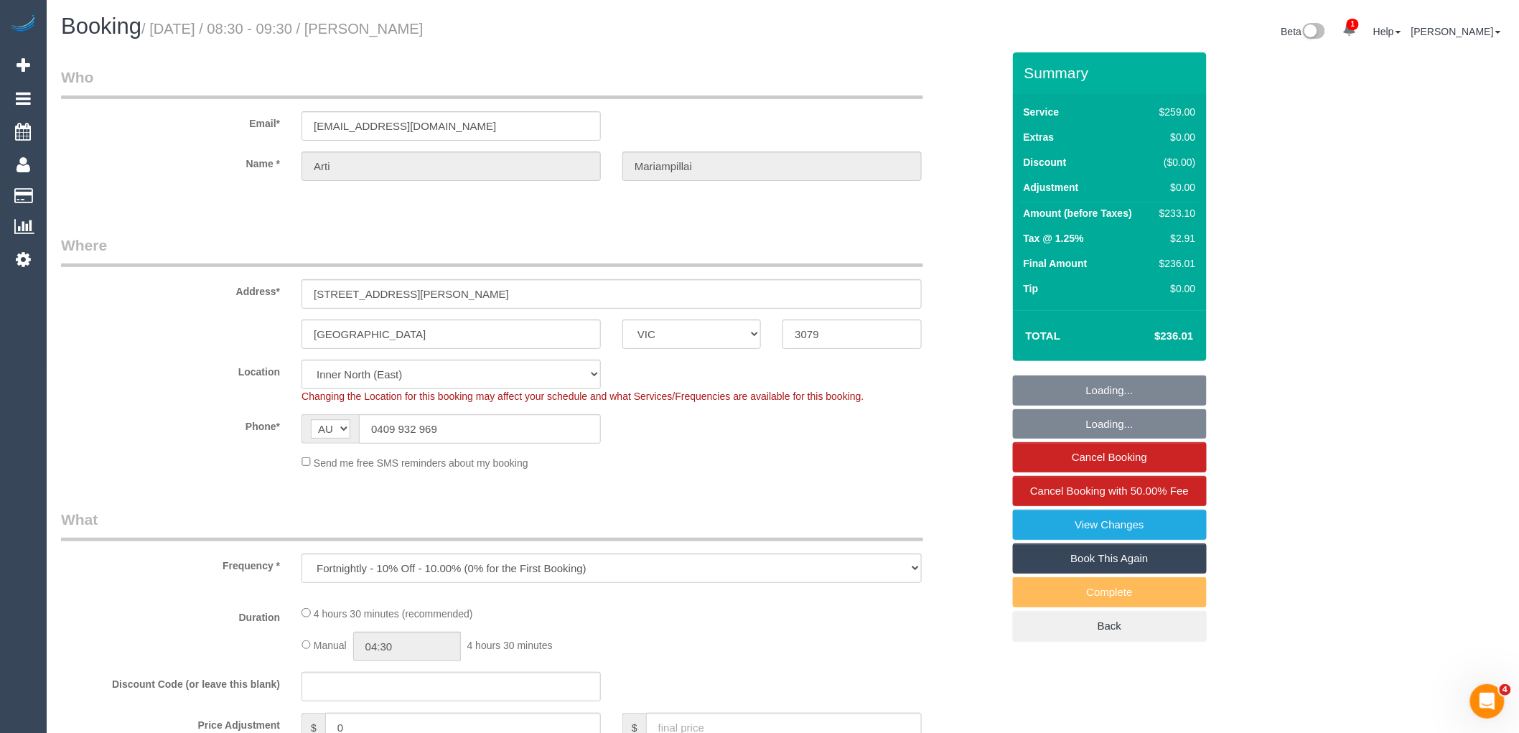
select select "object:814"
select select "string:stripe-pm_1ROA1w2GScqysDRVx2ff2Vzn"
select select "number:27"
select select "number:17"
select select "number:19"
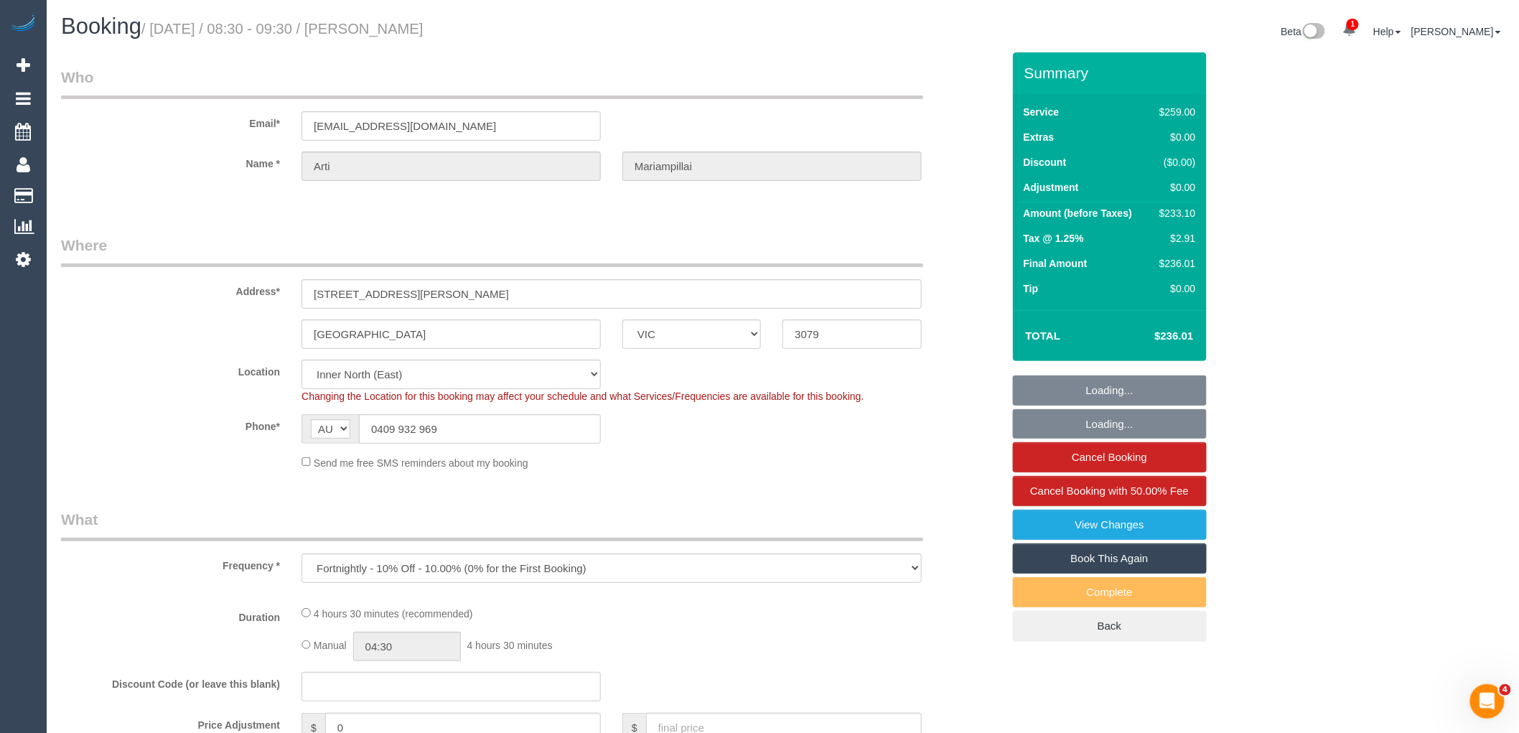
select select "number:25"
select select "number:34"
select select "number:11"
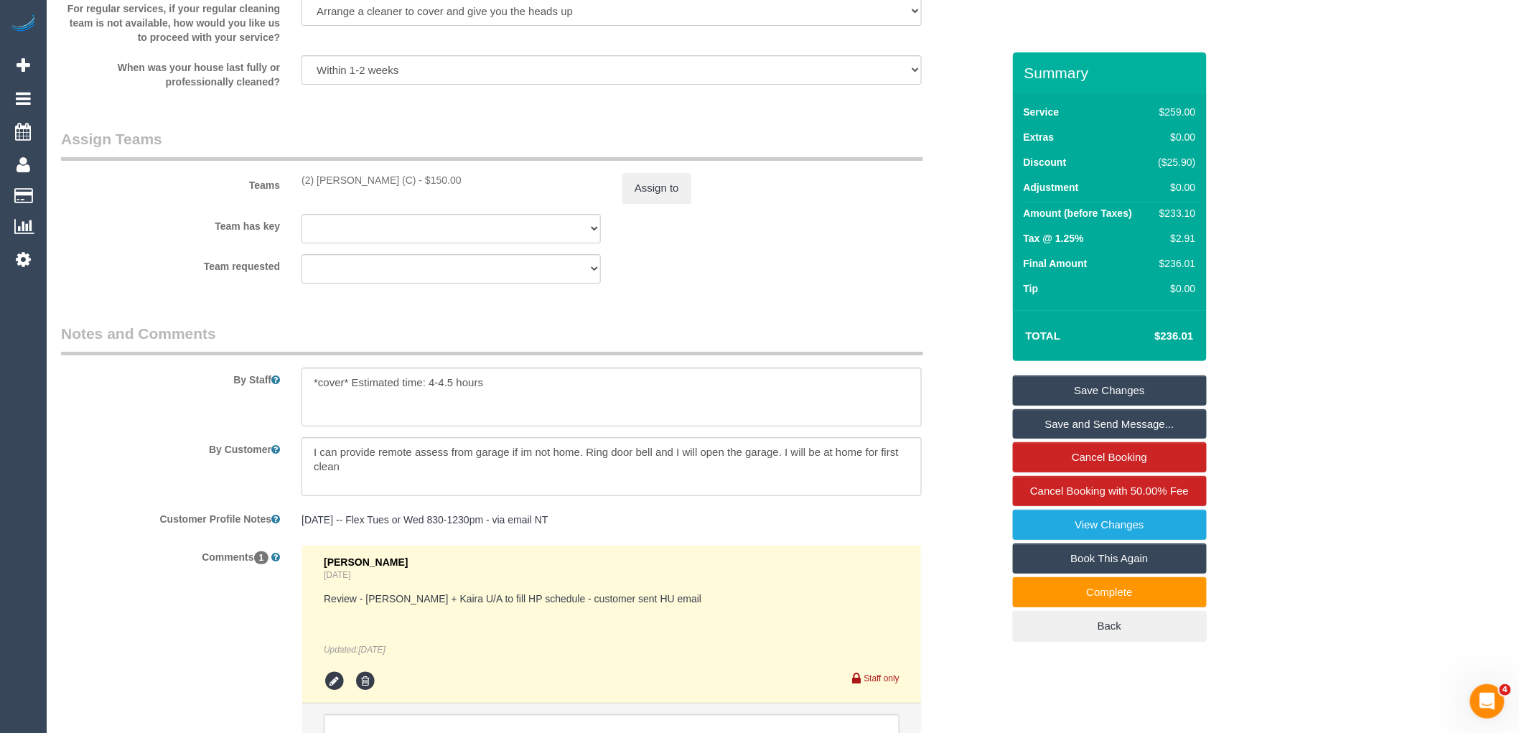
scroll to position [2279, 0]
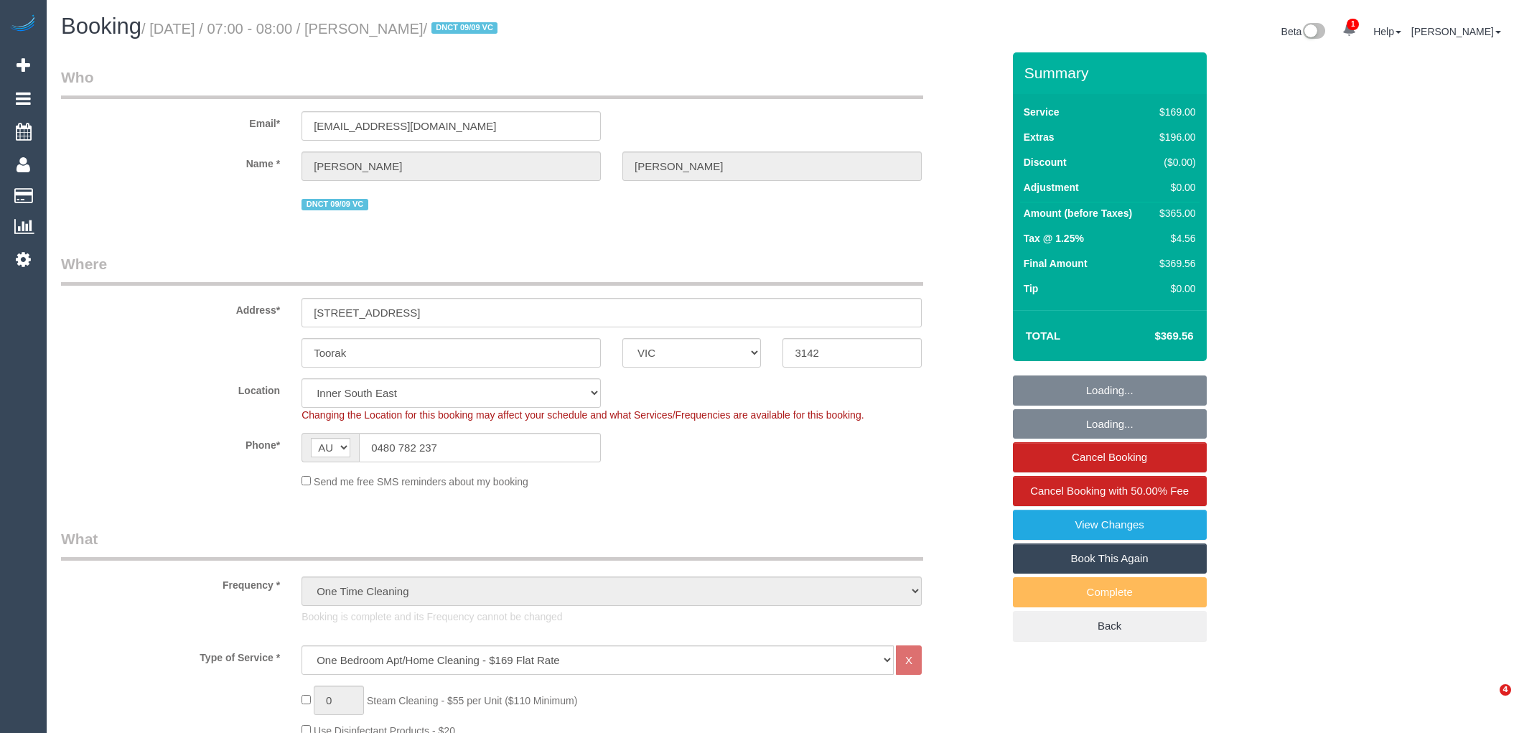
select select "VIC"
select select "number:28"
select select "number:14"
select select "number:18"
select select "number:24"
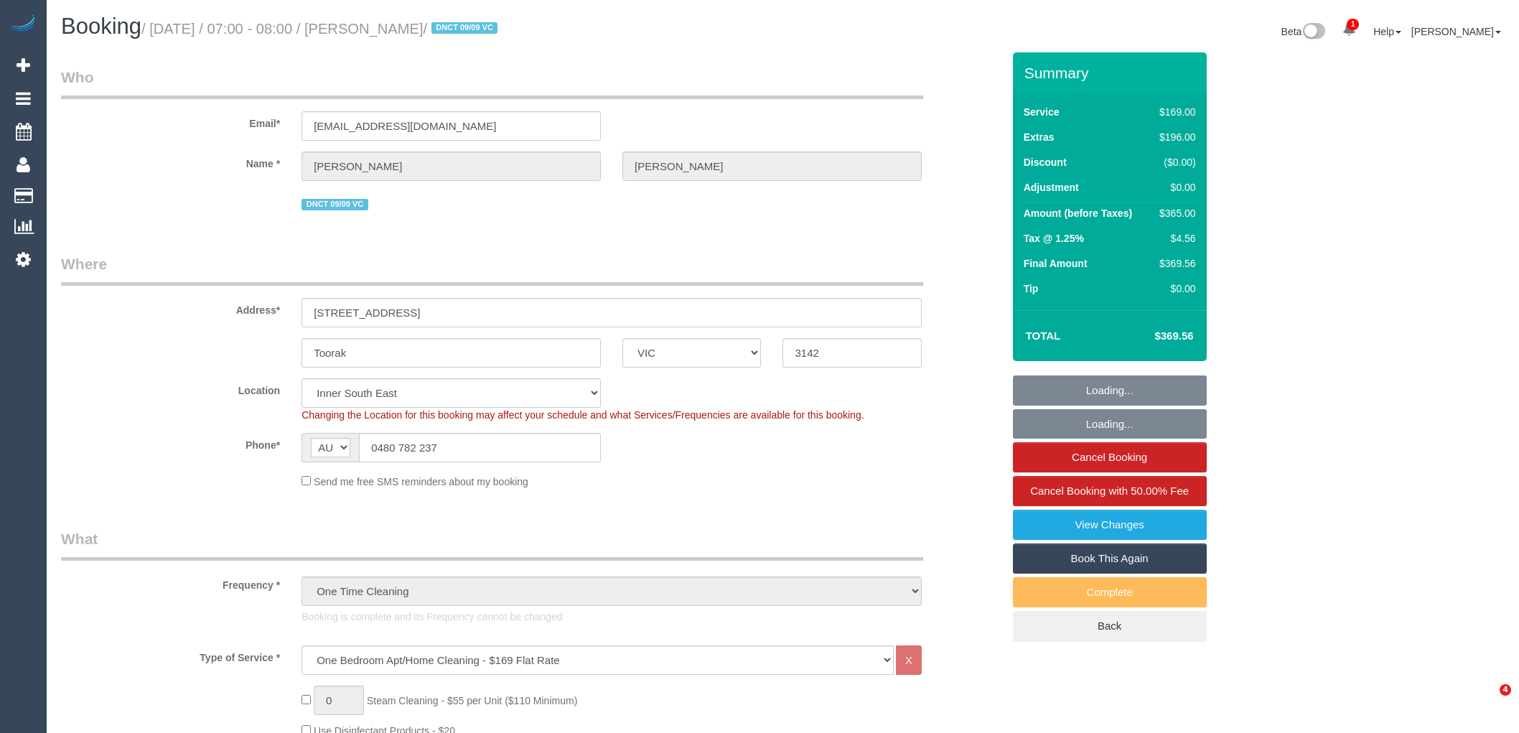
select select "number:33"
select select "spot1"
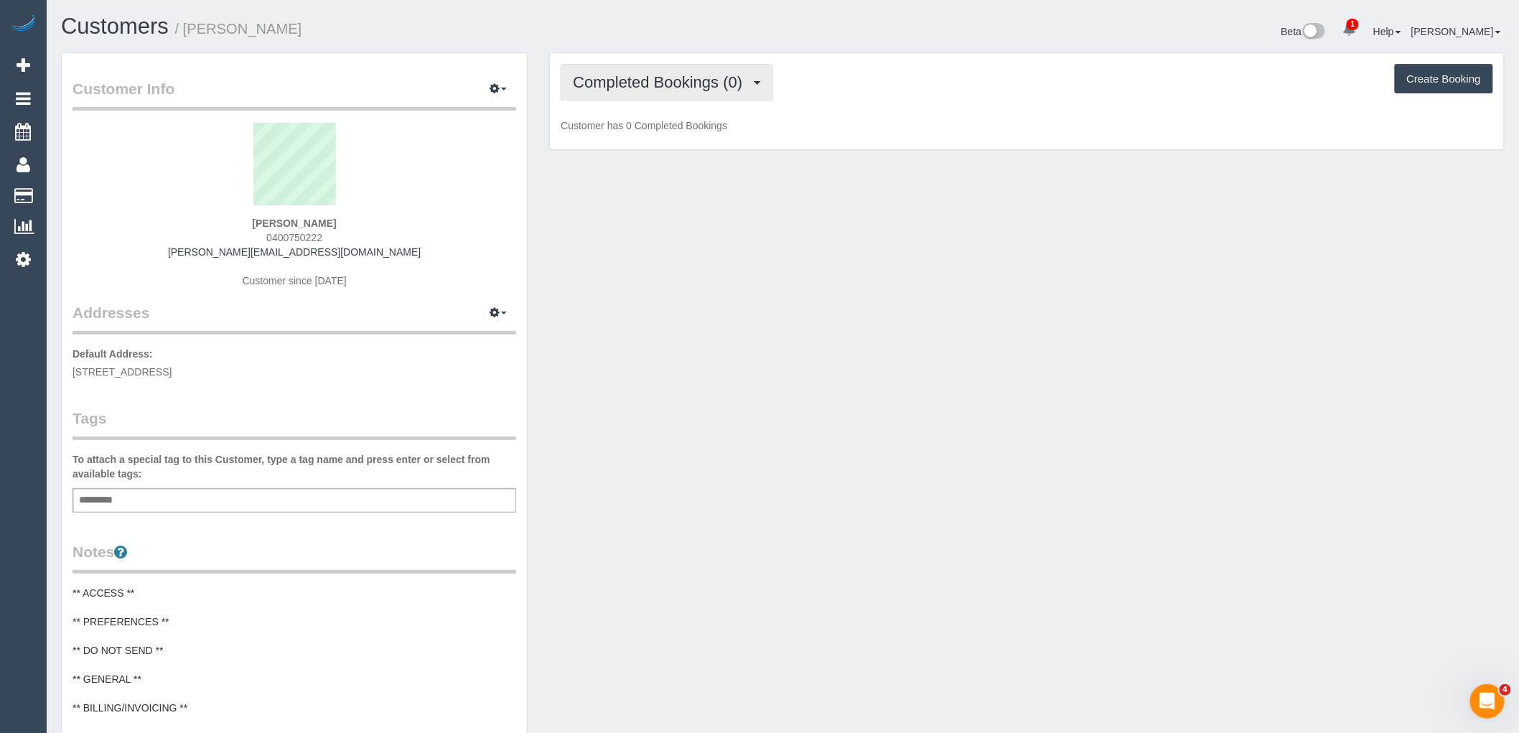
click at [647, 83] on span "Completed Bookings (0)" at bounding box center [661, 82] width 177 height 18
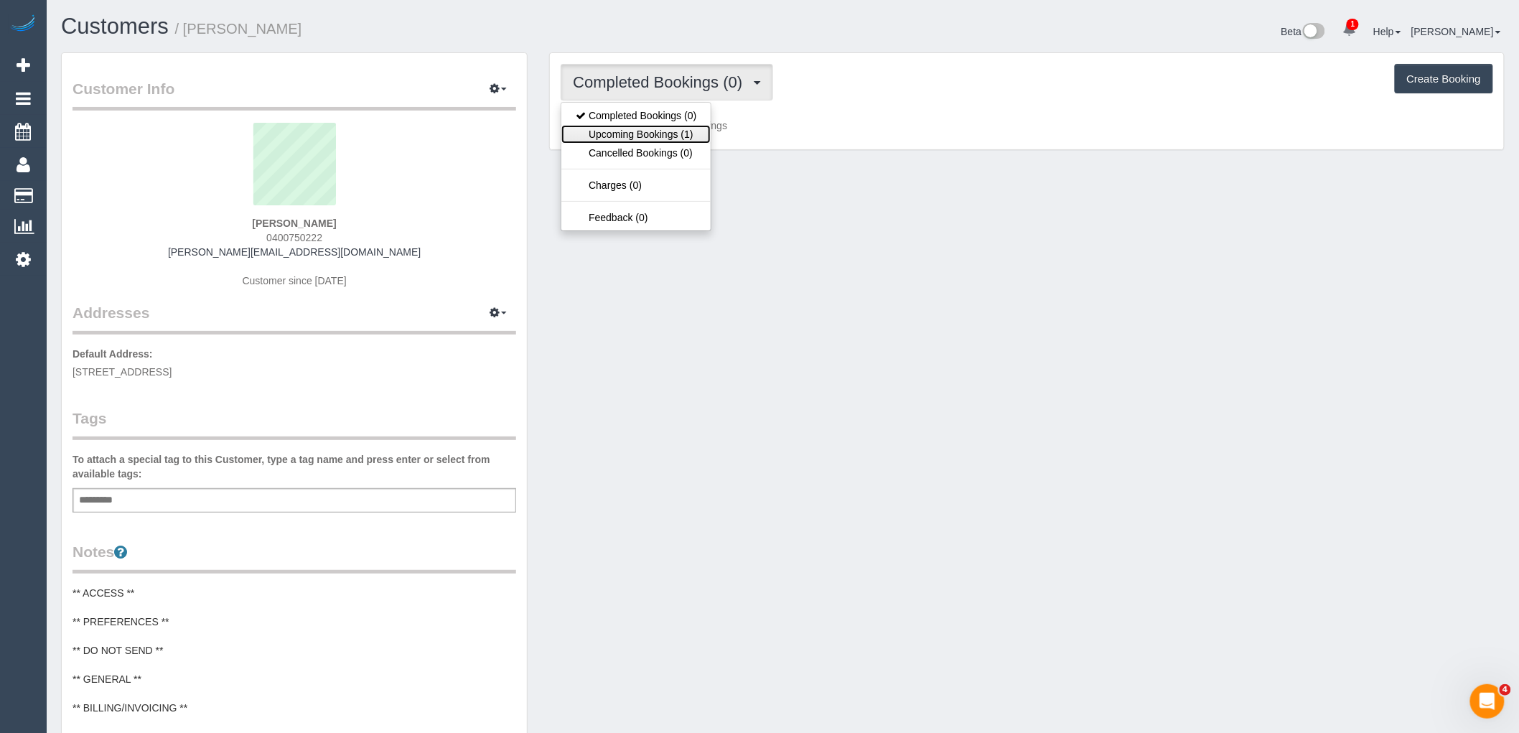
click at [651, 134] on link "Upcoming Bookings (1)" at bounding box center [635, 134] width 149 height 19
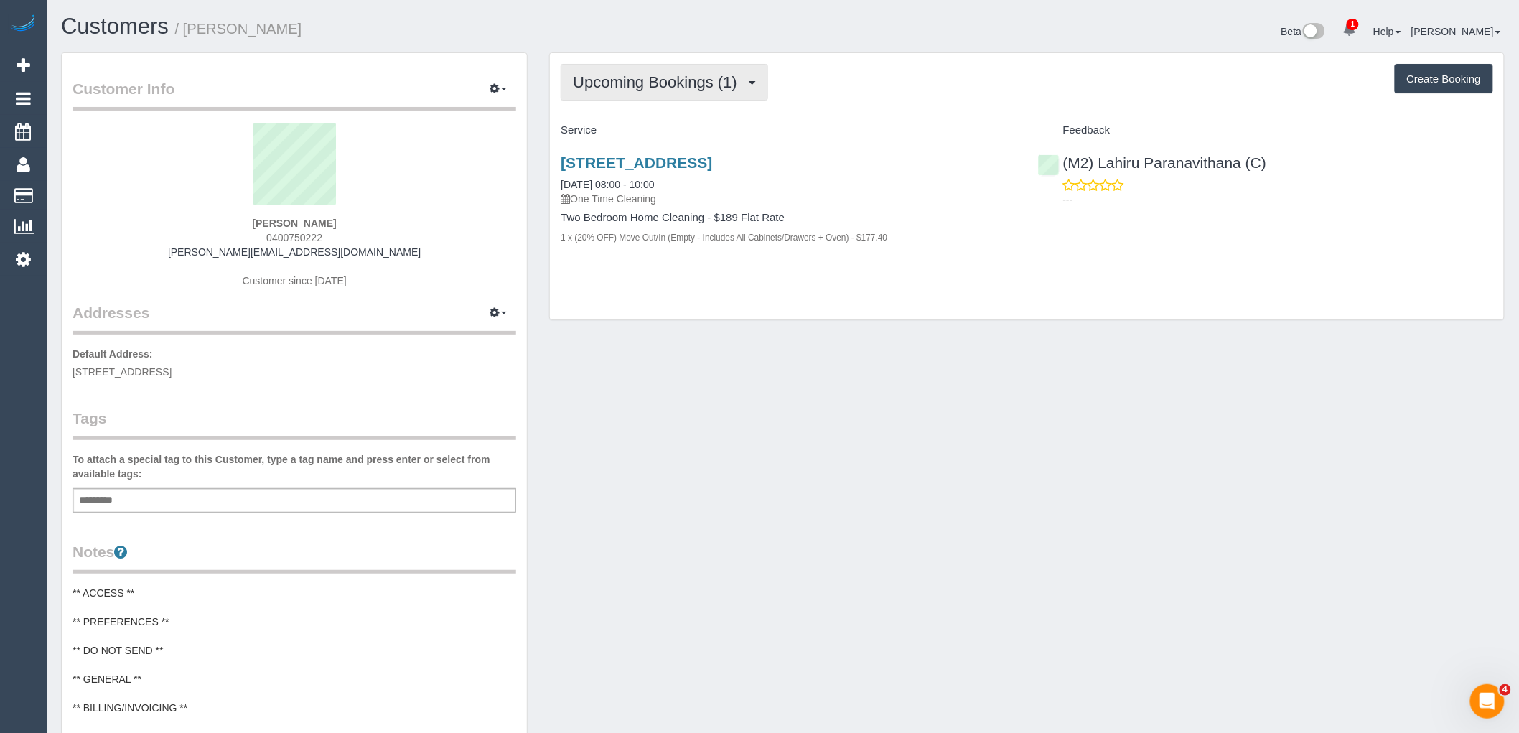
click at [690, 69] on button "Upcoming Bookings (1)" at bounding box center [664, 82] width 207 height 37
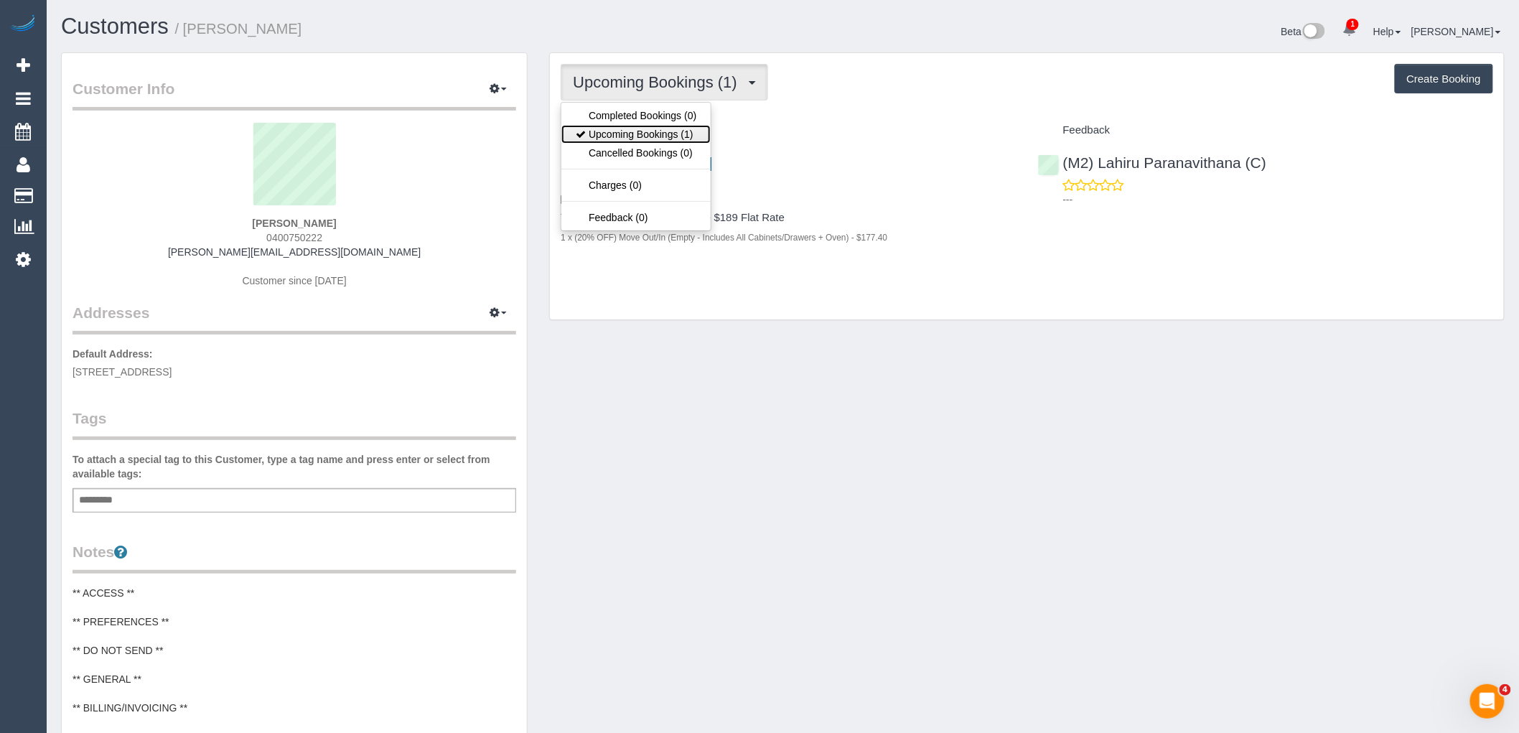
click at [689, 134] on link "Upcoming Bookings (1)" at bounding box center [635, 134] width 149 height 19
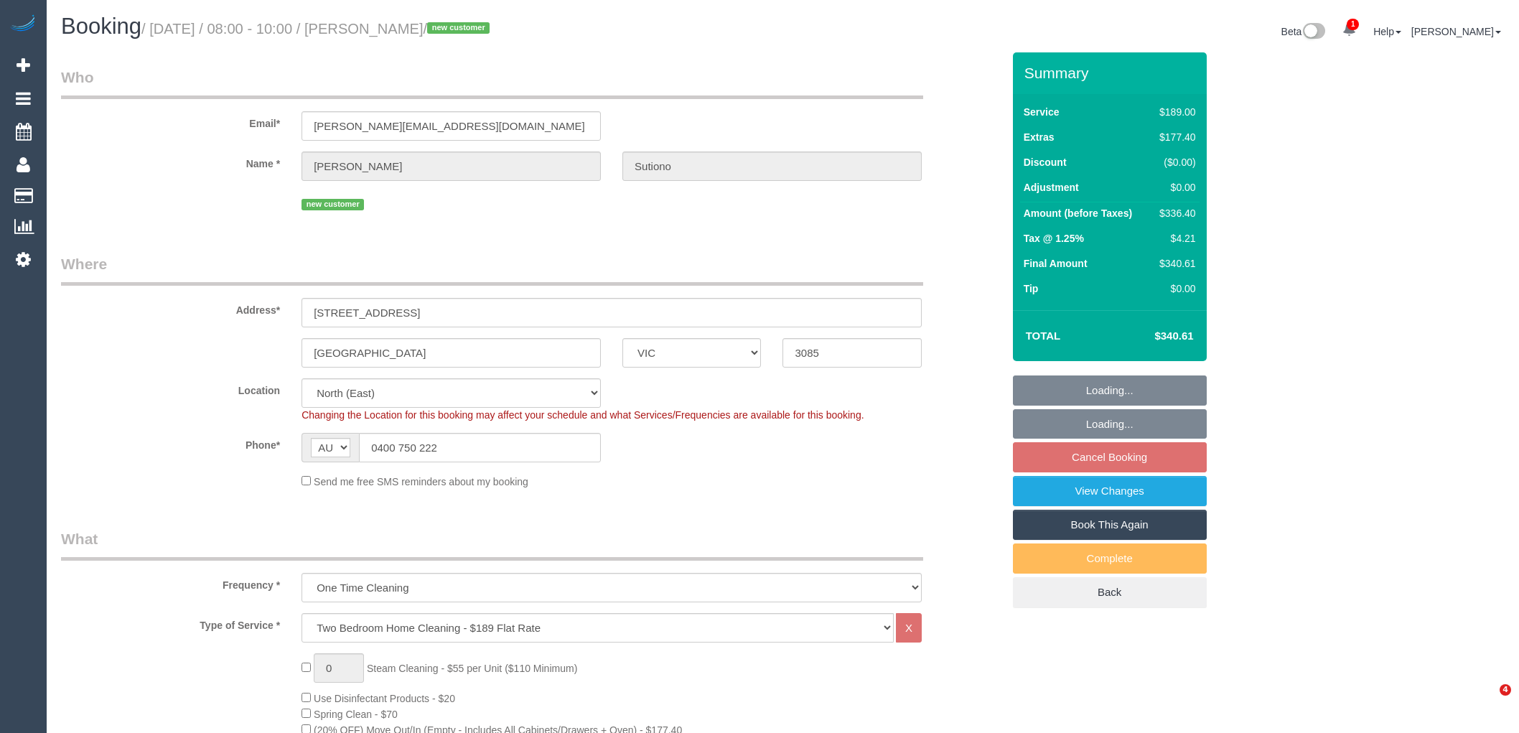
select select "VIC"
select select "string:stripe"
select select "number:28"
select select "number:14"
select select "number:19"
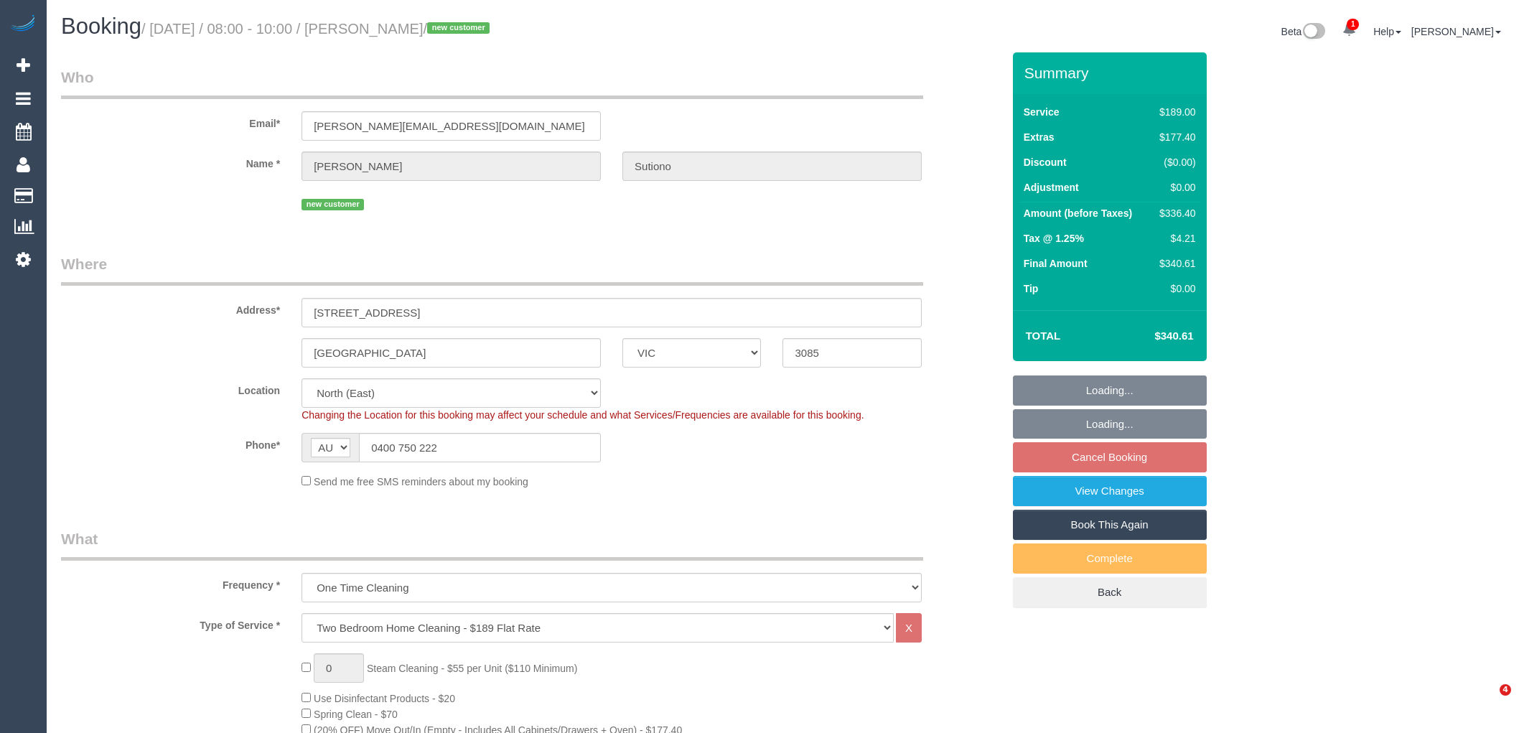
select select "number:22"
select select "number:26"
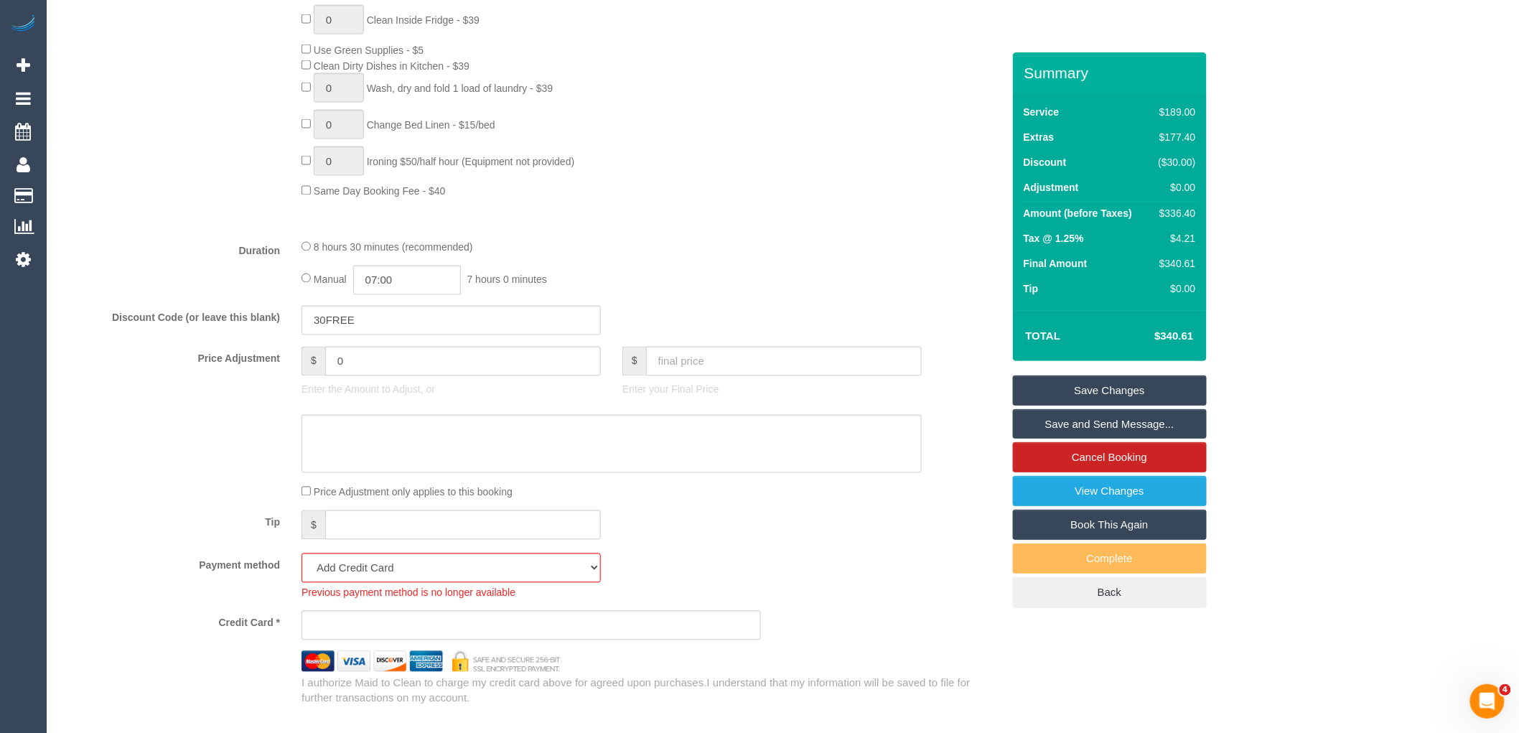
scroll to position [1355, 0]
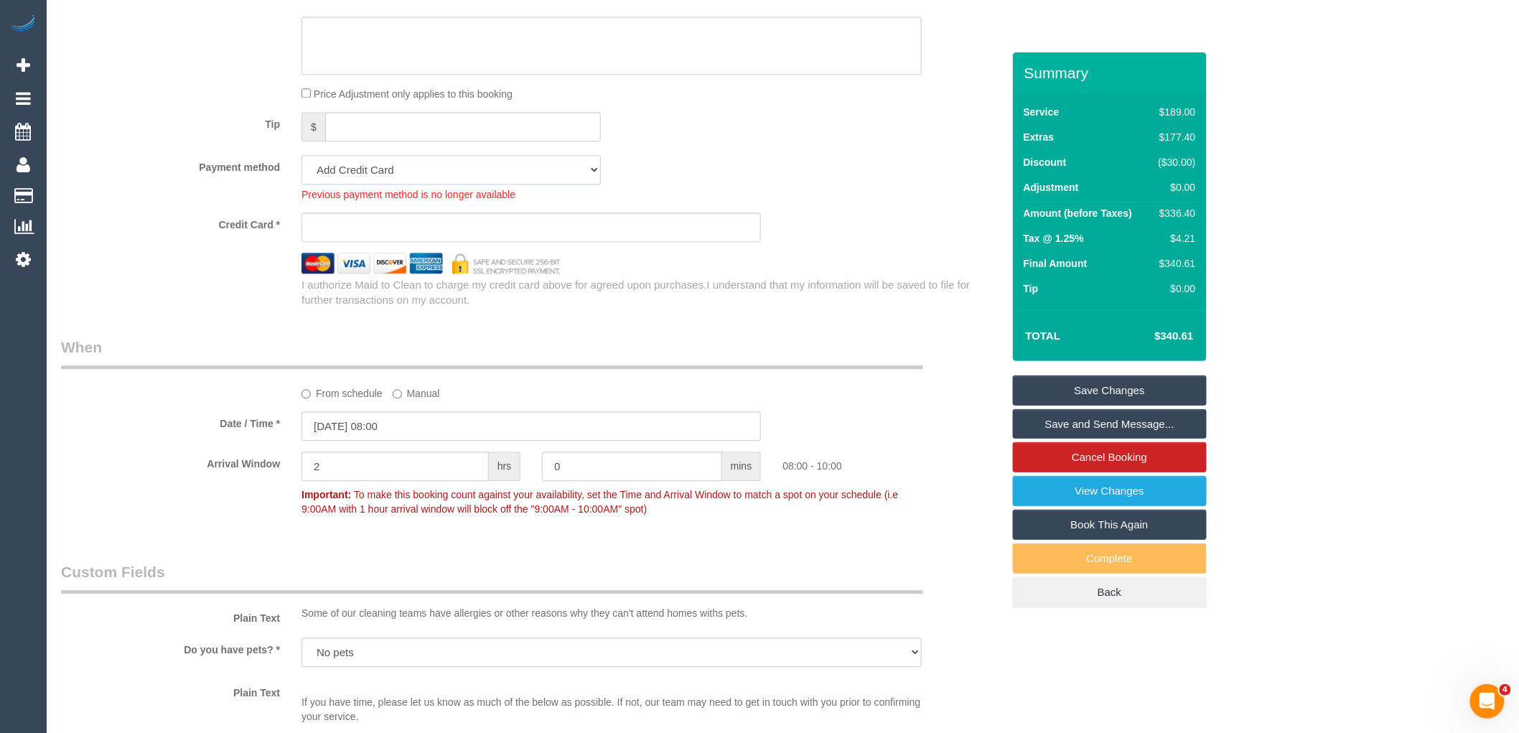
click at [383, 184] on select "Mastercard - 8852 - 08/2028 (Default) Add Credit Card ─────────────── Cash Chec…" at bounding box center [450, 169] width 299 height 29
select select "string:stripe-pm_1S5LAb2GScqysDRVmHHnLTwQ"
click at [301, 173] on select "Mastercard - 8852 - 08/2028 (Default) Add Credit Card ─────────────── Cash Chec…" at bounding box center [450, 169] width 299 height 29
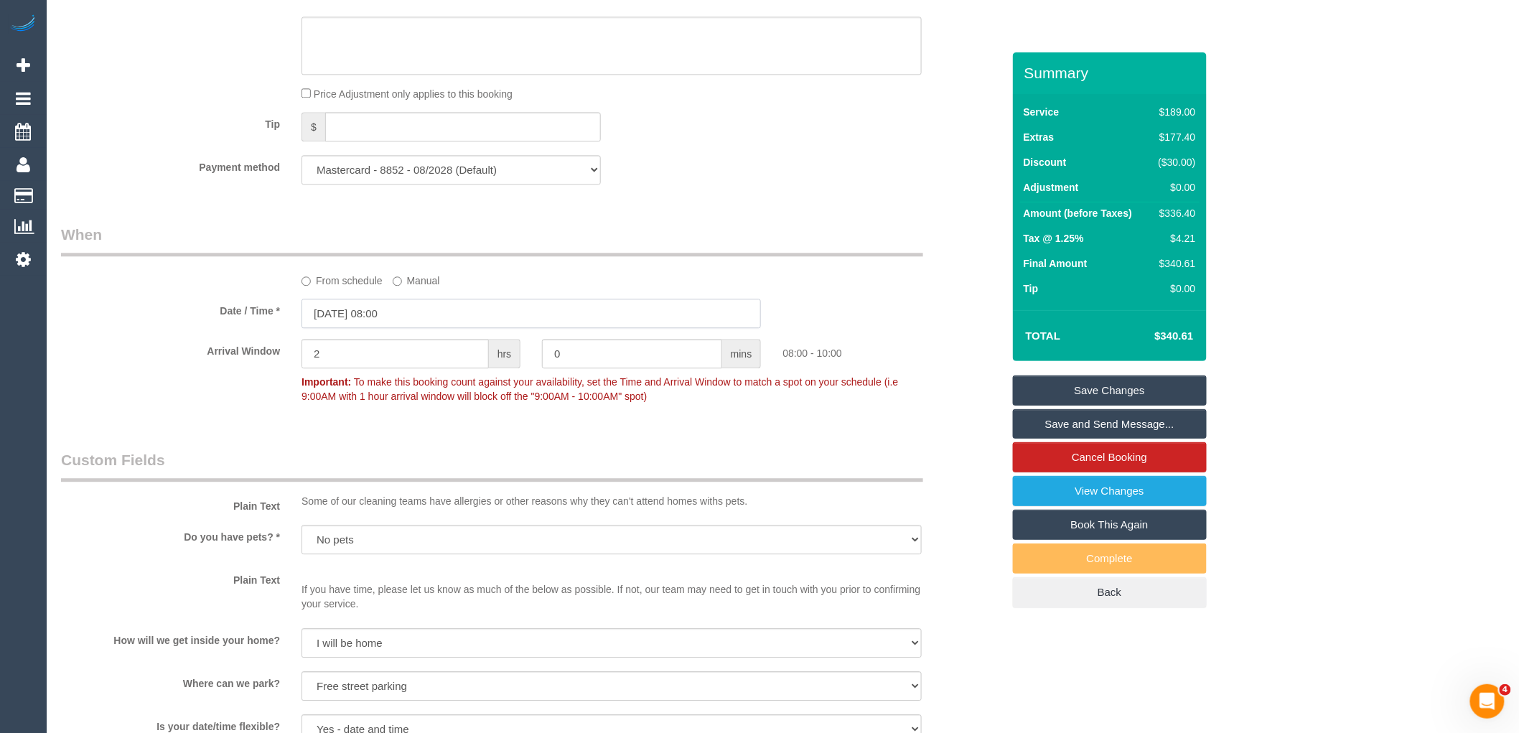
click at [429, 328] on input "11/09/2025 08:00" at bounding box center [530, 313] width 459 height 29
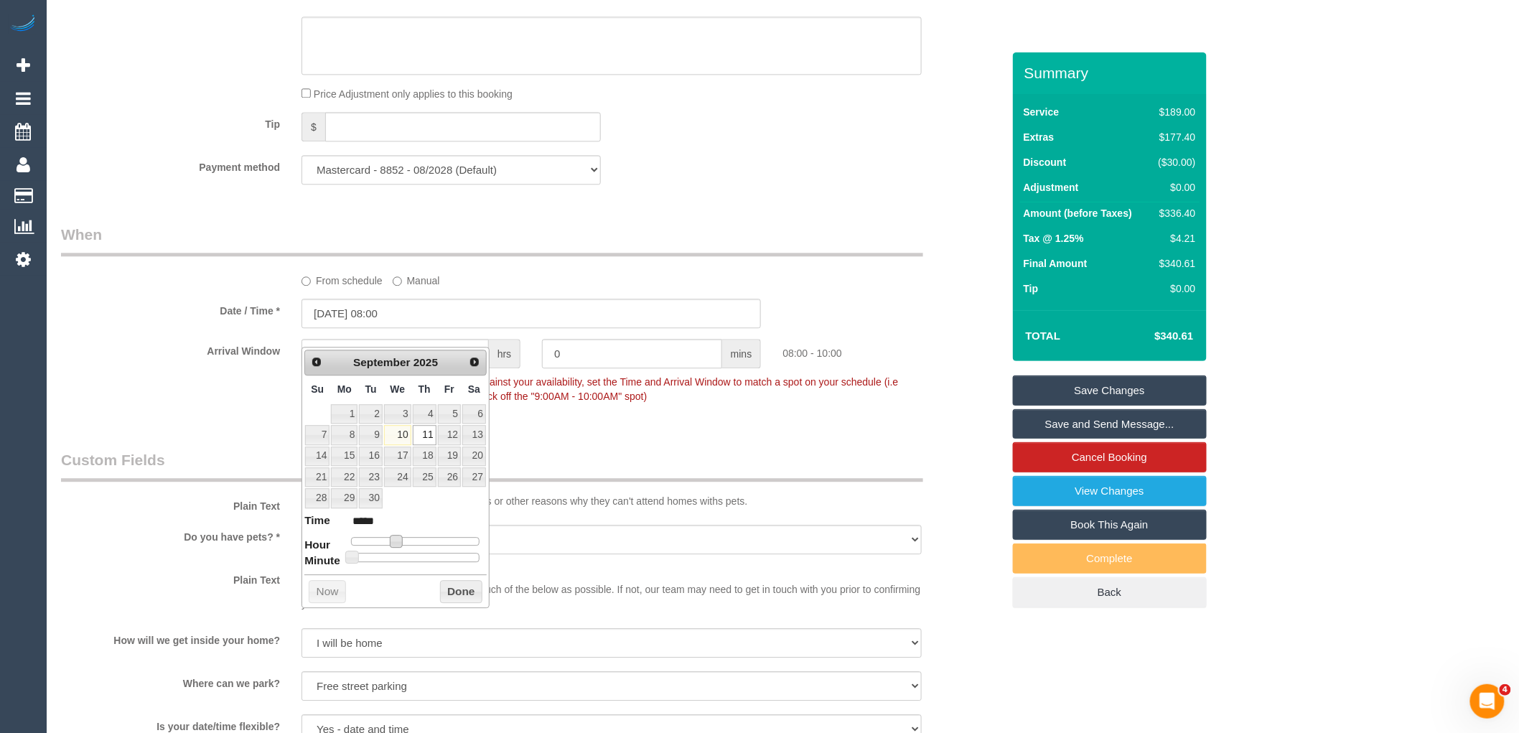
type input "11/09/2025 09:00"
type input "*****"
drag, startPoint x: 396, startPoint y: 535, endPoint x: 403, endPoint y: 536, distance: 7.2
click at [403, 536] on span at bounding box center [401, 541] width 13 height 13
click at [455, 589] on button "Done" at bounding box center [461, 591] width 42 height 23
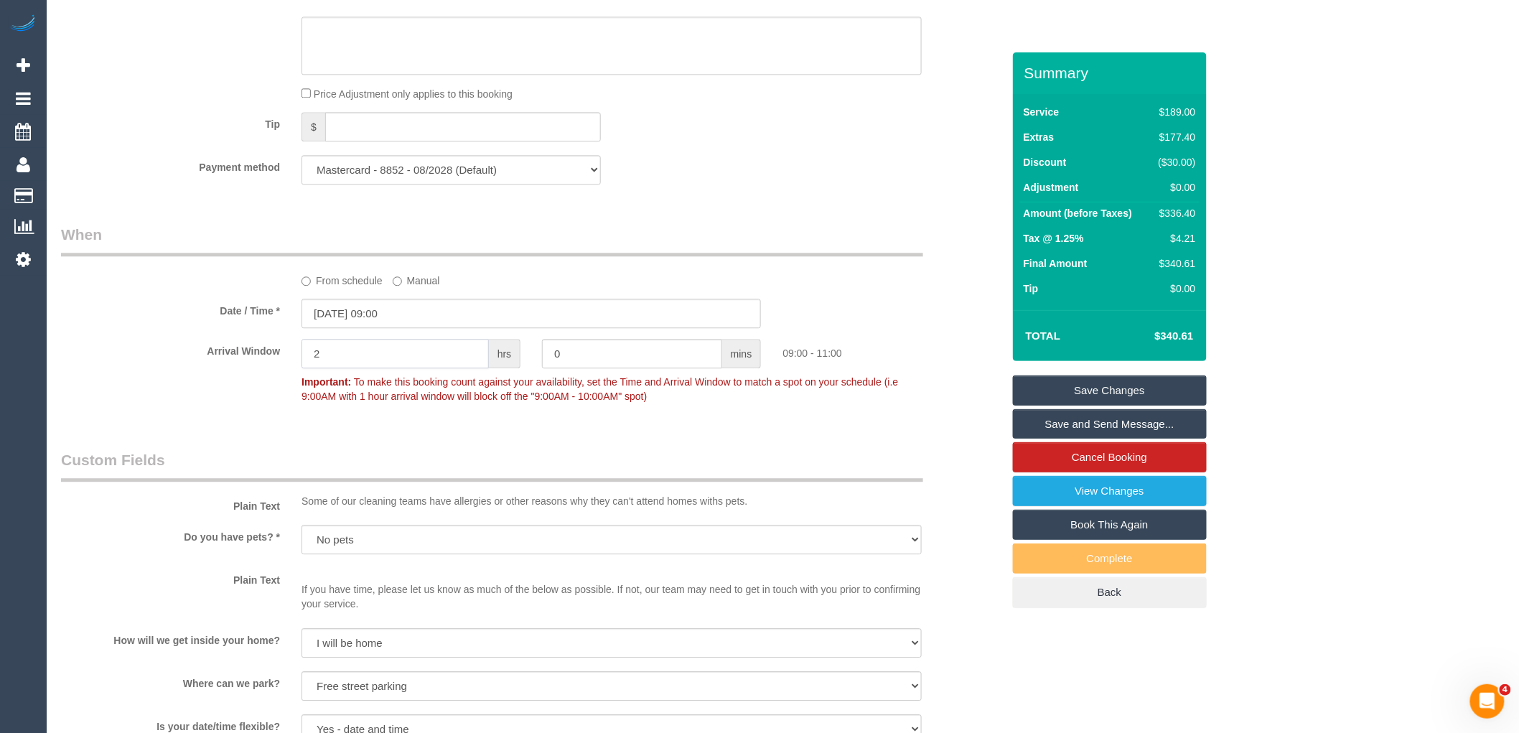
click at [376, 368] on input "2" at bounding box center [394, 353] width 187 height 29
type input "1"
click at [418, 457] on div "Who Email* joshua.sutiono@gmail.com Name * Joshua Sutiono new customer Where Ad…" at bounding box center [531, 281] width 963 height 3169
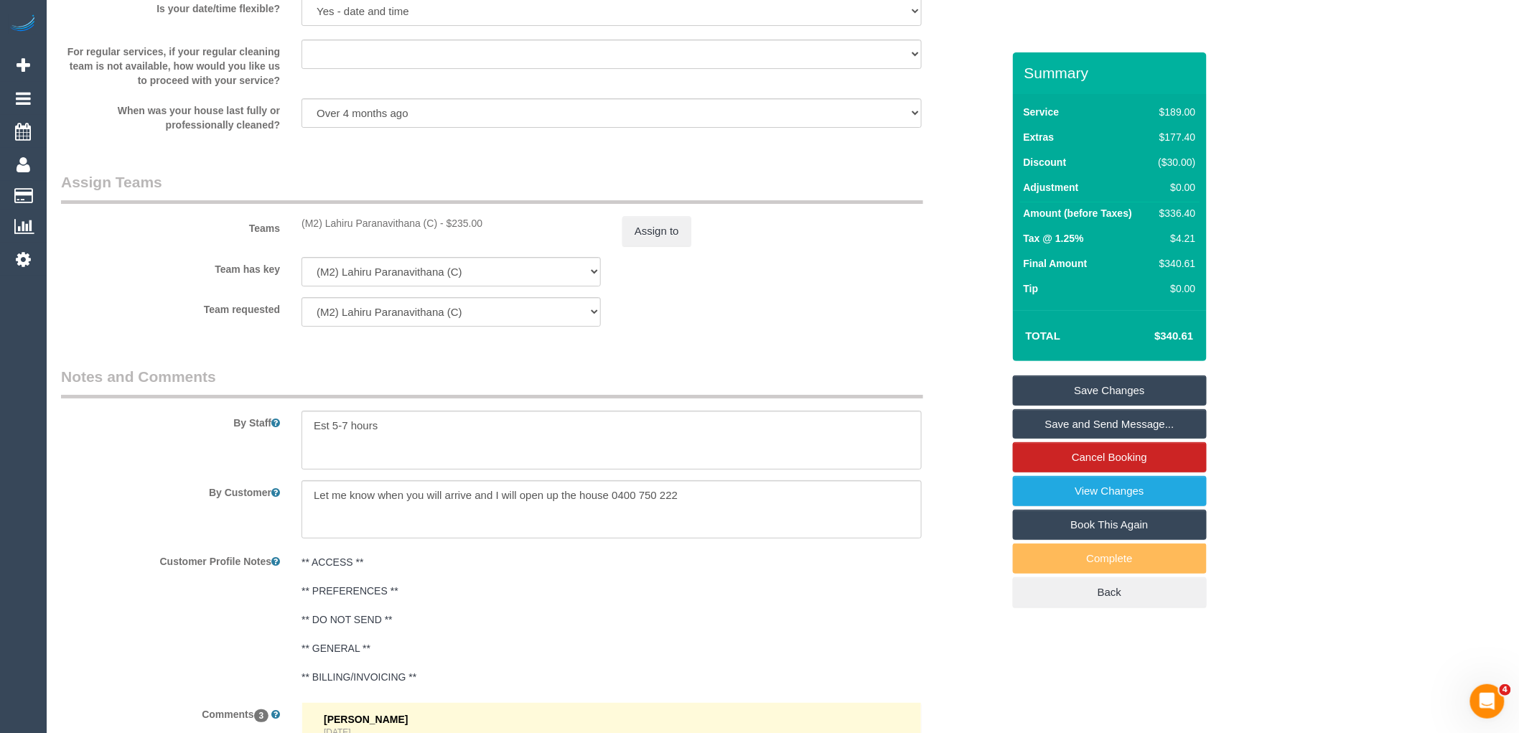
scroll to position [2553, 0]
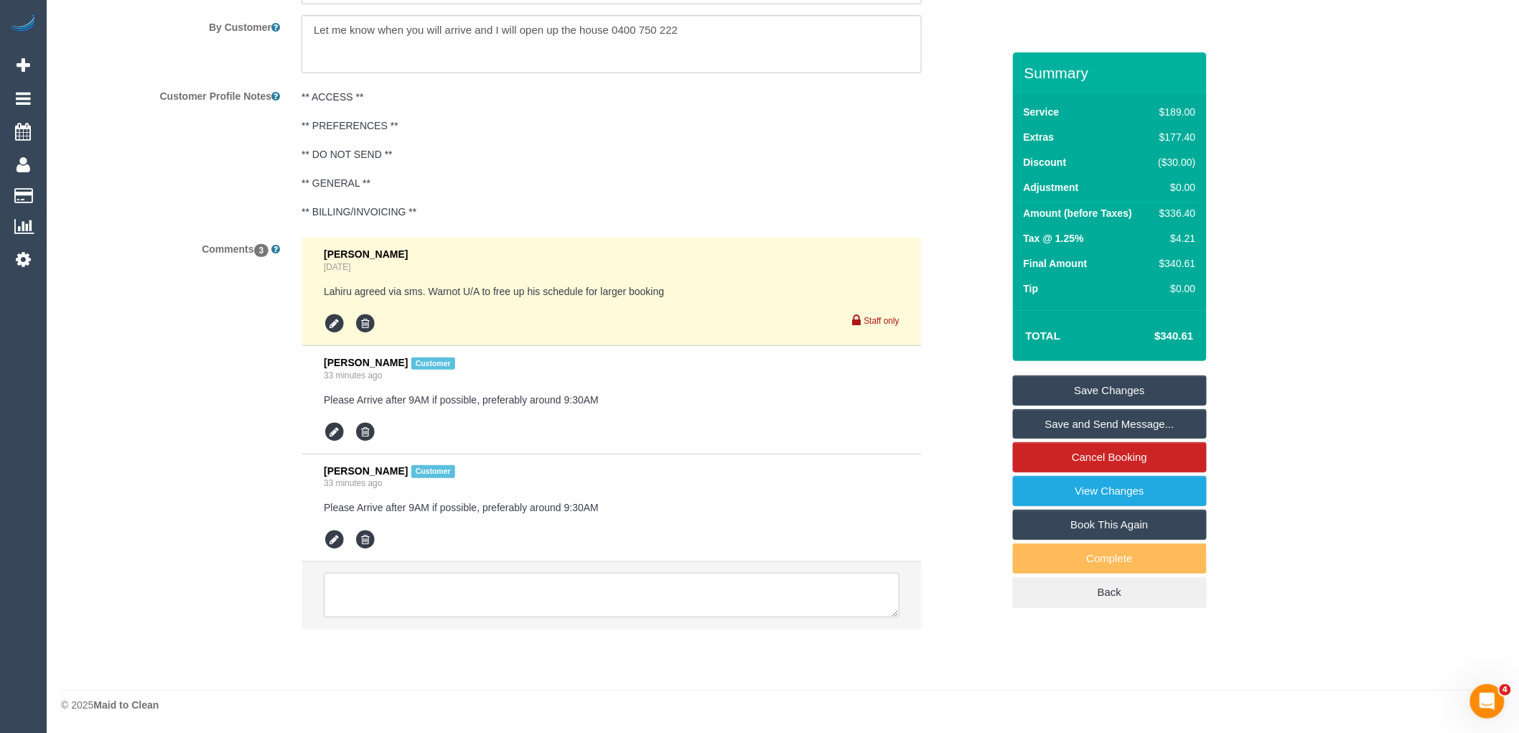
click at [413, 616] on textarea at bounding box center [612, 595] width 576 height 45
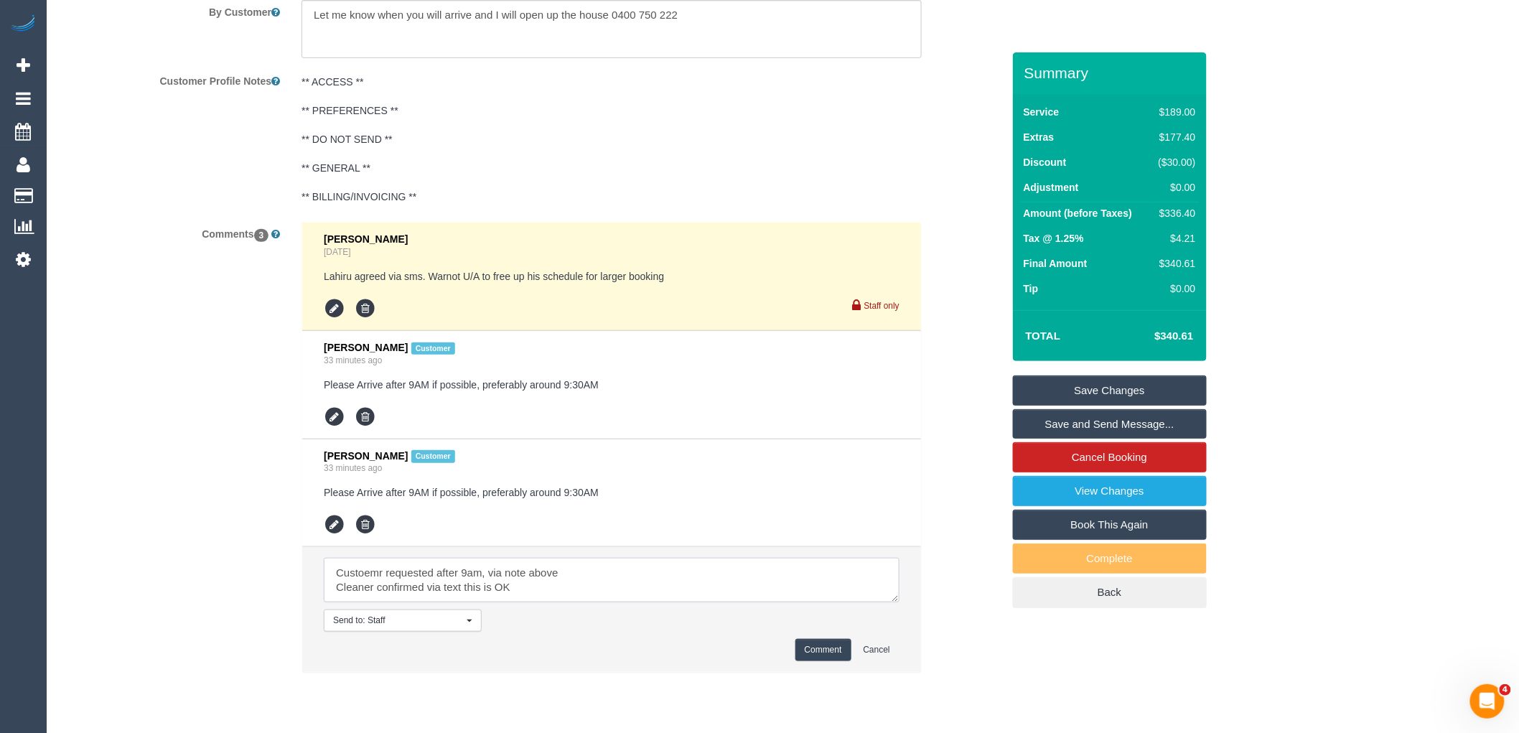
scroll to position [6, 0]
type textarea "Custoemr requested after 9am, via note above Cleaner confirmed via text this is…"
click at [805, 656] on button "Comment" at bounding box center [823, 650] width 56 height 22
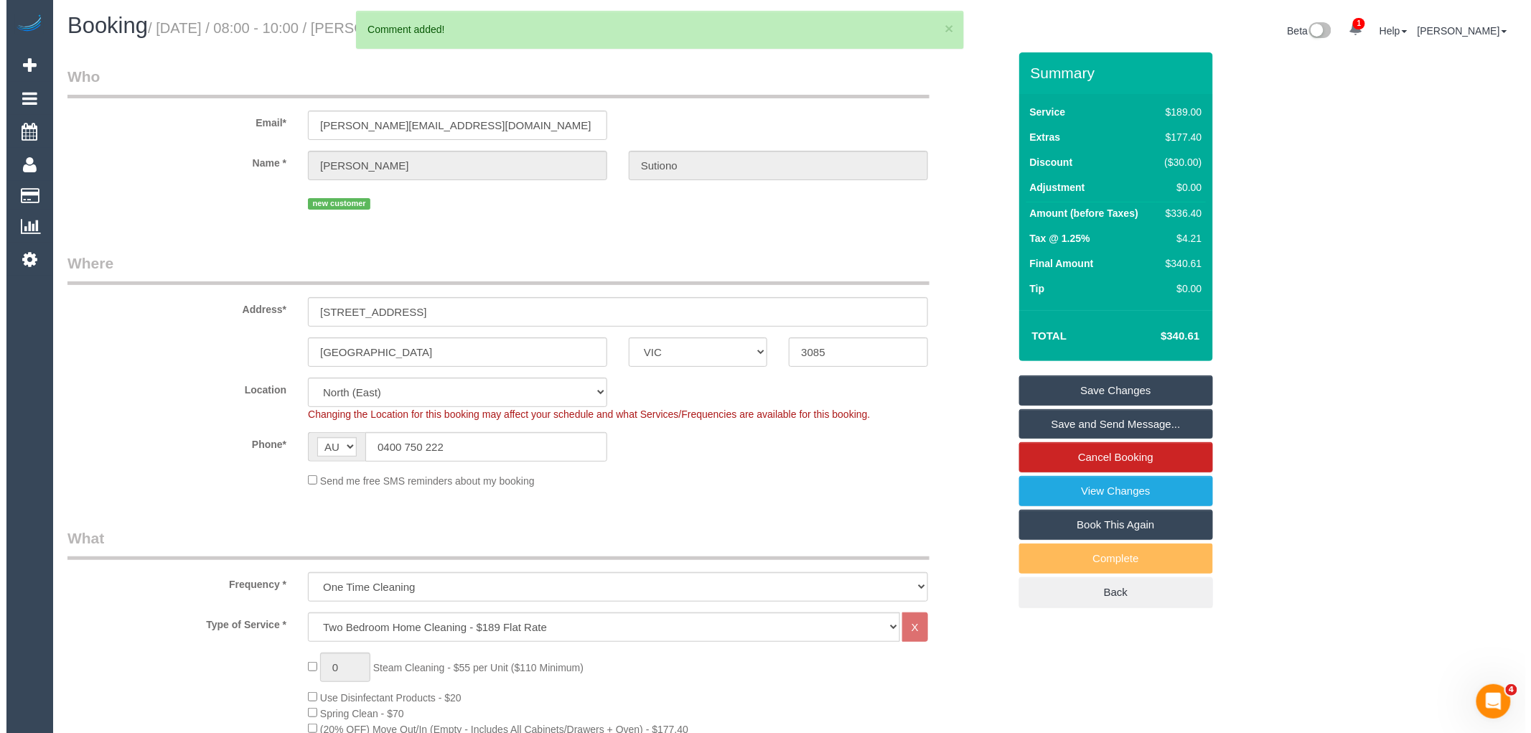
scroll to position [0, 0]
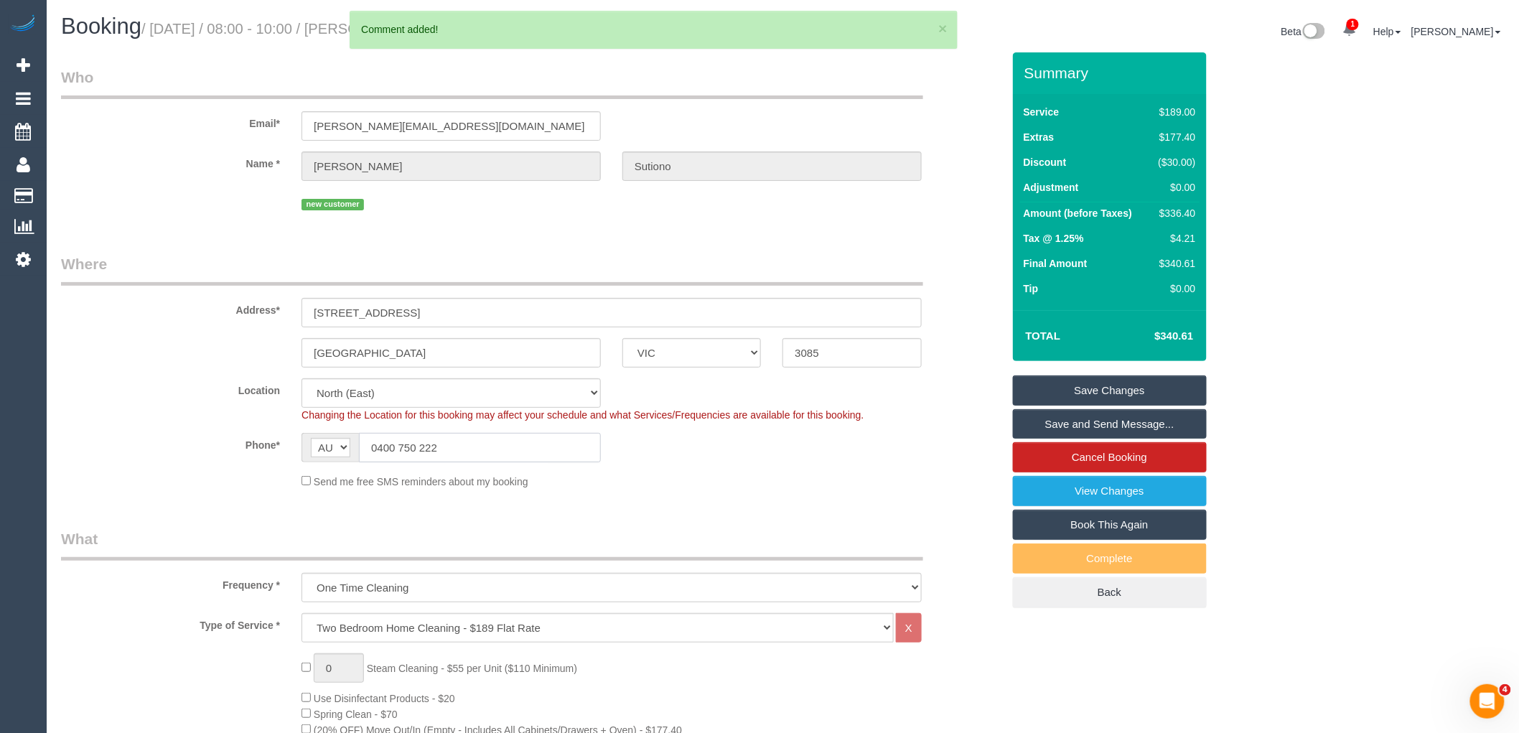
drag, startPoint x: 465, startPoint y: 442, endPoint x: 210, endPoint y: 442, distance: 254.8
click at [212, 442] on div "Phone* AF AL DZ AD AO AI AQ AG AR AM AW AU AT AZ BS BH BD BB BY BE BZ BJ BM BT …" at bounding box center [531, 447] width 963 height 29
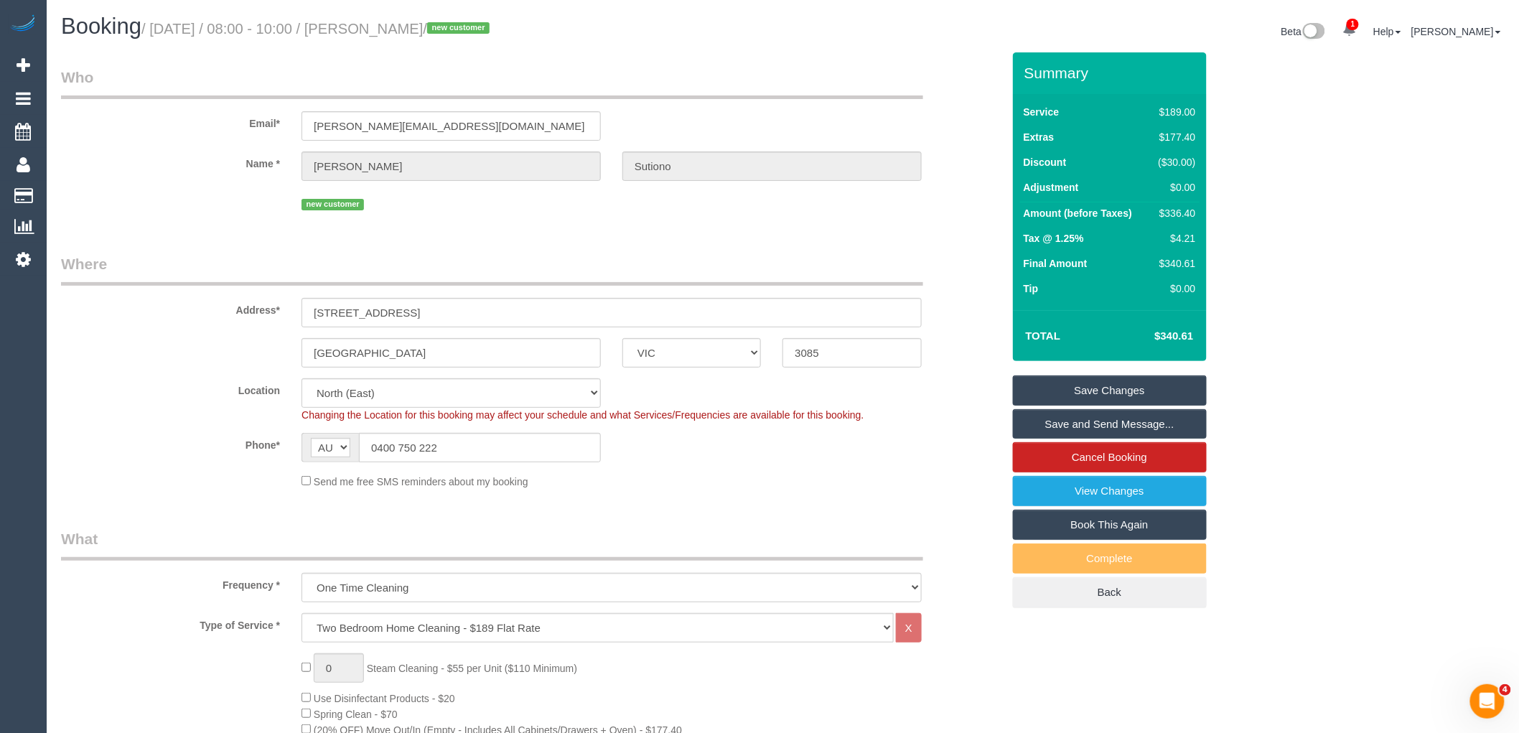
click at [1122, 396] on link "Save Changes" at bounding box center [1110, 390] width 194 height 30
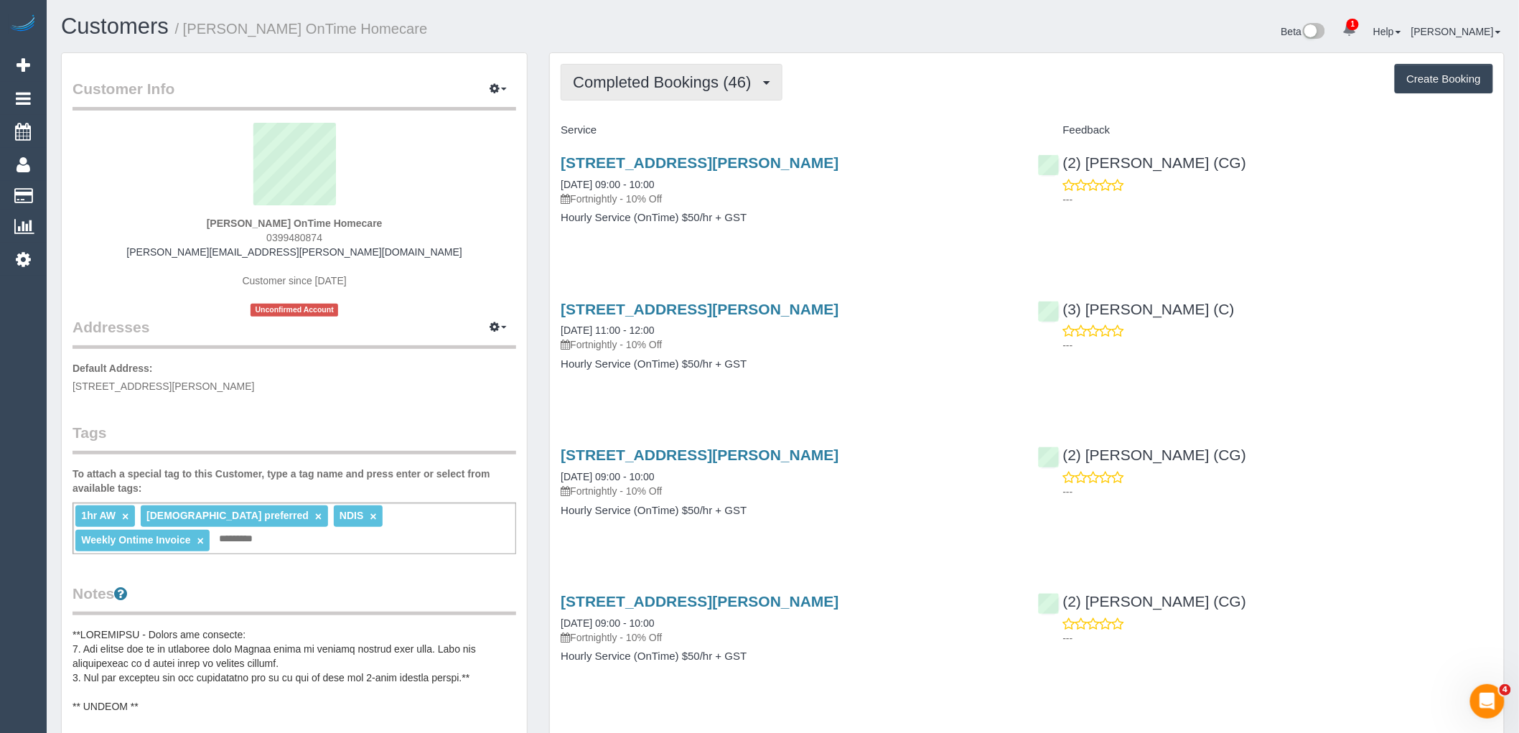
click at [596, 85] on span "Completed Bookings (46)" at bounding box center [665, 82] width 185 height 18
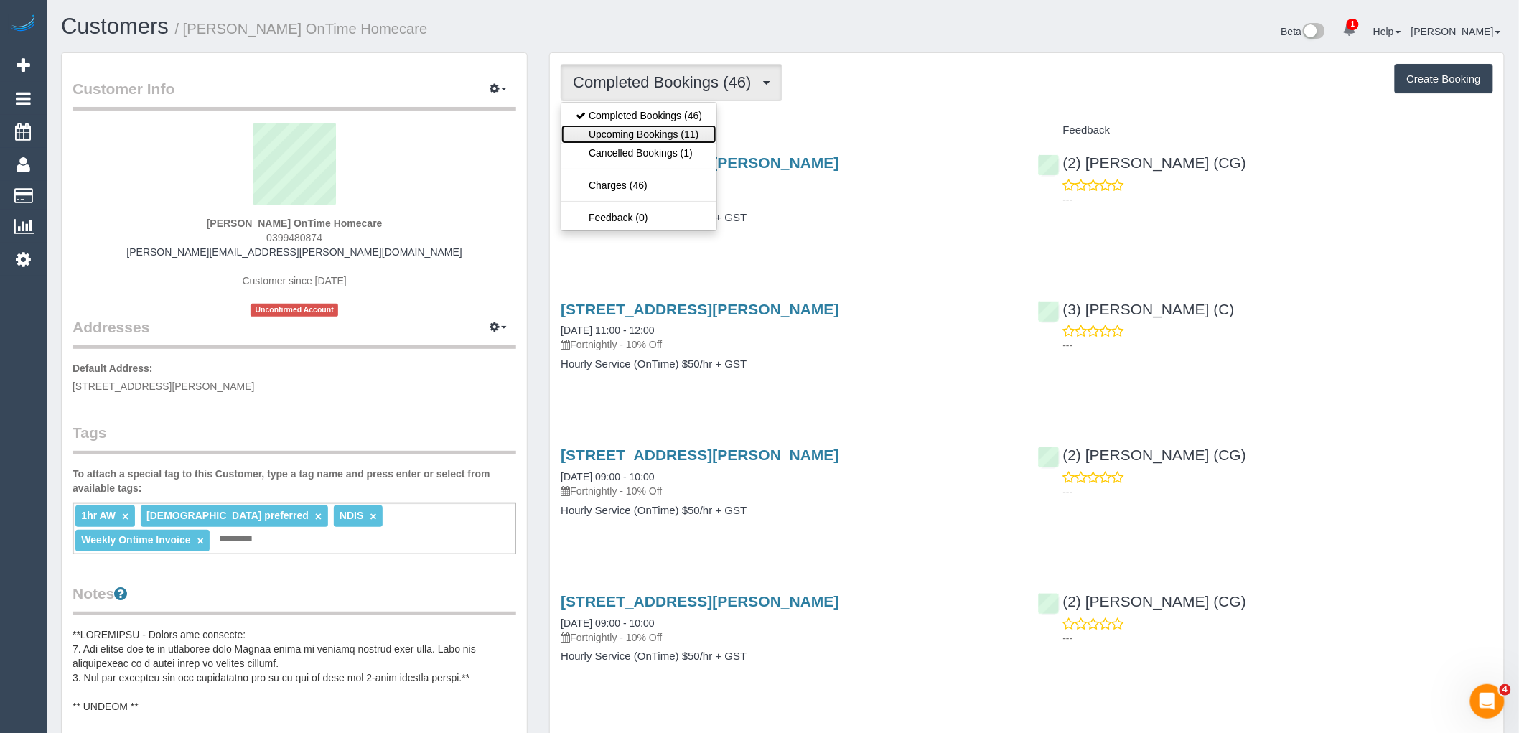
click at [619, 134] on link "Upcoming Bookings (11)" at bounding box center [638, 134] width 155 height 19
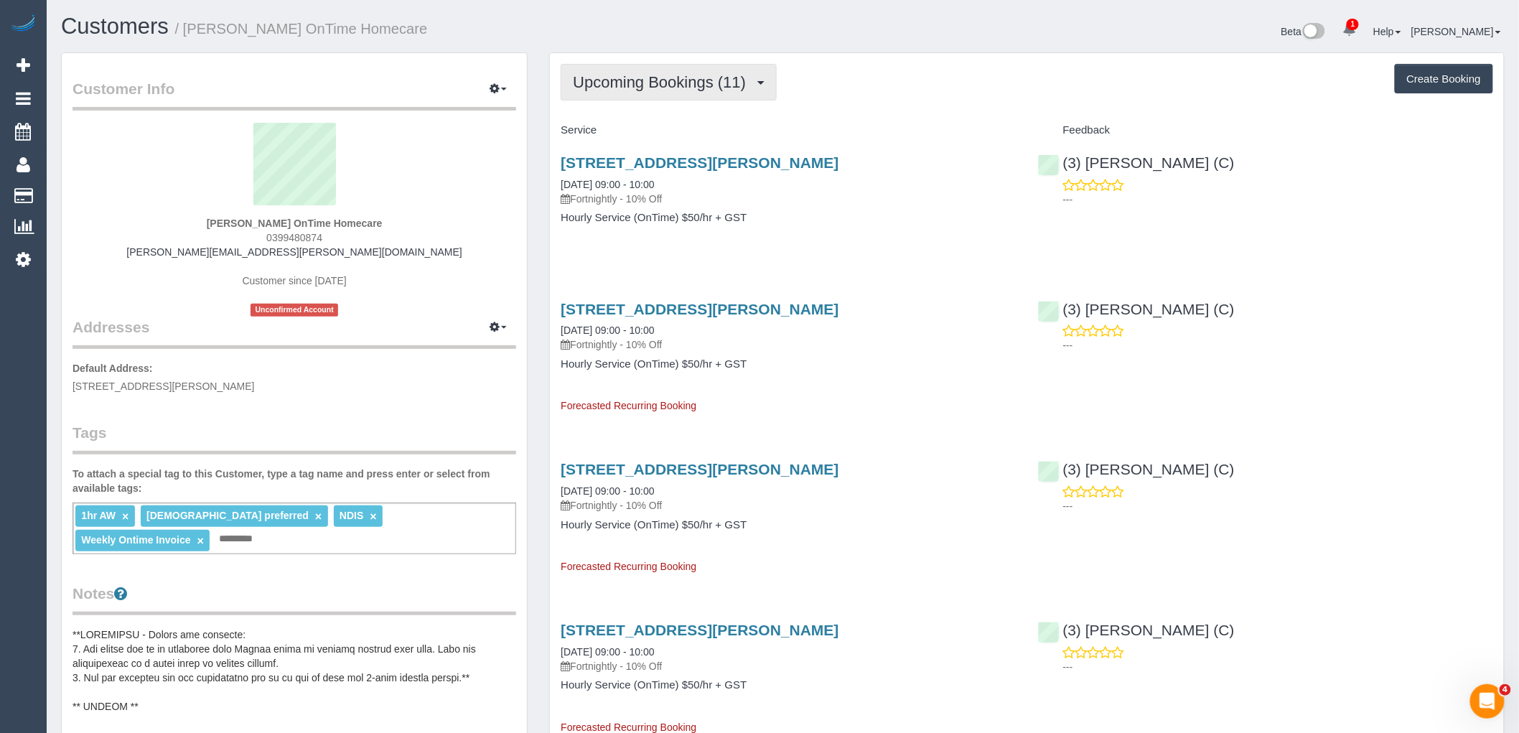
click at [683, 85] on span "Upcoming Bookings (11)" at bounding box center [663, 82] width 180 height 18
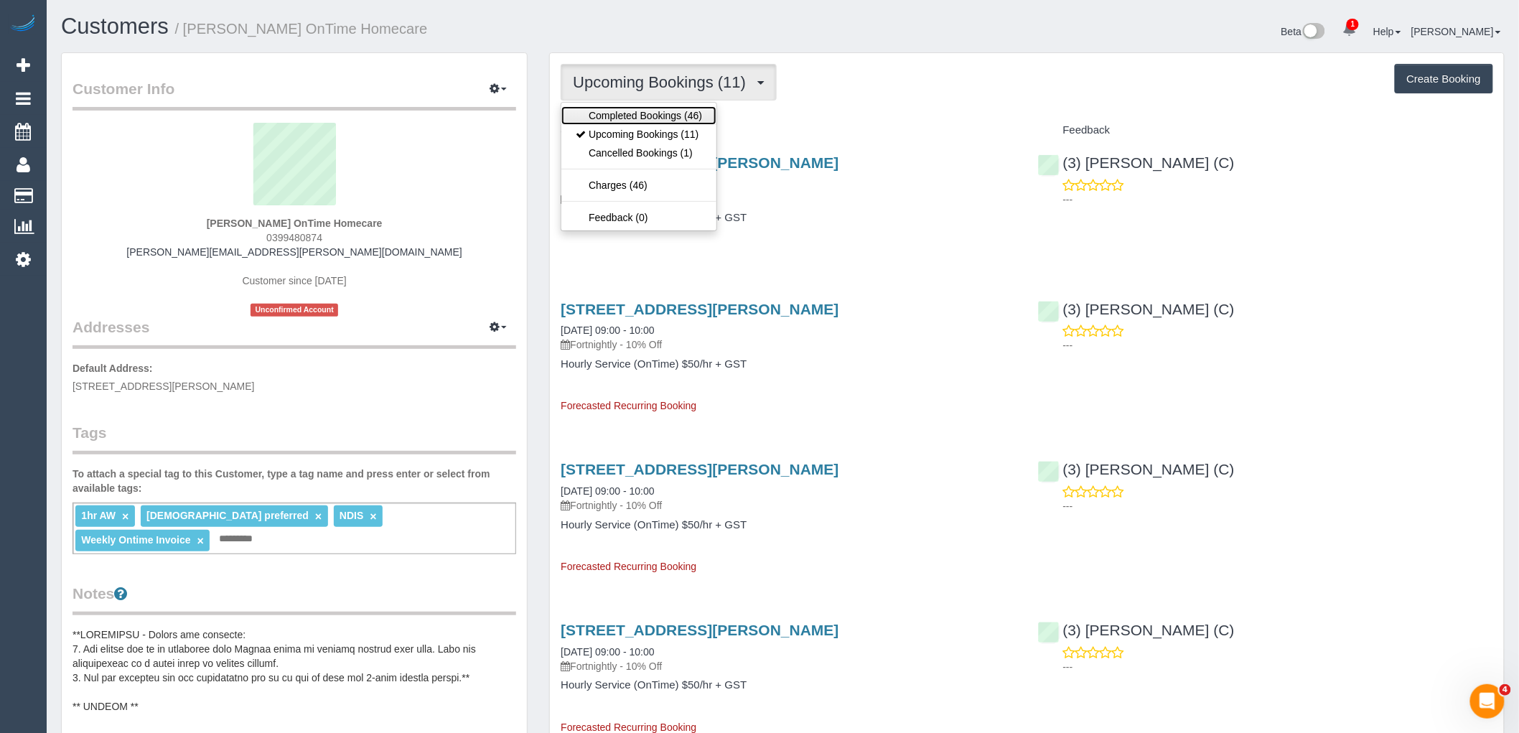
click at [684, 111] on link "Completed Bookings (46)" at bounding box center [638, 115] width 155 height 19
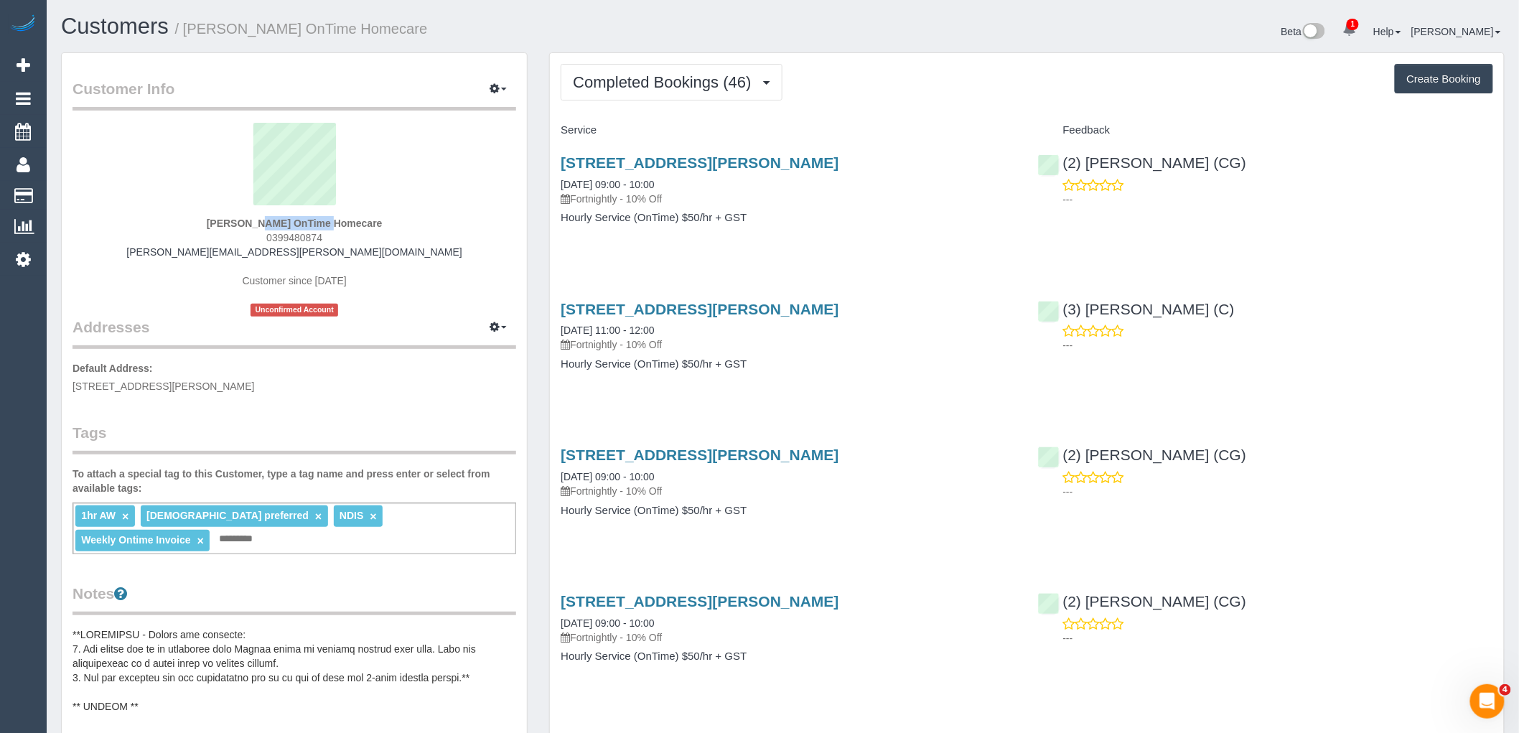
drag, startPoint x: 204, startPoint y: 225, endPoint x: 278, endPoint y: 223, distance: 74.0
click at [278, 223] on div "Michael Bray OnTime Homecare 0399480874 michael.bray.ontimehomecare@fake.com Cu…" at bounding box center [295, 220] width 444 height 194
copy strong "[PERSON_NAME]"
click at [682, 88] on span "Completed Bookings (46)" at bounding box center [665, 82] width 185 height 18
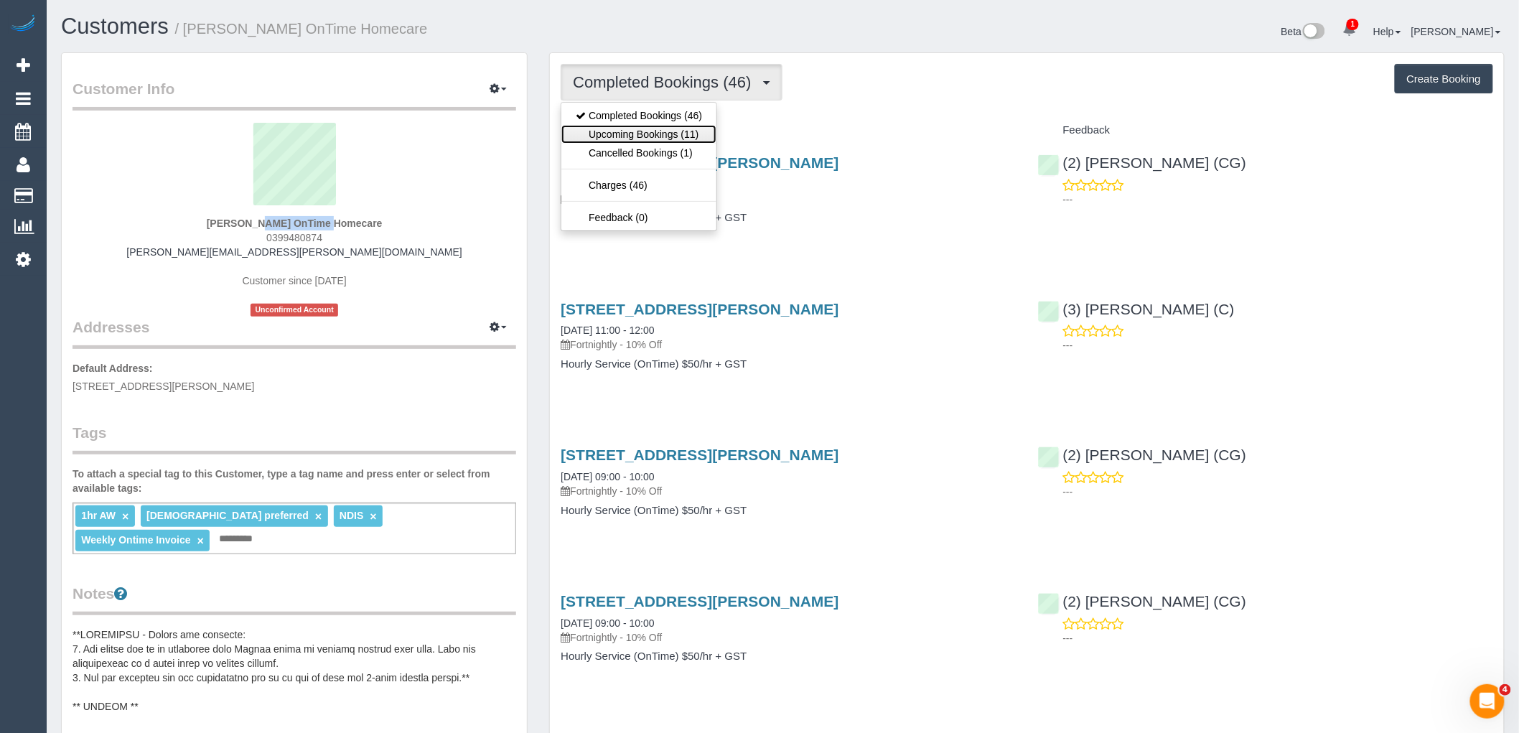
click at [692, 136] on link "Upcoming Bookings (11)" at bounding box center [638, 134] width 155 height 19
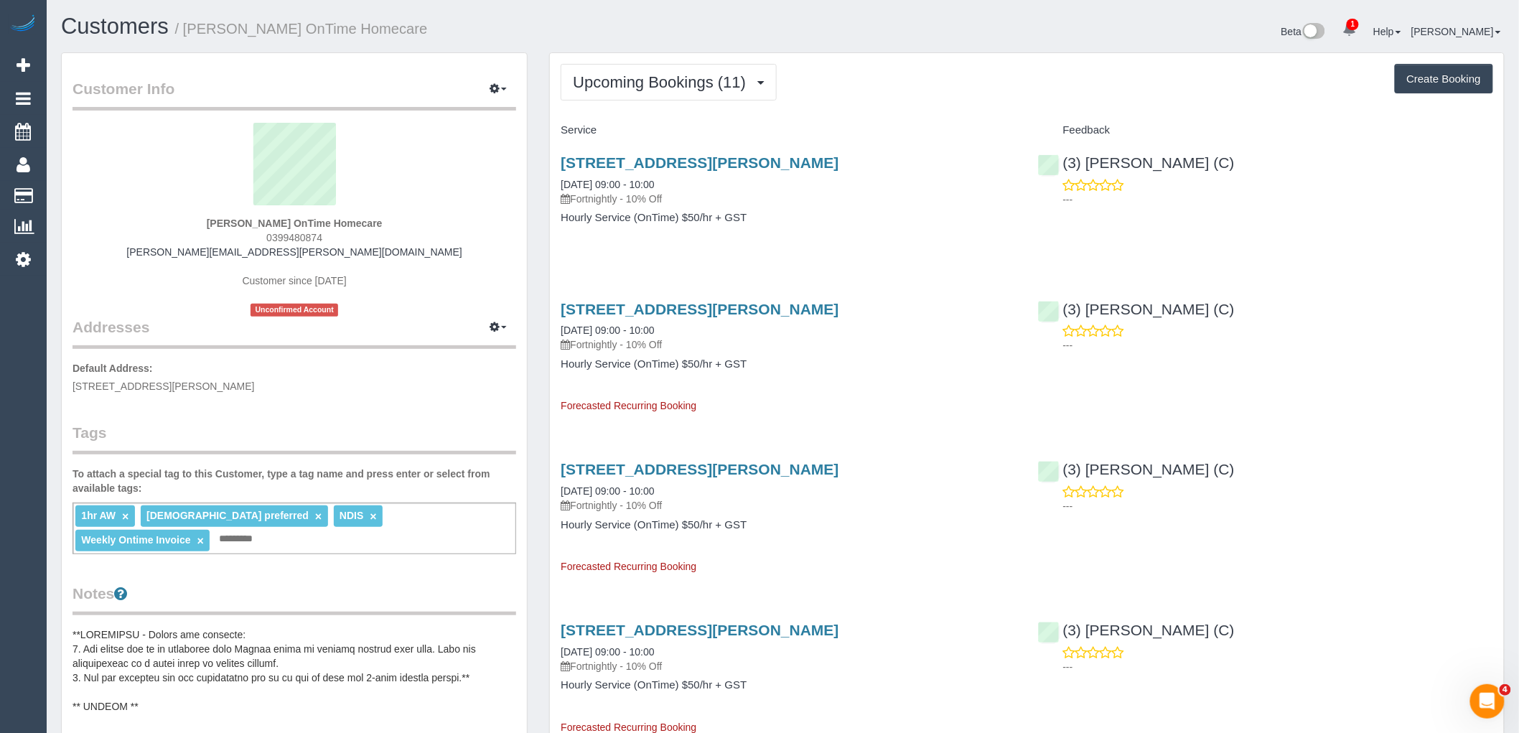
click at [212, 151] on sui-profile-pic at bounding box center [294, 169] width 422 height 93
drag, startPoint x: 273, startPoint y: 221, endPoint x: 191, endPoint y: 225, distance: 82.7
click at [191, 225] on div "Michael Bray OnTime Homecare 0399480874 michael.bray.ontimehomecare@fake.com Cu…" at bounding box center [295, 220] width 444 height 194
copy strong "[PERSON_NAME]"
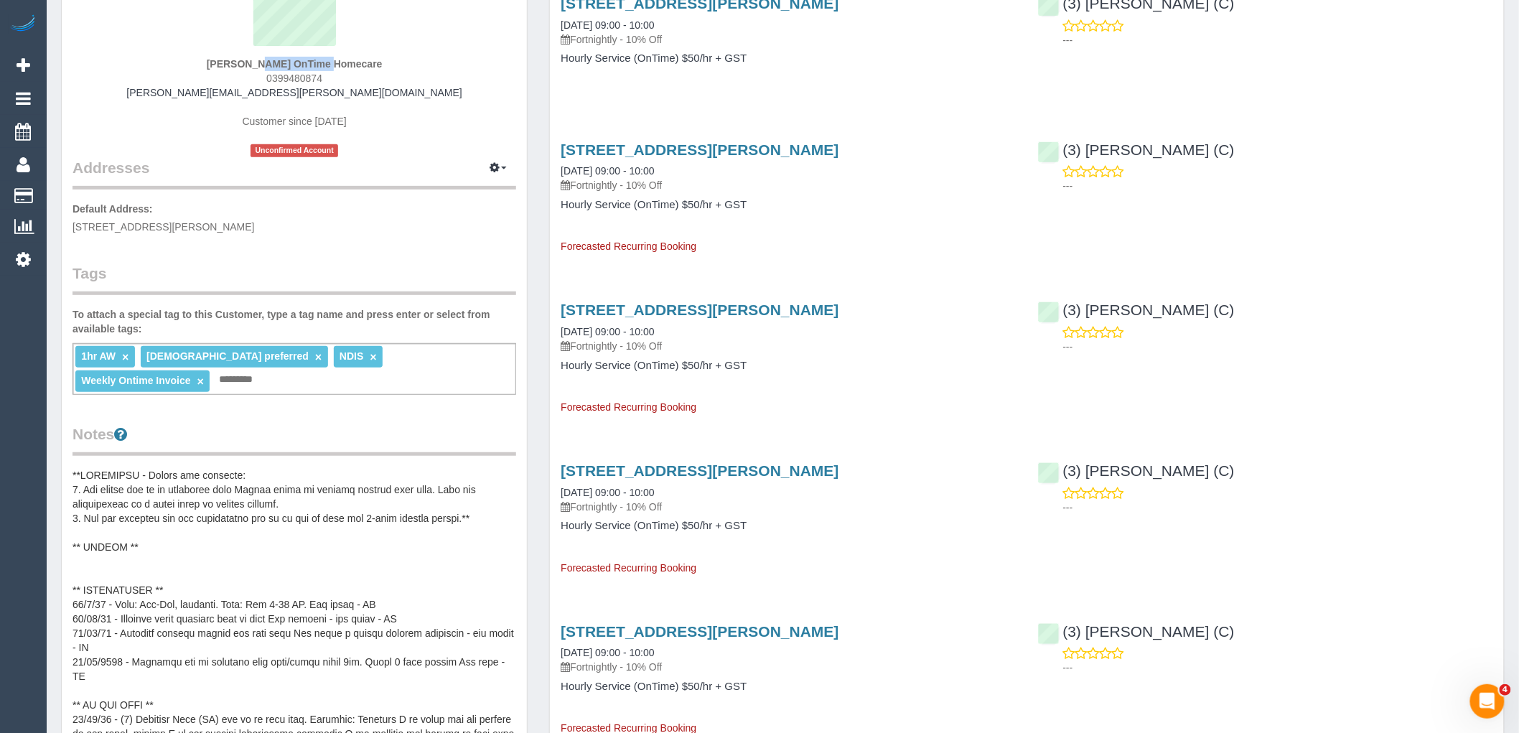
scroll to position [319, 0]
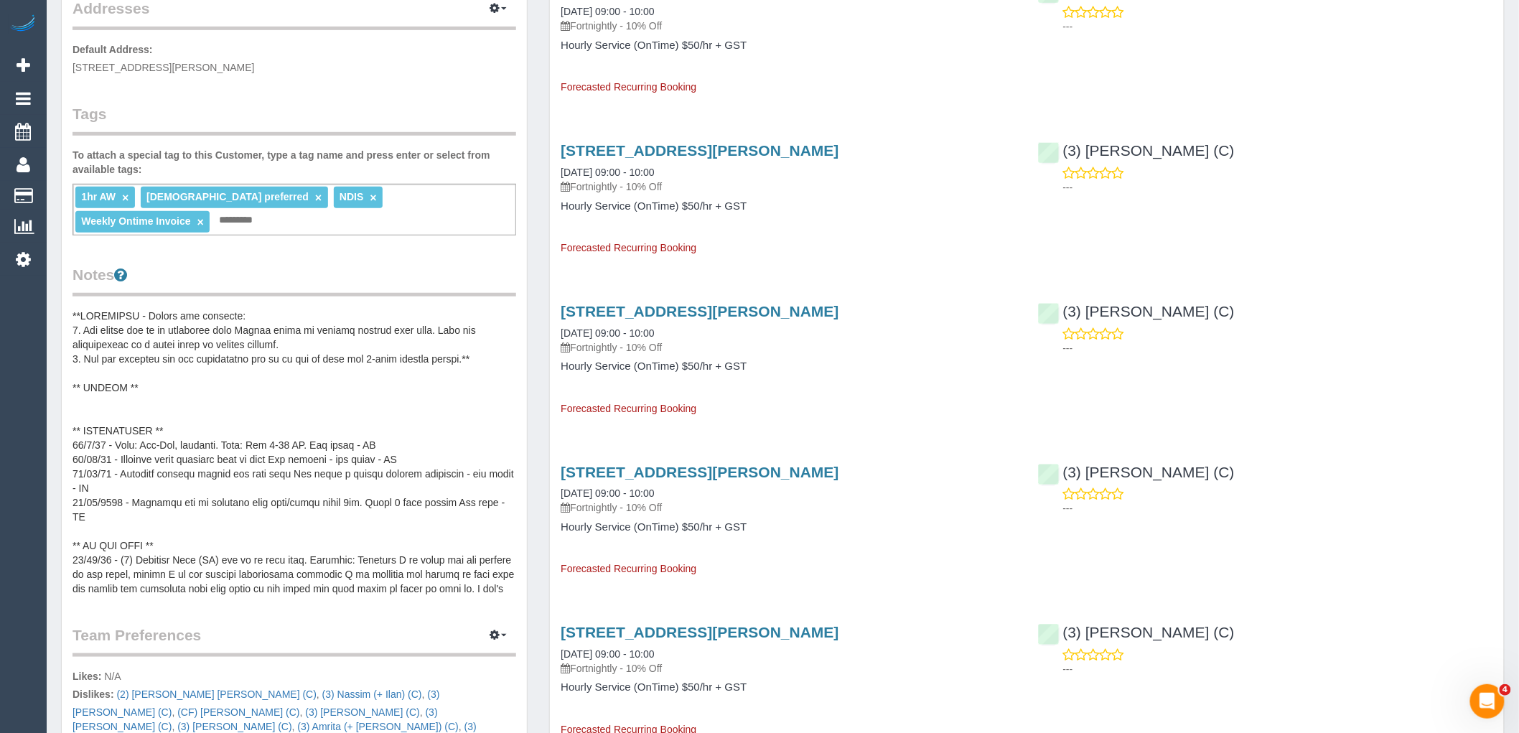
click at [223, 402] on pre at bounding box center [295, 452] width 444 height 287
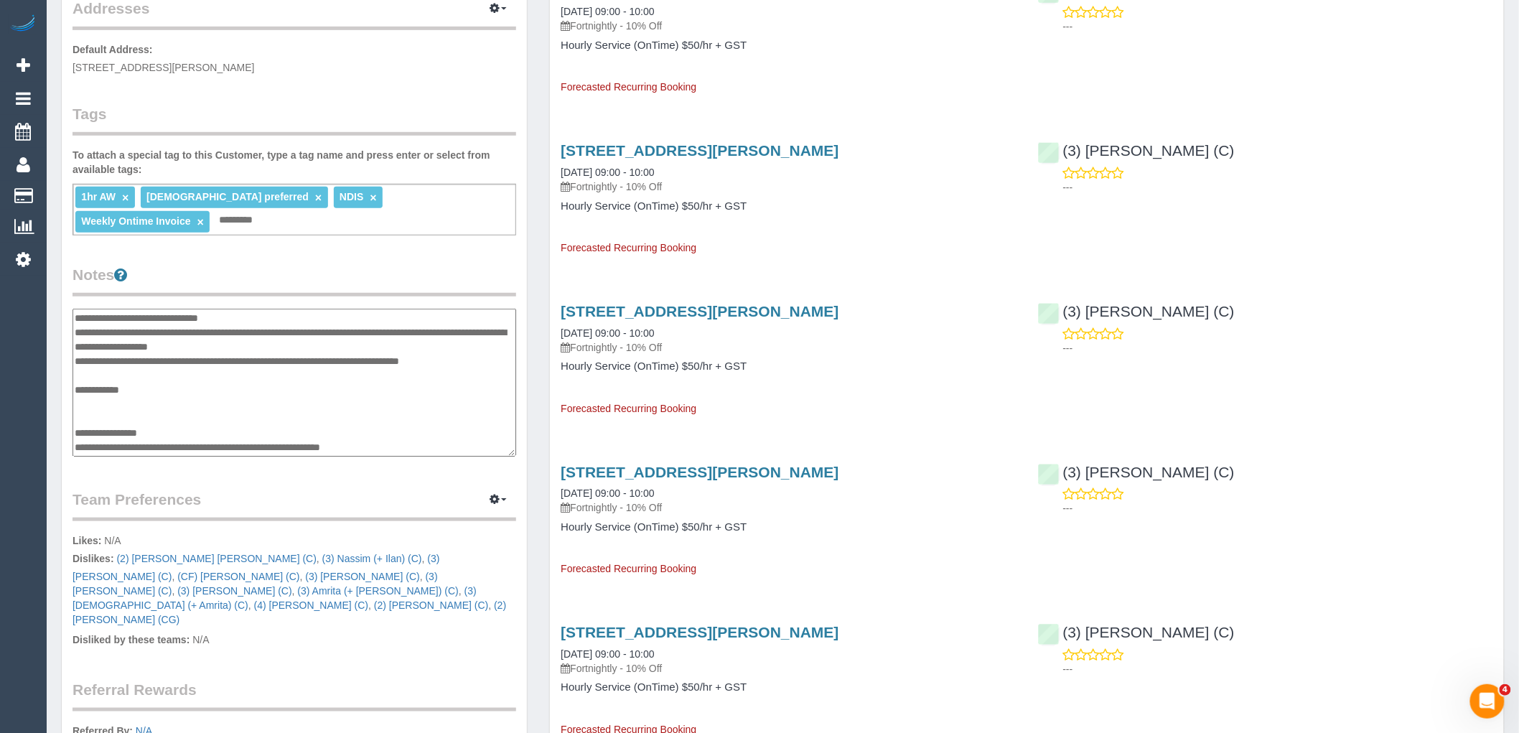
scroll to position [445, 0]
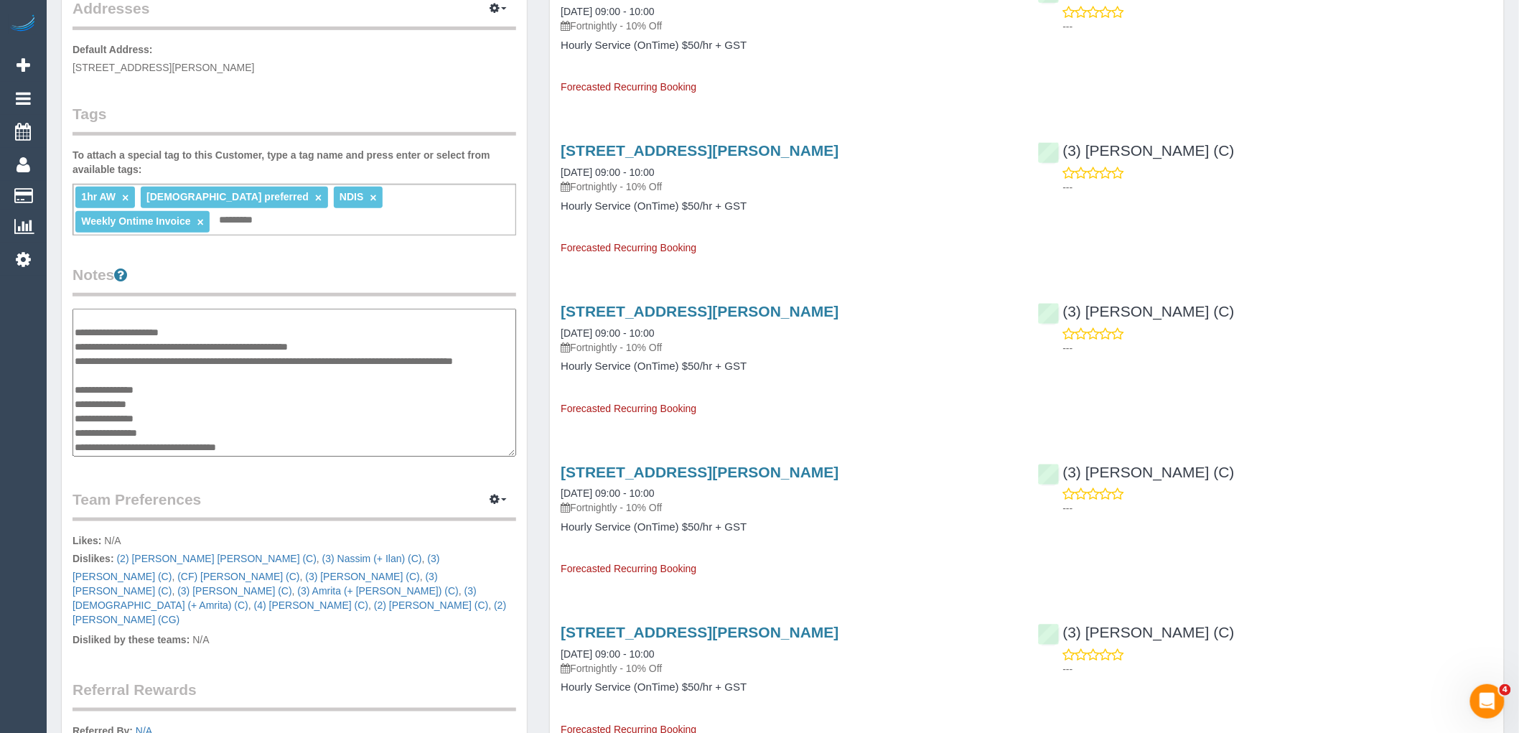
drag, startPoint x: 300, startPoint y: 421, endPoint x: 106, endPoint y: 414, distance: 194.7
click at [106, 414] on textarea at bounding box center [295, 383] width 444 height 148
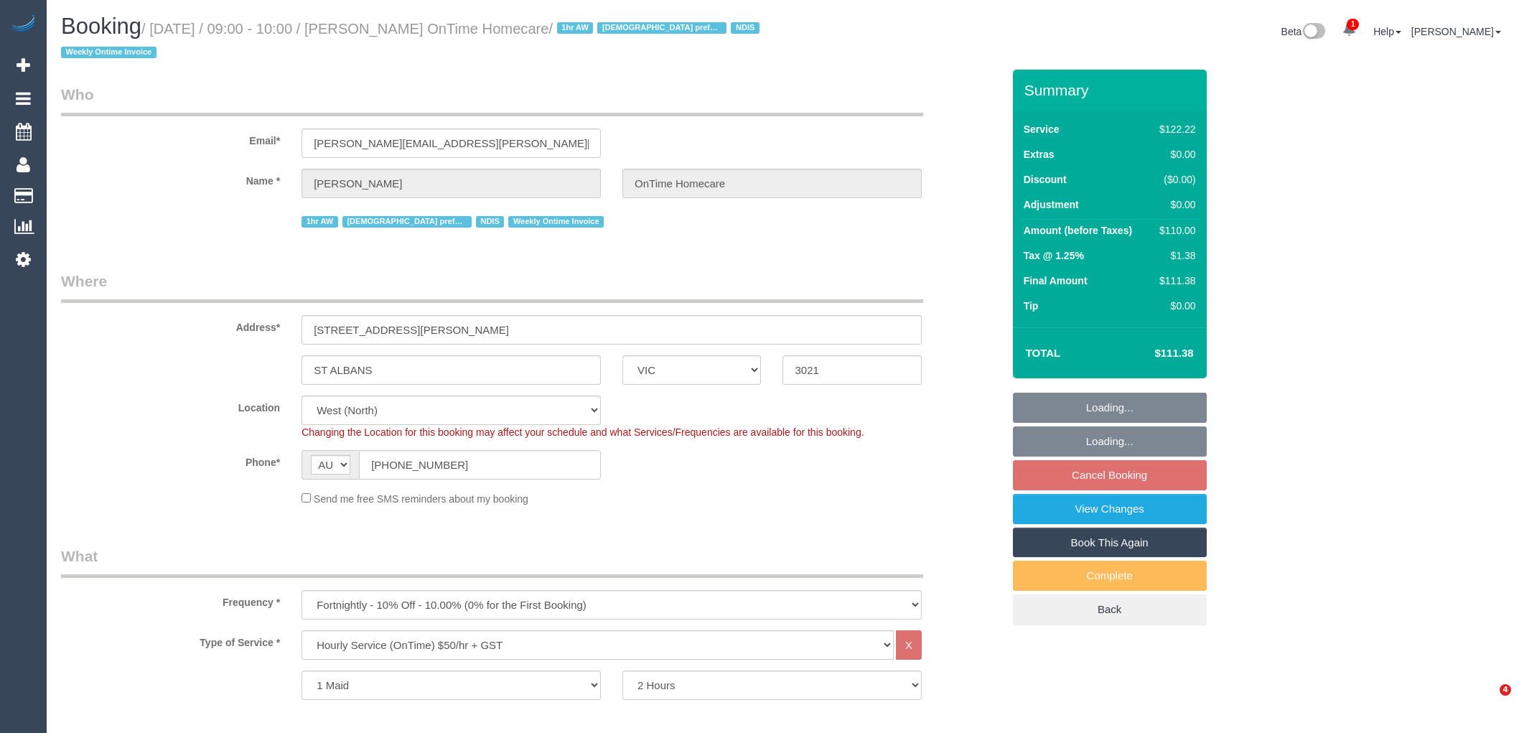
select select "VIC"
select select "number:27"
select select "number:14"
select select "number:19"
select select "number:22"
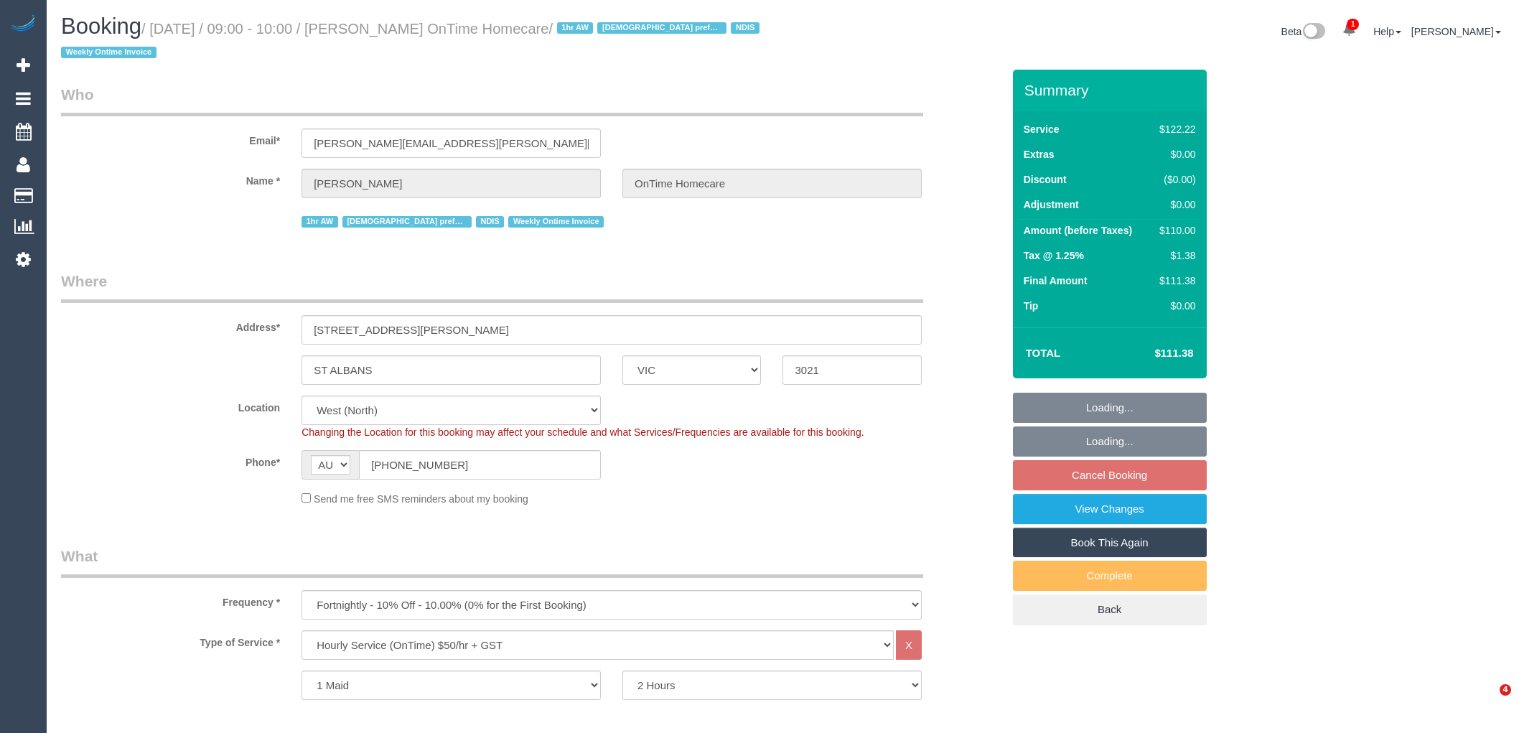
select select "number:35"
select select "object:775"
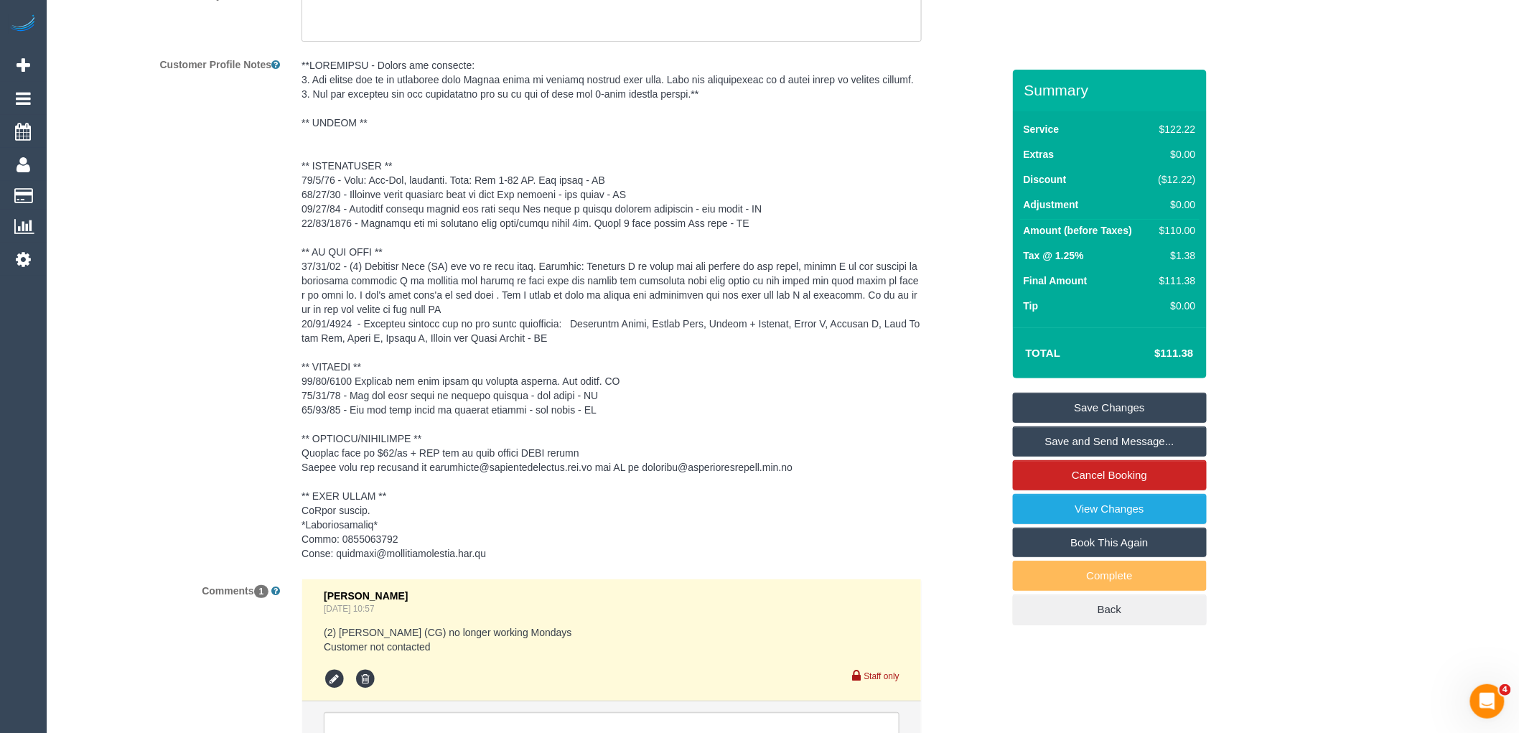
scroll to position [2281, 0]
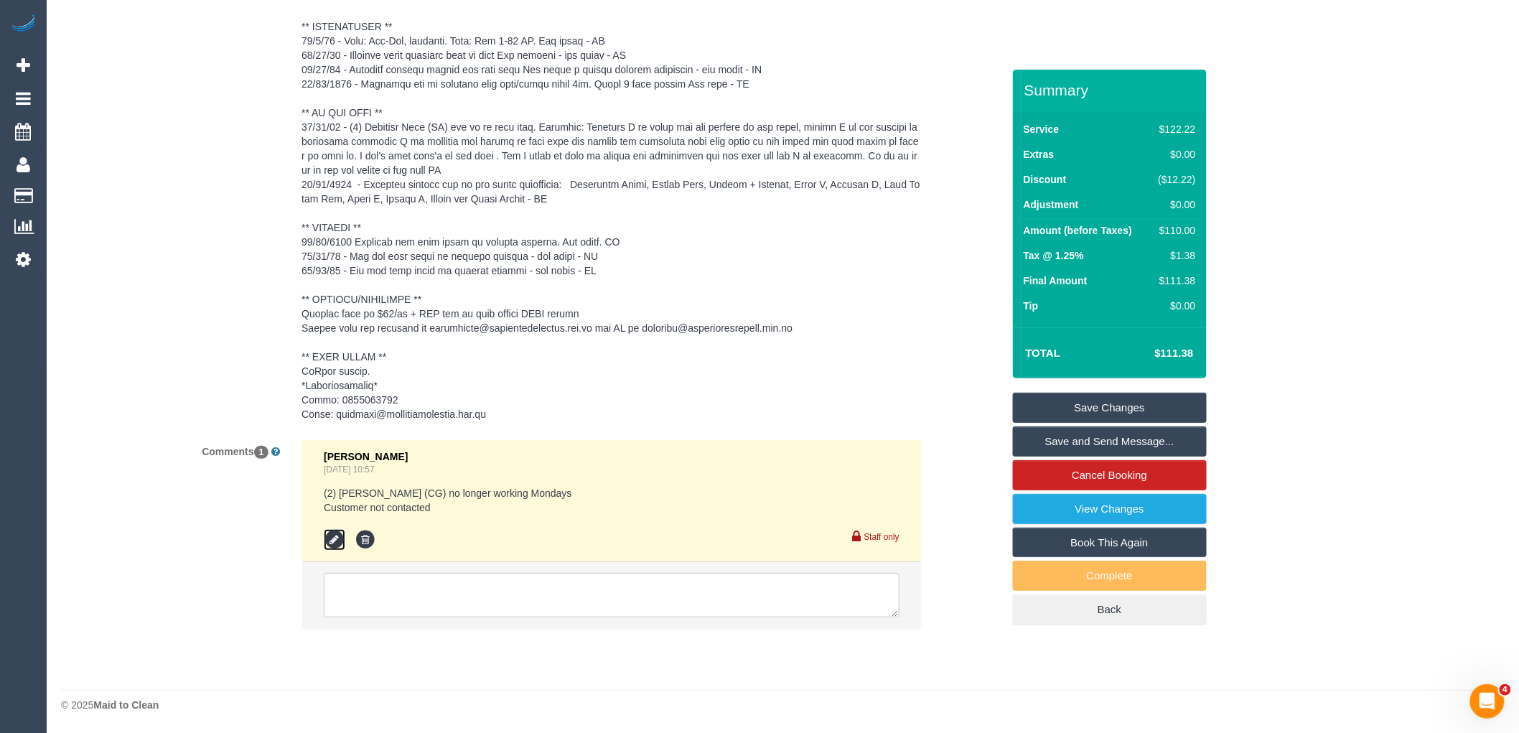
click at [331, 533] on icon at bounding box center [335, 540] width 22 height 22
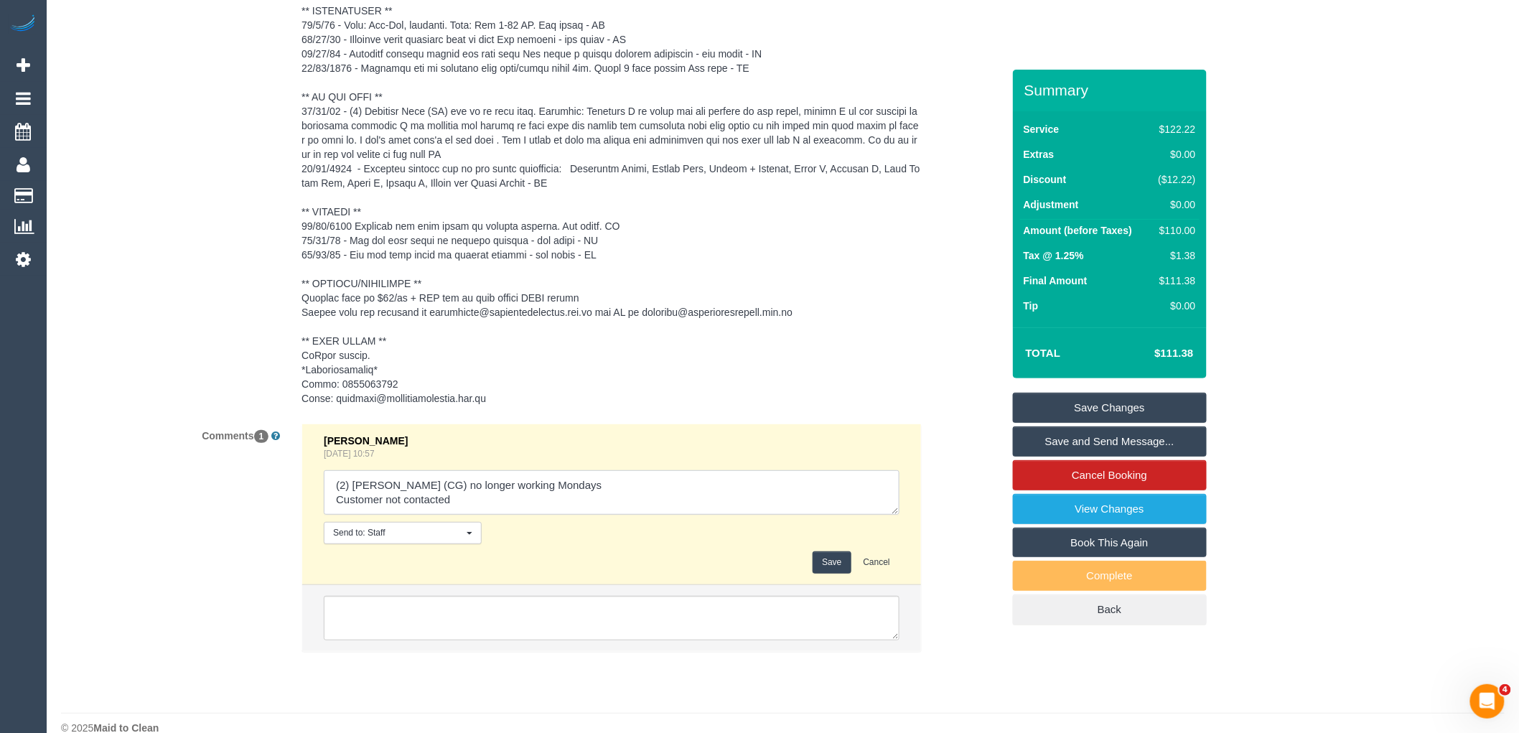
drag, startPoint x: 403, startPoint y: 511, endPoint x: 318, endPoint y: 513, distance: 84.7
click at [318, 513] on li "Vanessa Christou Aug 30, 2025 10:57 Send to: Staff Nothing selected Send to: St…" at bounding box center [611, 505] width 619 height 162
click at [340, 510] on textarea at bounding box center [612, 492] width 576 height 45
click at [410, 514] on textarea at bounding box center [612, 492] width 576 height 45
drag, startPoint x: 406, startPoint y: 513, endPoint x: 304, endPoint y: 513, distance: 101.2
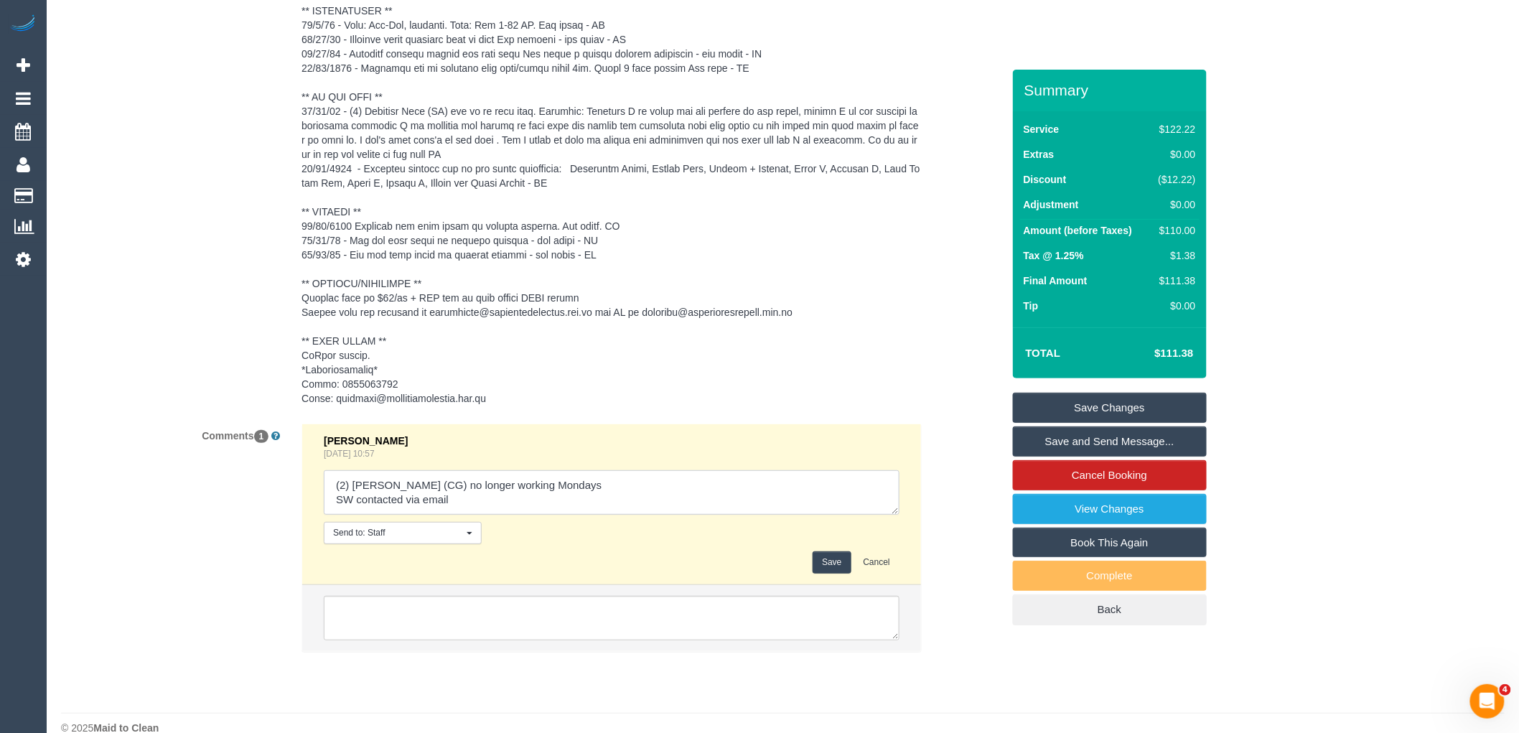
click at [304, 513] on li "Vanessa Christou Aug 30, 2025 10:57 Send to: Staff Nothing selected Send to: St…" at bounding box center [611, 505] width 619 height 162
type textarea "(2) Paris Webb (CG) no longer working Mondays SW contacted via email"
click at [876, 566] on div "Vanessa Christou Aug 30, 2025 10:57 Send to: Staff Nothing selected Send to: St…" at bounding box center [612, 504] width 576 height 139
click at [871, 574] on button "Cancel" at bounding box center [876, 562] width 45 height 22
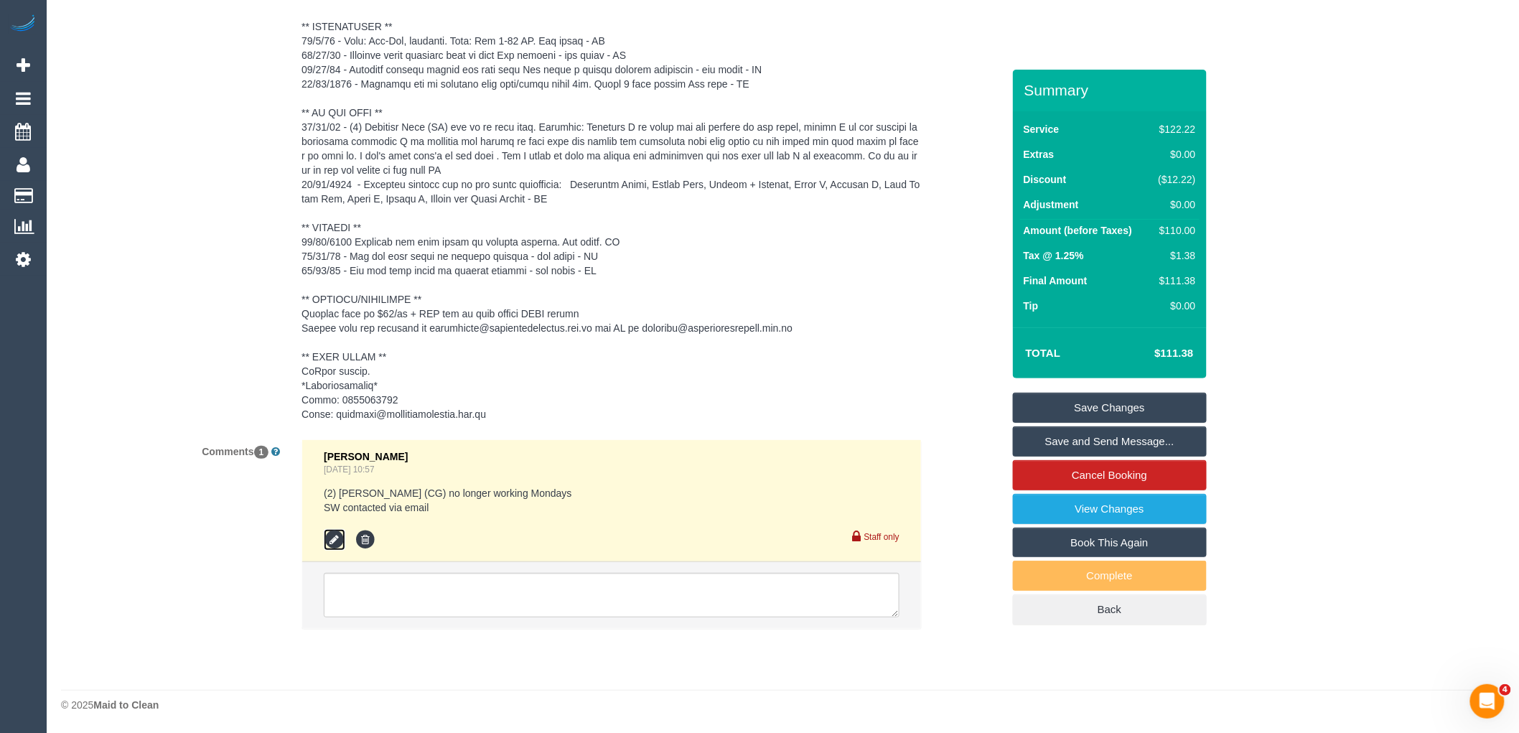
click at [335, 540] on icon at bounding box center [335, 540] width 22 height 22
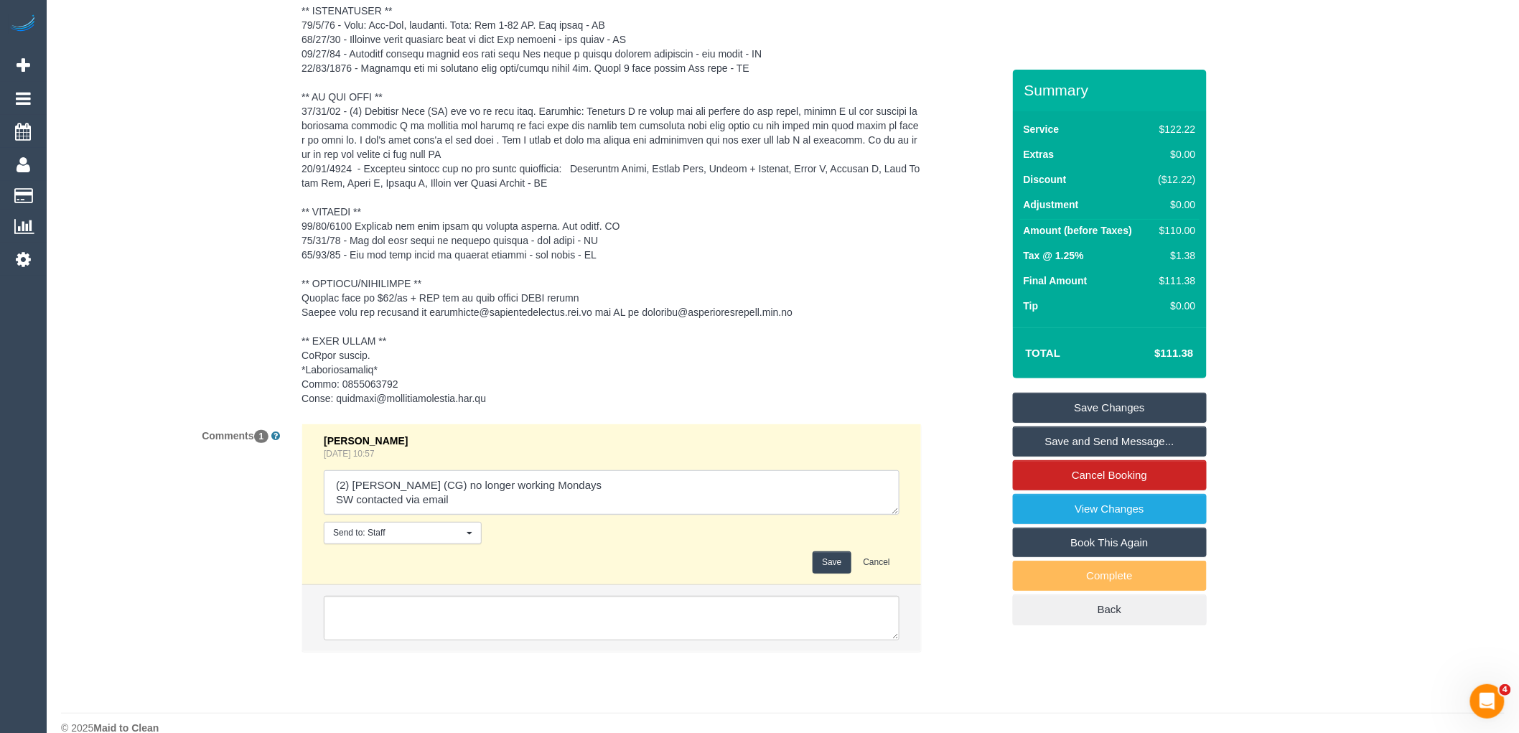
drag, startPoint x: 446, startPoint y: 518, endPoint x: 313, endPoint y: 513, distance: 132.9
click at [313, 513] on li "Vanessa Christou Aug 30, 2025 10:57 Send to: Staff Nothing selected Send to: St…" at bounding box center [611, 505] width 619 height 162
type textarea "(2) [PERSON_NAME] (CG) no longer working Mondays Customer not contacted"
click at [842, 574] on button "Save" at bounding box center [832, 562] width 38 height 22
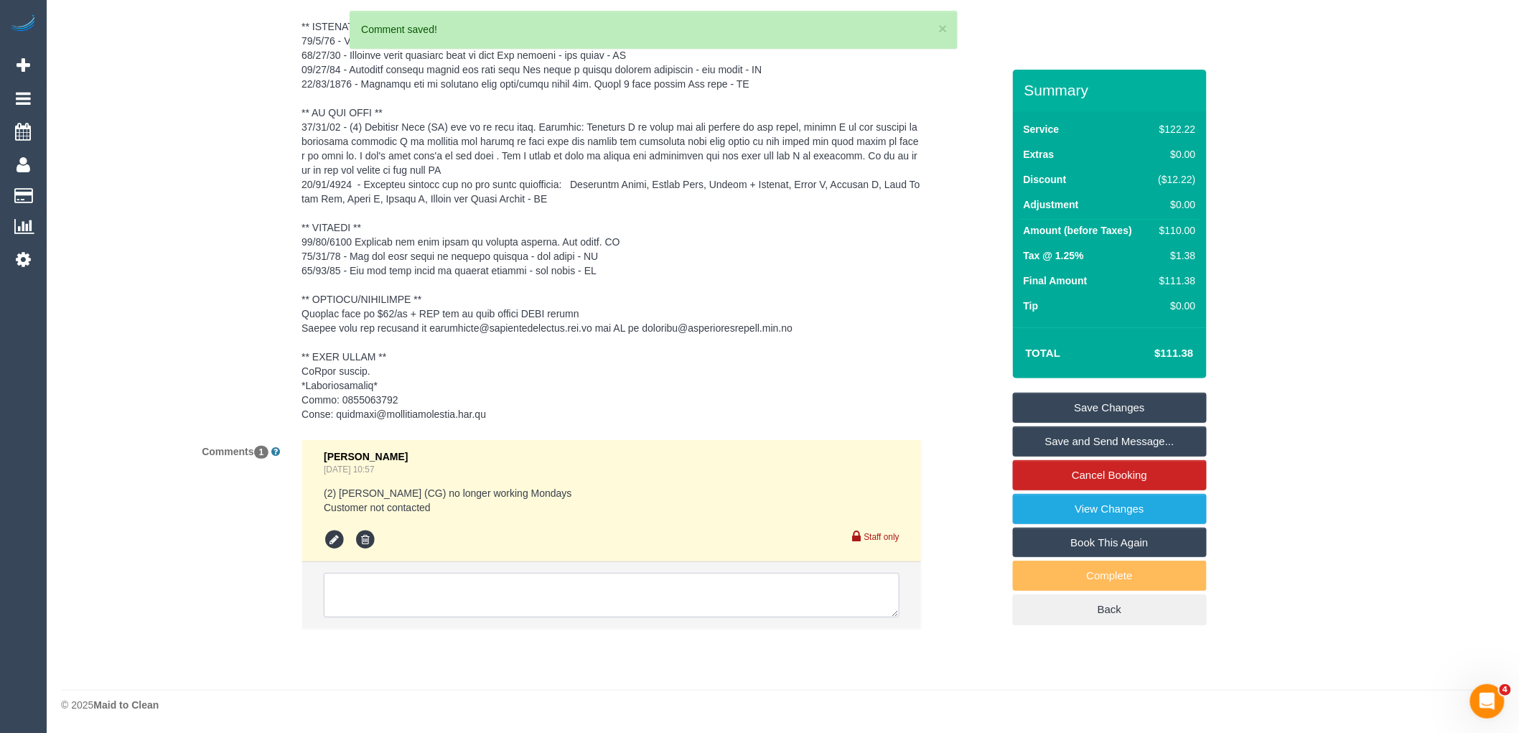
click at [431, 597] on textarea at bounding box center [612, 595] width 576 height 45
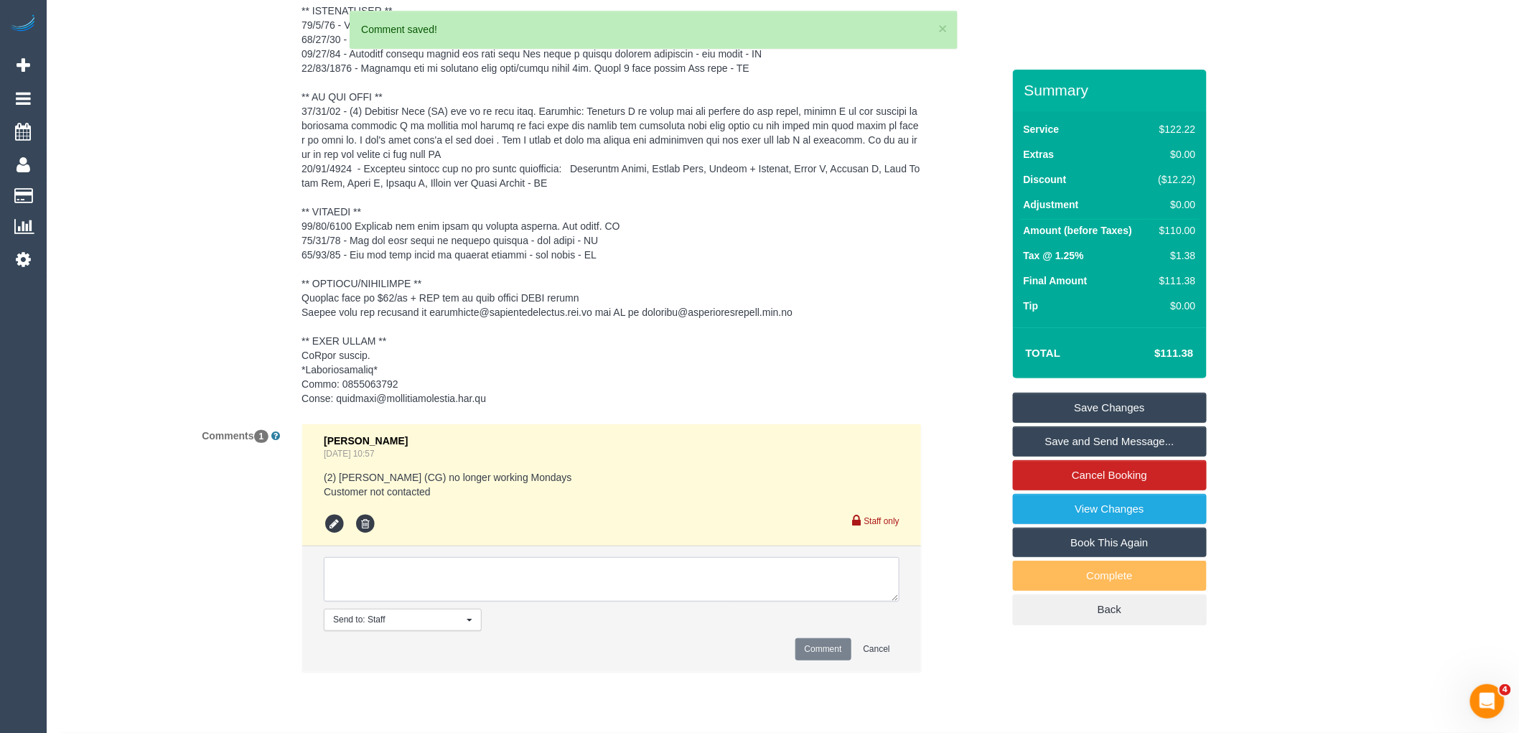
paste textarea "SW contacted via email"
type textarea "SW contacted via email"
click at [818, 660] on button "Comment" at bounding box center [823, 649] width 56 height 22
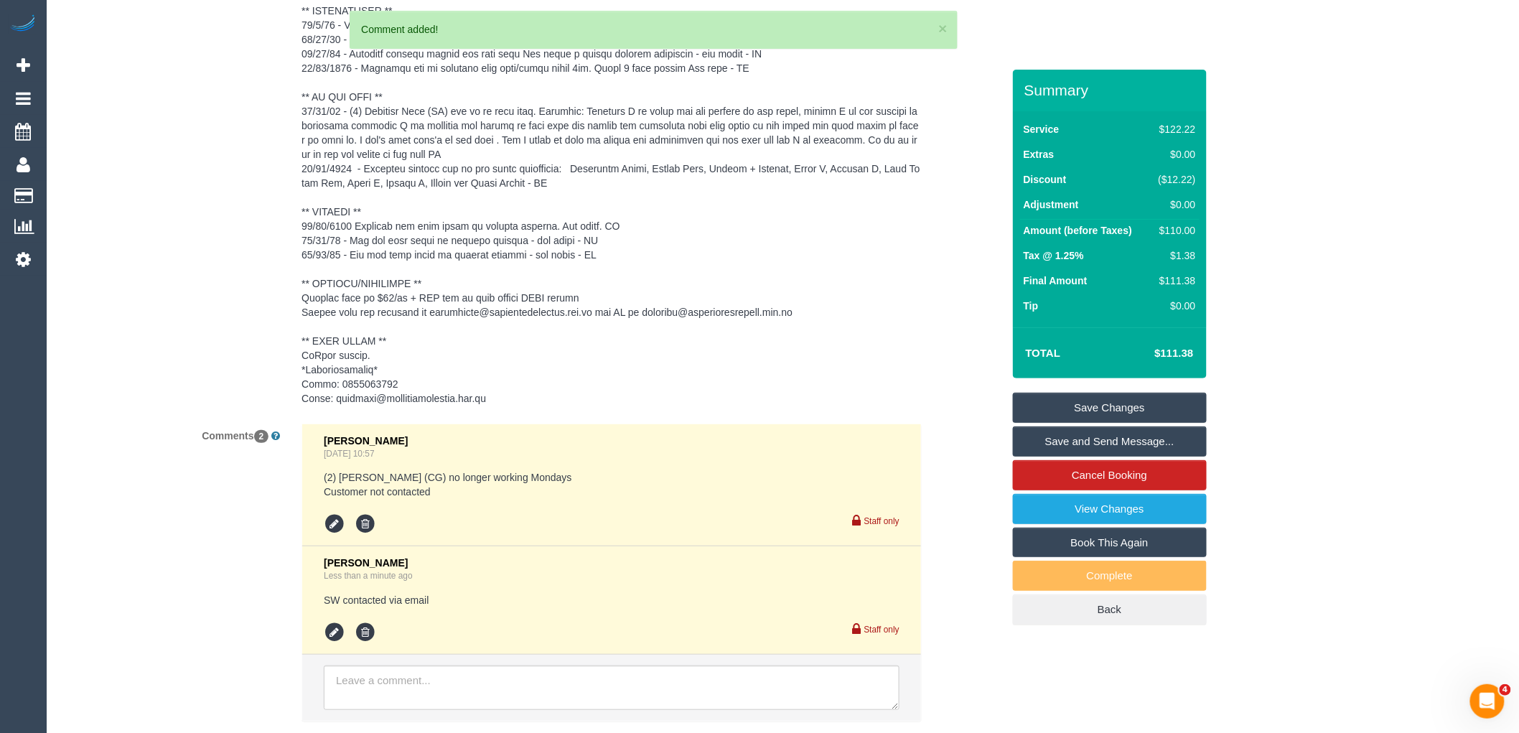
click at [1116, 395] on link "Save Changes" at bounding box center [1110, 408] width 194 height 30
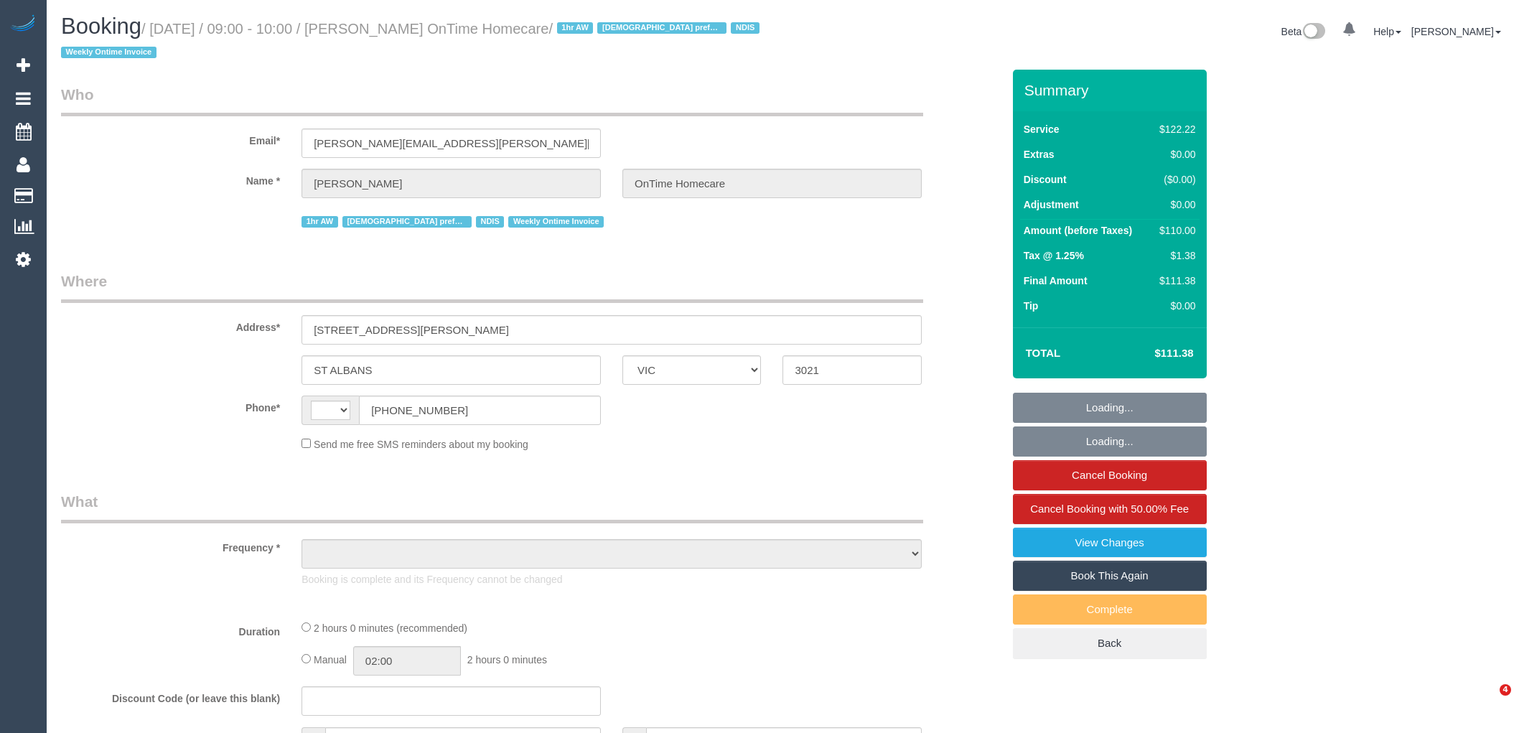
select select "VIC"
select select "string:AU"
select select "object:551"
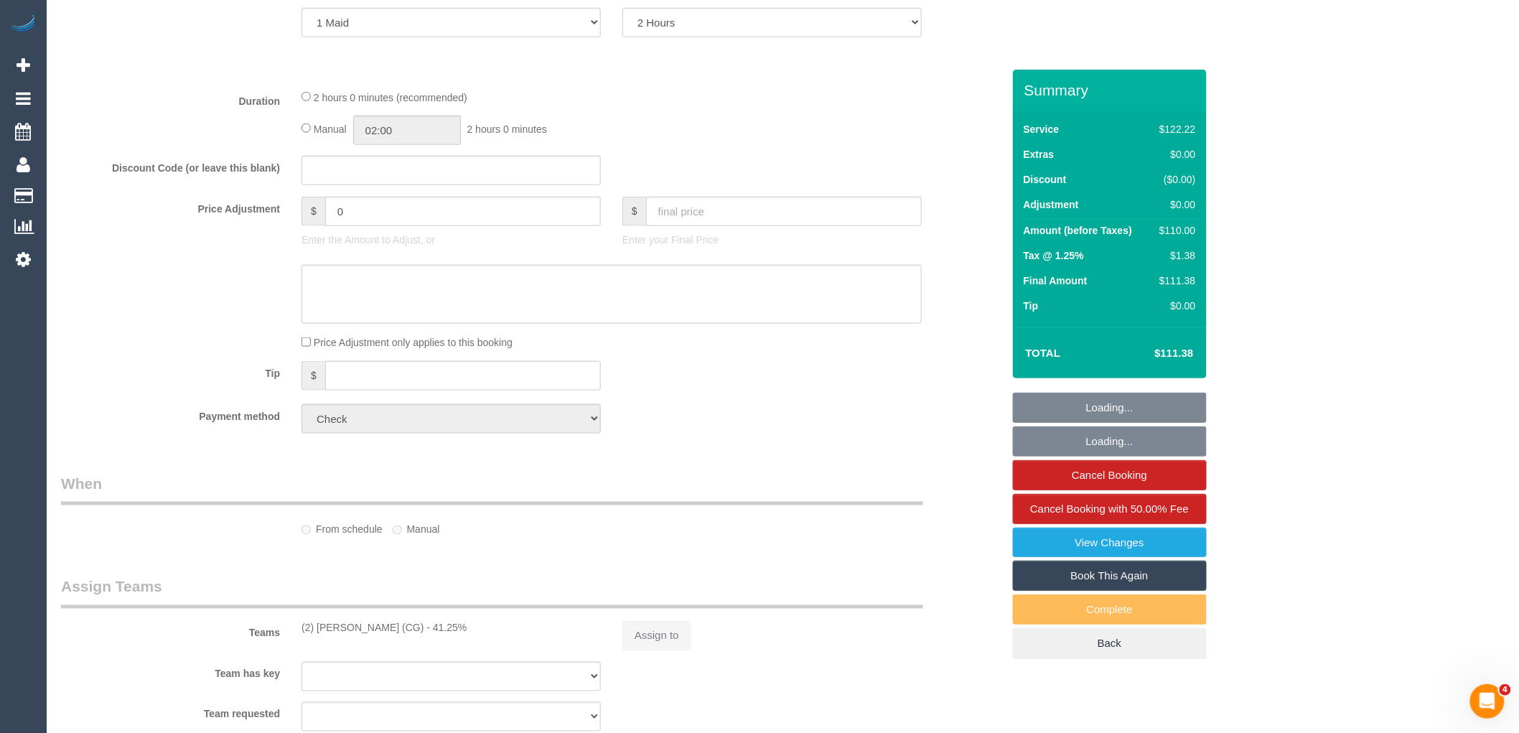
select select "number:27"
select select "number:14"
select select "number:19"
select select "number:22"
select select "number:35"
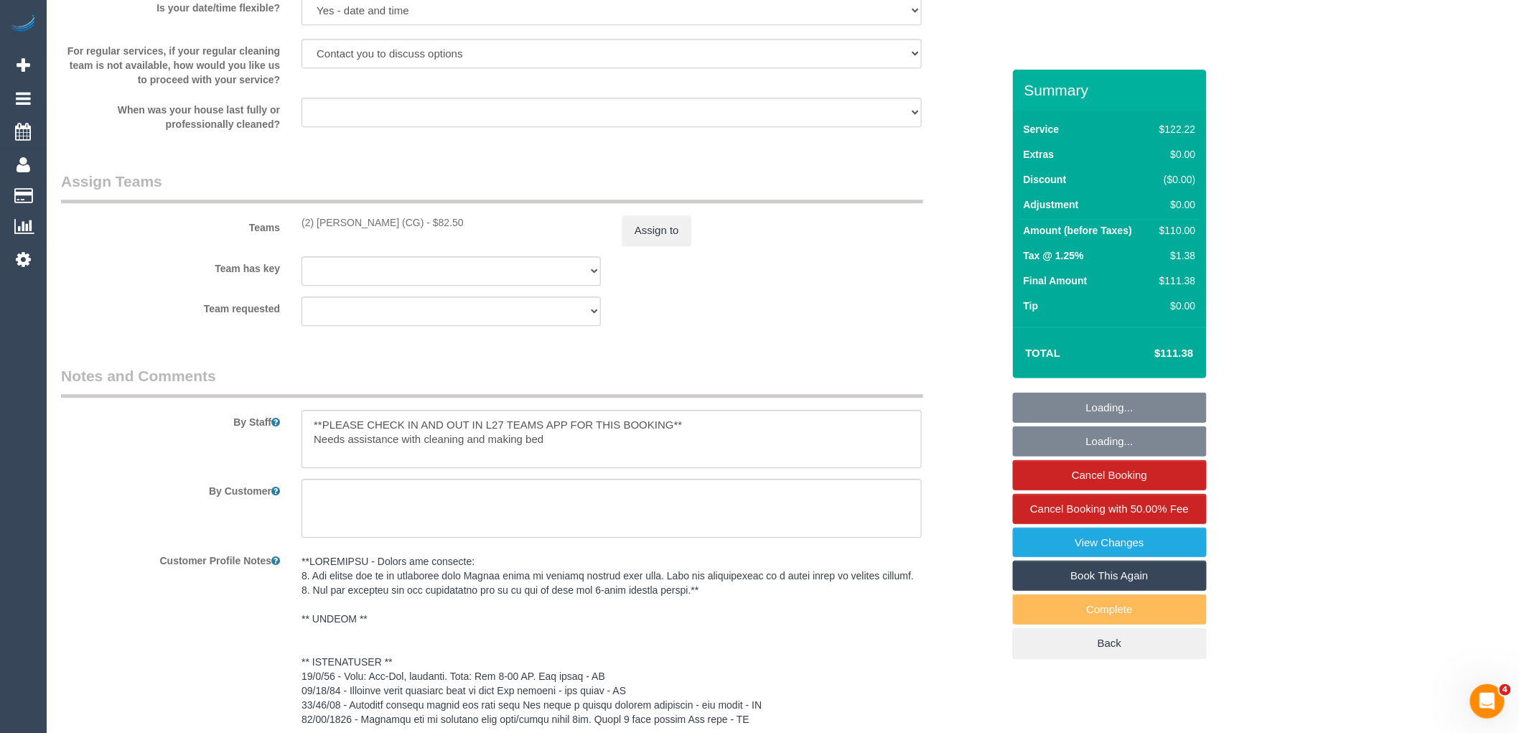
select select "object:1341"
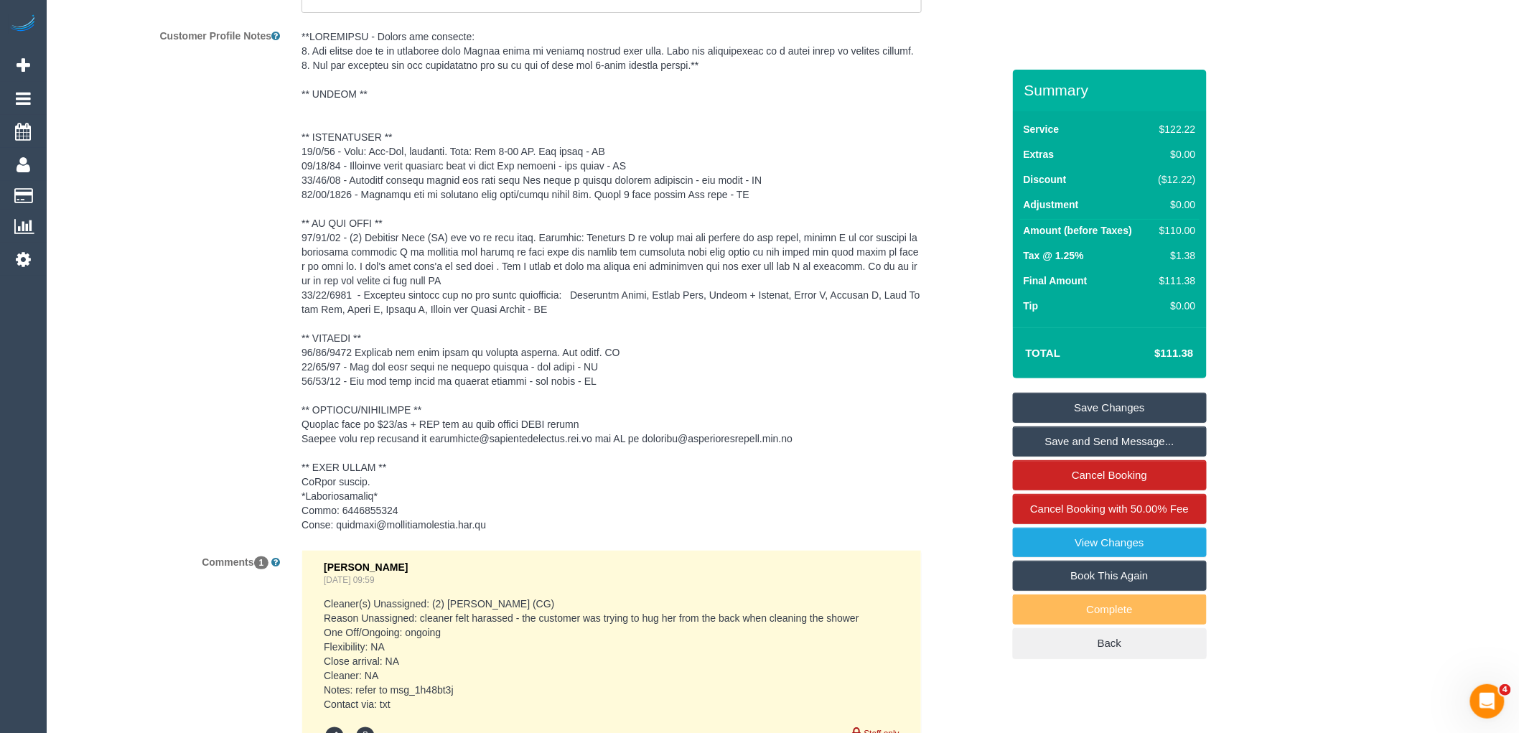
scroll to position [2211, 0]
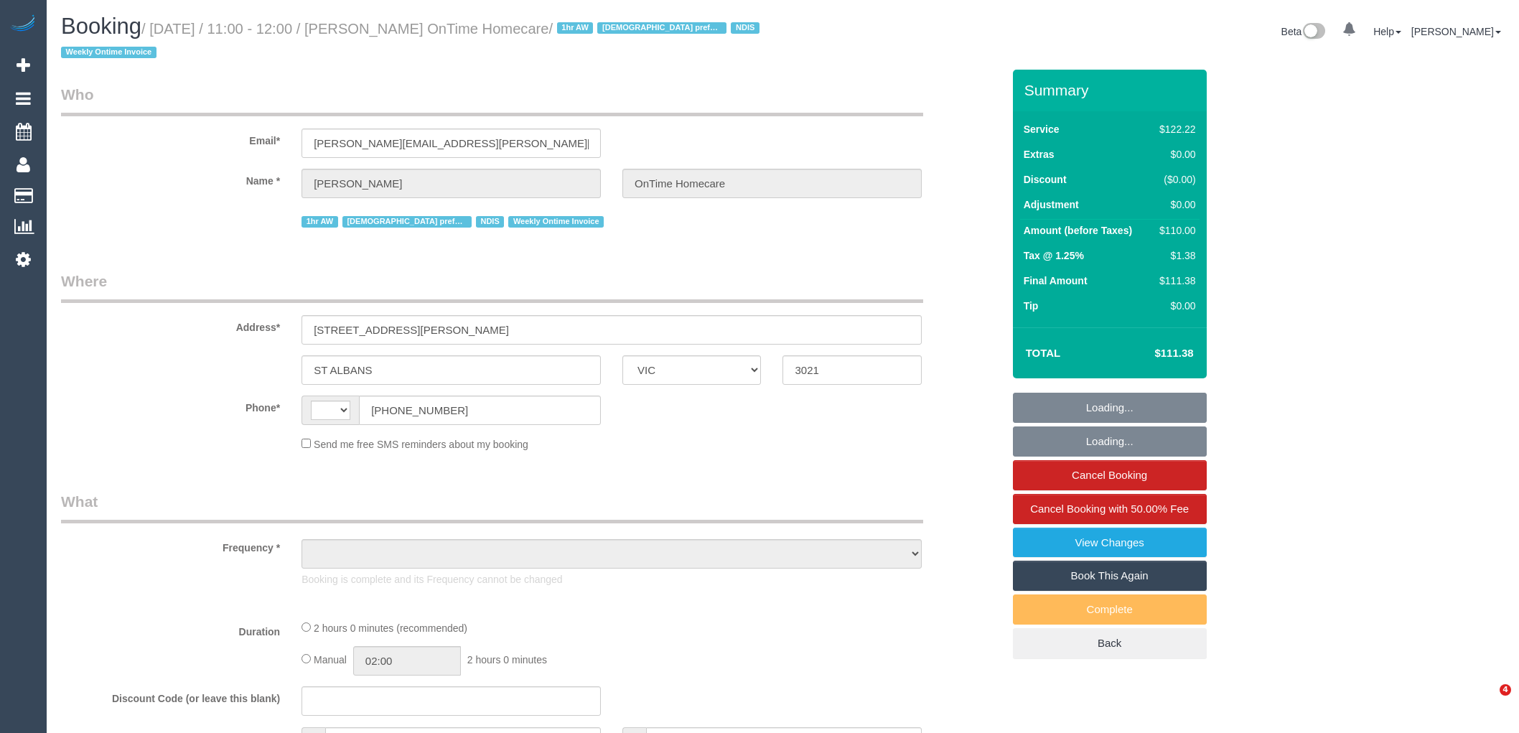
select select "VIC"
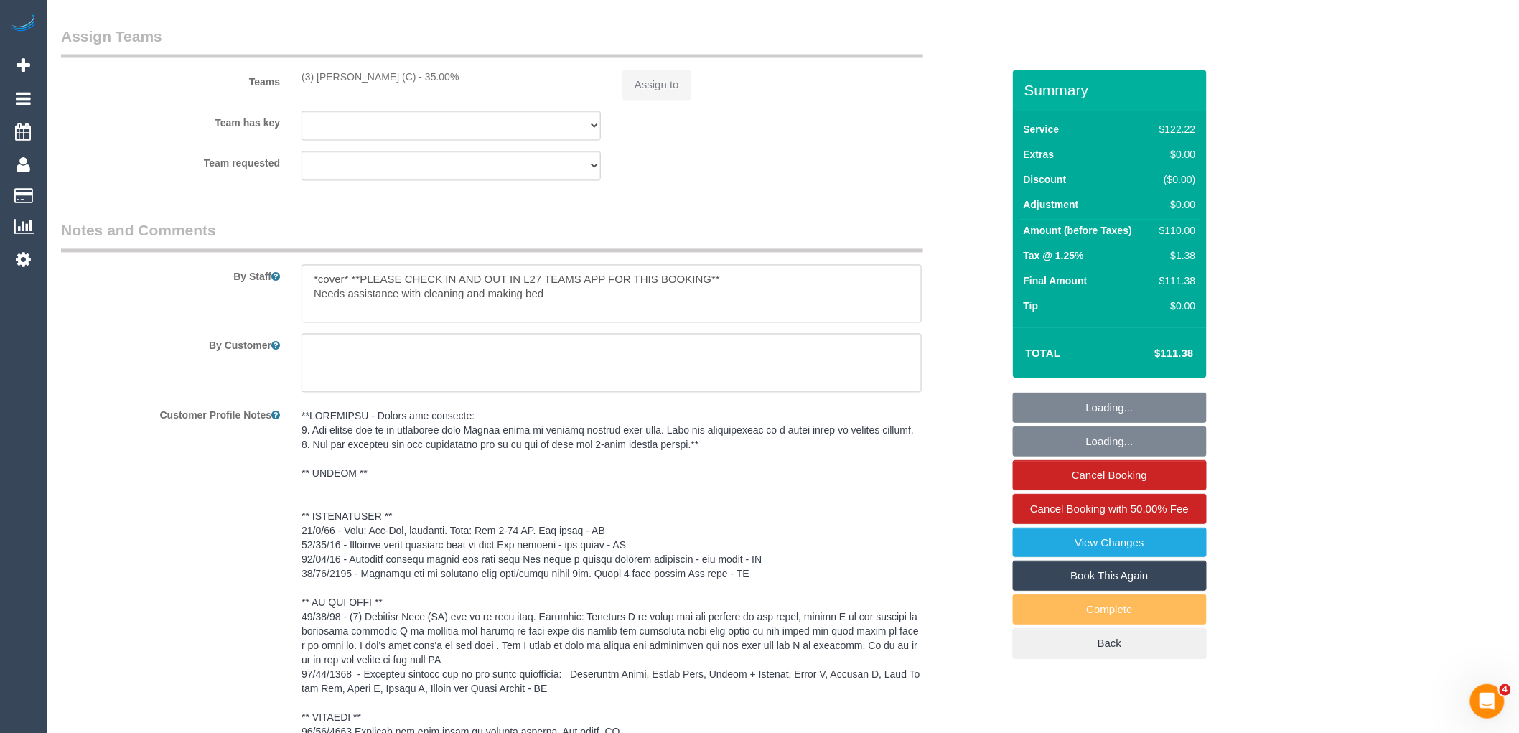
select select "string:AU"
select select "object:593"
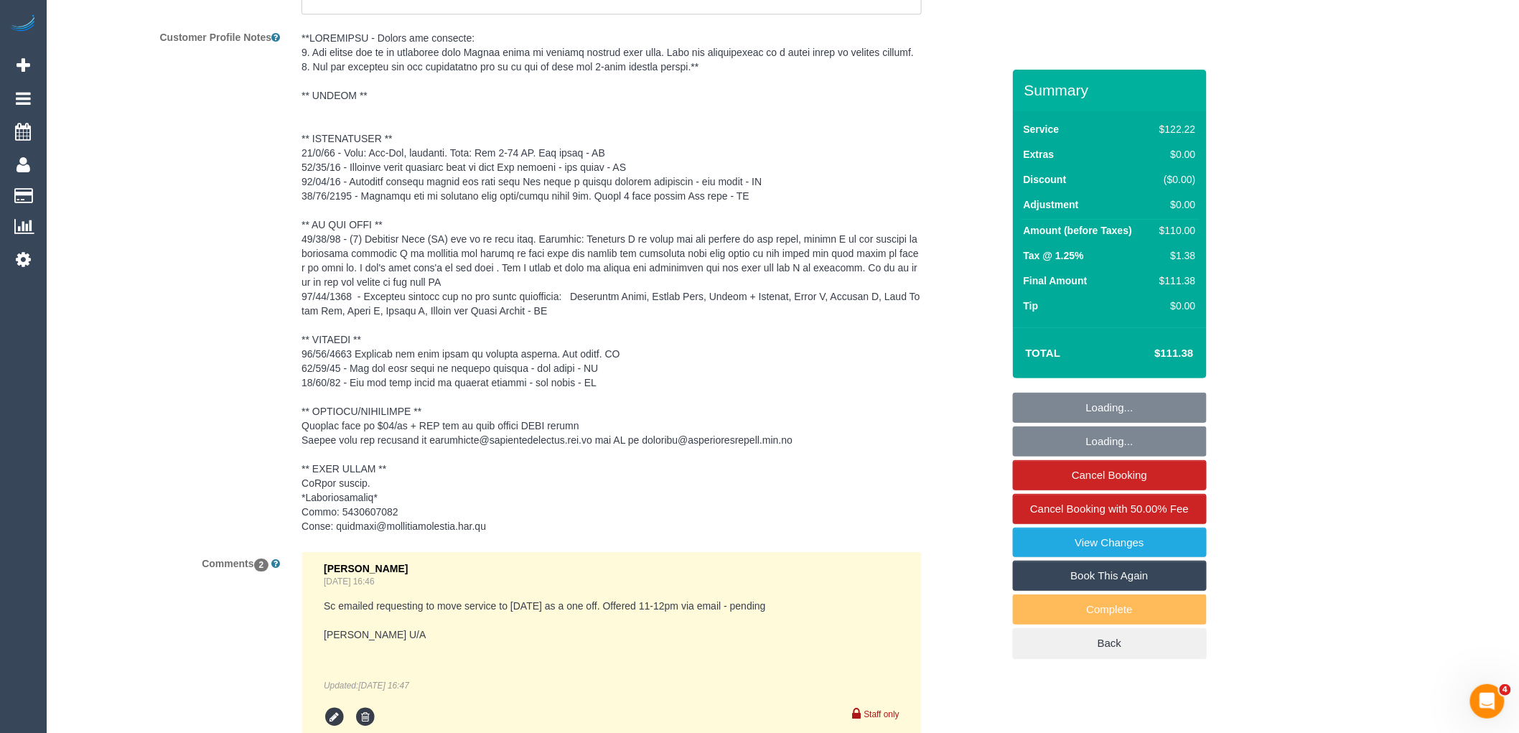
select select "number:27"
select select "number:14"
select select "number:19"
select select "number:22"
select select "number:35"
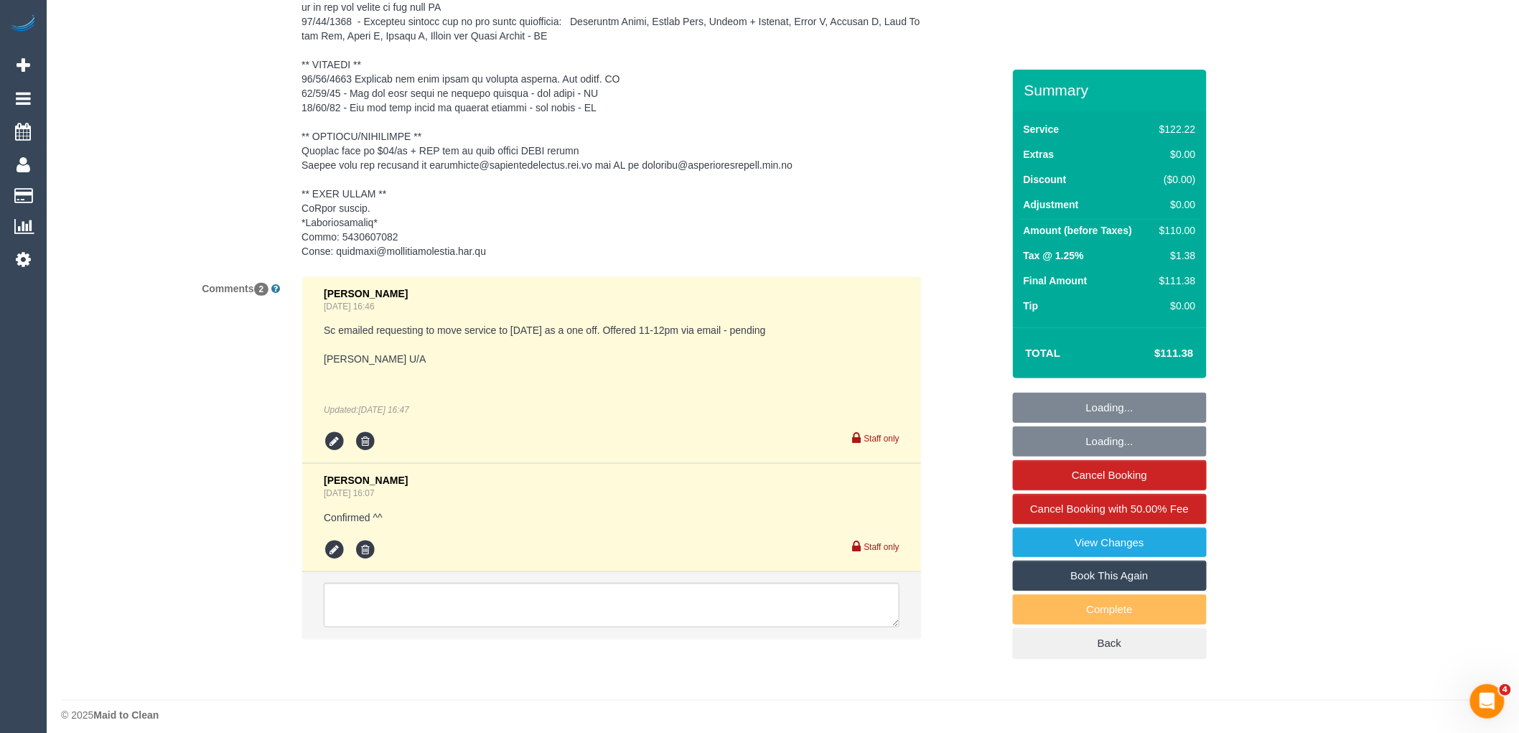
scroll to position [2536, 0]
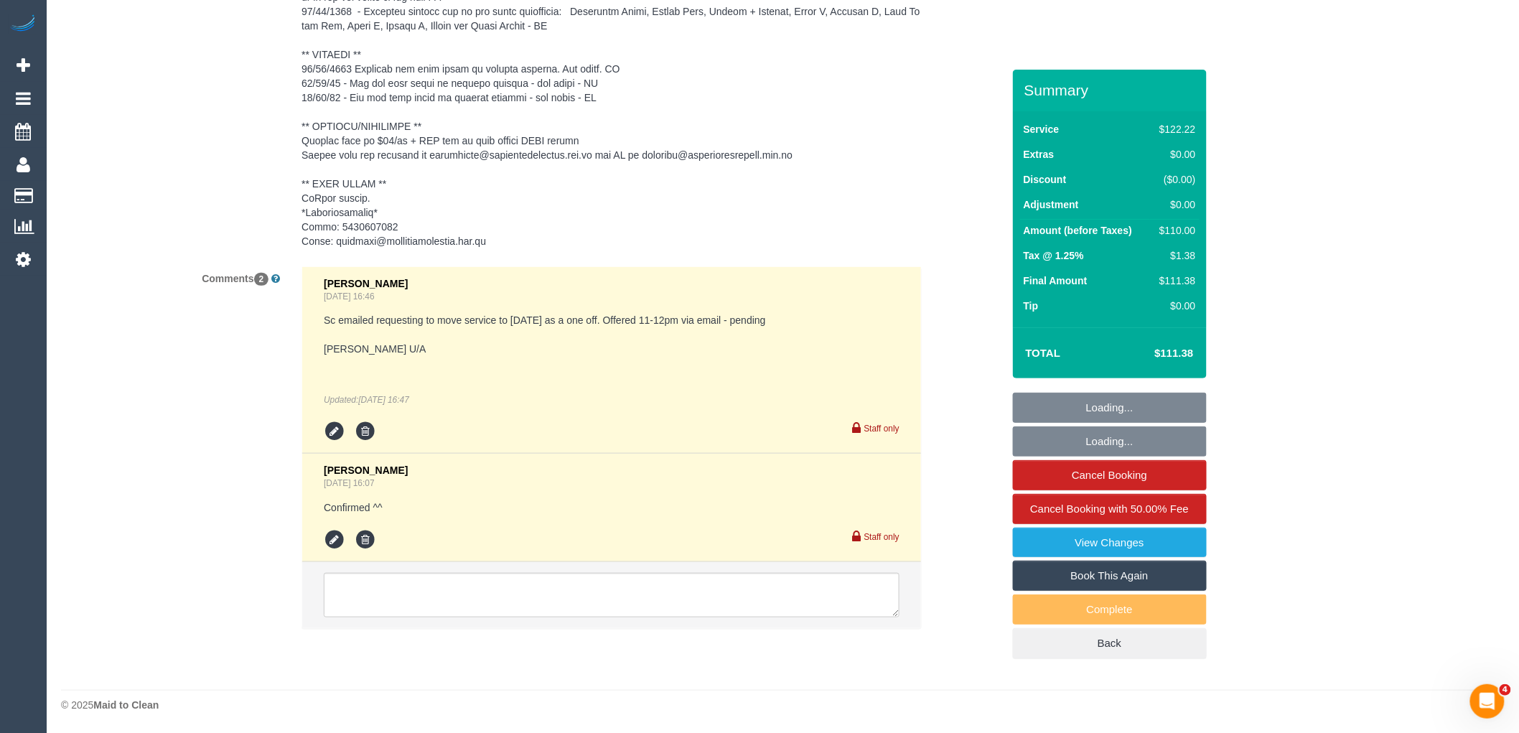
select select "object:1377"
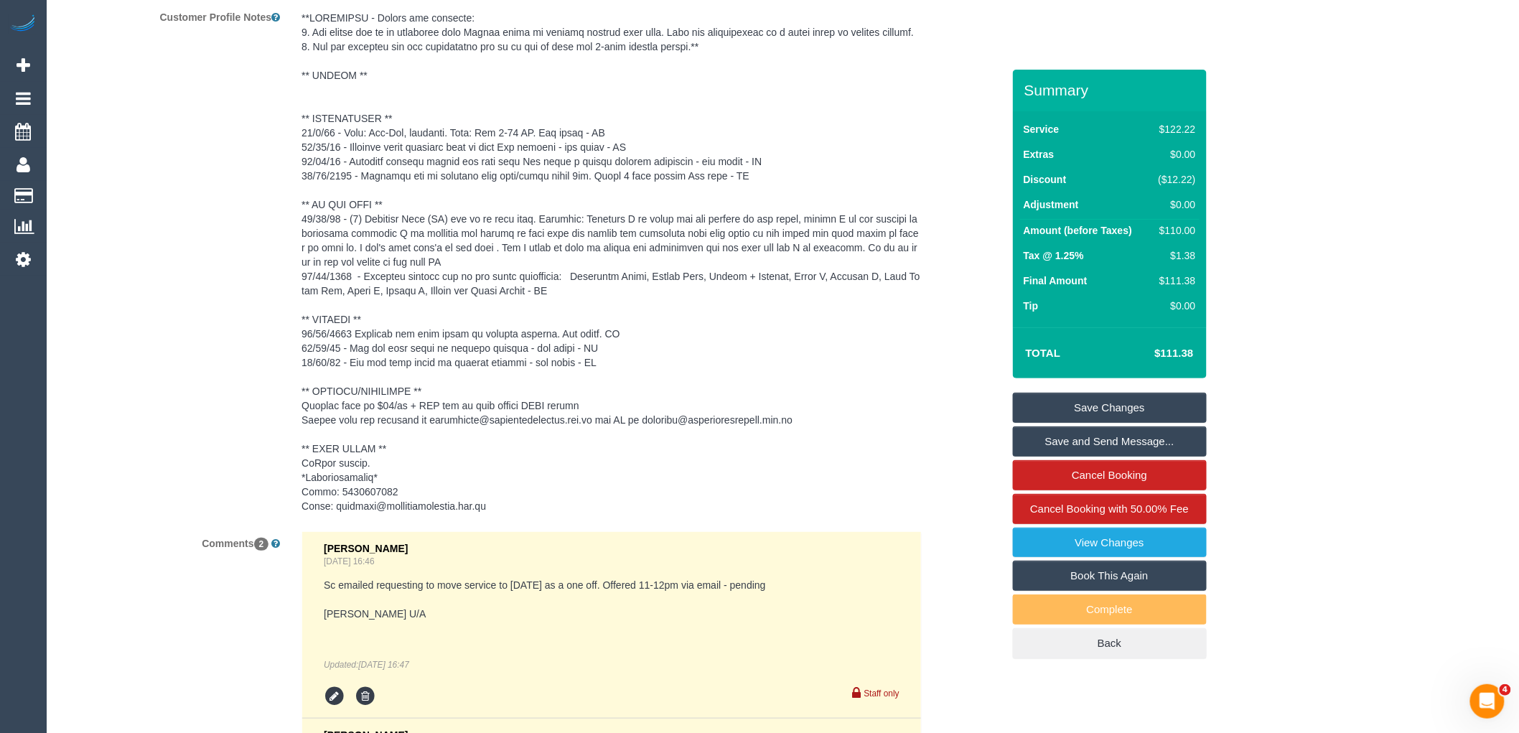
scroll to position [2217, 0]
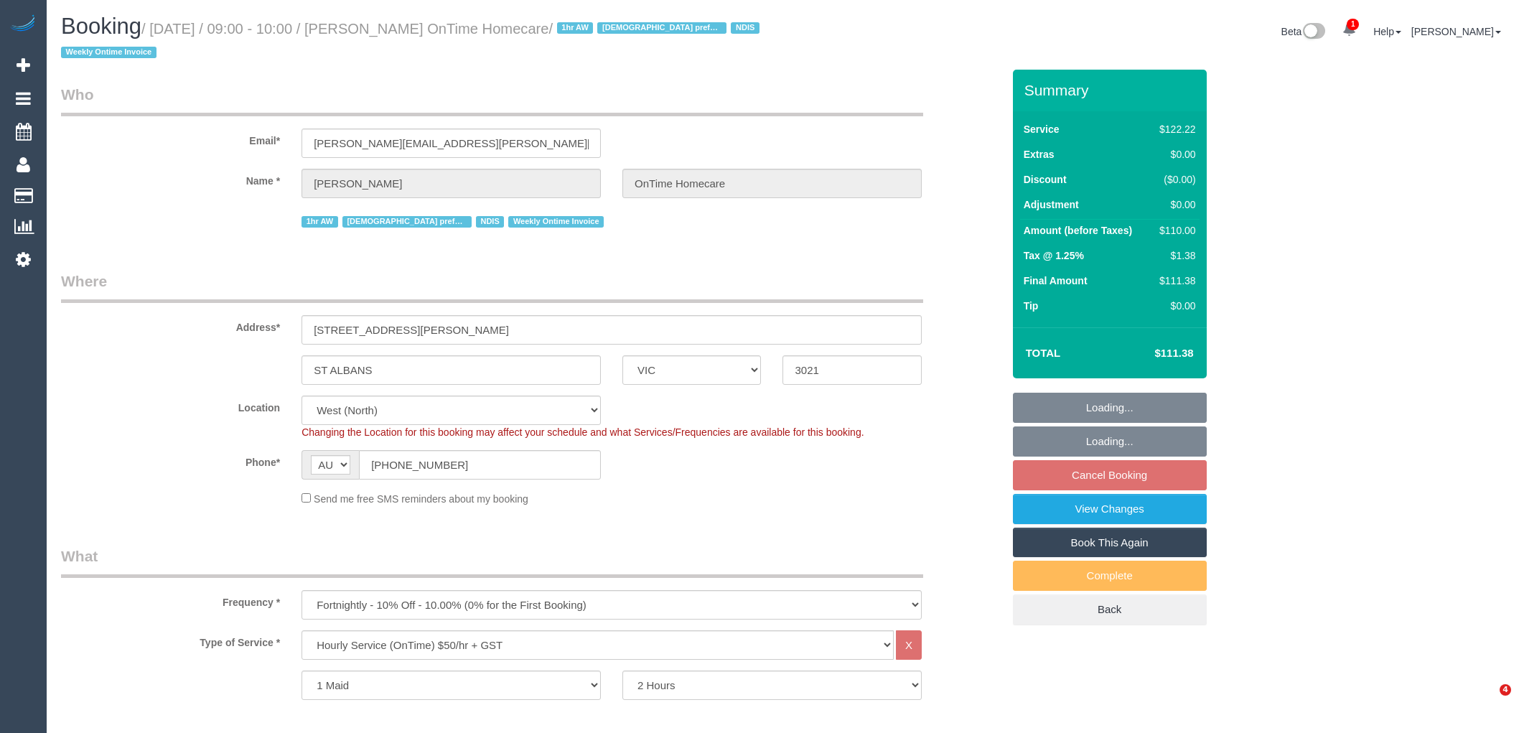
select select "VIC"
select select "number:27"
select select "number:14"
select select "number:19"
select select "number:22"
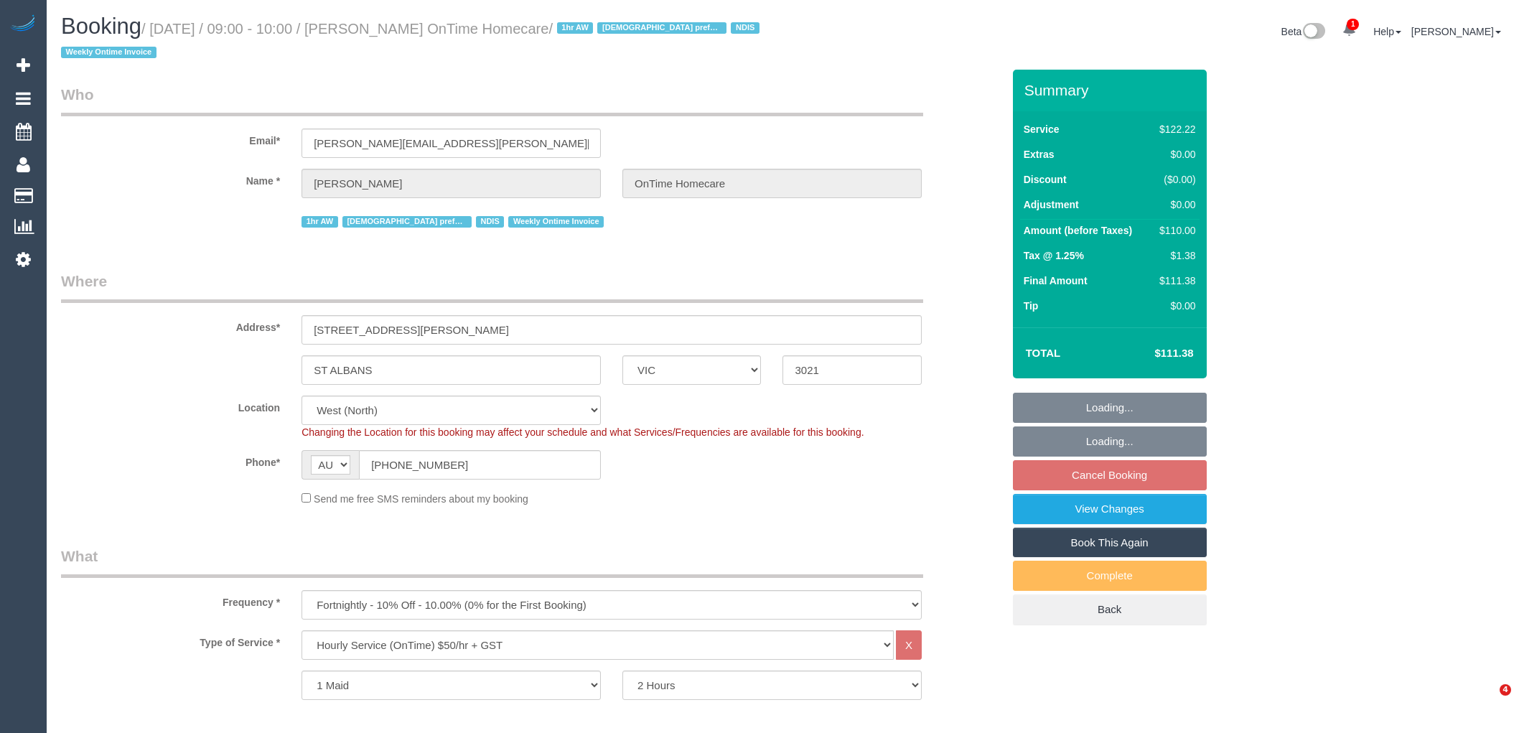
select select "number:35"
